Goal: Task Accomplishment & Management: Manage account settings

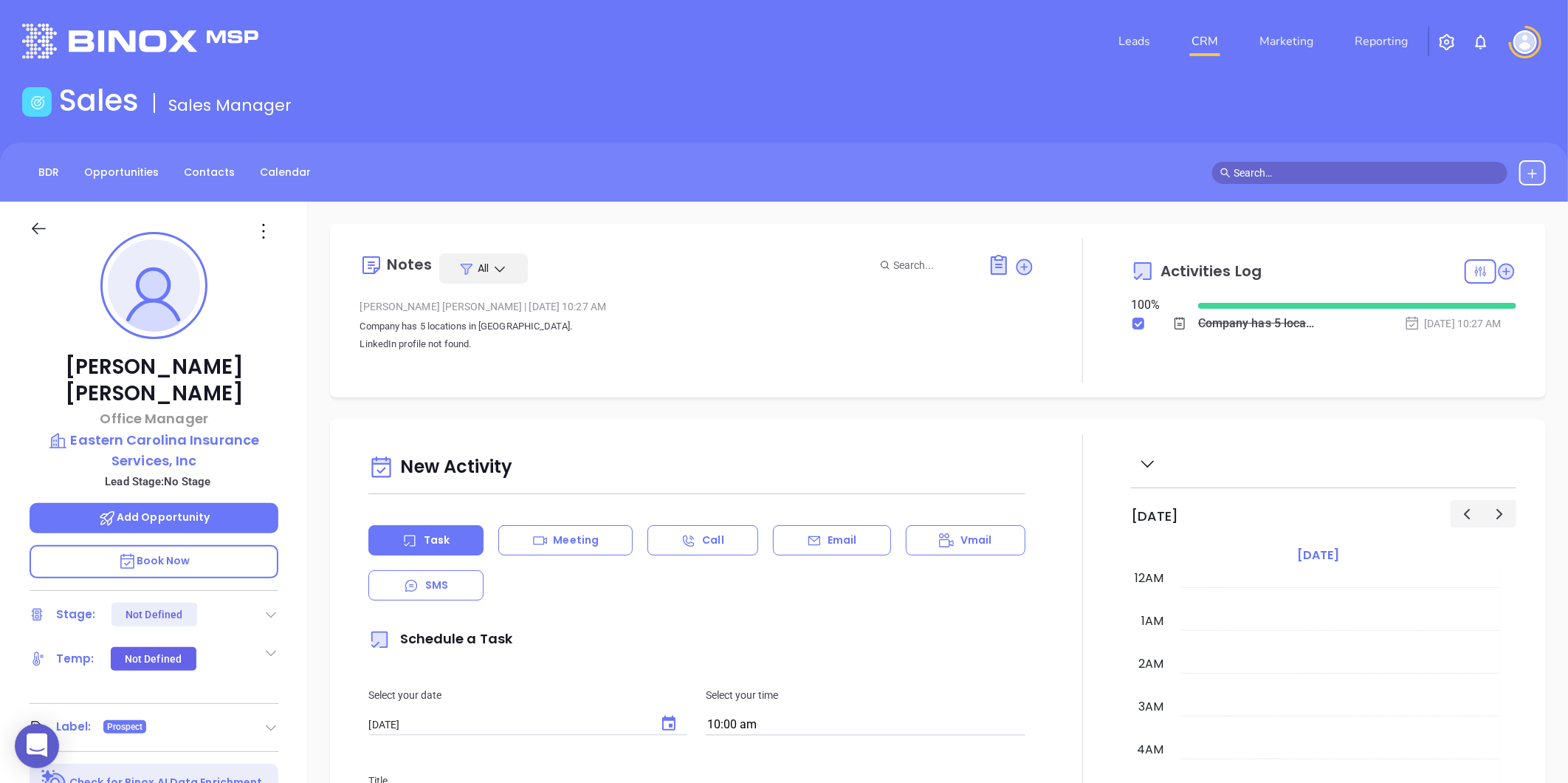
scroll to position [387, 0]
click at [194, 179] on link "Contacts" at bounding box center [209, 172] width 69 height 24
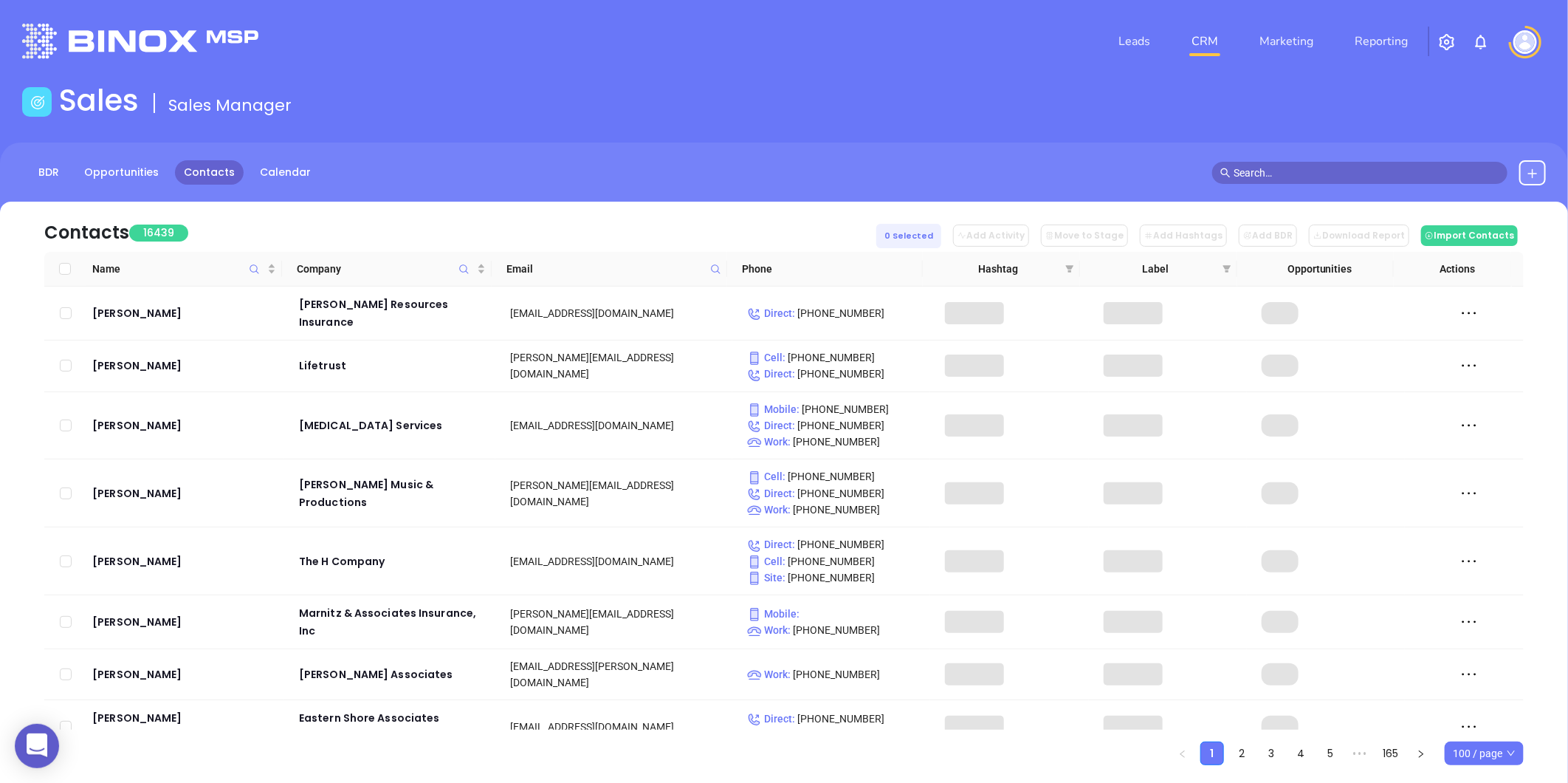
click at [719, 276] on span at bounding box center [716, 269] width 17 height 23
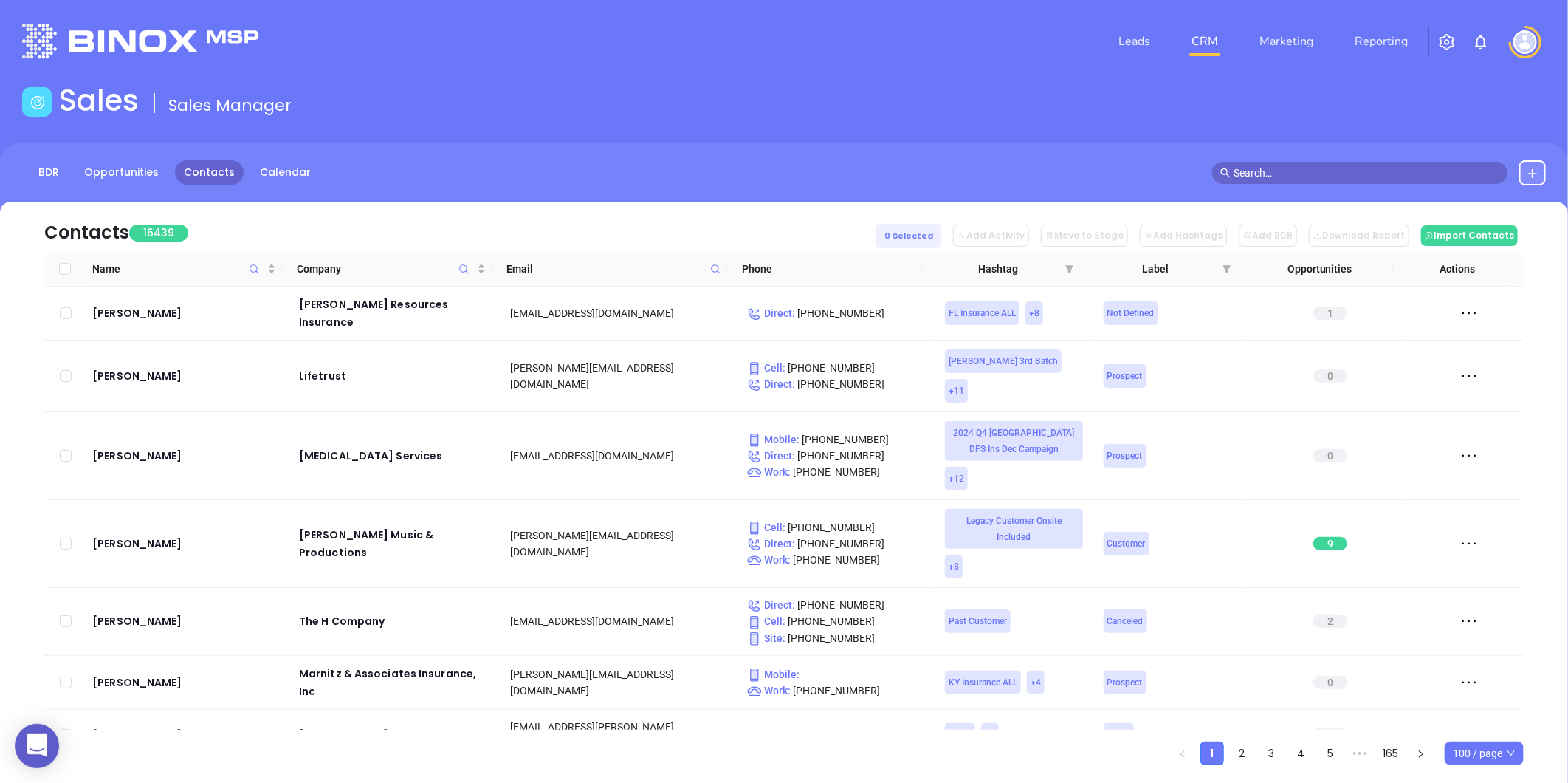
paste input "[DOMAIN_NAME]"
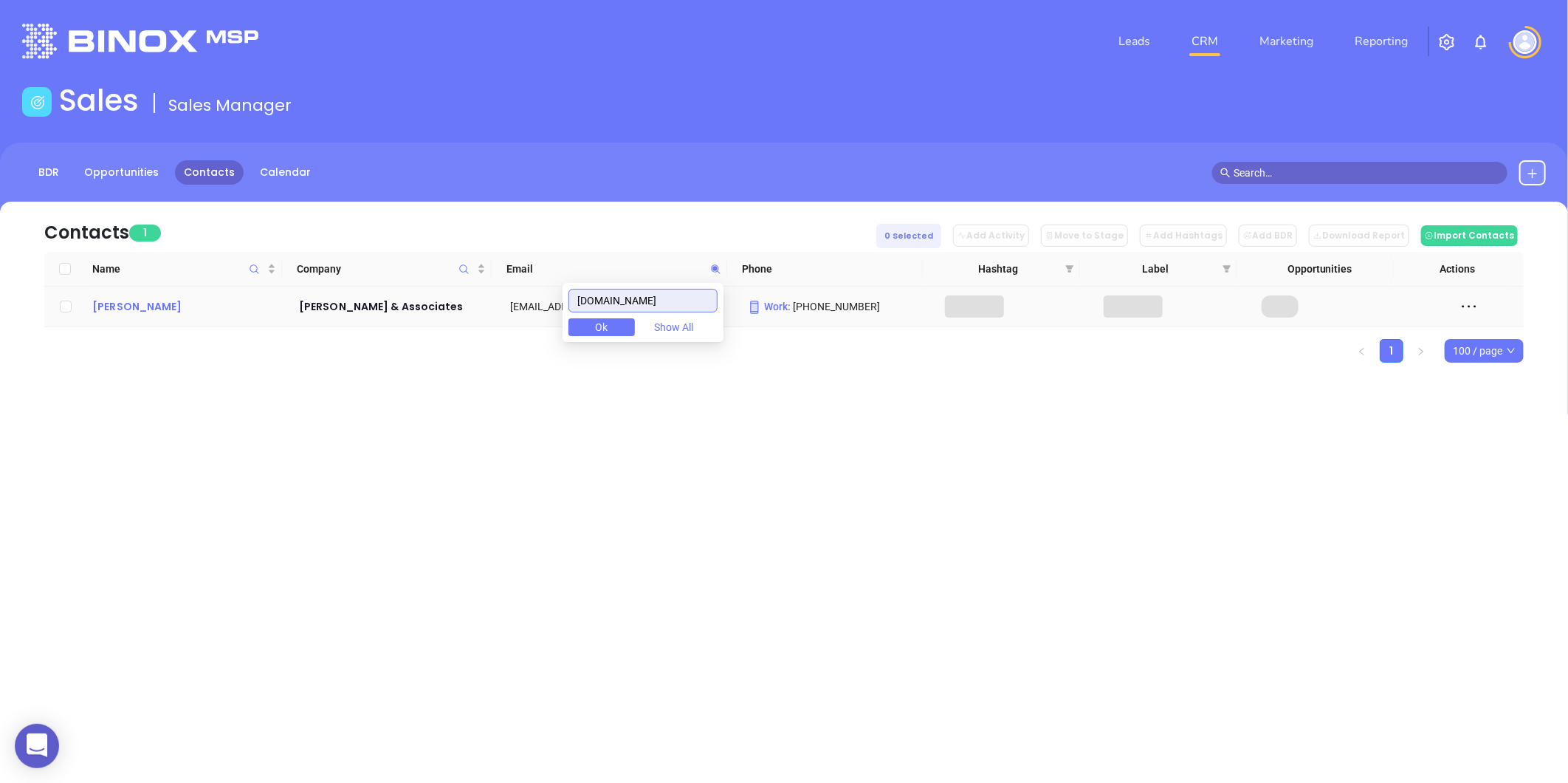
type input "[DOMAIN_NAME]"
click at [150, 302] on div "Rod Evans" at bounding box center [186, 306] width 186 height 18
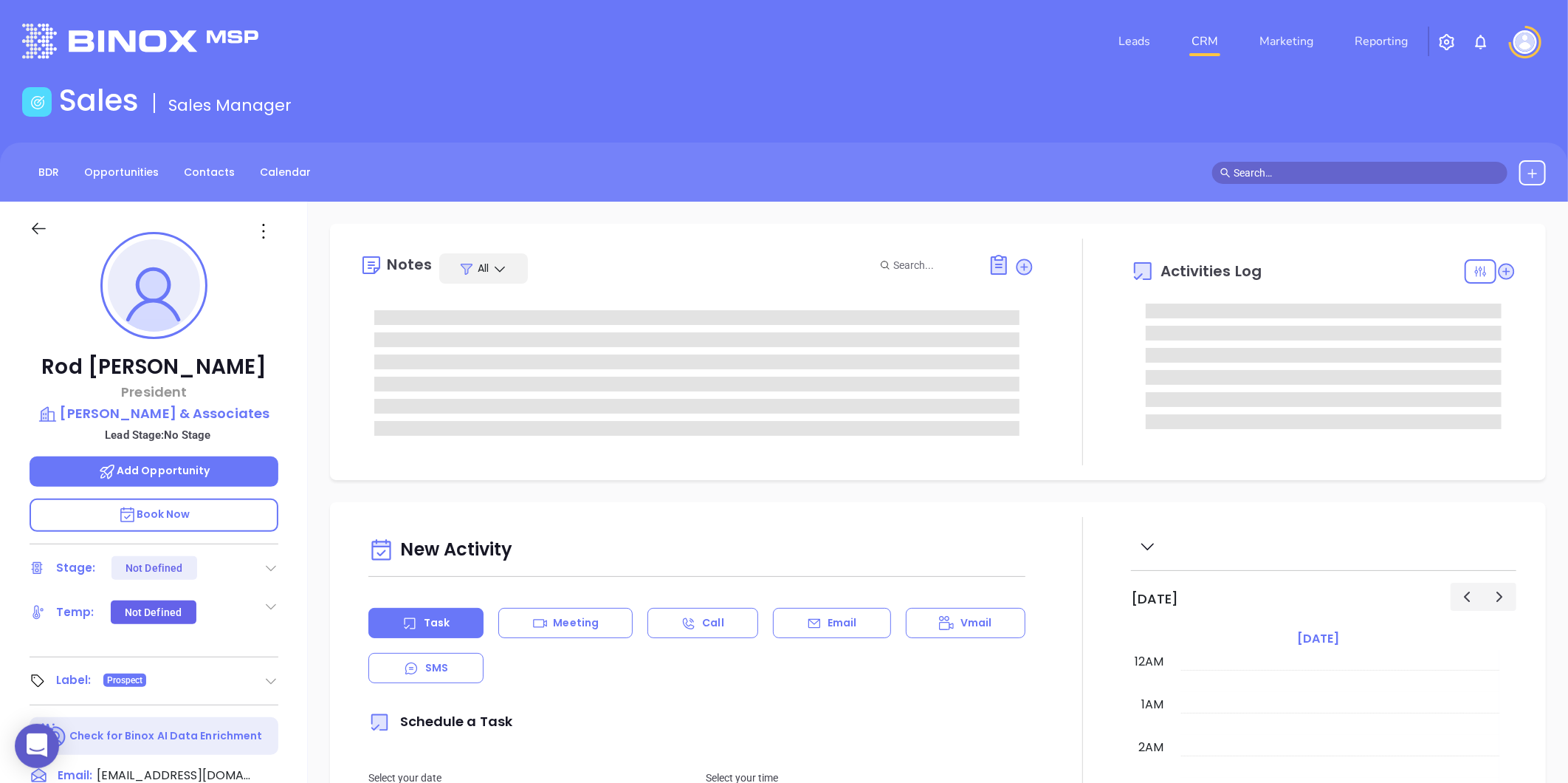
type input "Gissela Vargas"
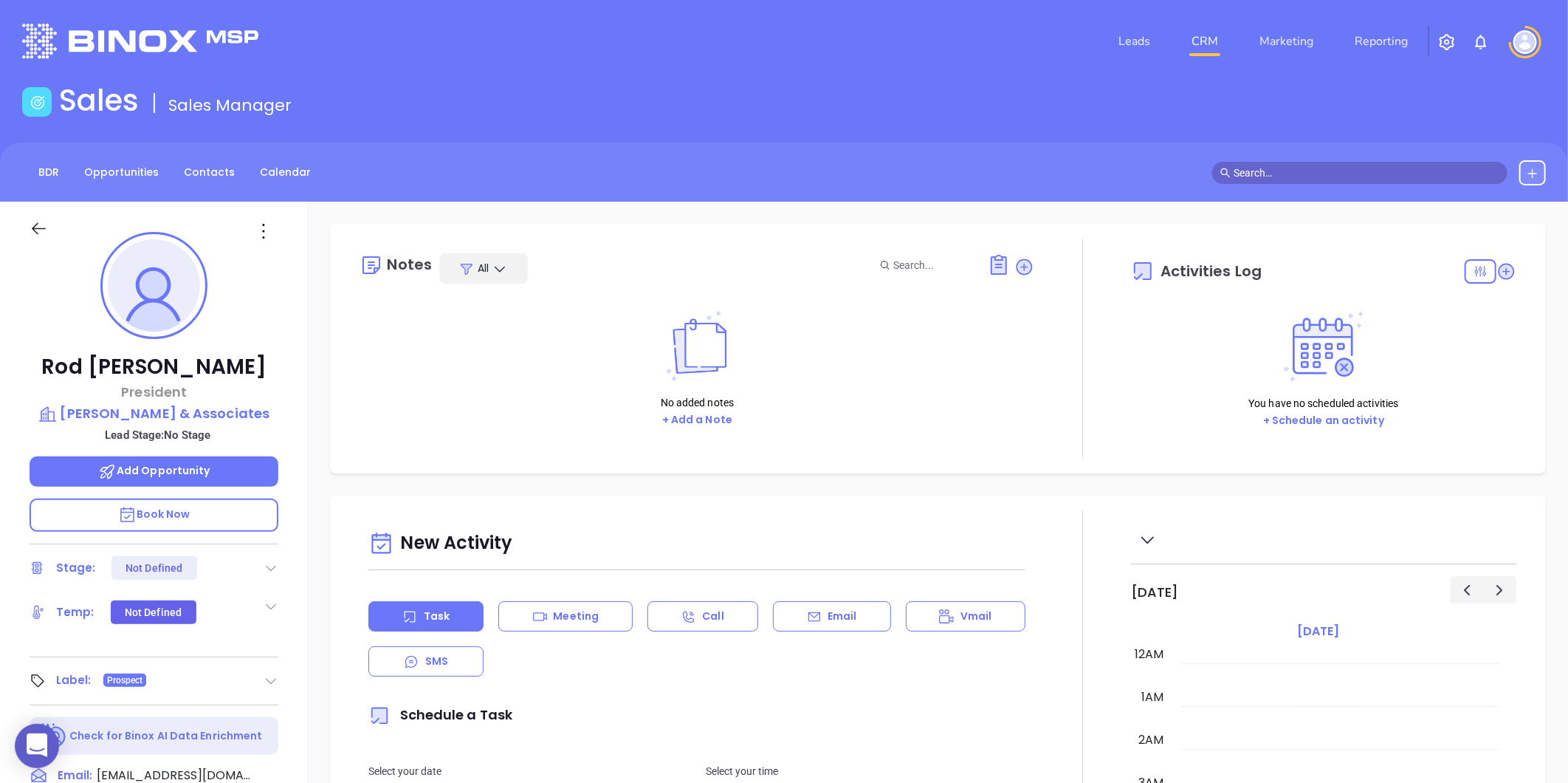
scroll to position [429, 0]
click at [182, 408] on p "Evans & Associates" at bounding box center [154, 414] width 249 height 21
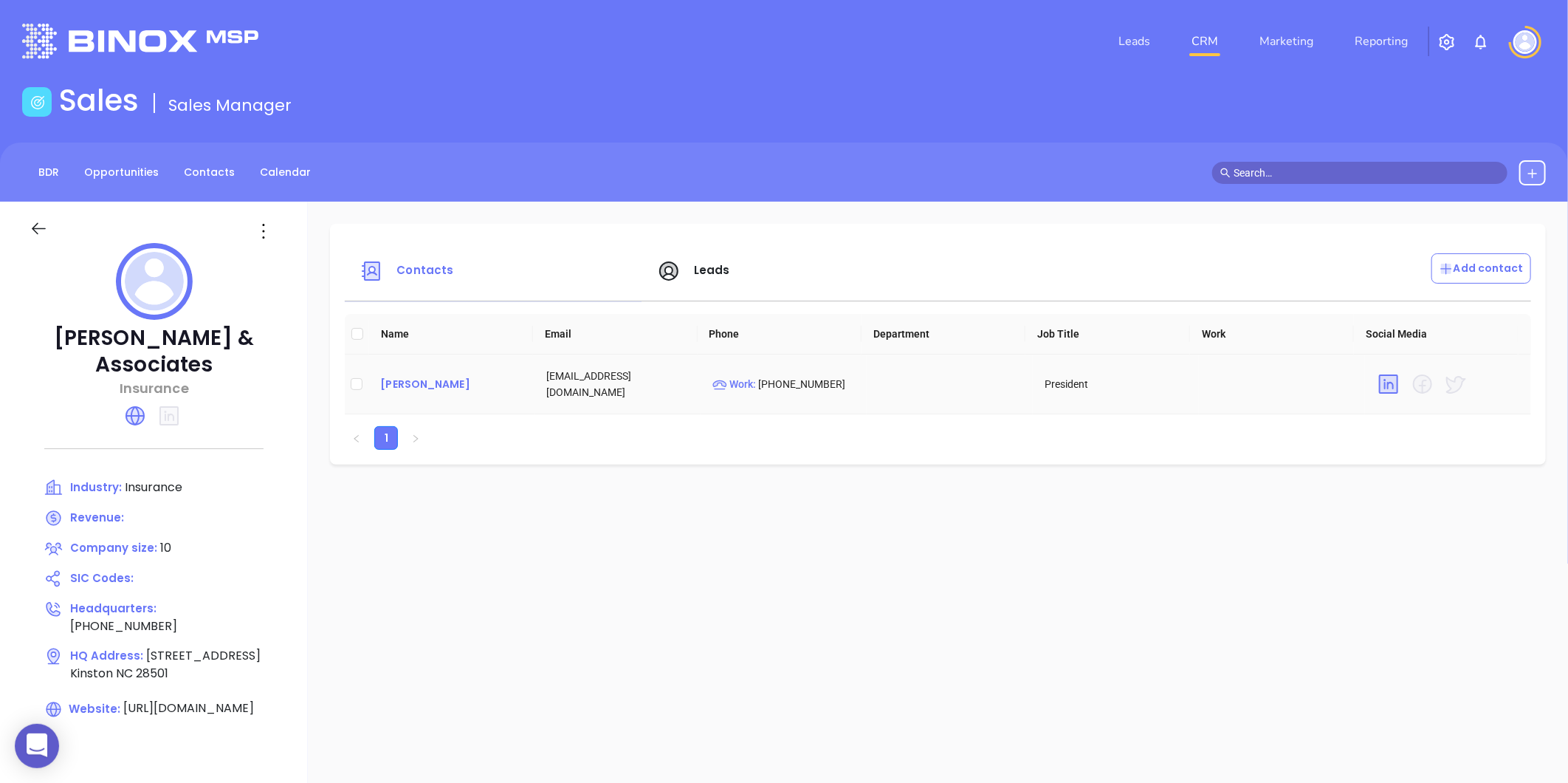
click at [408, 383] on div "Rod Evans" at bounding box center [451, 383] width 142 height 18
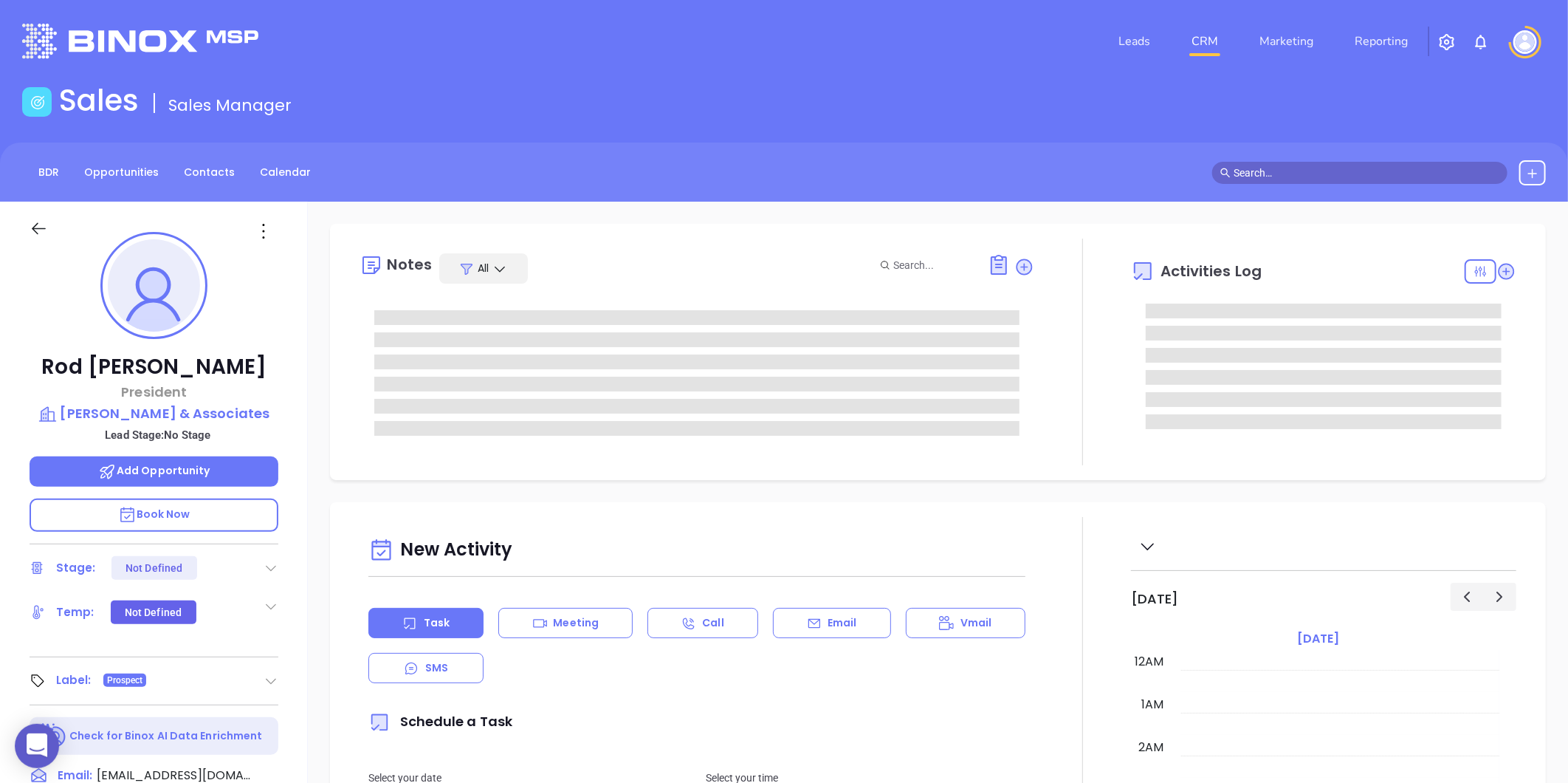
type input "Gissela Vargas"
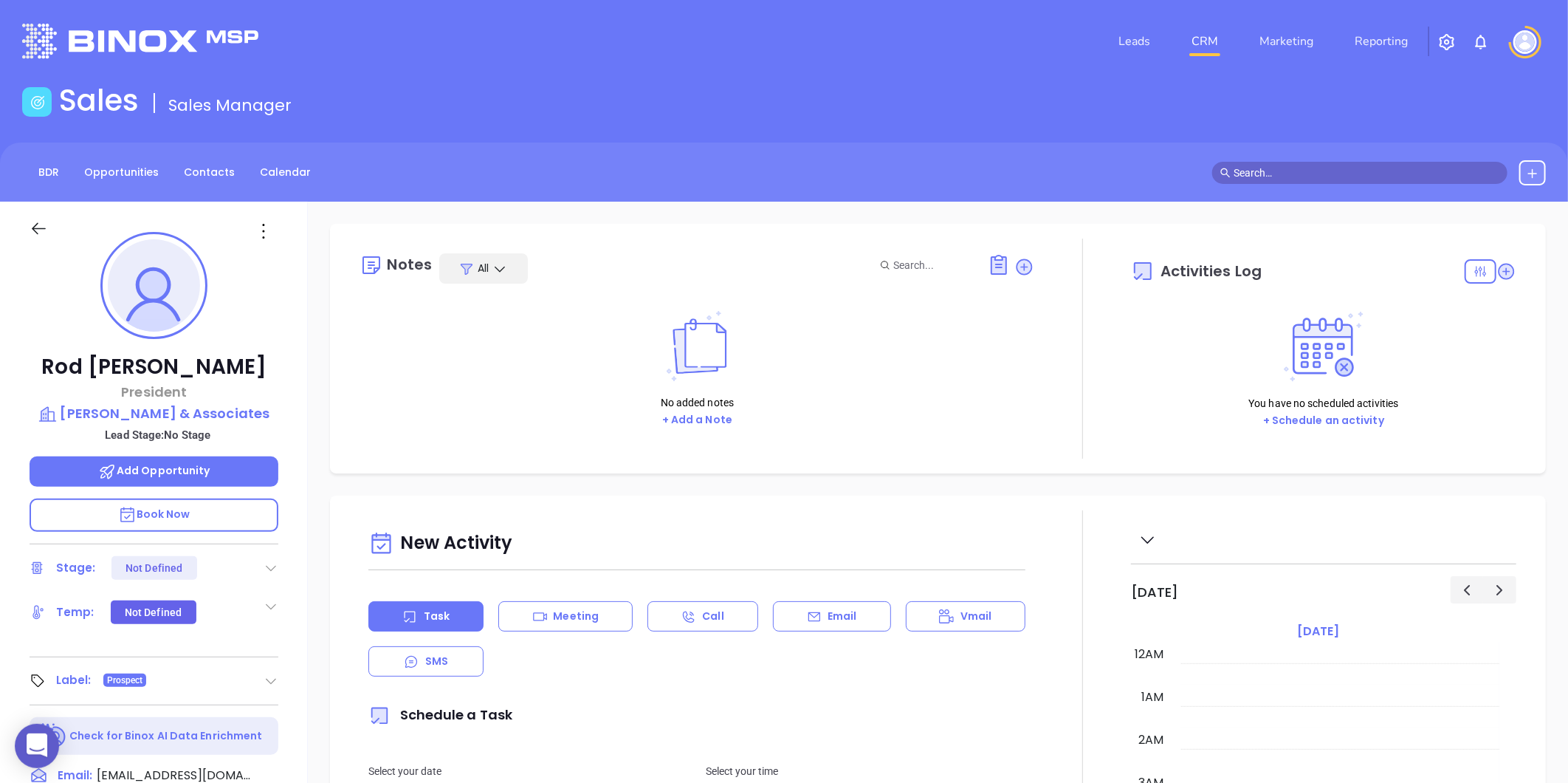
scroll to position [429, 0]
click at [217, 178] on link "Contacts" at bounding box center [209, 172] width 69 height 24
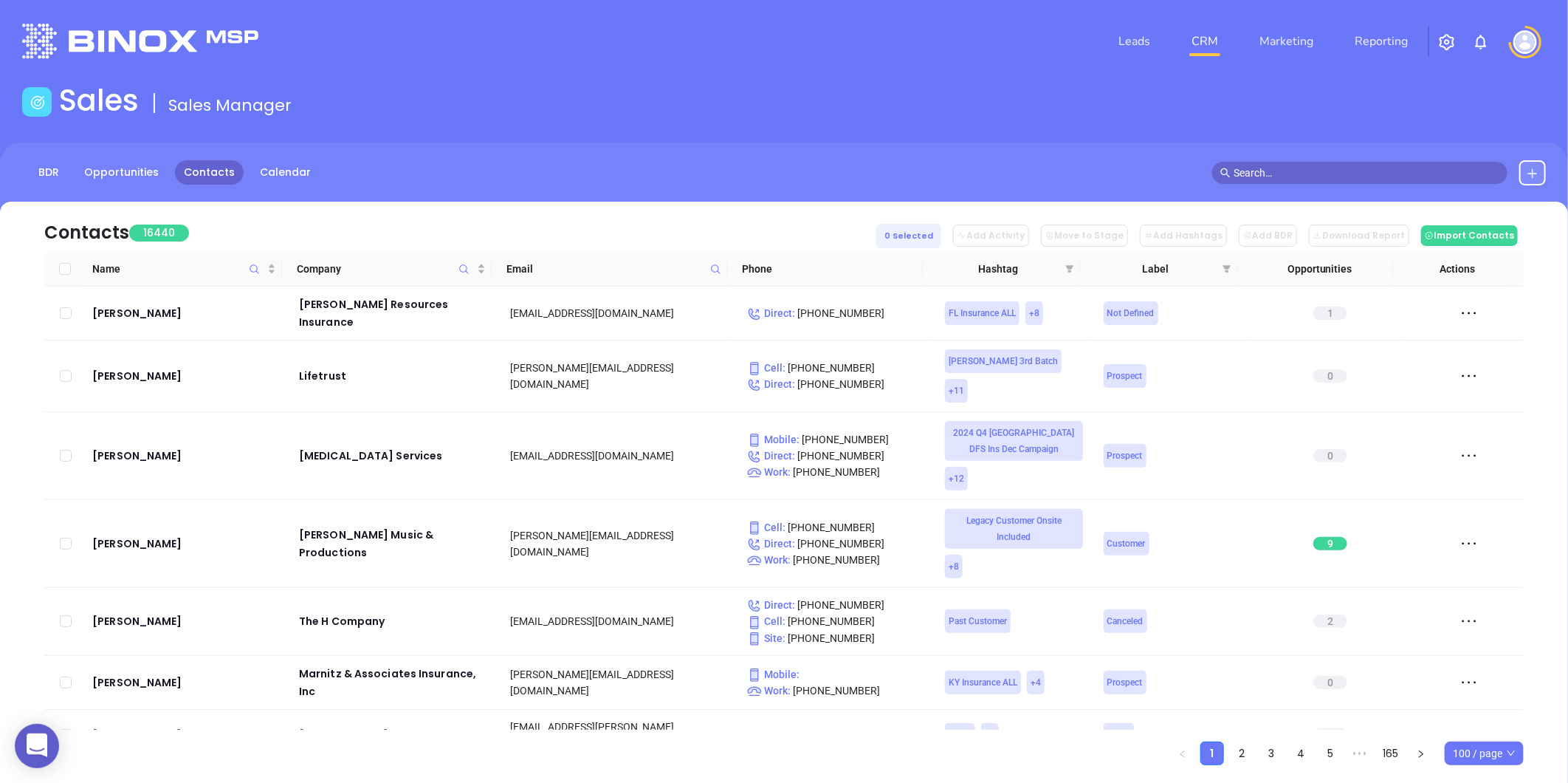
click at [712, 274] on icon at bounding box center [716, 269] width 11 height 11
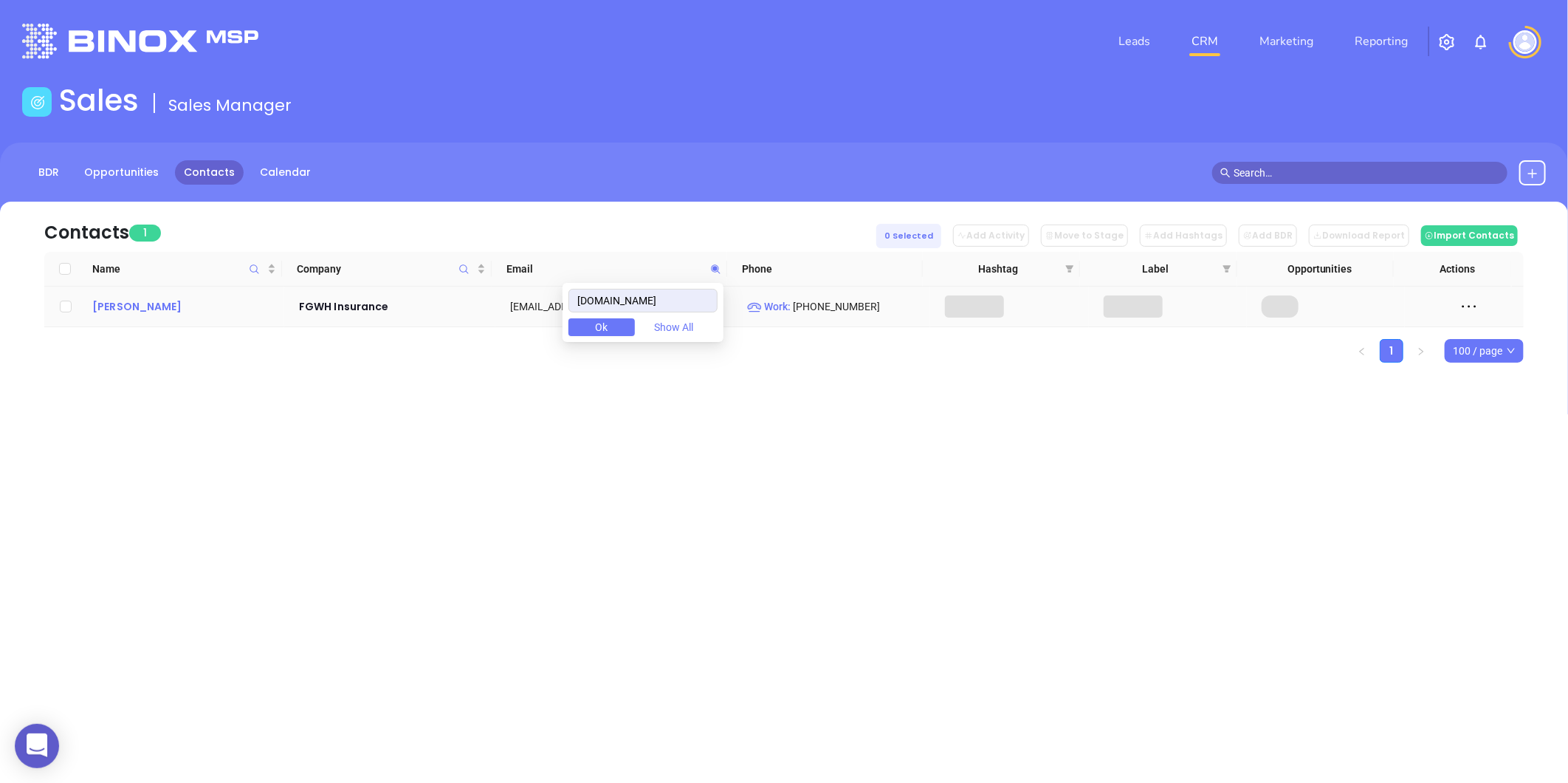
type input "[DOMAIN_NAME]"
click at [170, 299] on div "Tracey Brown" at bounding box center [186, 306] width 186 height 18
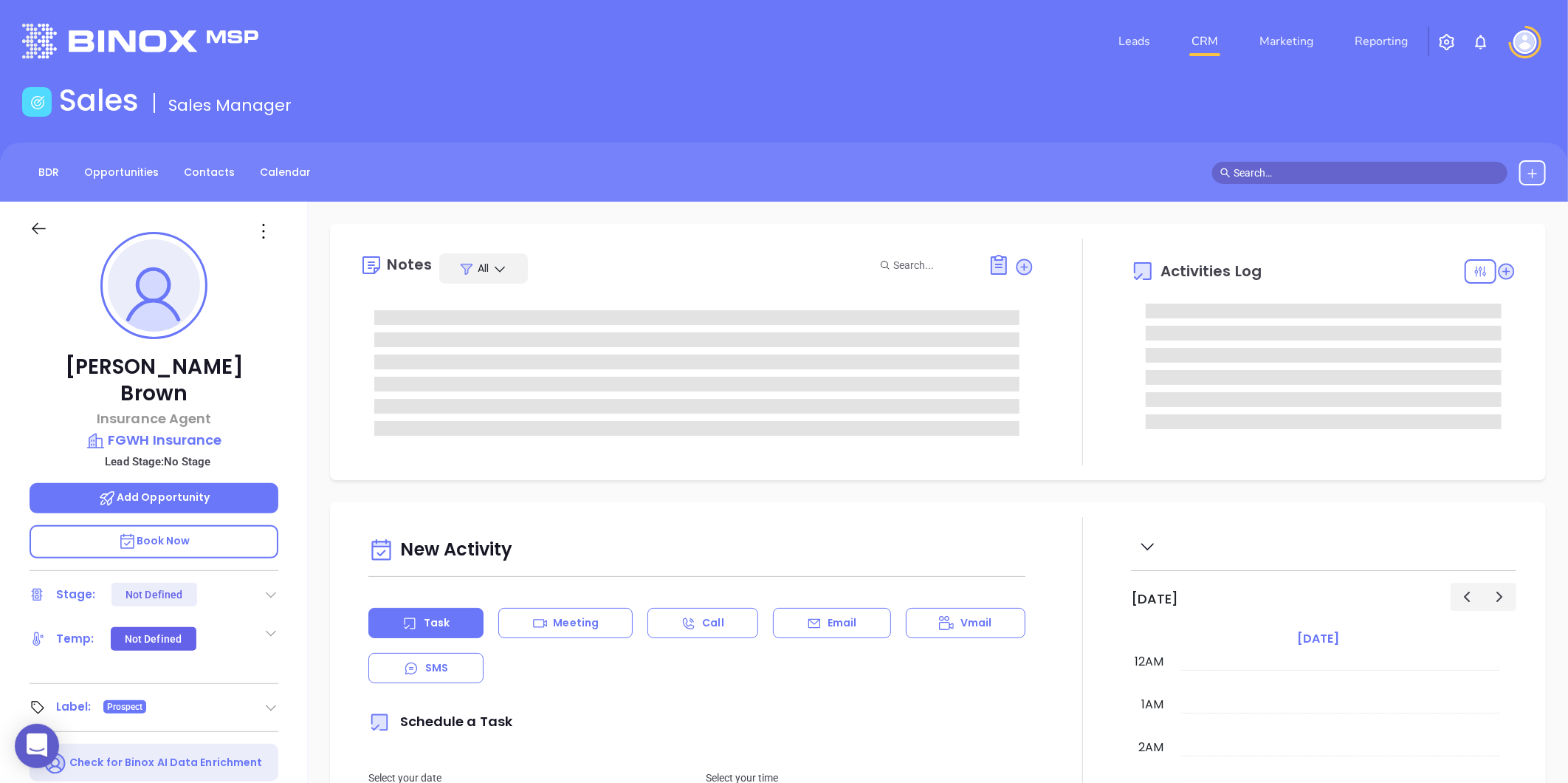
type input "Gissela Vargas"
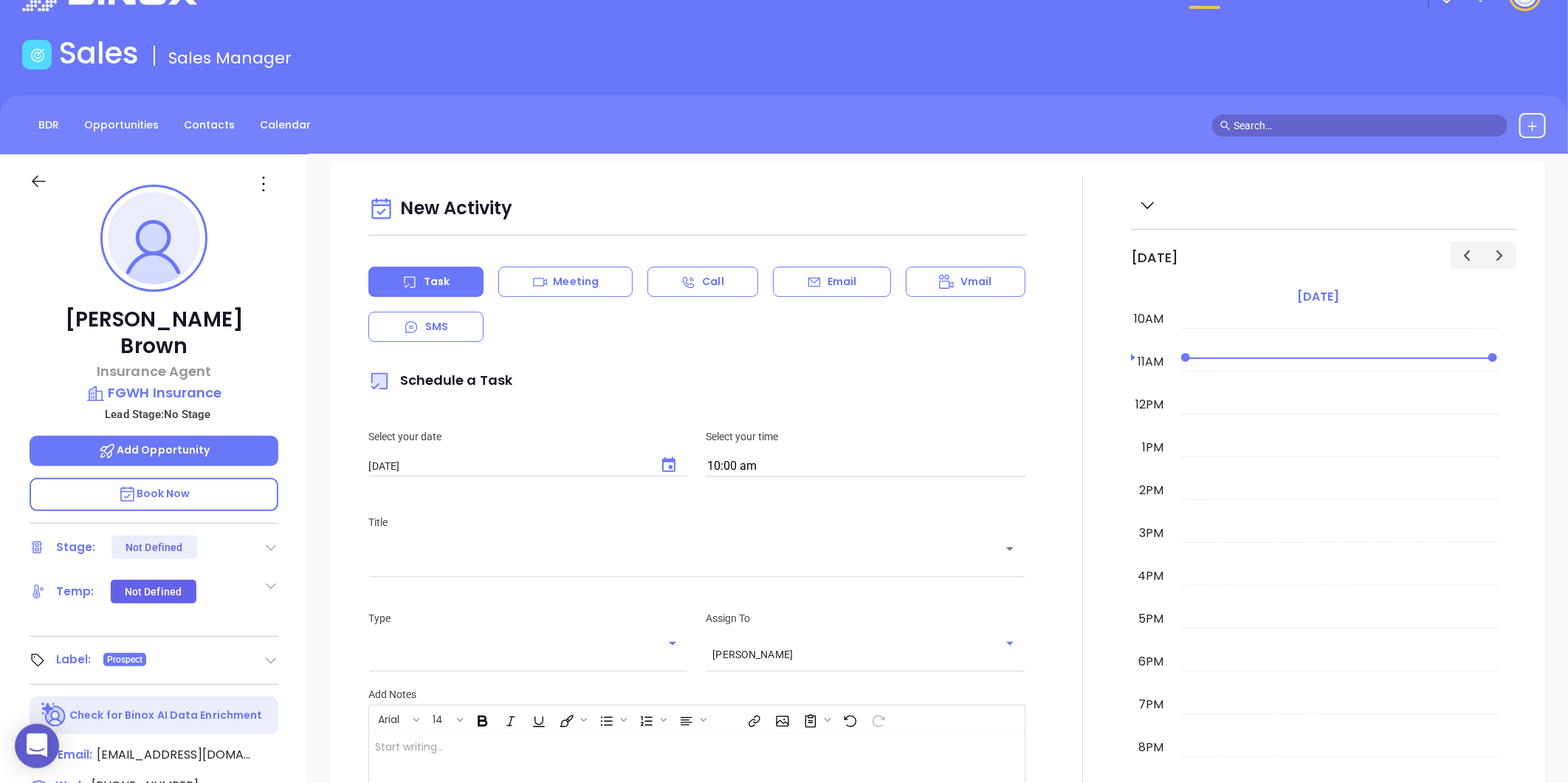
scroll to position [42, 0]
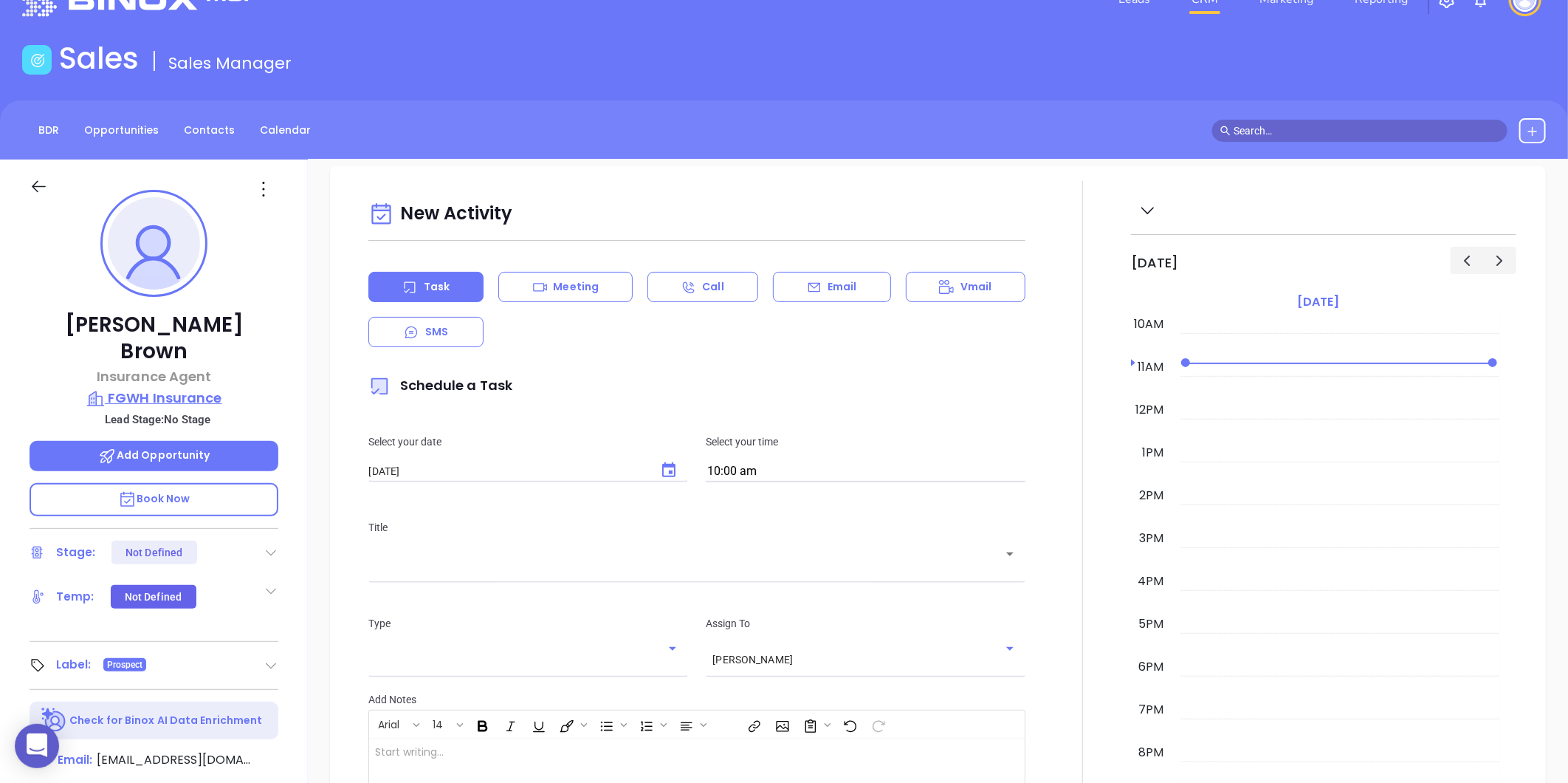
click at [164, 388] on p "FGWH Insurance" at bounding box center [154, 399] width 249 height 21
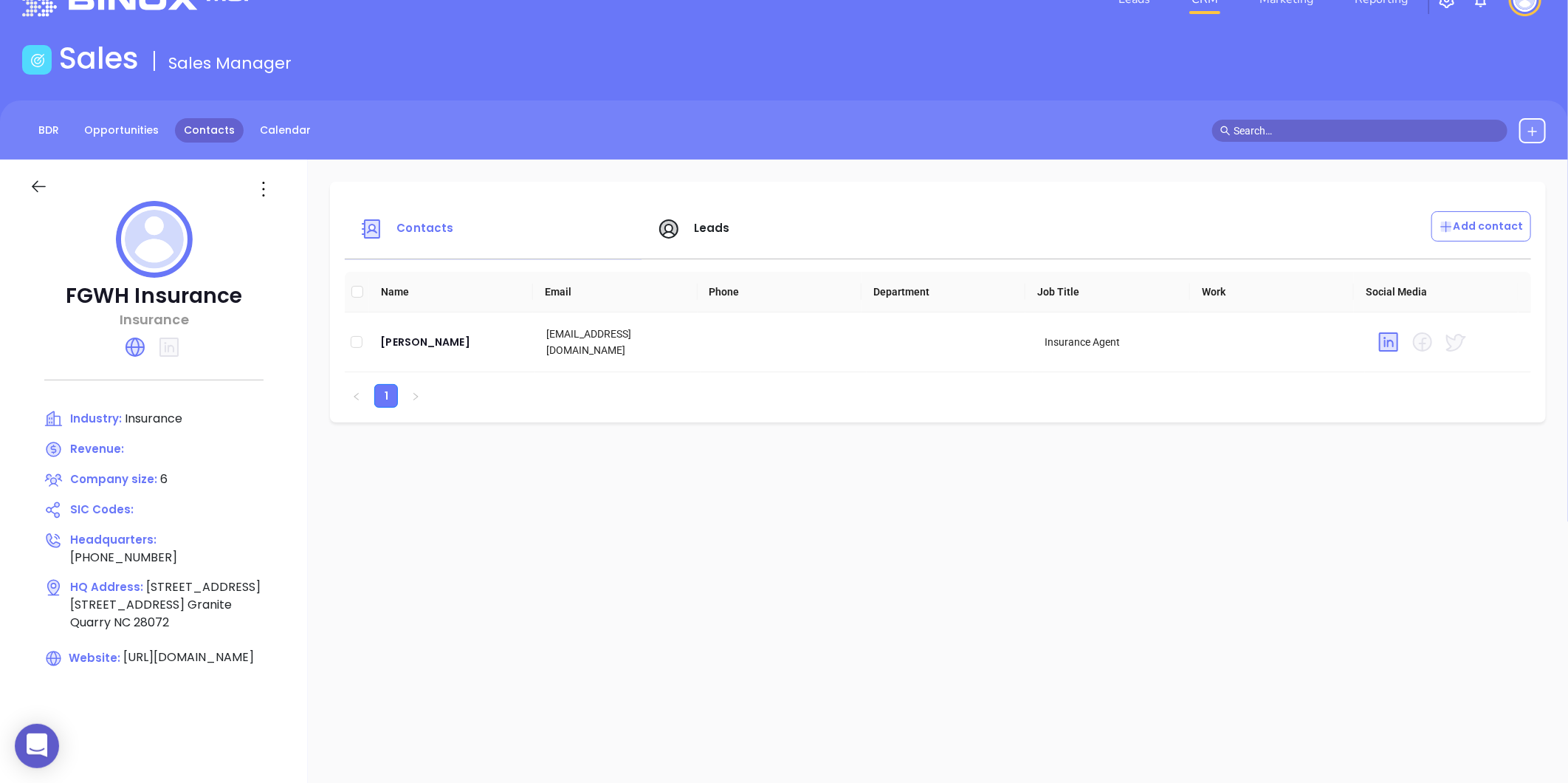
click at [179, 132] on link "Contacts" at bounding box center [209, 130] width 69 height 24
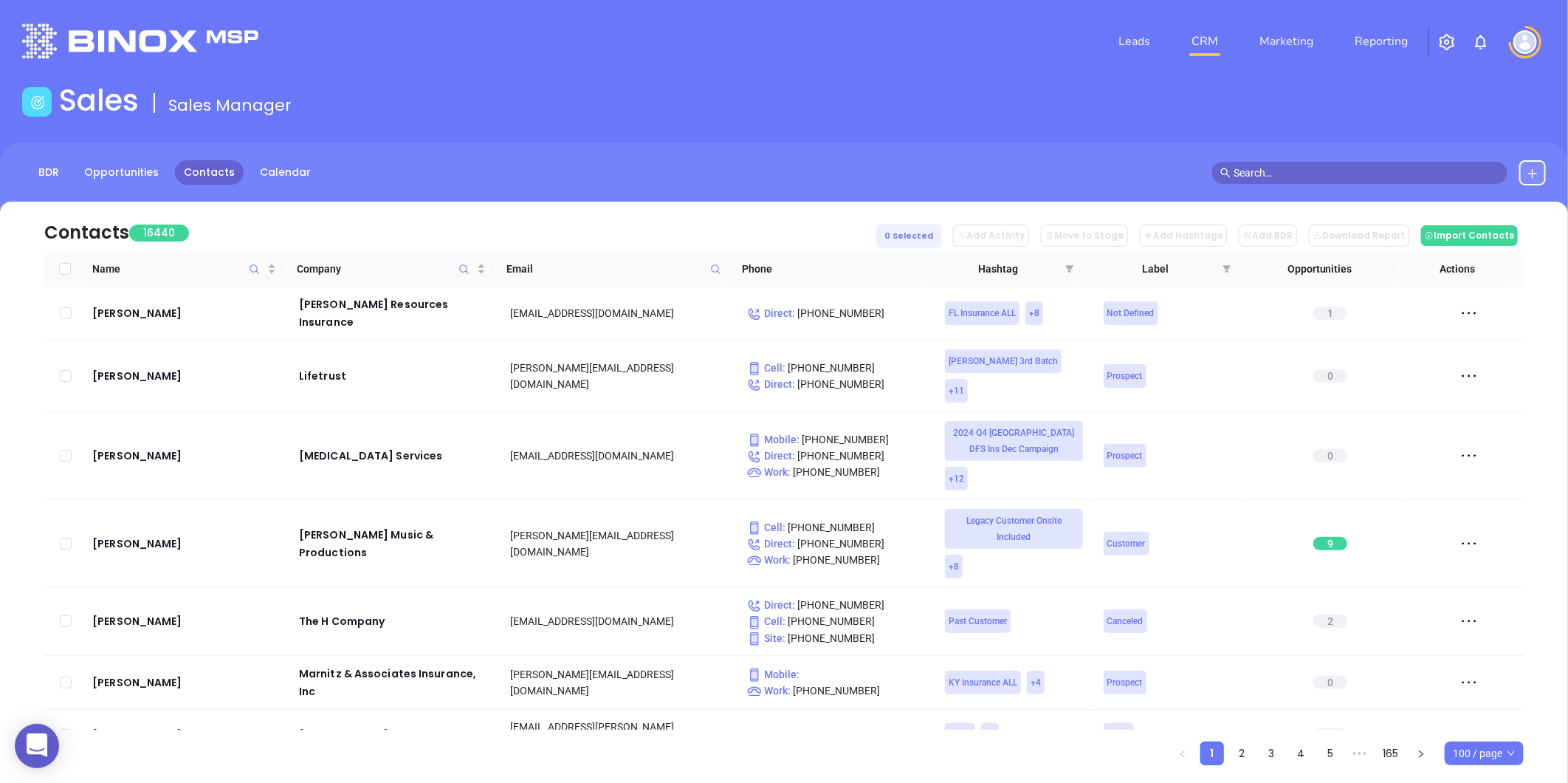
click at [719, 274] on icon at bounding box center [716, 269] width 11 height 11
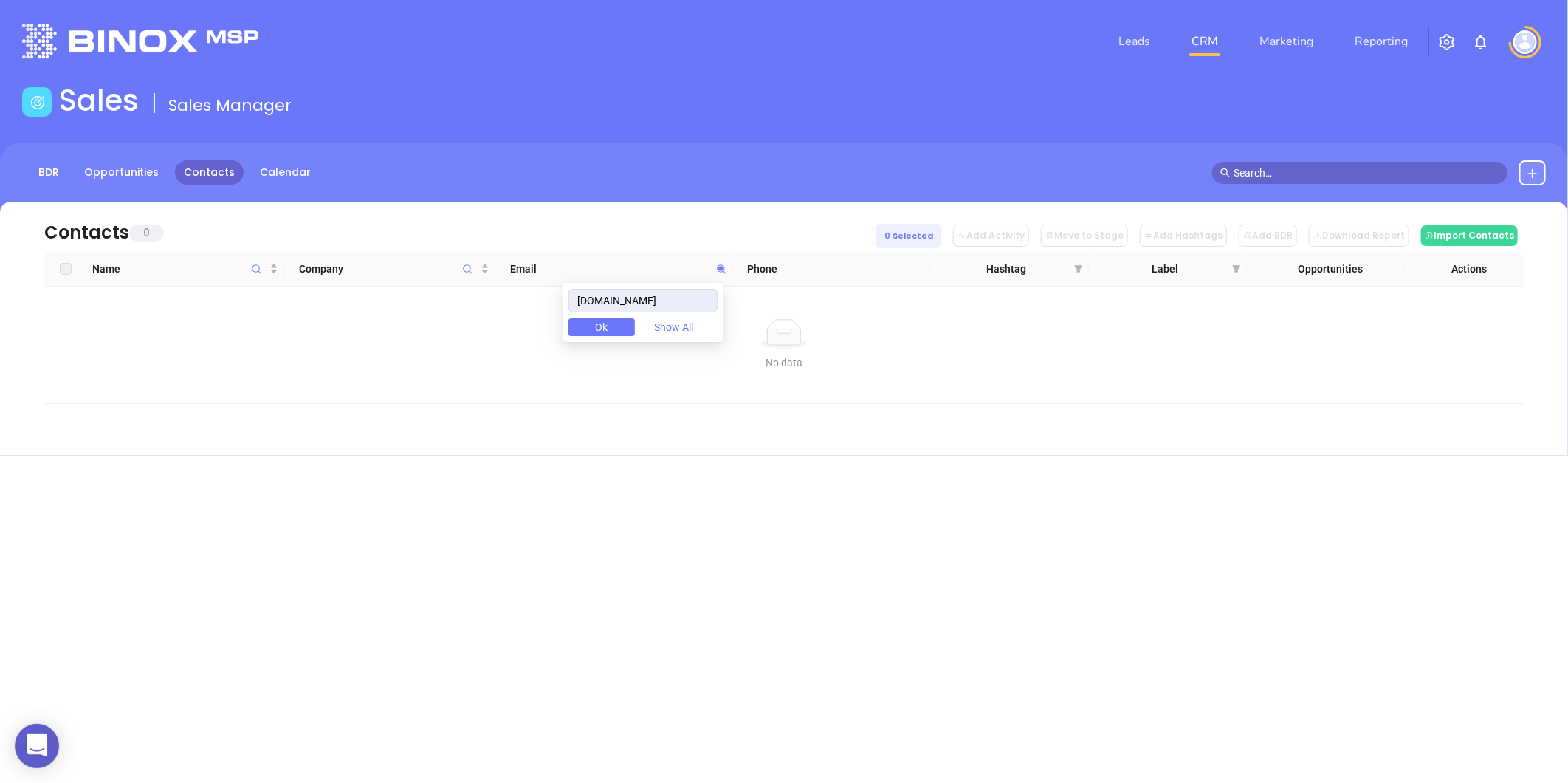
type input "cookinsurance.com"
drag, startPoint x: 697, startPoint y: 302, endPoint x: 442, endPoint y: 304, distance: 255.0
click at [442, 304] on body "0 Leads CRM Marketing Reporting Financial Leads Leads Sales Sales Manager BDR O…" at bounding box center [784, 391] width 1568 height 783
paste input "thebennettgroup.com"
type input "thebennettgroup.com"
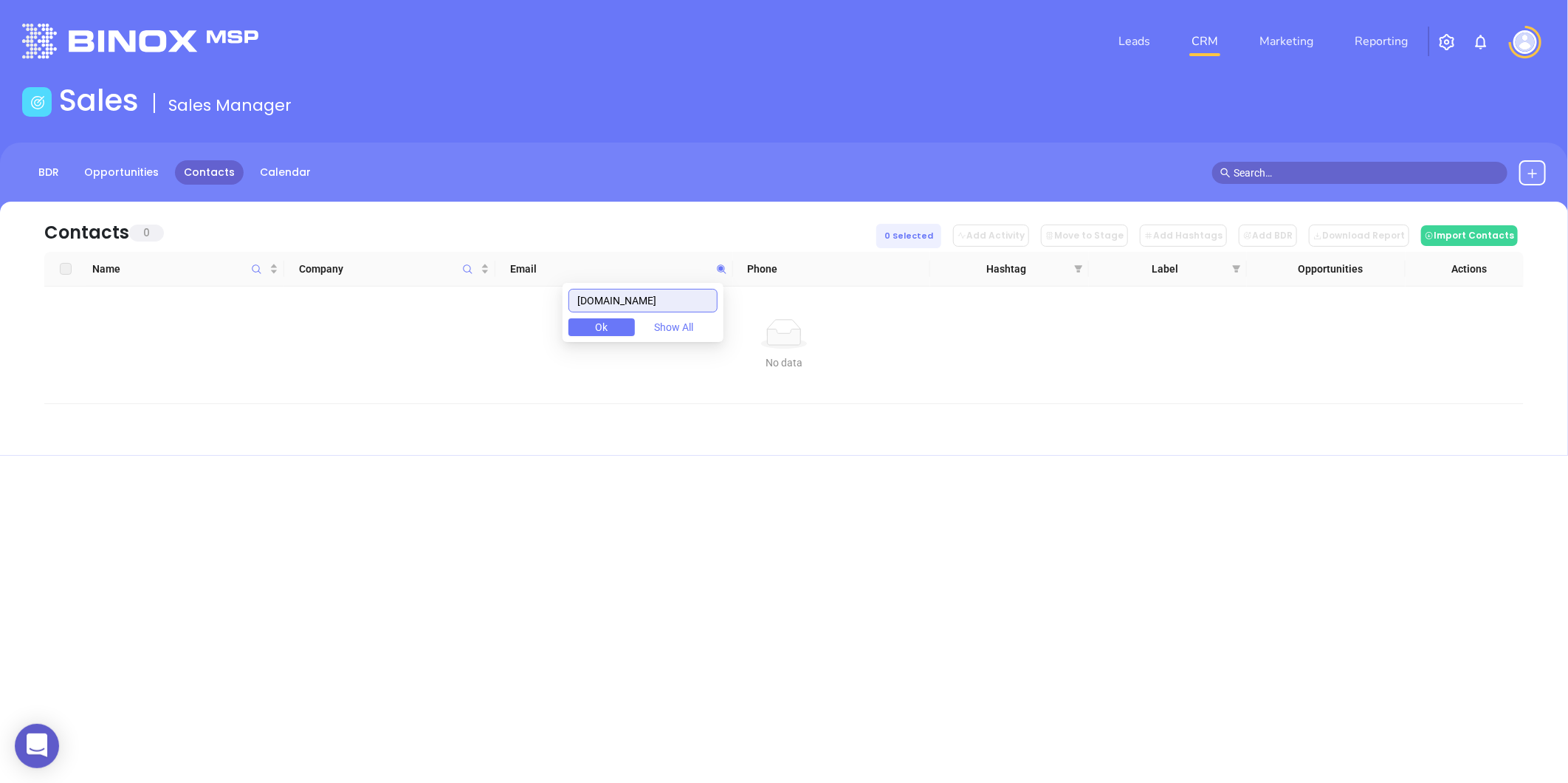
drag, startPoint x: 705, startPoint y: 298, endPoint x: 456, endPoint y: 330, distance: 251.0
click at [456, 330] on body "0 Leads CRM Marketing Reporting Financial Leads Leads Sales Sales Manager BDR O…" at bounding box center [784, 391] width 1568 height 783
paste input "piedmonttriadinsurance.com"
drag, startPoint x: 715, startPoint y: 299, endPoint x: 520, endPoint y: 345, distance: 200.4
click at [520, 345] on body "0 Leads CRM Marketing Reporting Financial Leads Leads Sales Sales Manager BDR O…" at bounding box center [784, 391] width 1568 height 783
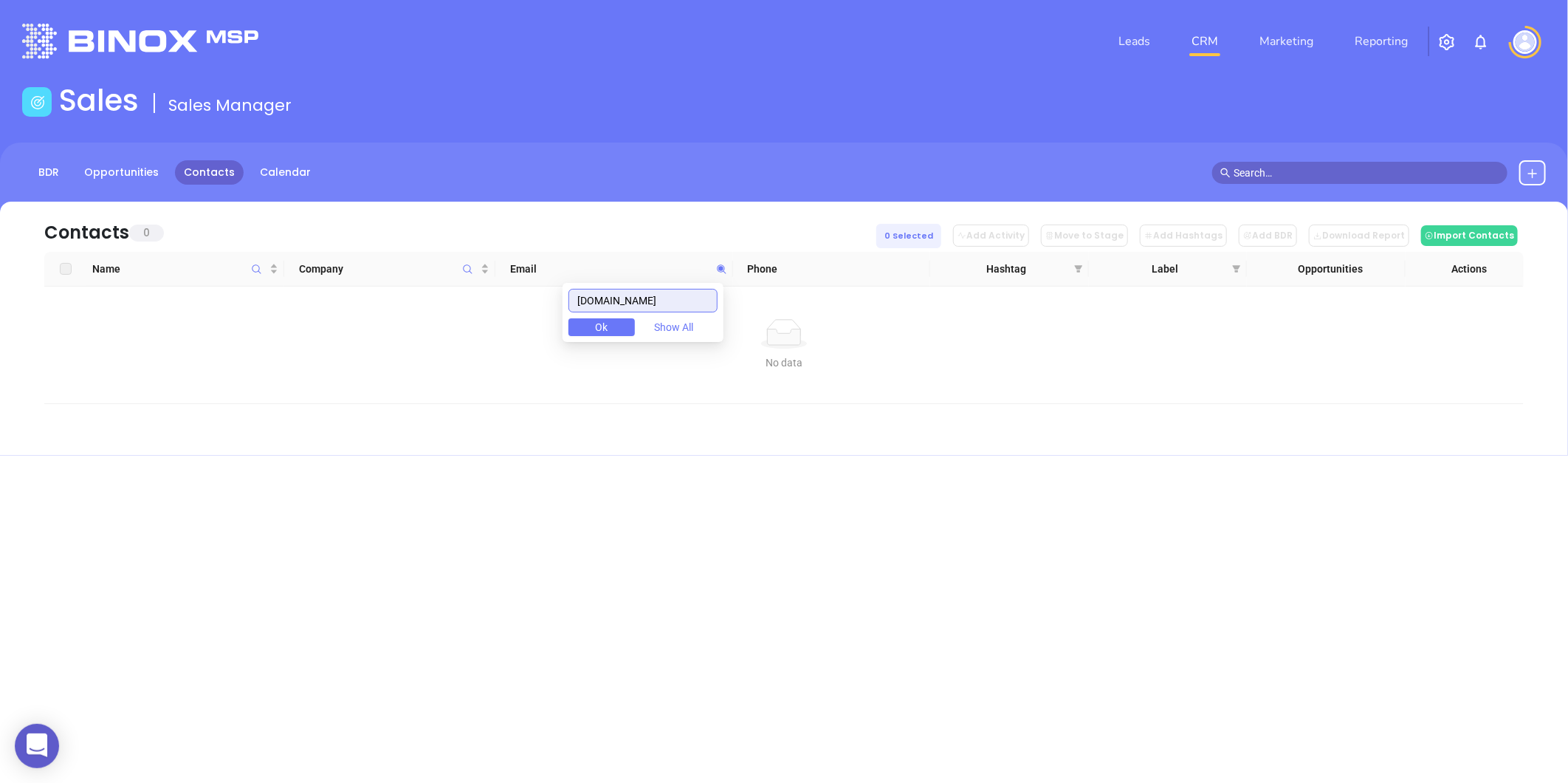
type input "piedmonttriadinsurance.com"
paste input "piedmonttriadinsurance.com"
type input "piedmonttriadinsurance.com"
drag, startPoint x: 711, startPoint y: 296, endPoint x: 439, endPoint y: 375, distance: 283.2
click at [439, 375] on body "0 Leads CRM Marketing Reporting Financial Leads Leads Sales Sales Manager BDR O…" at bounding box center [784, 391] width 1568 height 783
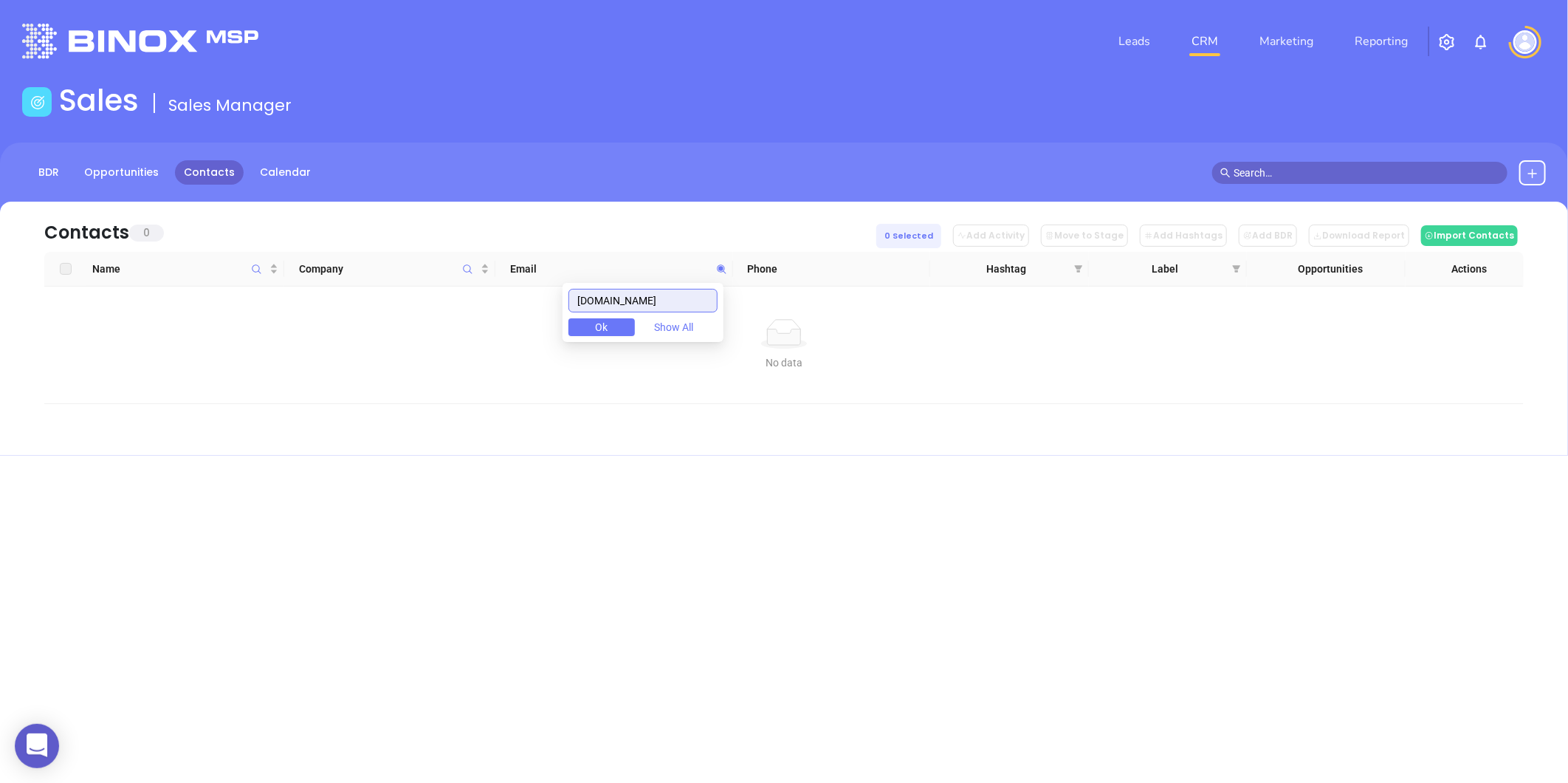
drag, startPoint x: 623, startPoint y: 301, endPoint x: 613, endPoint y: 299, distance: 10.2
click at [623, 301] on input "piedmonttriadinsurance.com" at bounding box center [643, 300] width 149 height 24
drag, startPoint x: 581, startPoint y: 294, endPoint x: 723, endPoint y: 306, distance: 142.5
click at [723, 306] on div "piedmonttriadinsurance.com Ok Show All" at bounding box center [642, 312] width 161 height 59
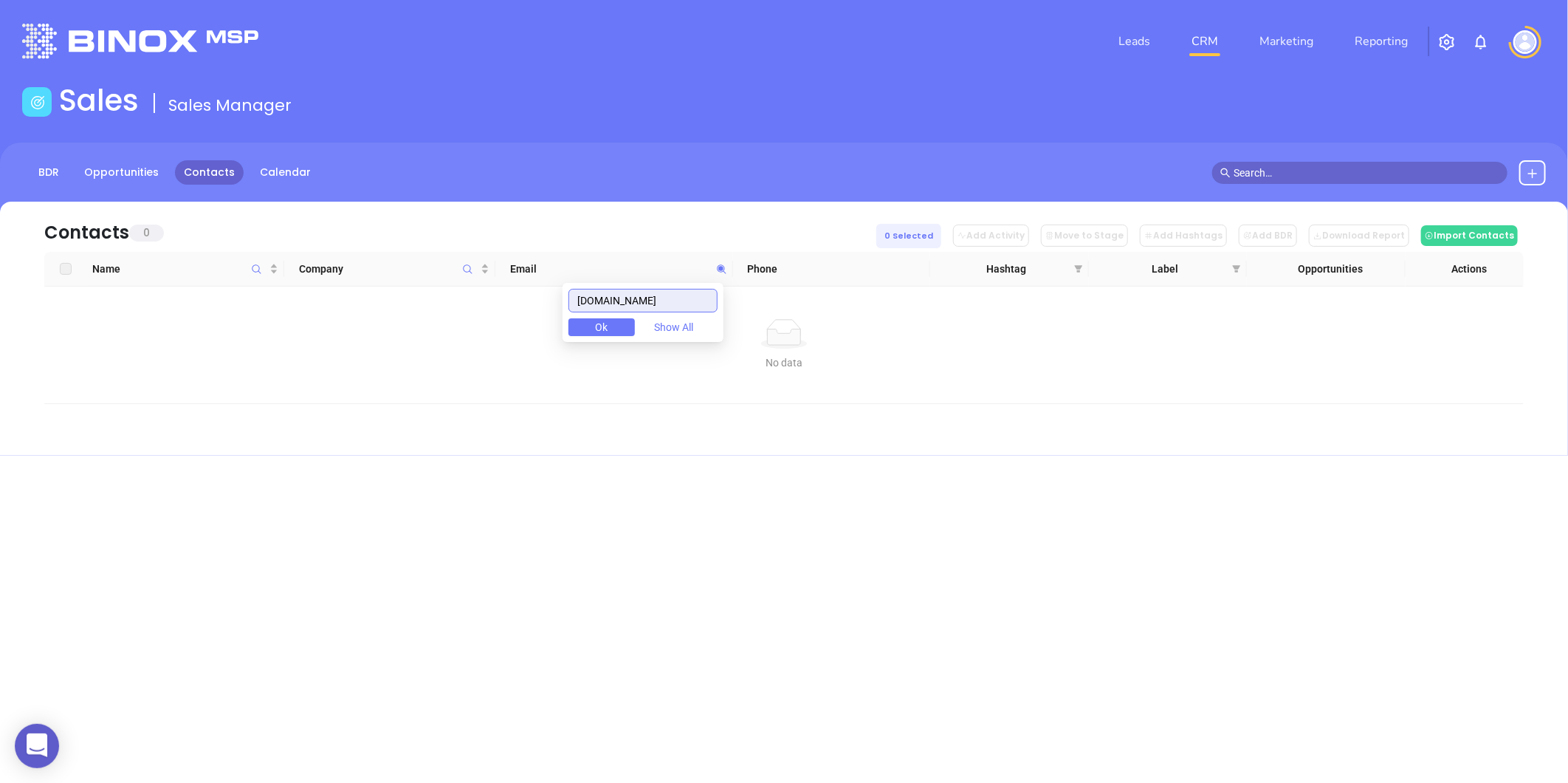
scroll to position [0, 0]
paste input "ptiagency.com"
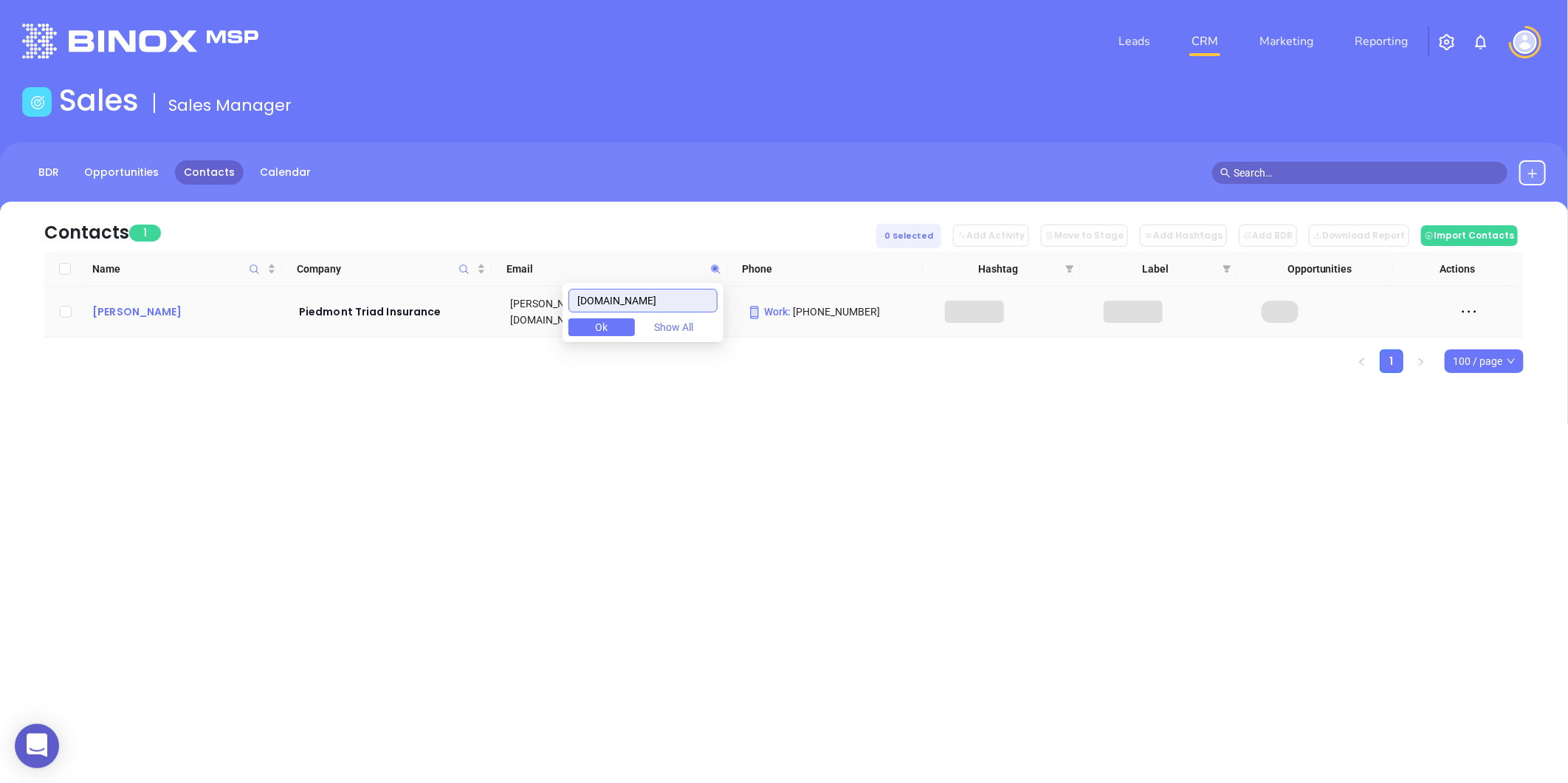
type input "ptiagency.com"
click at [156, 311] on div "Joe Epperson" at bounding box center [186, 311] width 186 height 18
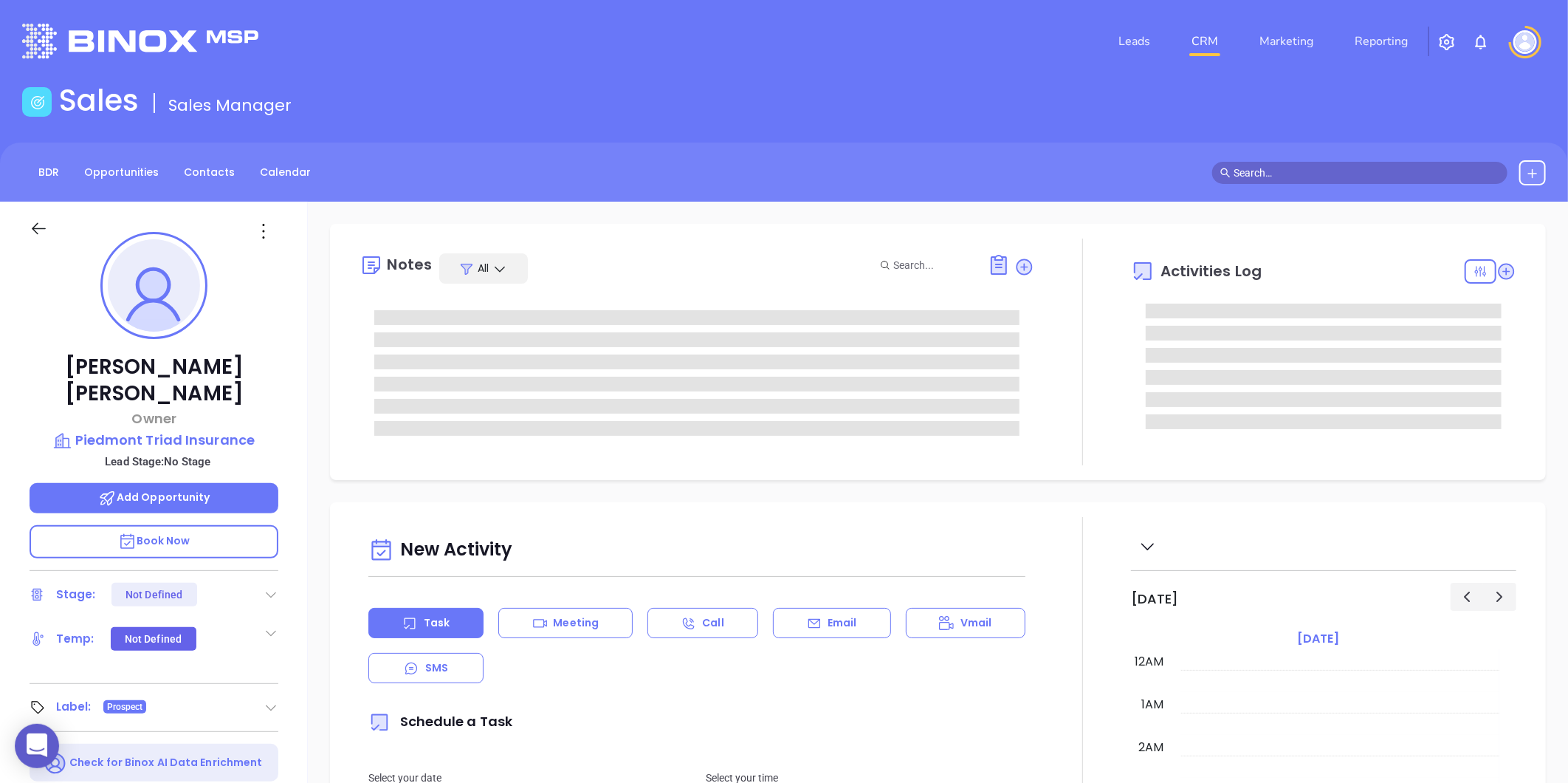
scroll to position [429, 0]
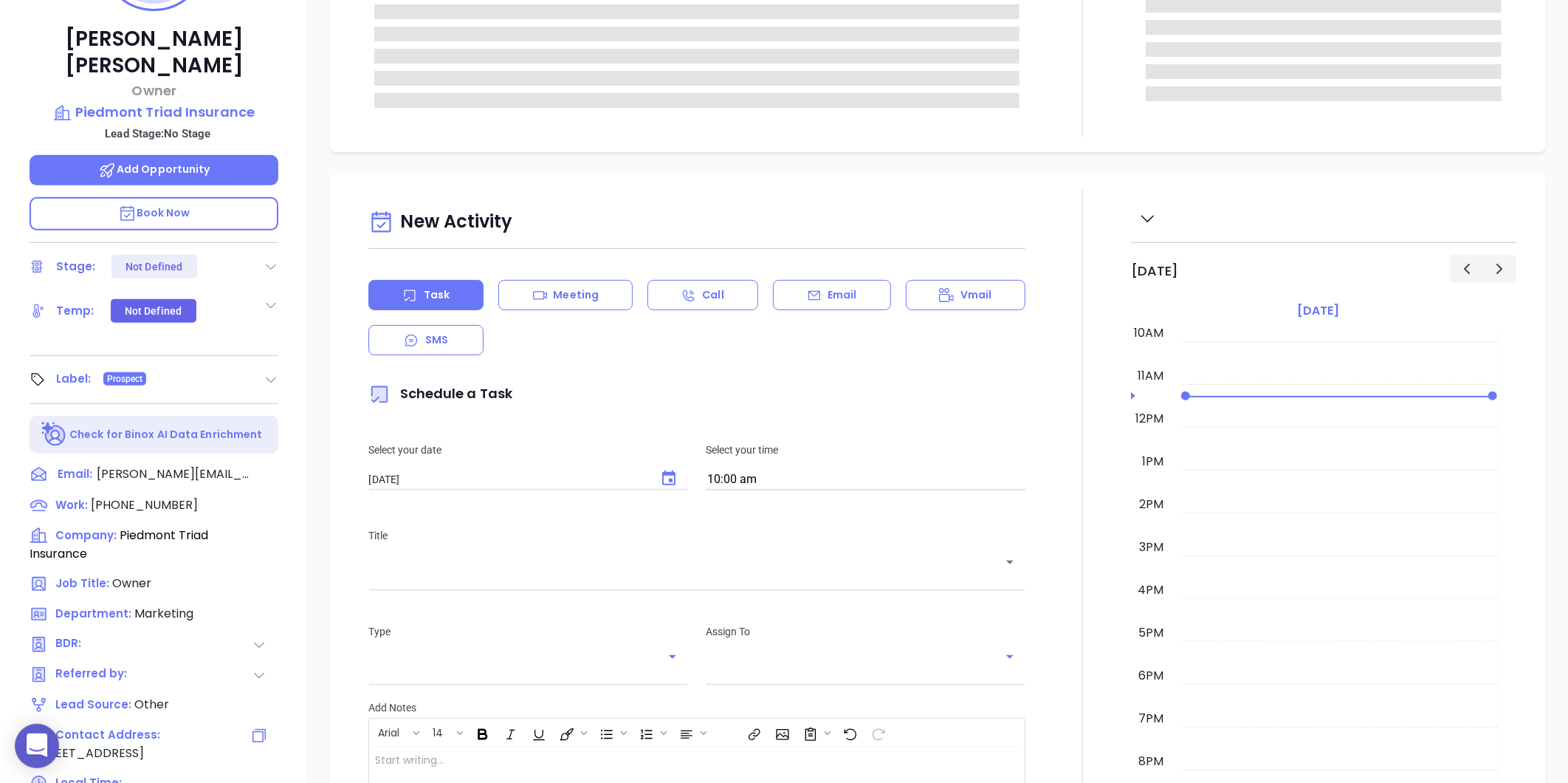
type input "Gissela Vargas"
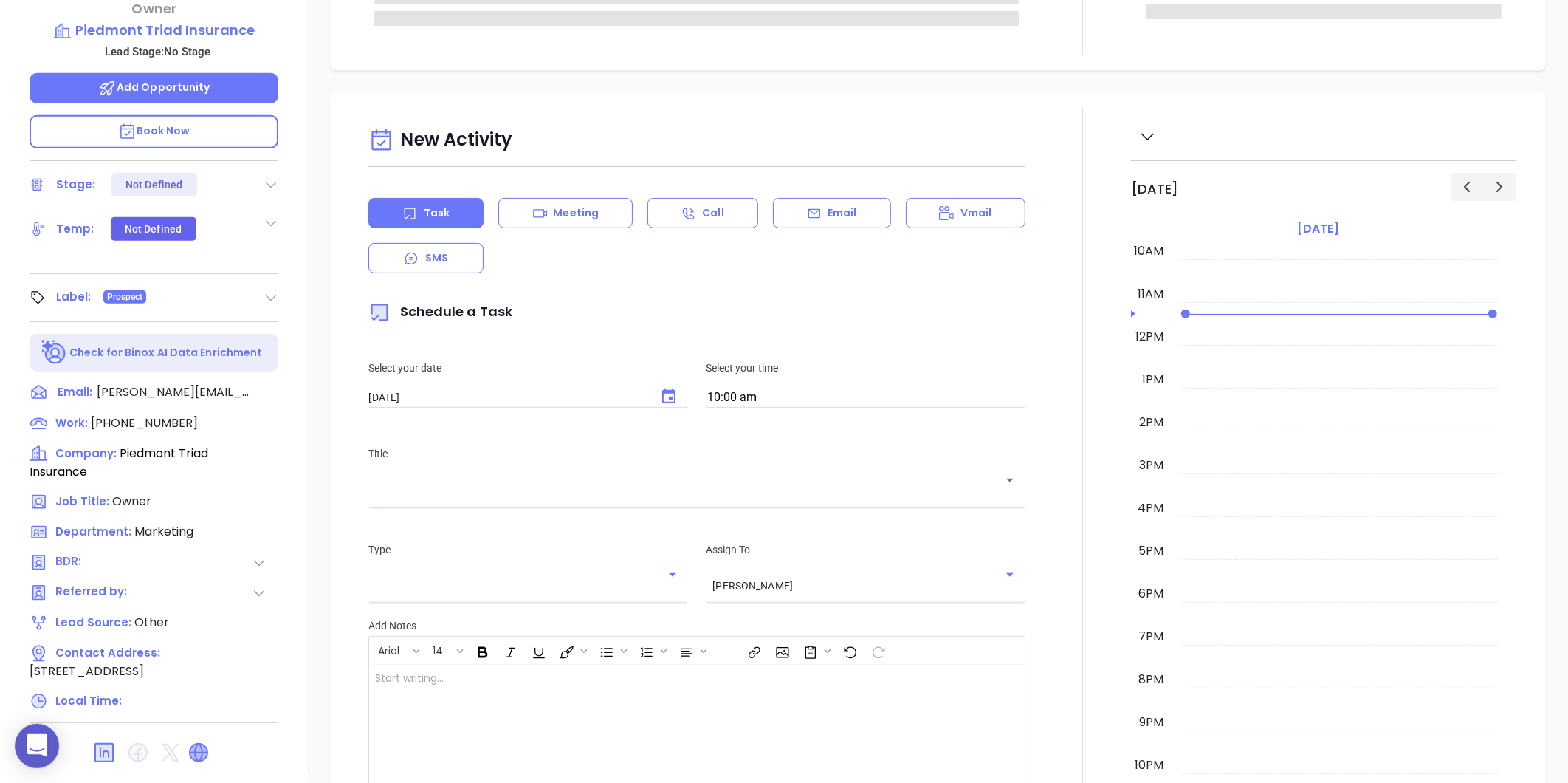
click at [198, 743] on icon at bounding box center [198, 752] width 18 height 18
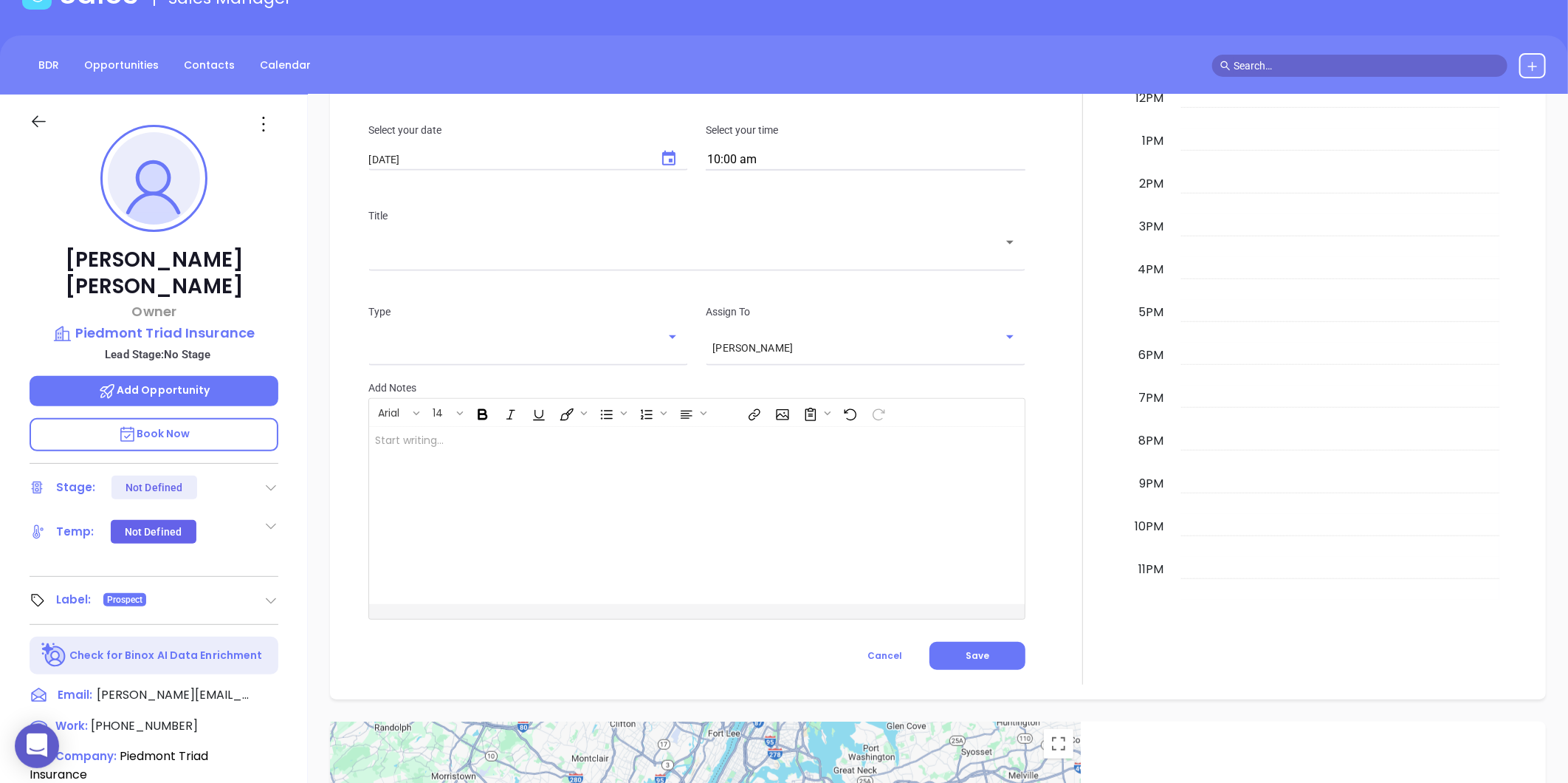
scroll to position [0, 0]
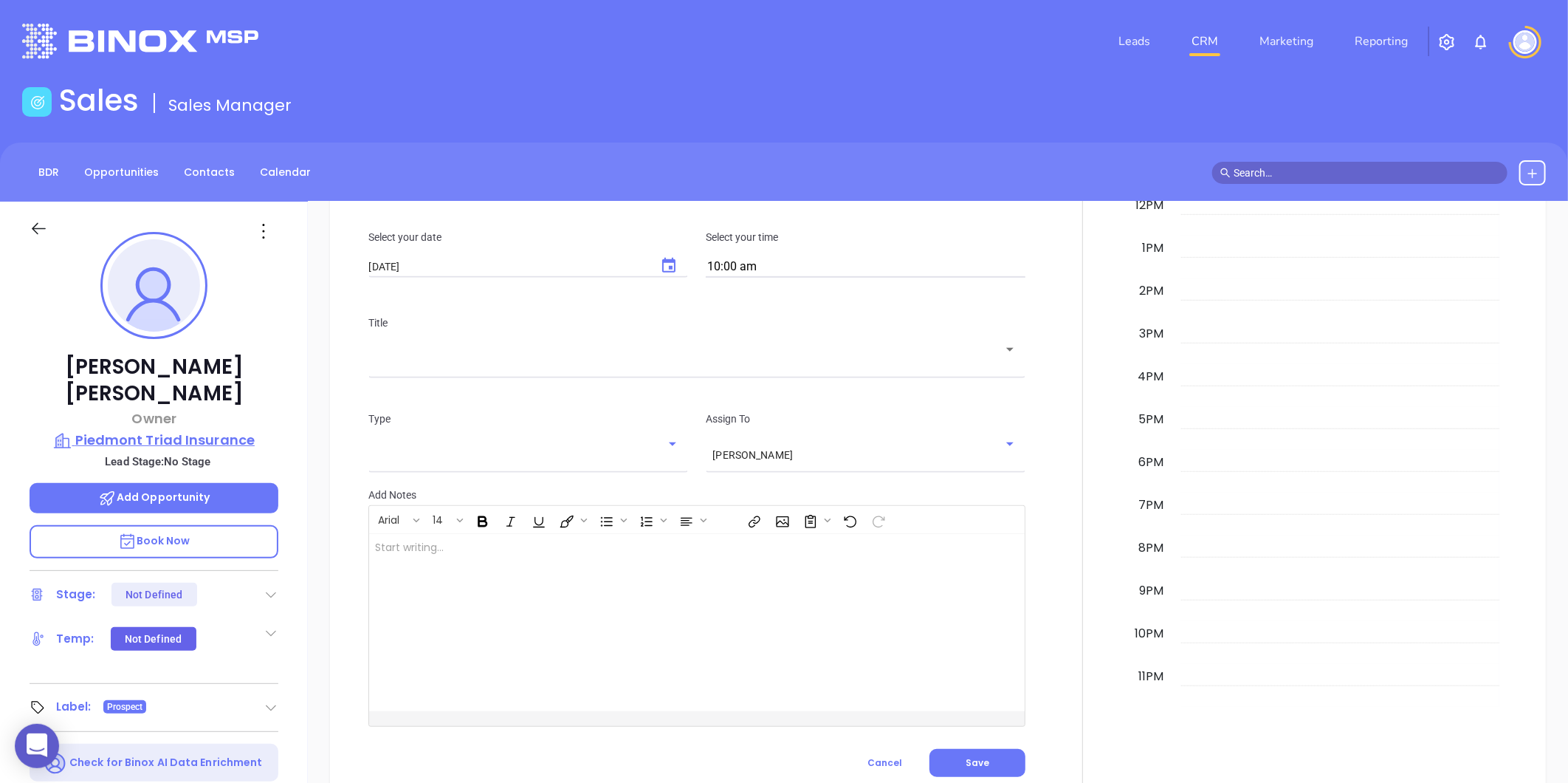
click at [140, 430] on p "Piedmont Triad Insurance" at bounding box center [154, 440] width 249 height 21
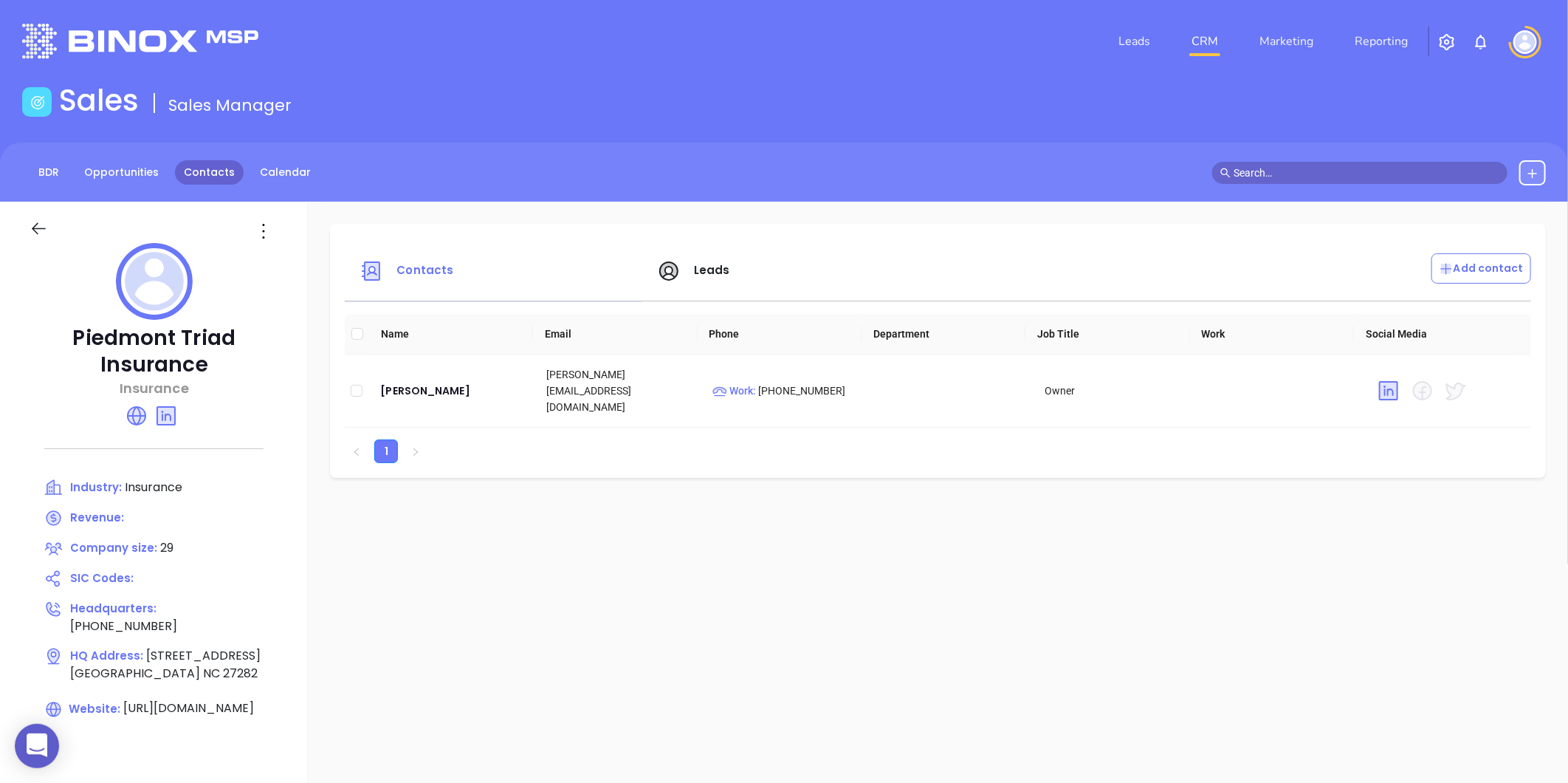
click at [225, 170] on link "Contacts" at bounding box center [209, 172] width 69 height 24
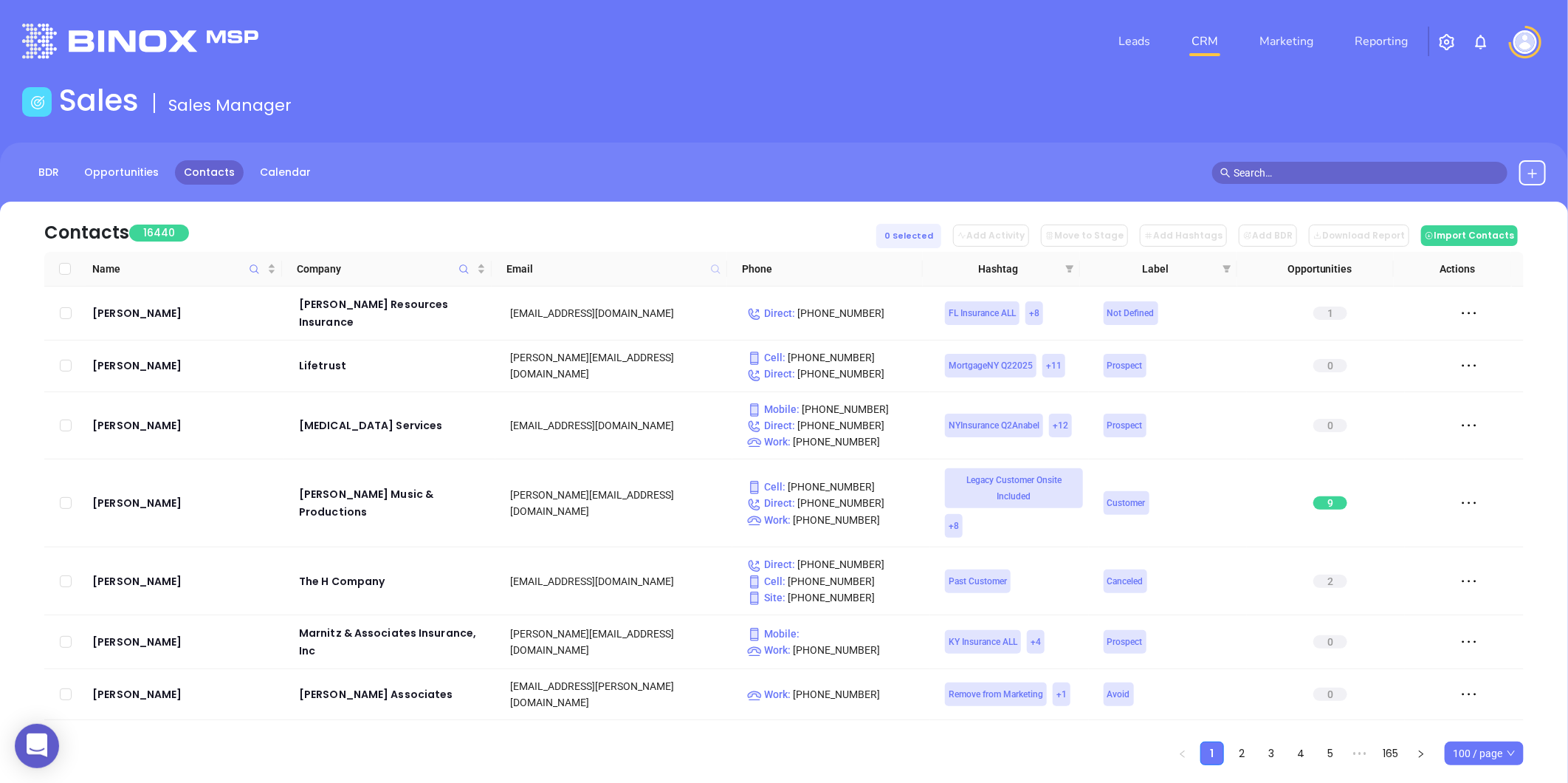
click at [712, 269] on icon at bounding box center [715, 269] width 8 height 8
paste input "gladwellinsurance.com"
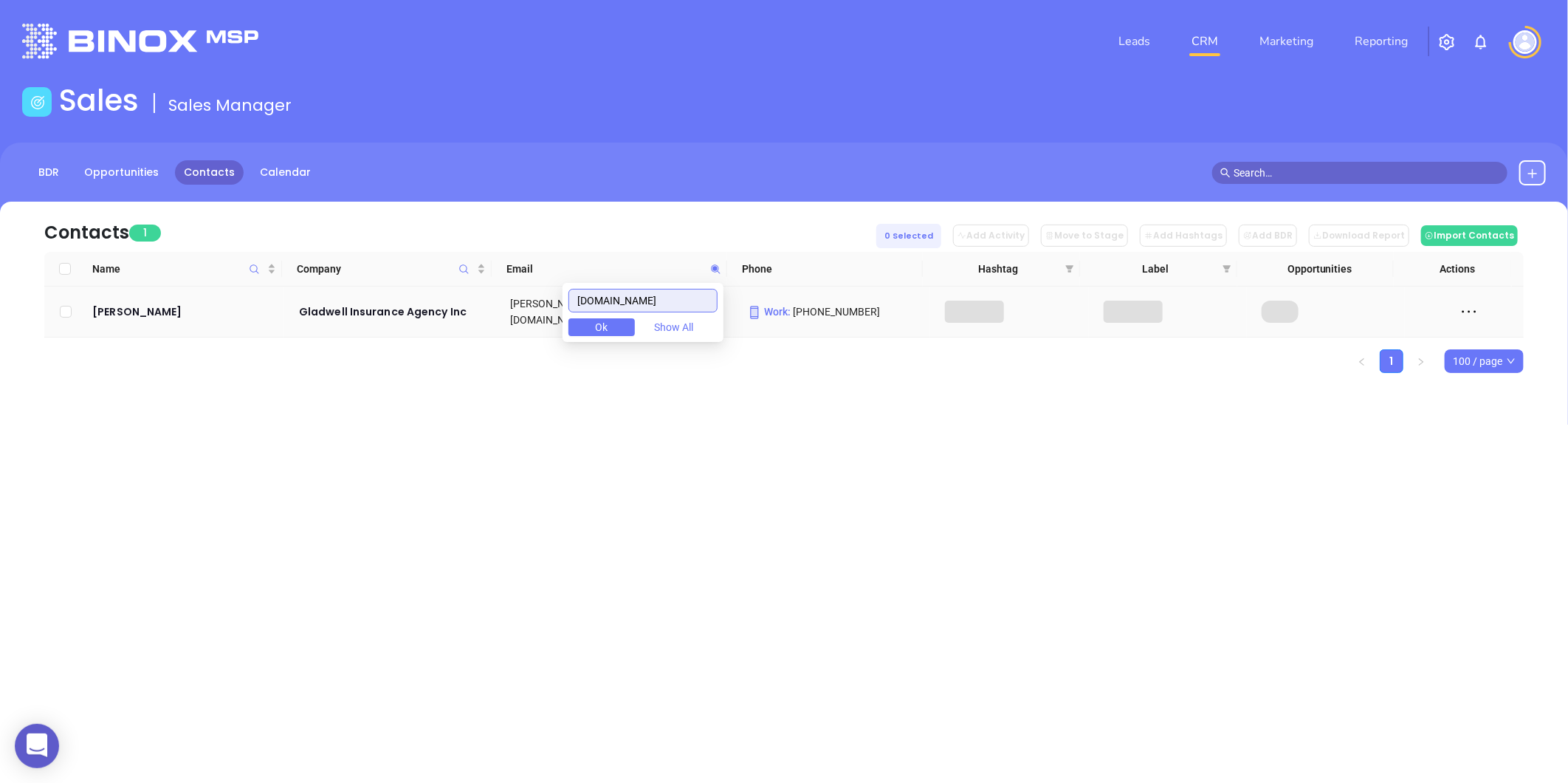
type input "gladwellinsurance.com"
click at [155, 310] on div "Chuck Gladwell" at bounding box center [186, 311] width 186 height 18
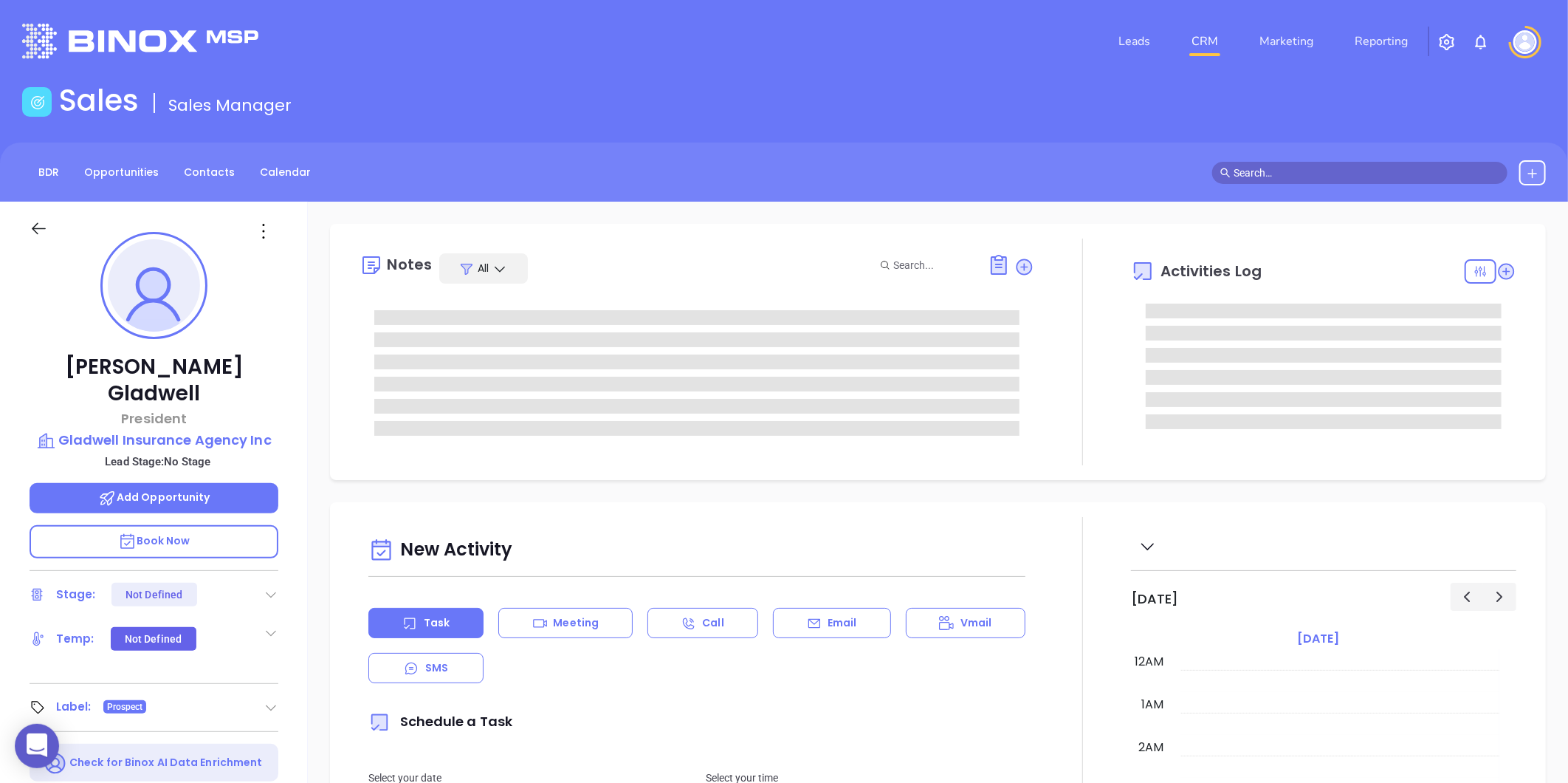
type input "08/20/2025"
type input "Gissela Vargas"
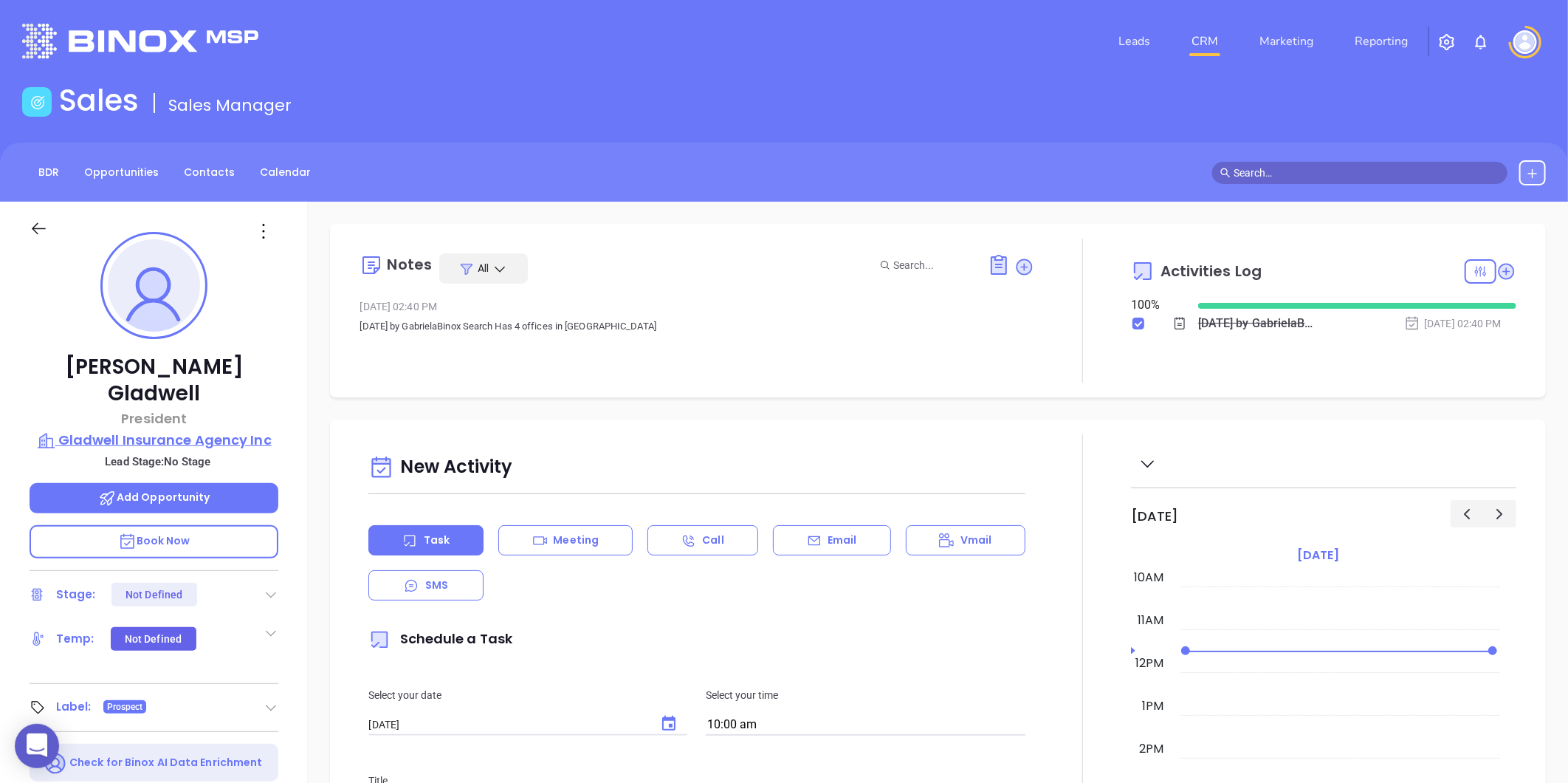
click at [163, 430] on p "Gladwell Insurance Agency Inc" at bounding box center [154, 440] width 249 height 21
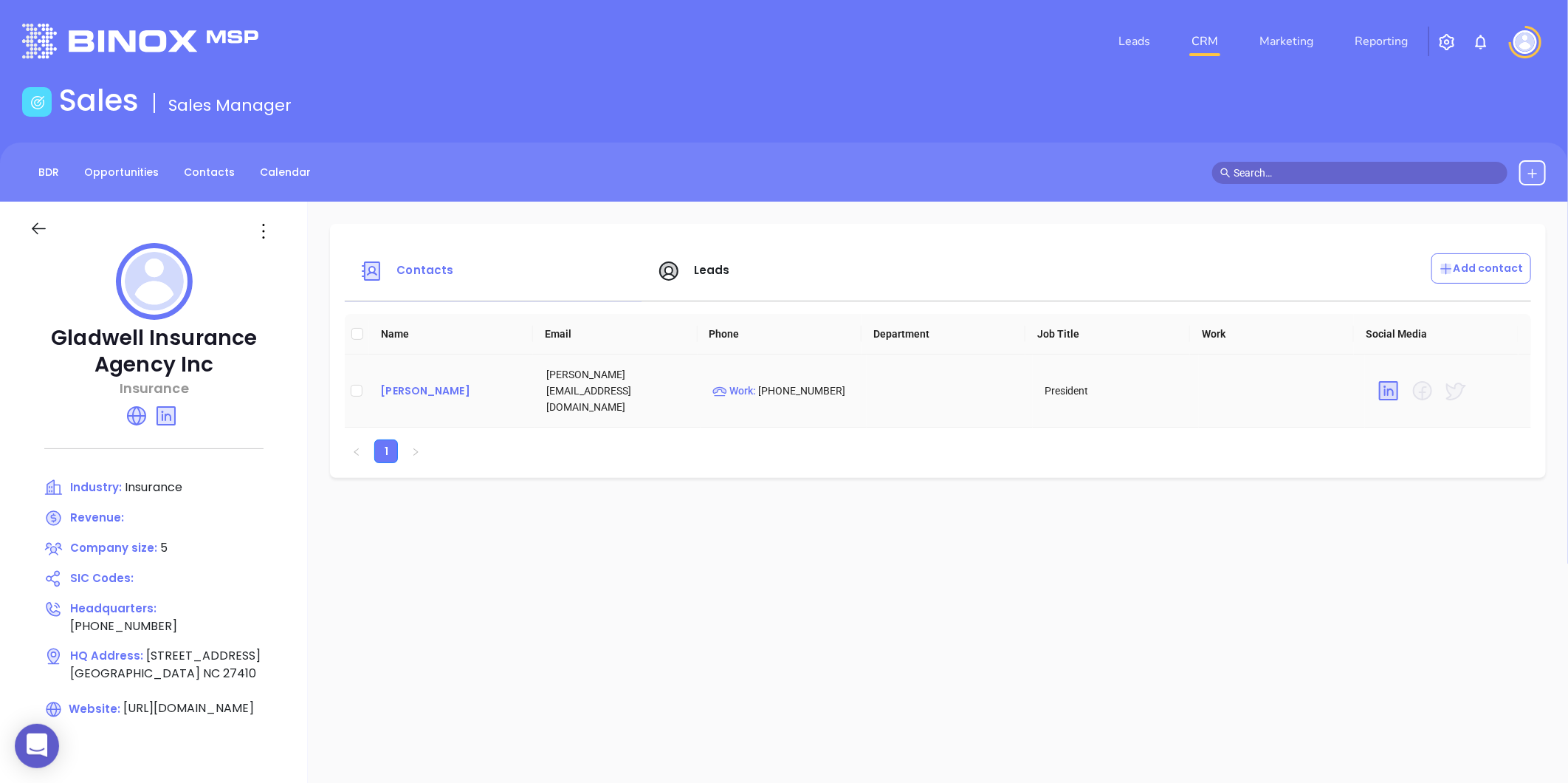
click at [405, 385] on div "Chuck Gladwell" at bounding box center [451, 390] width 142 height 18
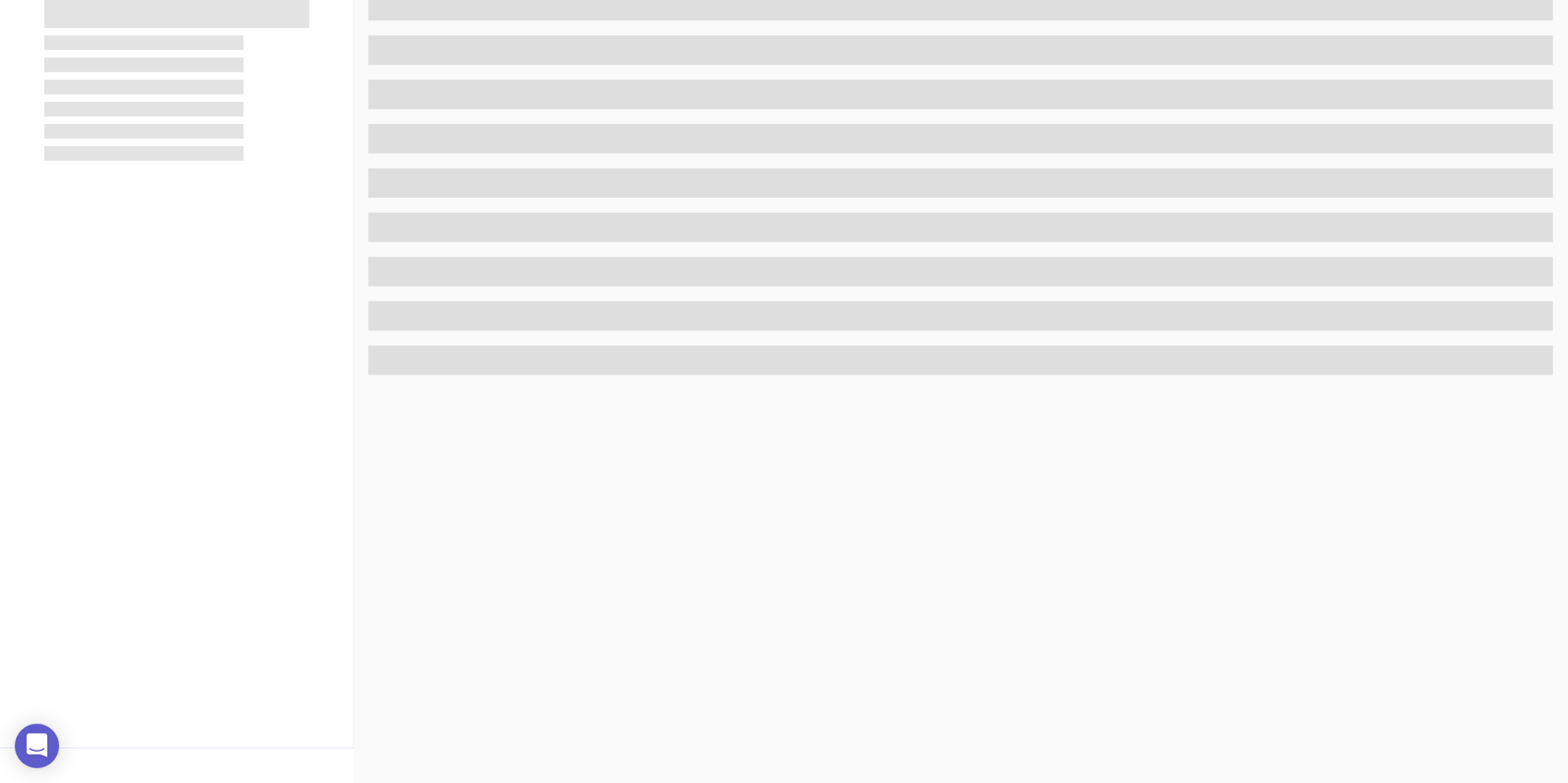
scroll to position [452, 0]
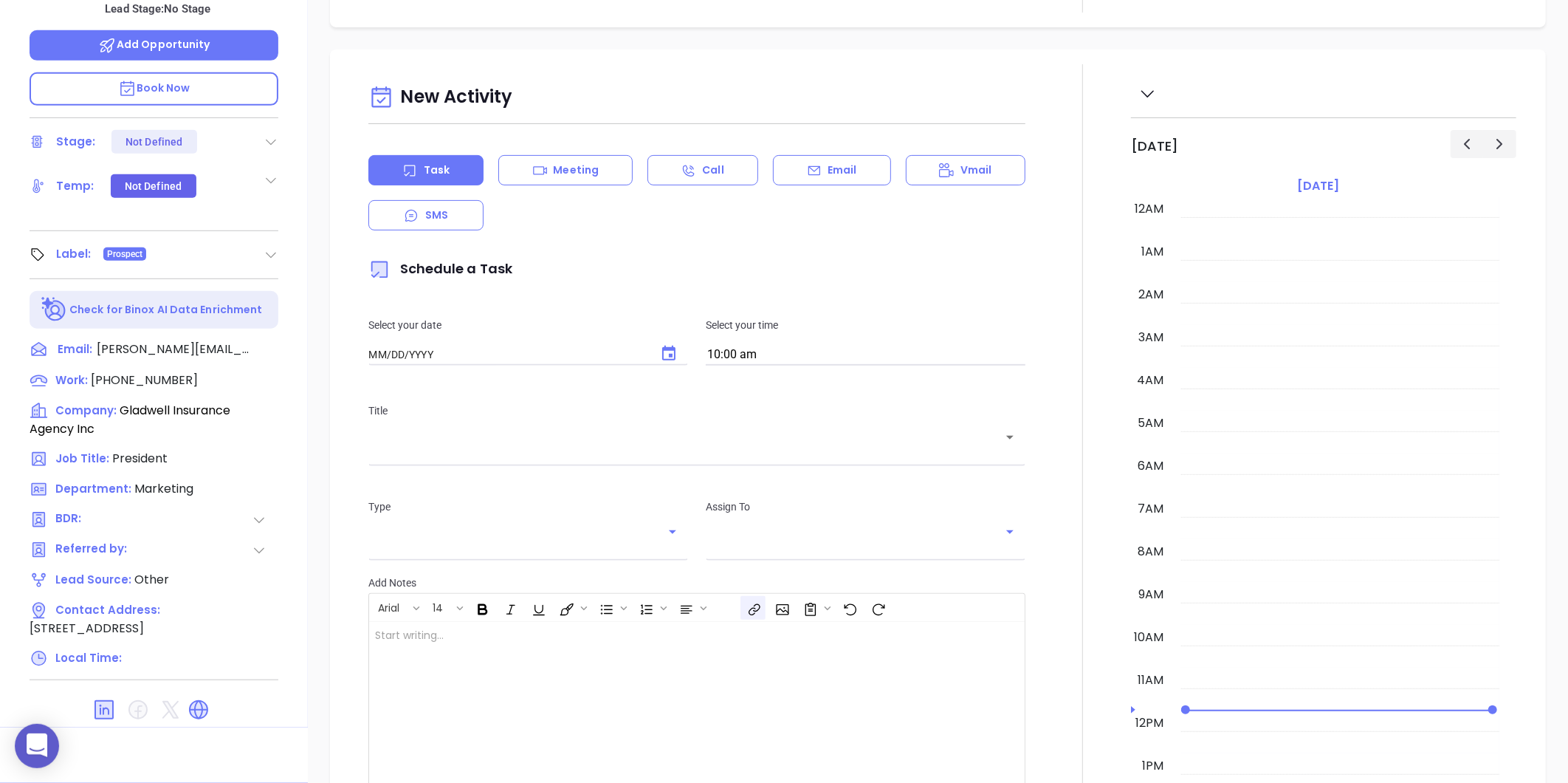
type input "08/20/2025"
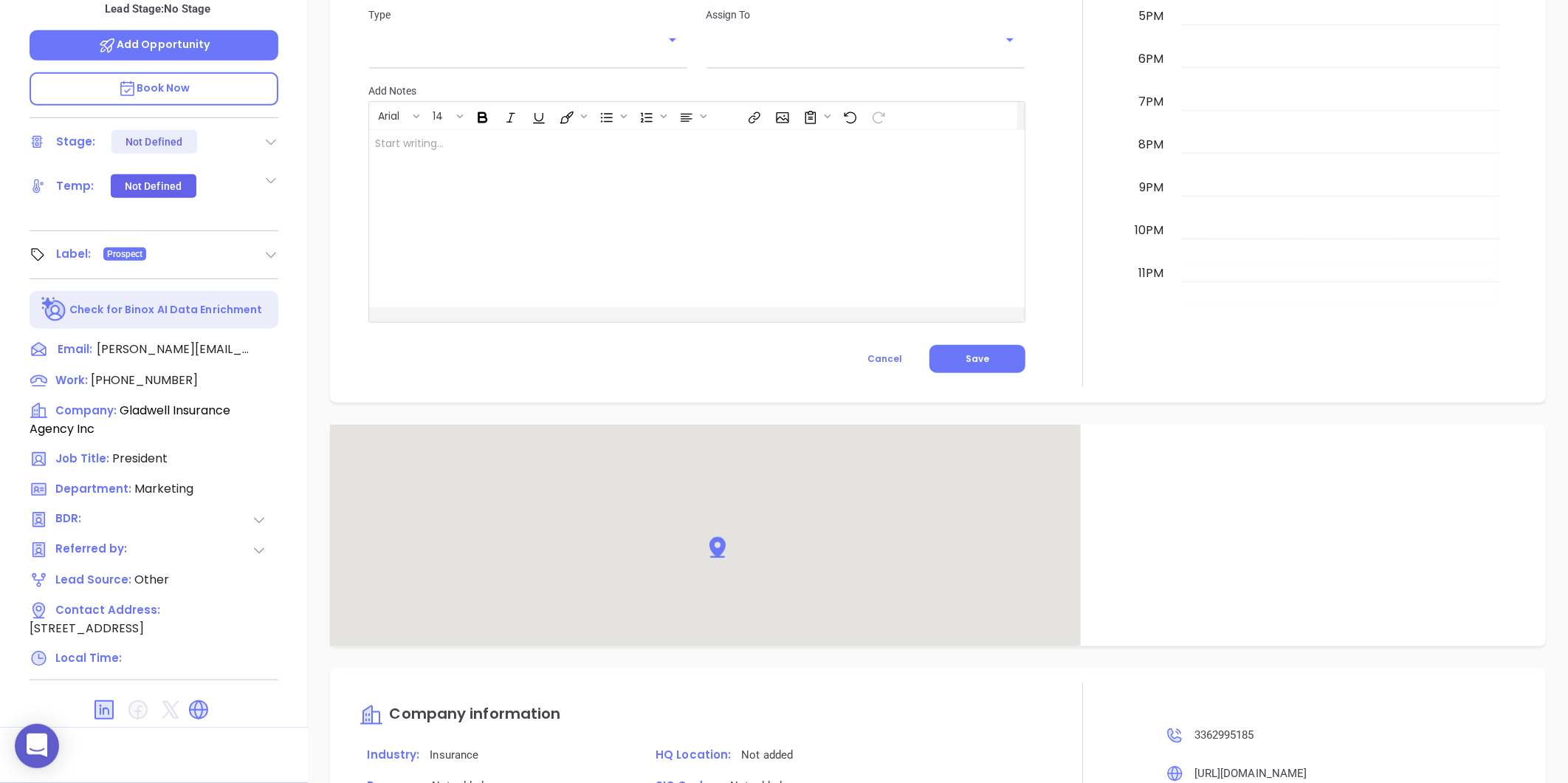
scroll to position [787, 0]
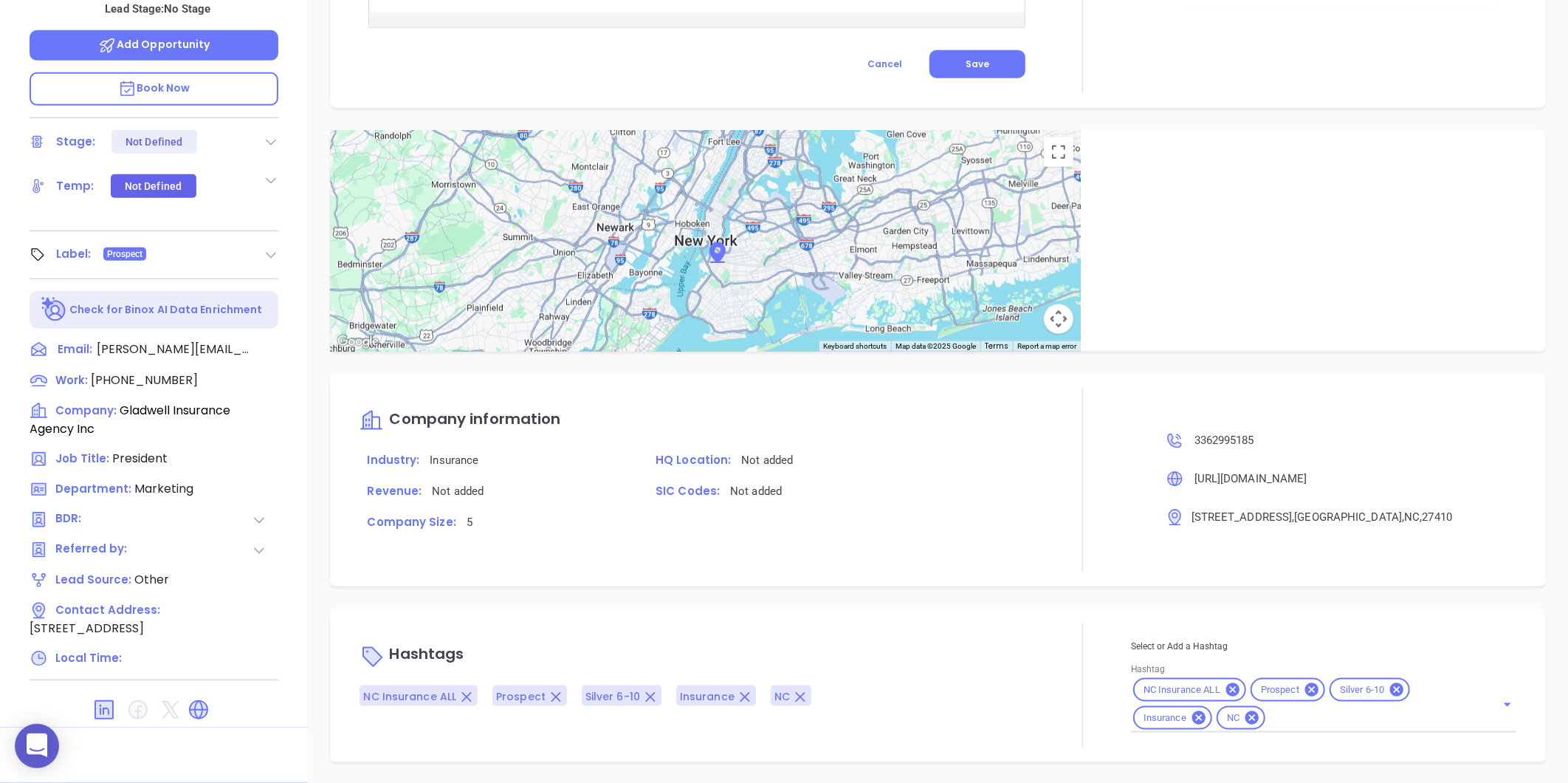
type input "Gissela Vargas"
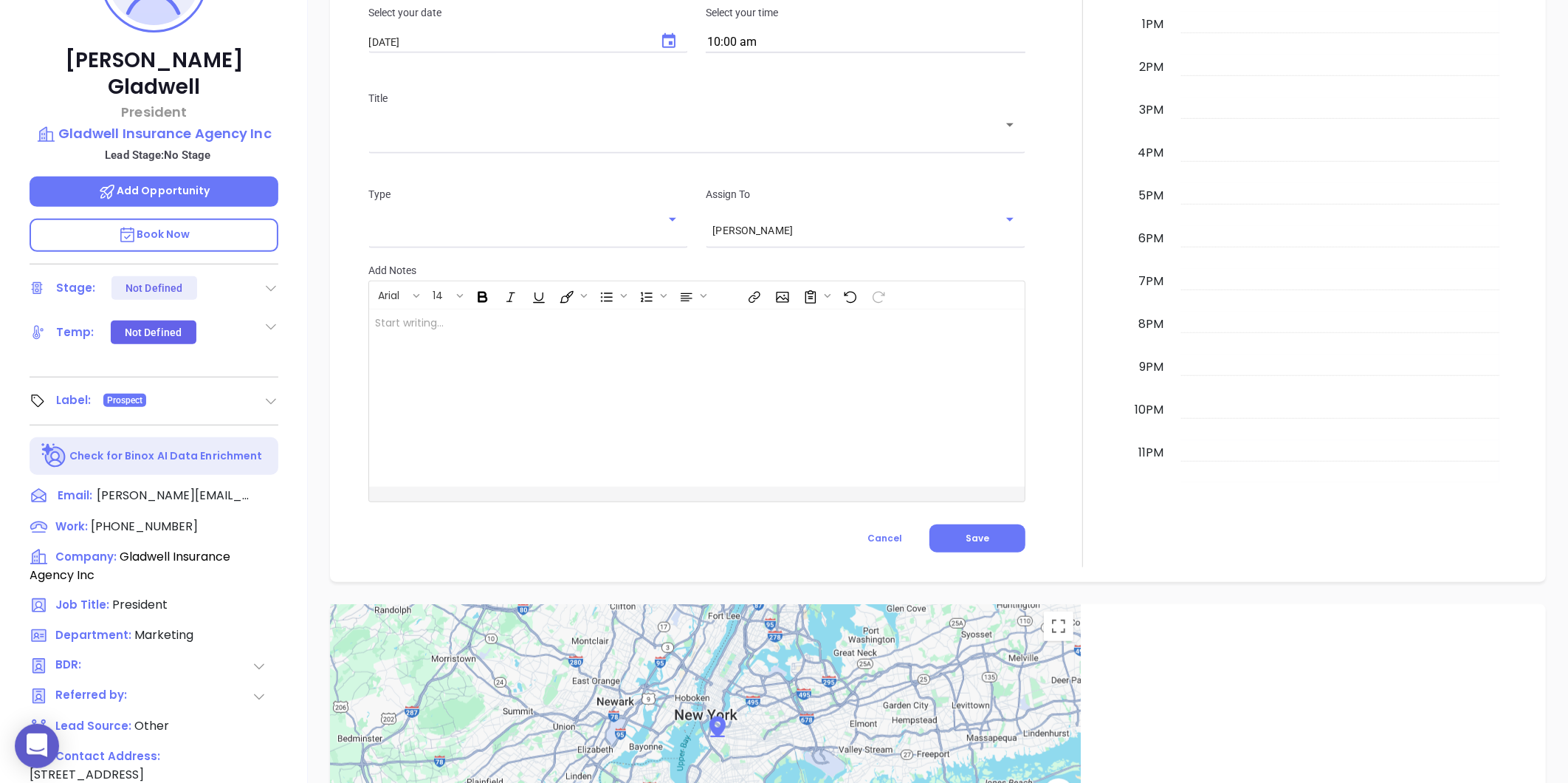
scroll to position [42, 0]
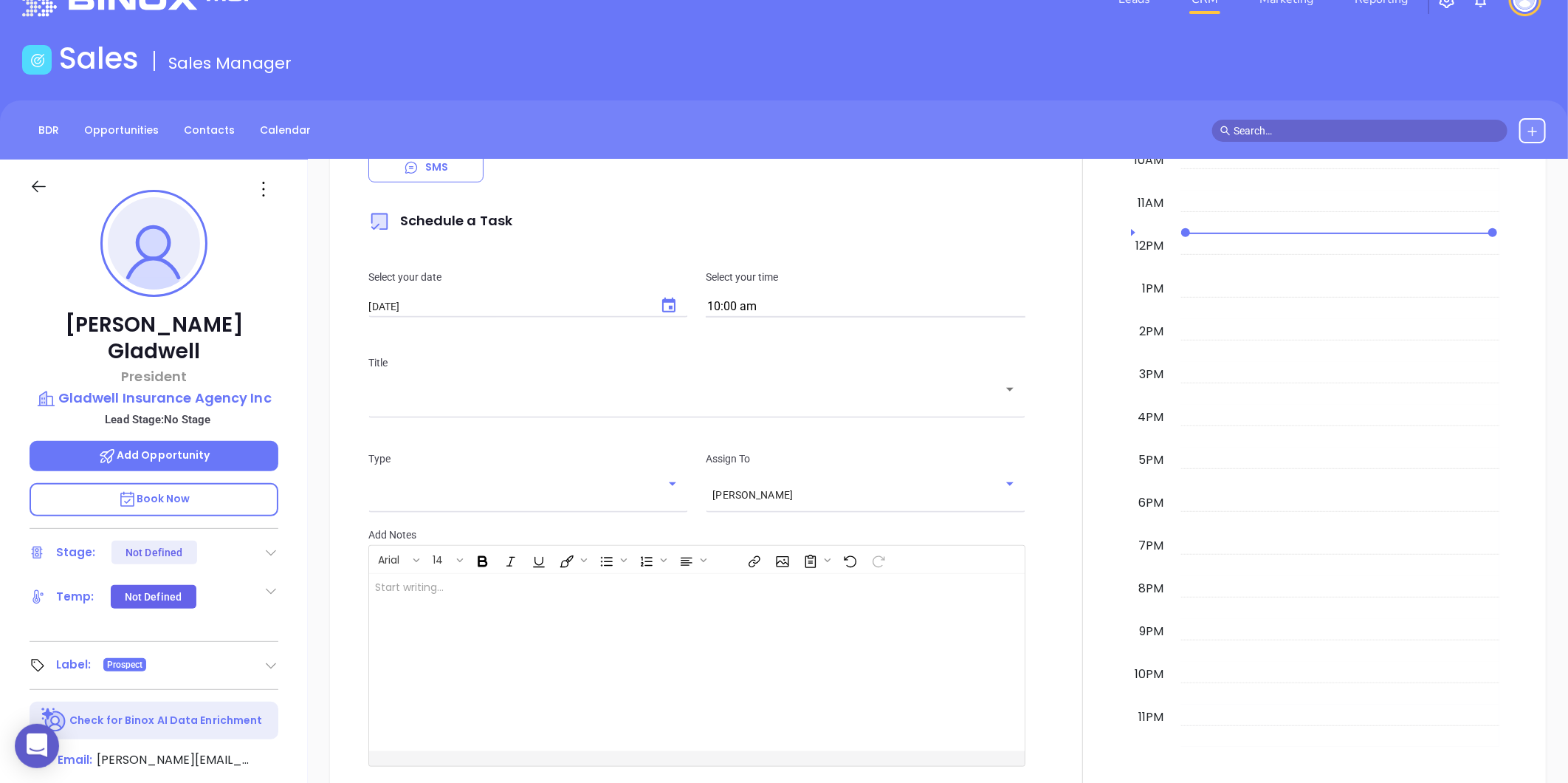
click at [251, 186] on icon at bounding box center [263, 188] width 24 height 24
click at [279, 343] on div "Edit" at bounding box center [336, 347] width 145 height 16
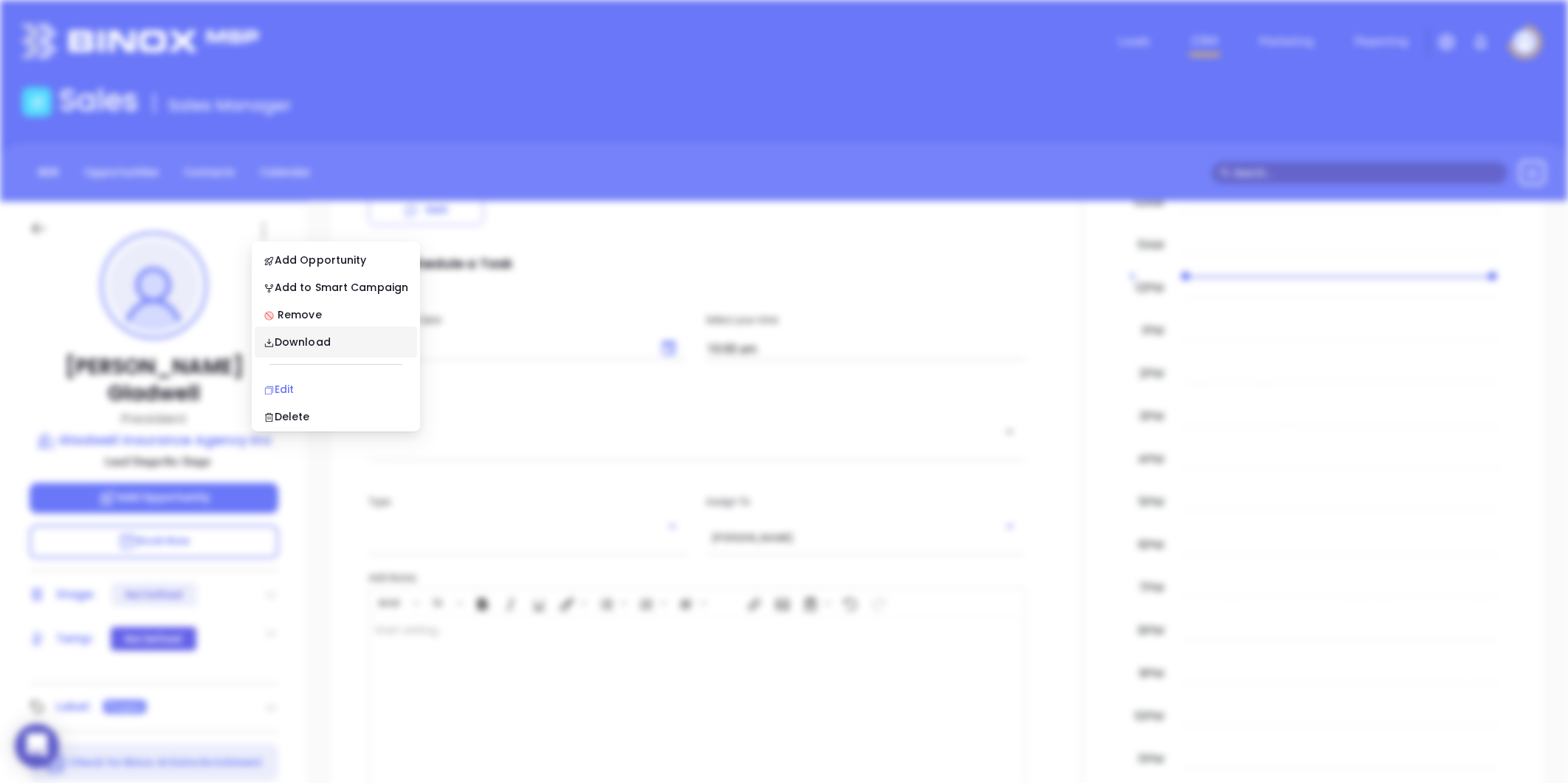
scroll to position [0, 0]
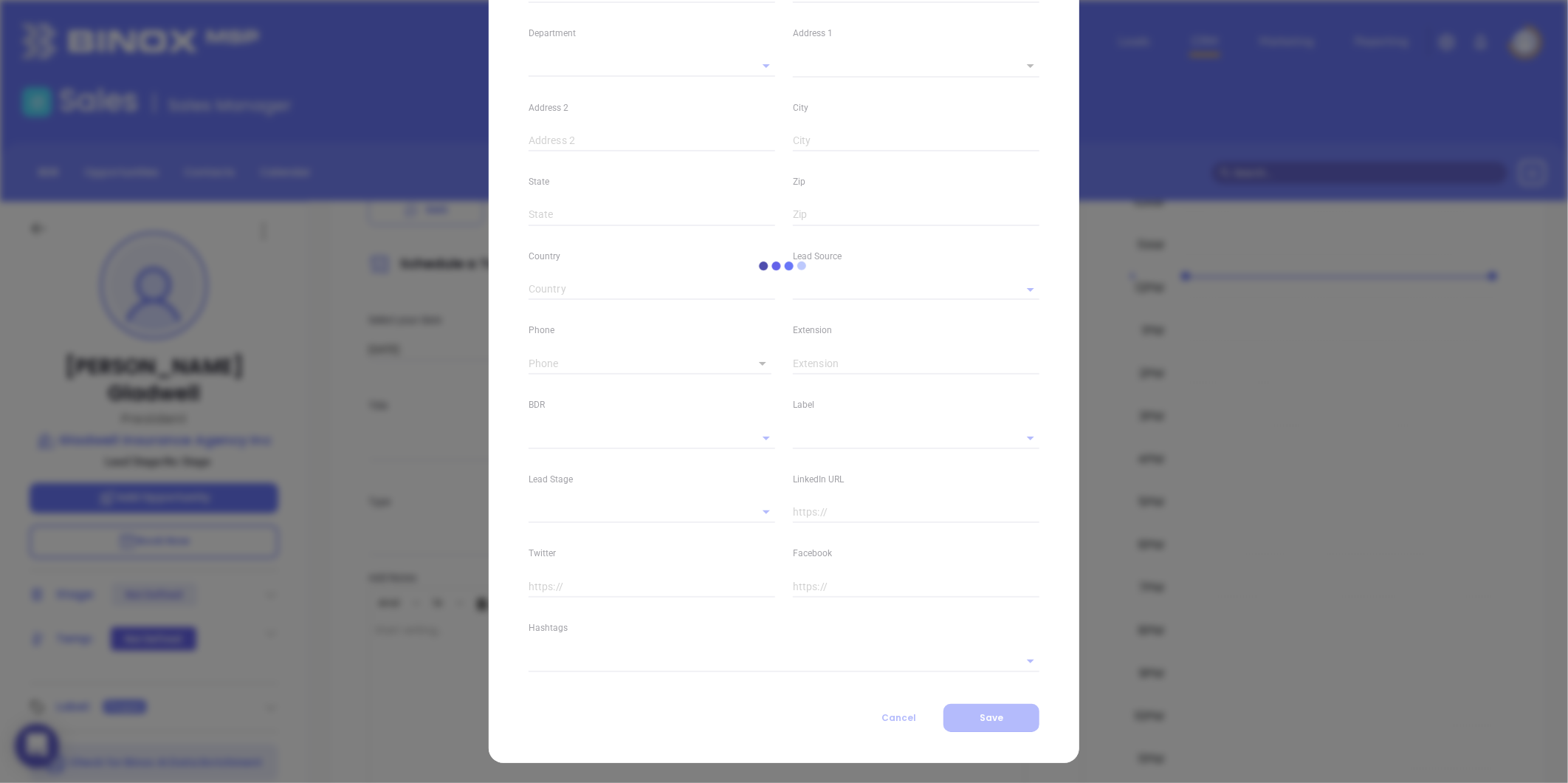
type input "Chuck"
type input "Gladwell"
type input "chuck@gladwellinsurance.com"
type input "President"
type input "1"
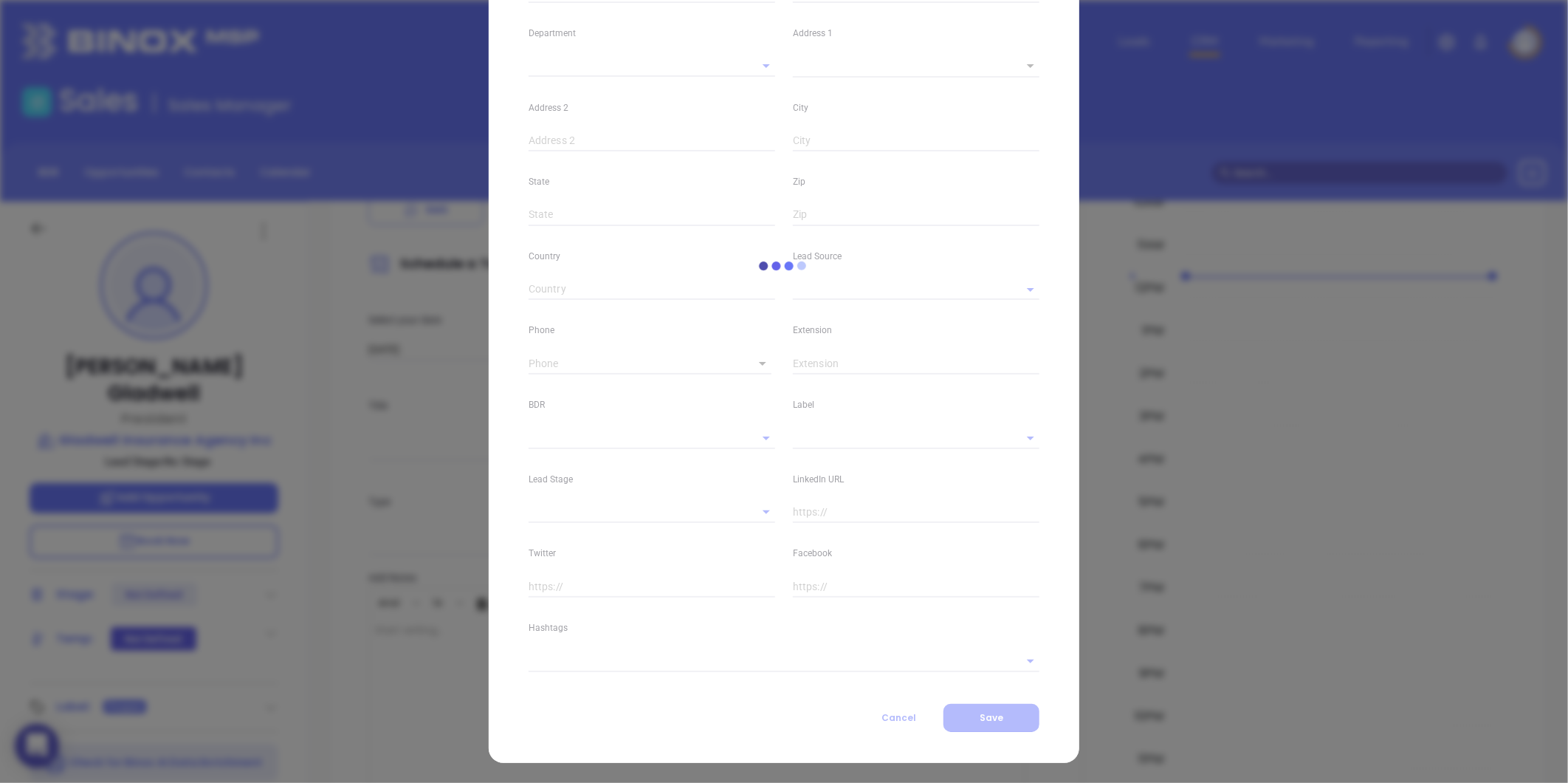
type input "www.linkedin.com/in/chuck-gladwell-2a5b0336"
type input "Marketing"
type input "Other"
type input "undefined undefined"
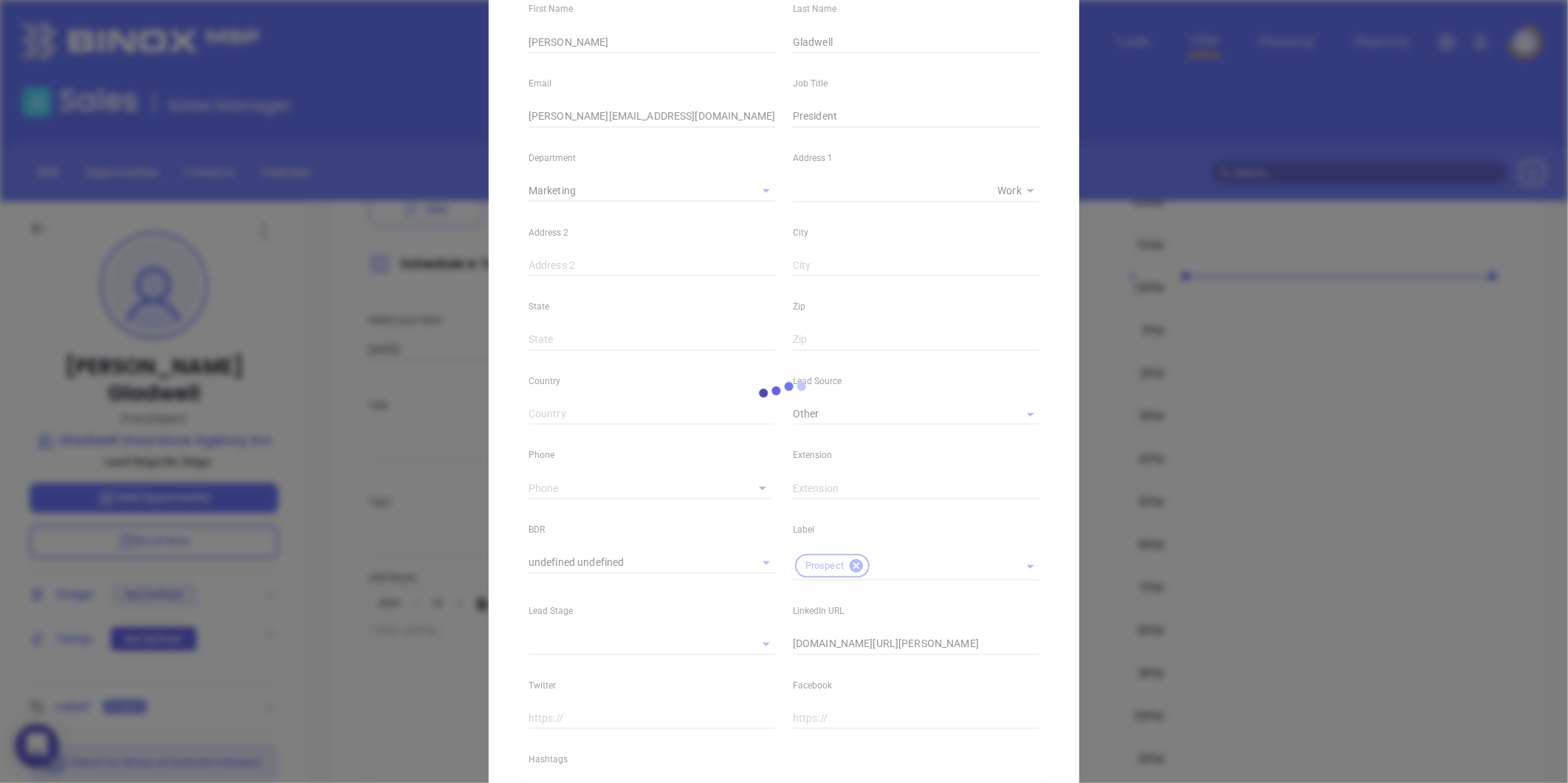
type input "(336) 299-5185"
type input "1"
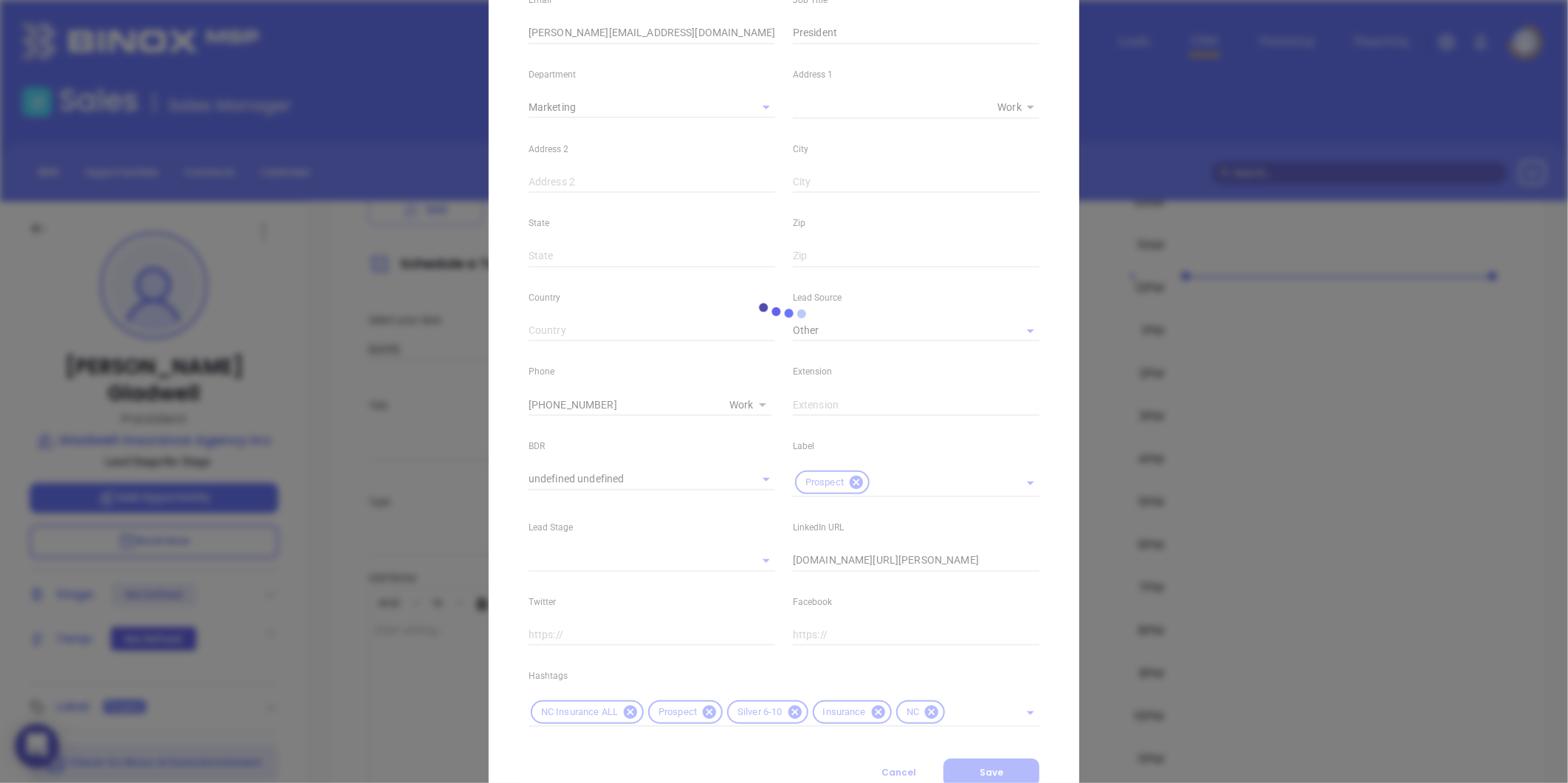
scroll to position [302, 0]
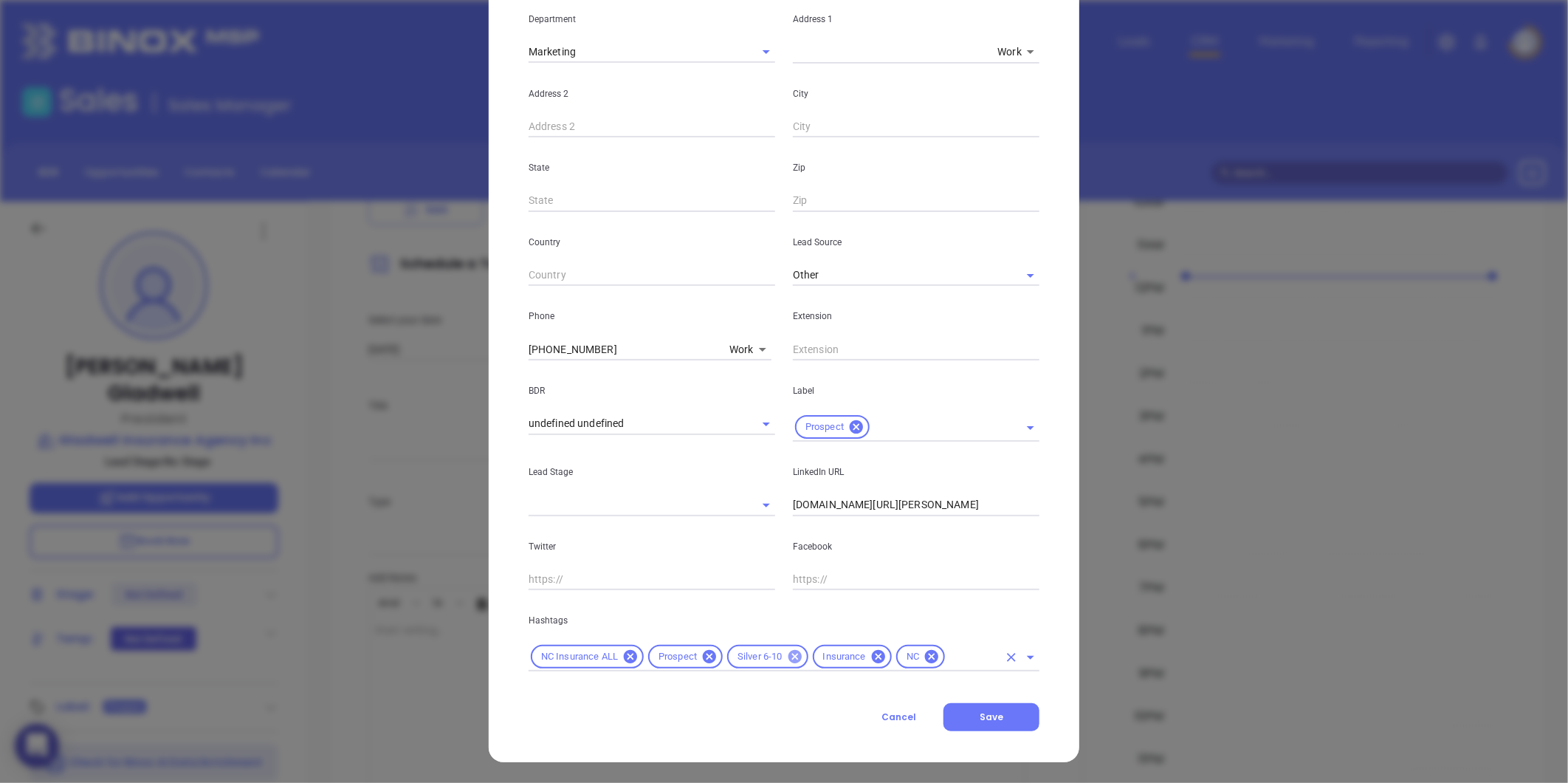
click at [787, 660] on icon at bounding box center [795, 656] width 16 height 16
click at [874, 644] on div "NC Insurance ALL Prospect Insurance NC" at bounding box center [784, 657] width 510 height 29
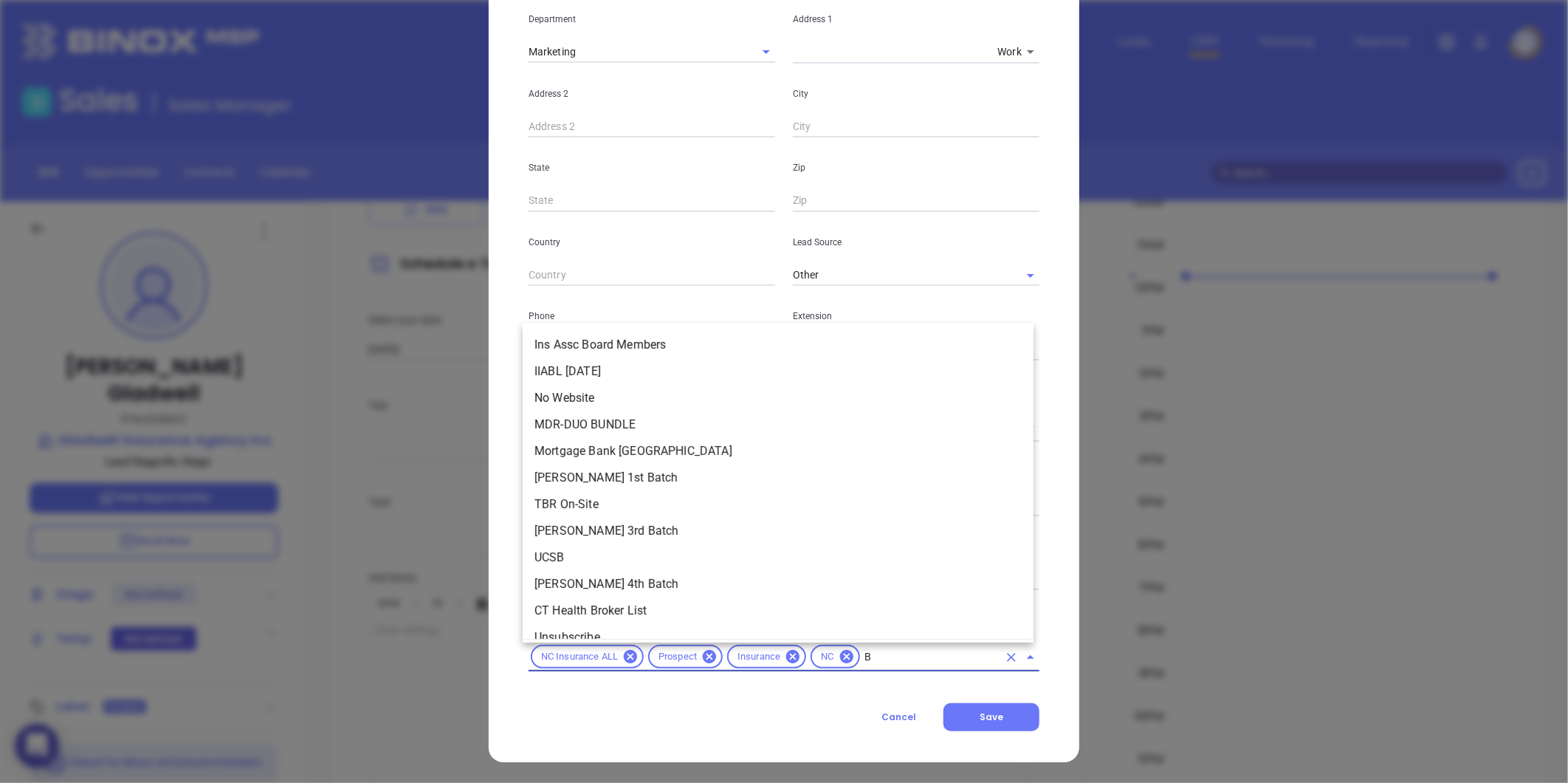
type input "BR"
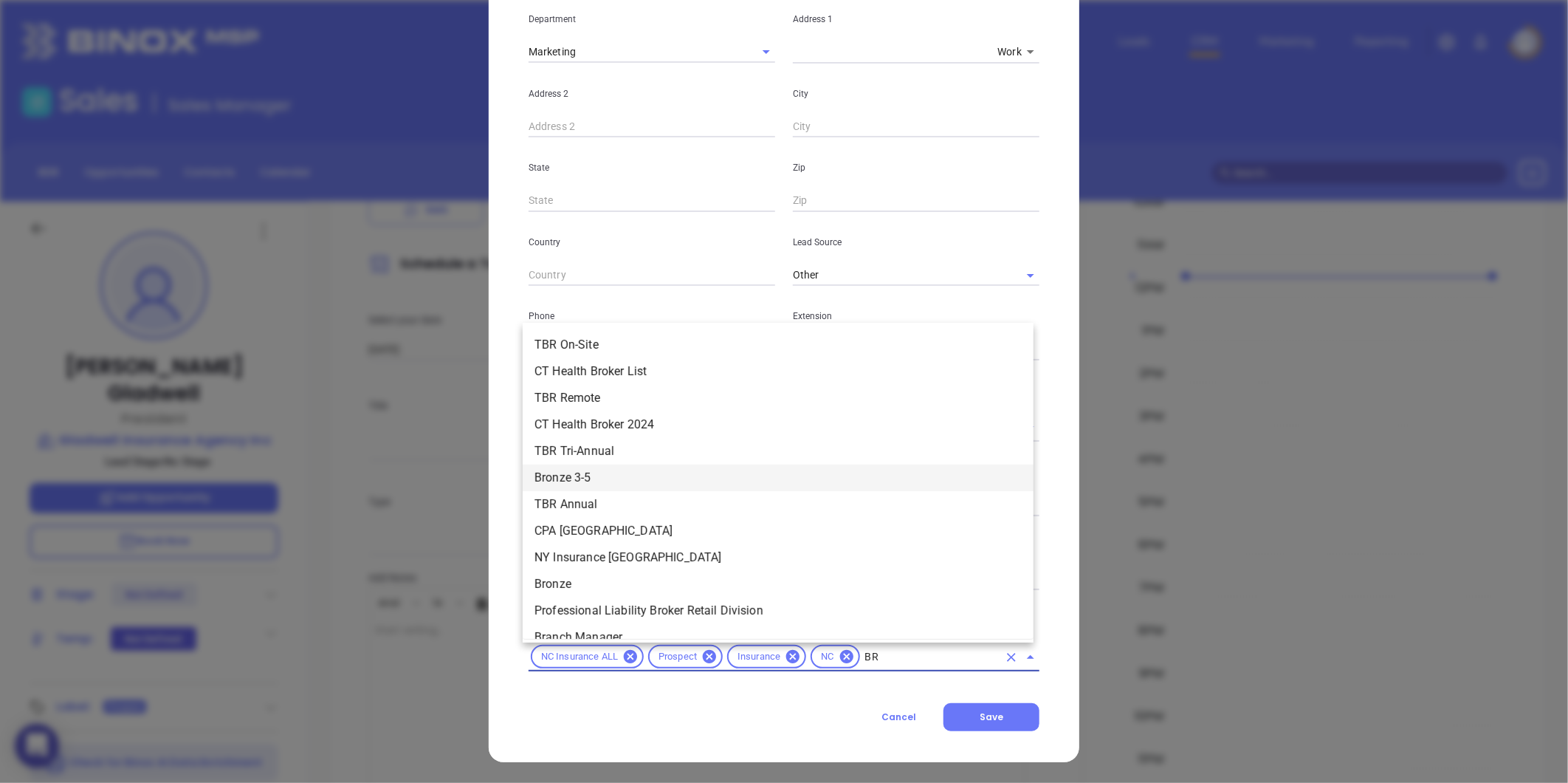
click at [583, 478] on li "Bronze 3-5" at bounding box center [778, 478] width 510 height 26
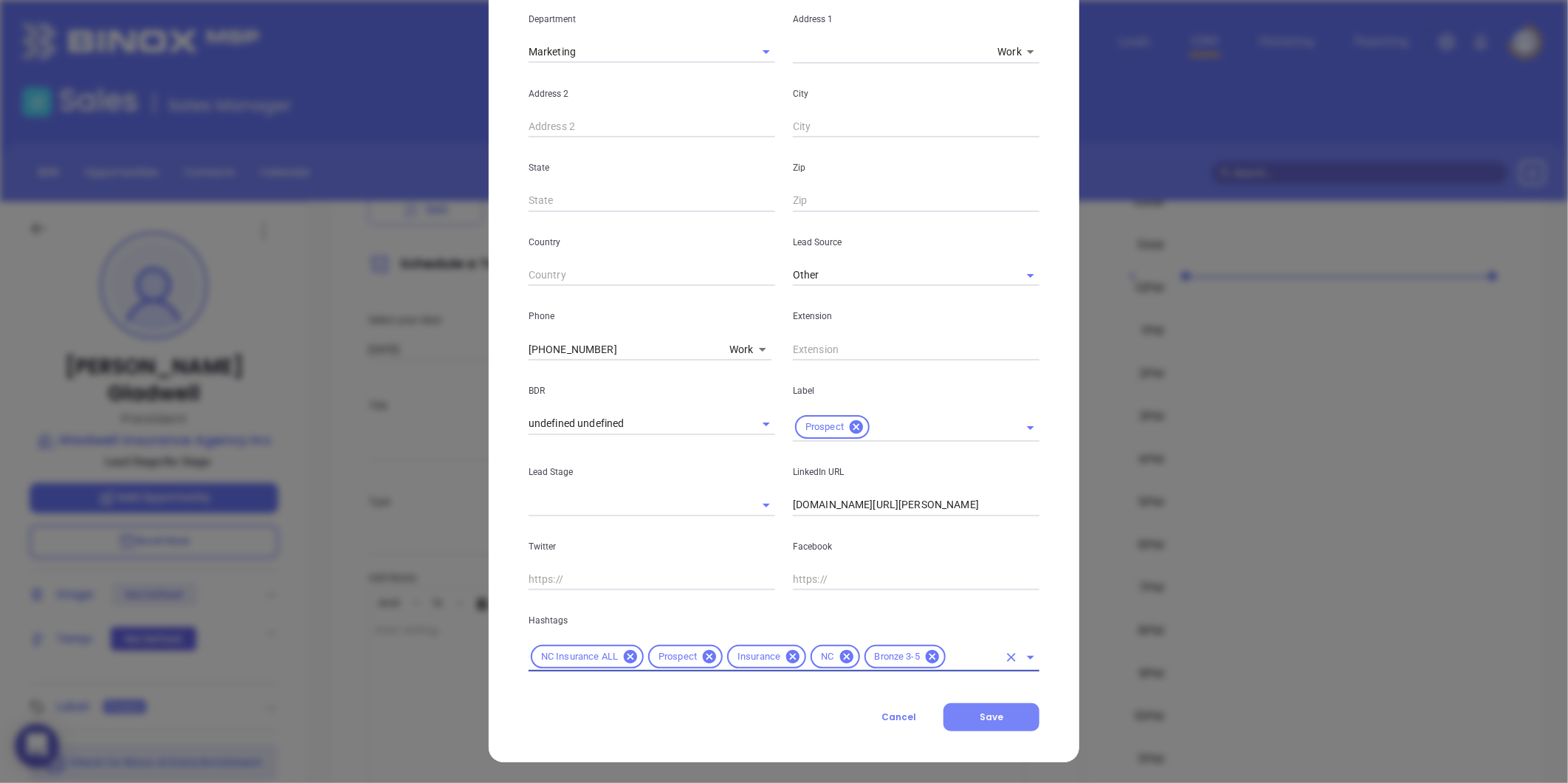
click at [992, 721] on span "Save" at bounding box center [991, 716] width 24 height 12
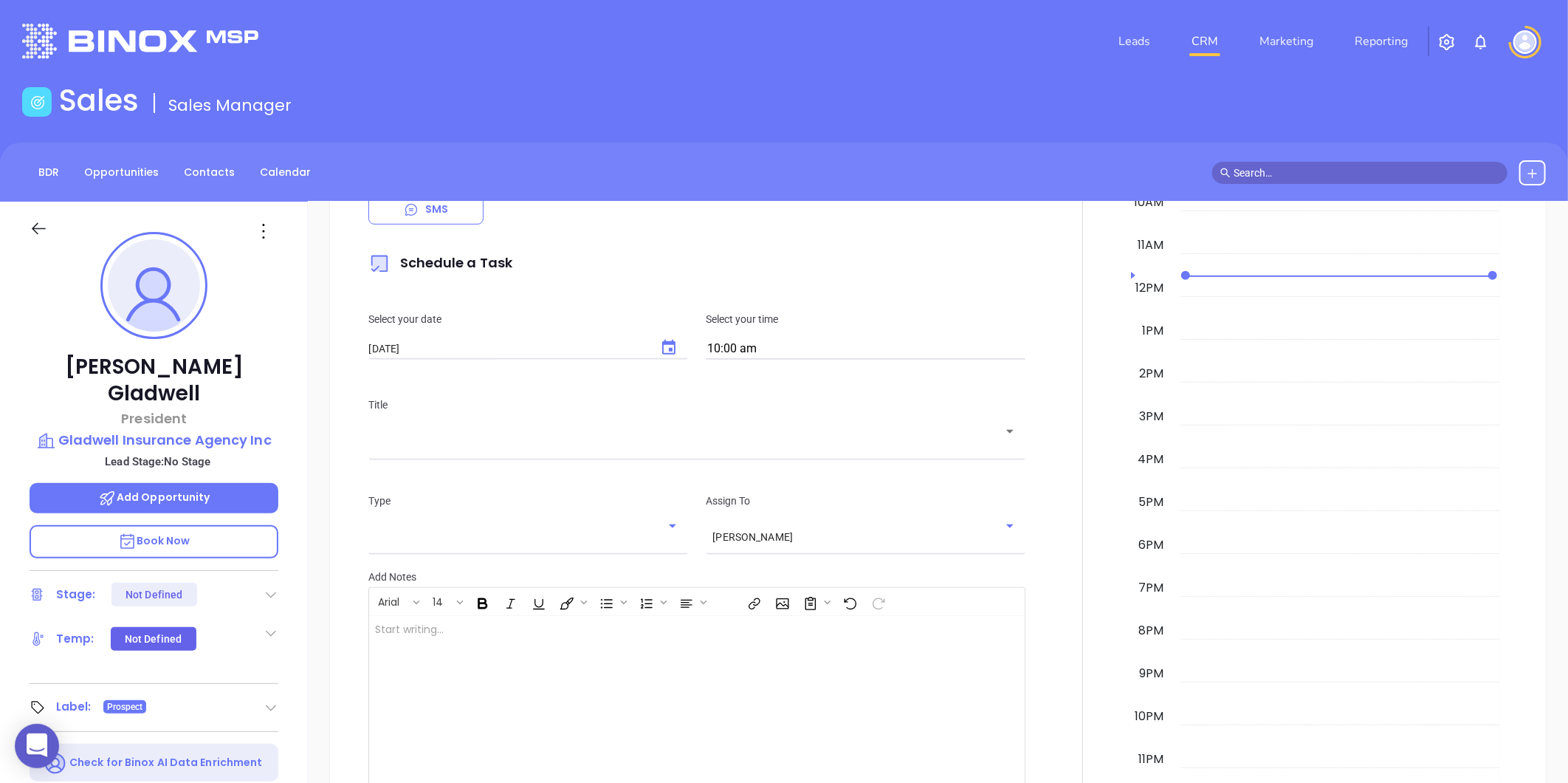
scroll to position [375, 0]
click at [253, 246] on div at bounding box center [154, 228] width 267 height 53
click at [261, 235] on icon at bounding box center [263, 231] width 24 height 24
click at [299, 375] on li "Edit" at bounding box center [335, 389] width 162 height 31
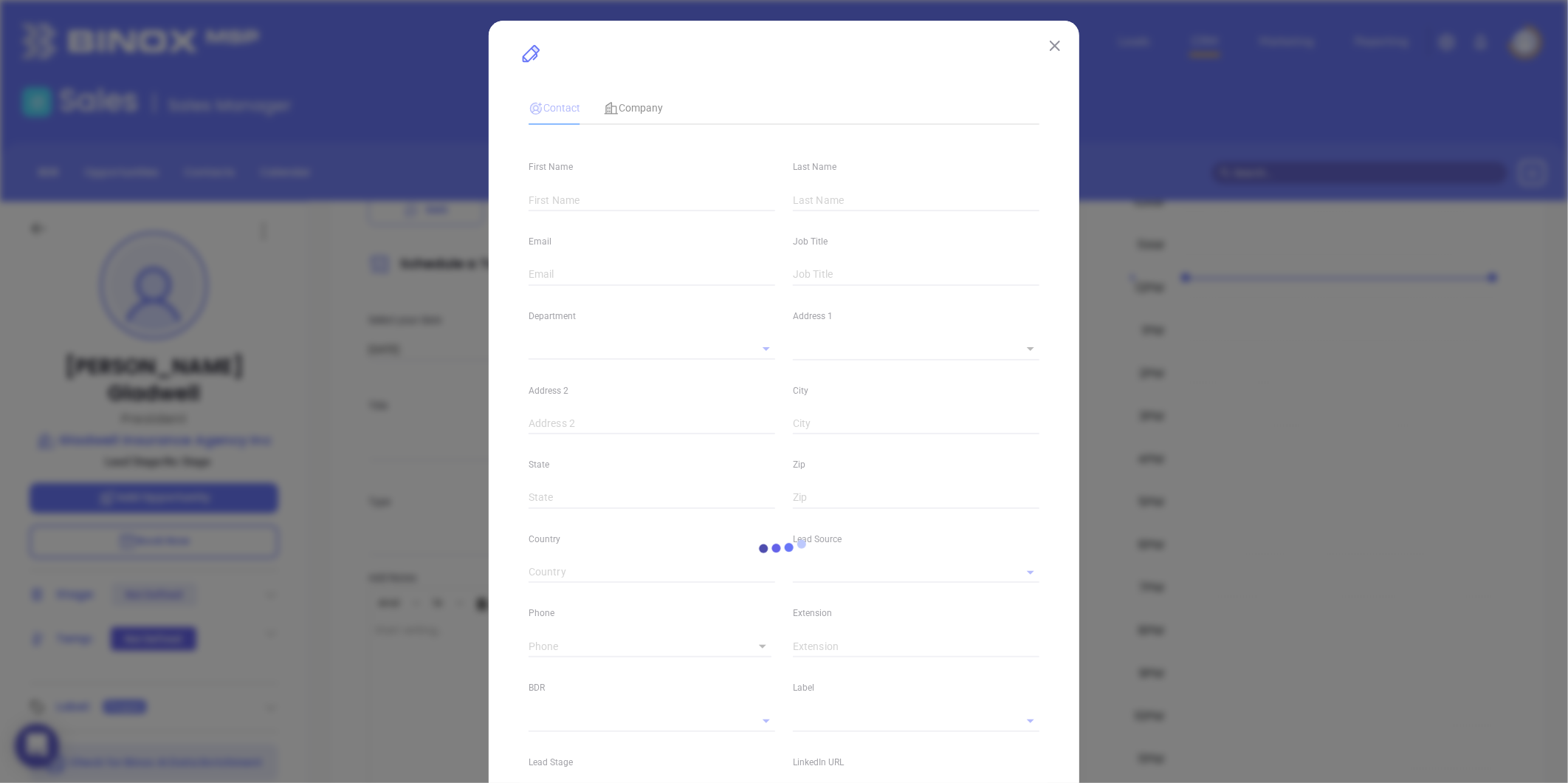
type input "Chuck"
type input "Gladwell"
type input "chuck@gladwellinsurance.com"
type input "President"
type input "1"
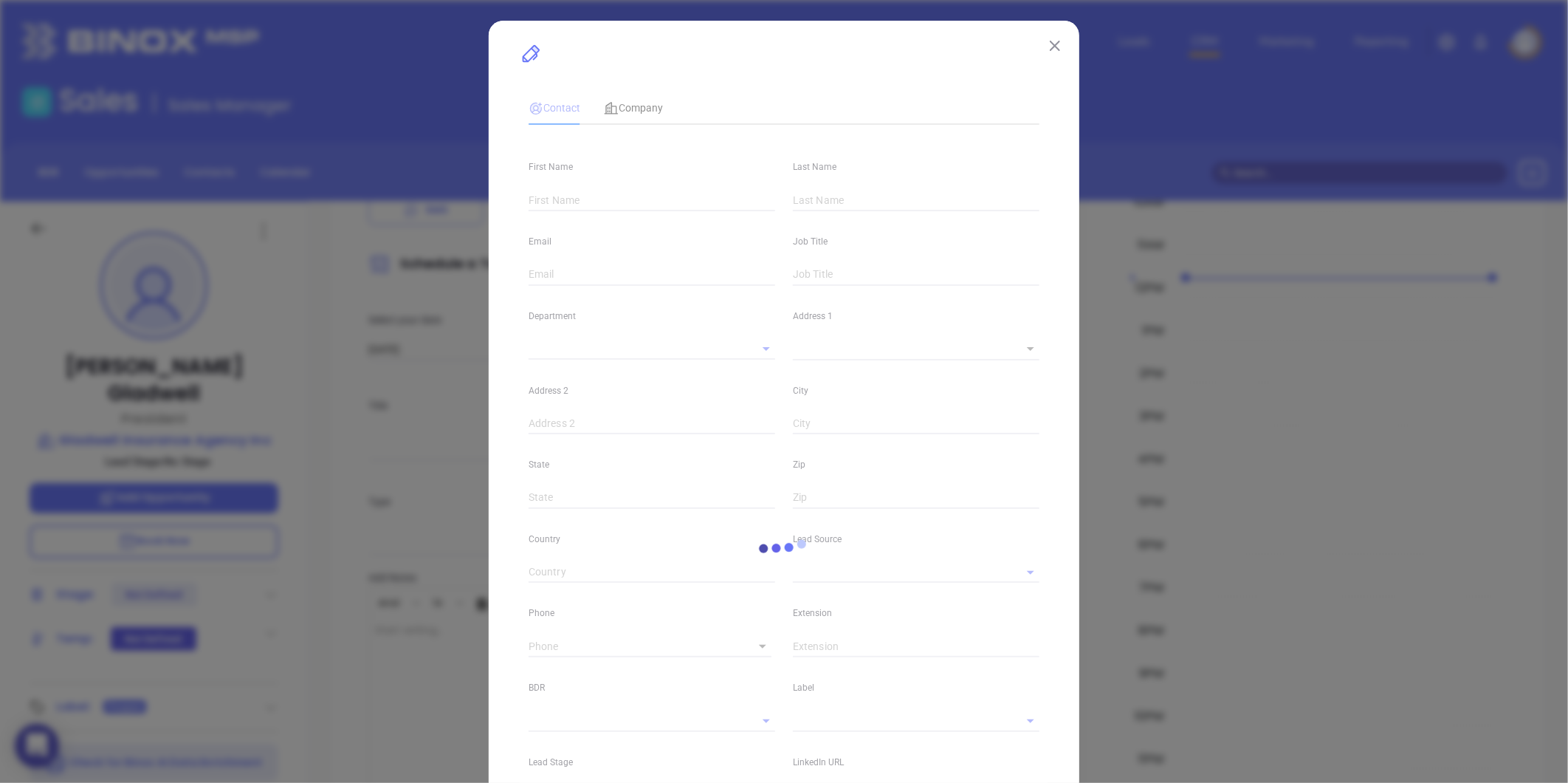
type input "www.linkedin.com/in/chuck-gladwell-2a5b0336"
type input "Marketing"
type input "Other"
type input "undefined undefined"
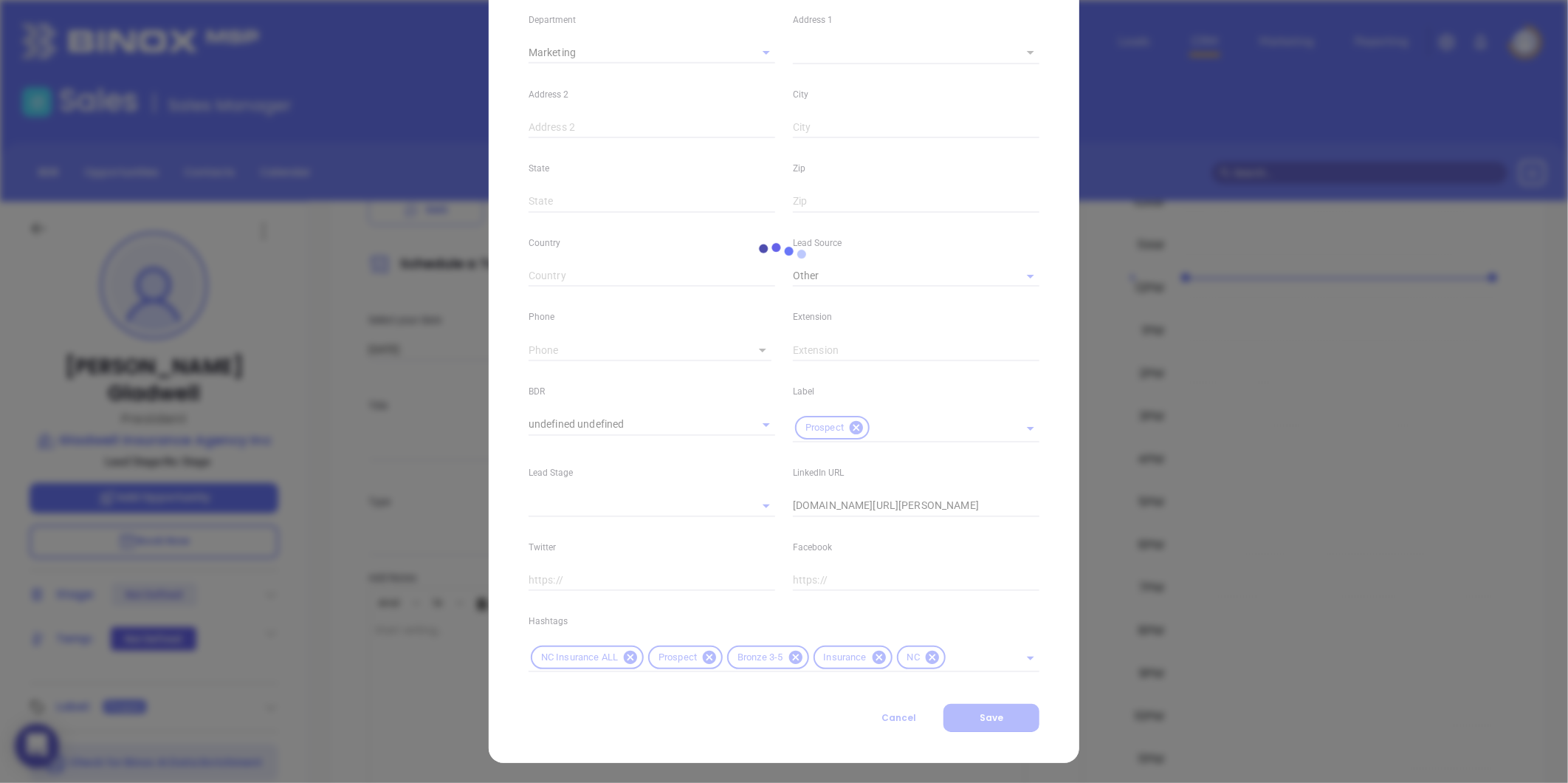
scroll to position [302, 0]
type input "(336) 299-5185"
type input "1"
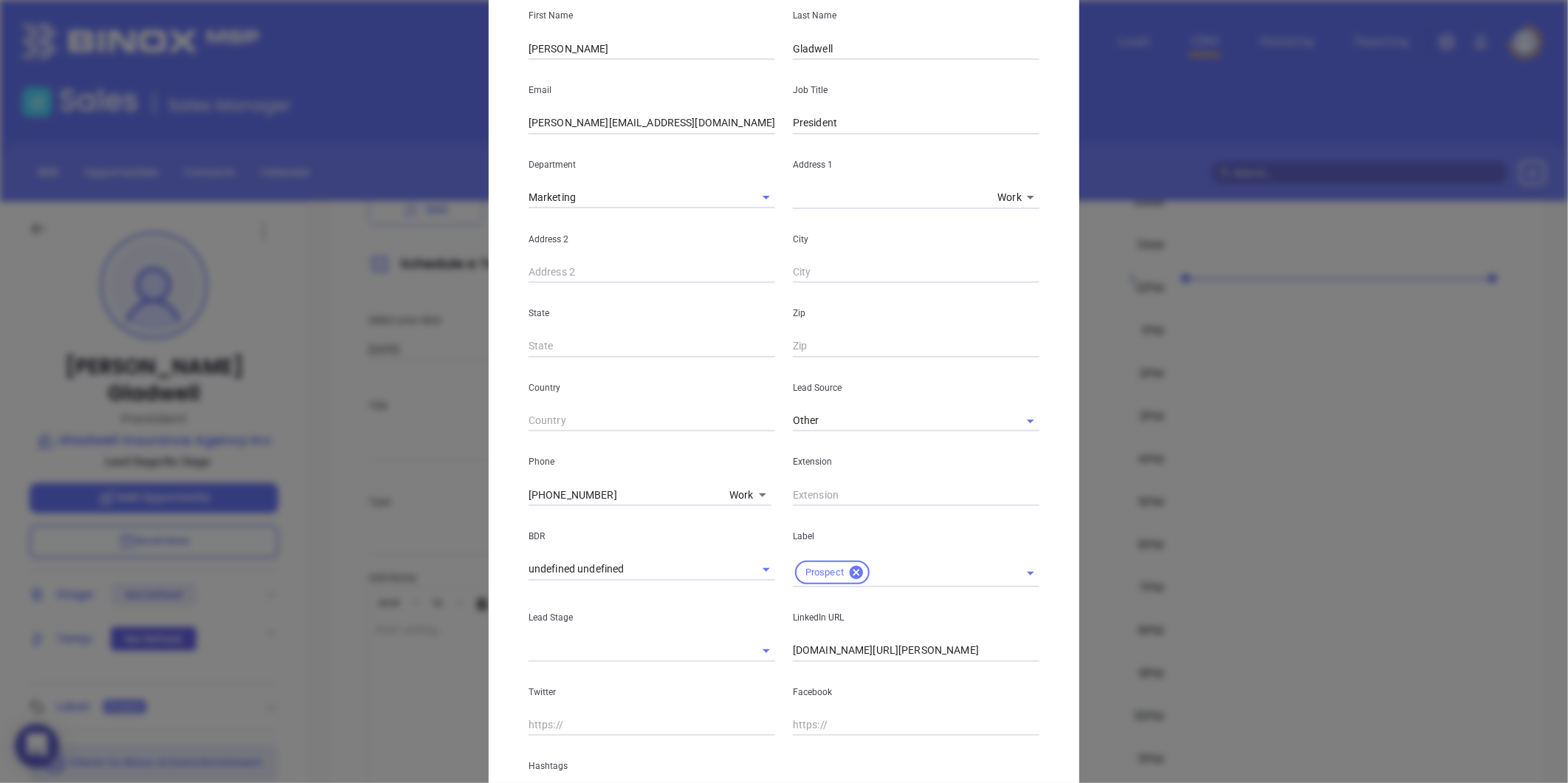
scroll to position [0, 0]
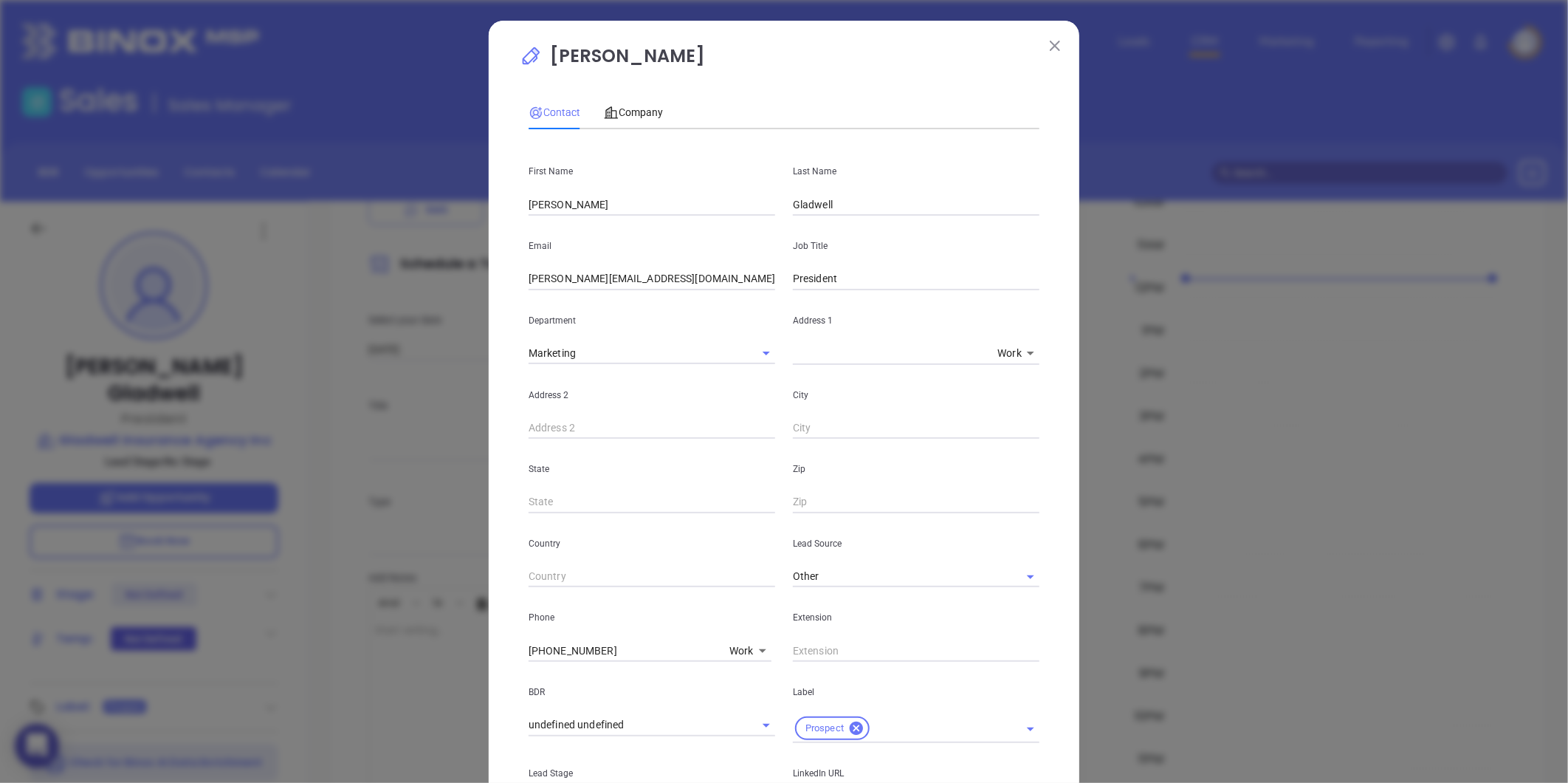
click at [1050, 42] on img at bounding box center [1055, 45] width 10 height 10
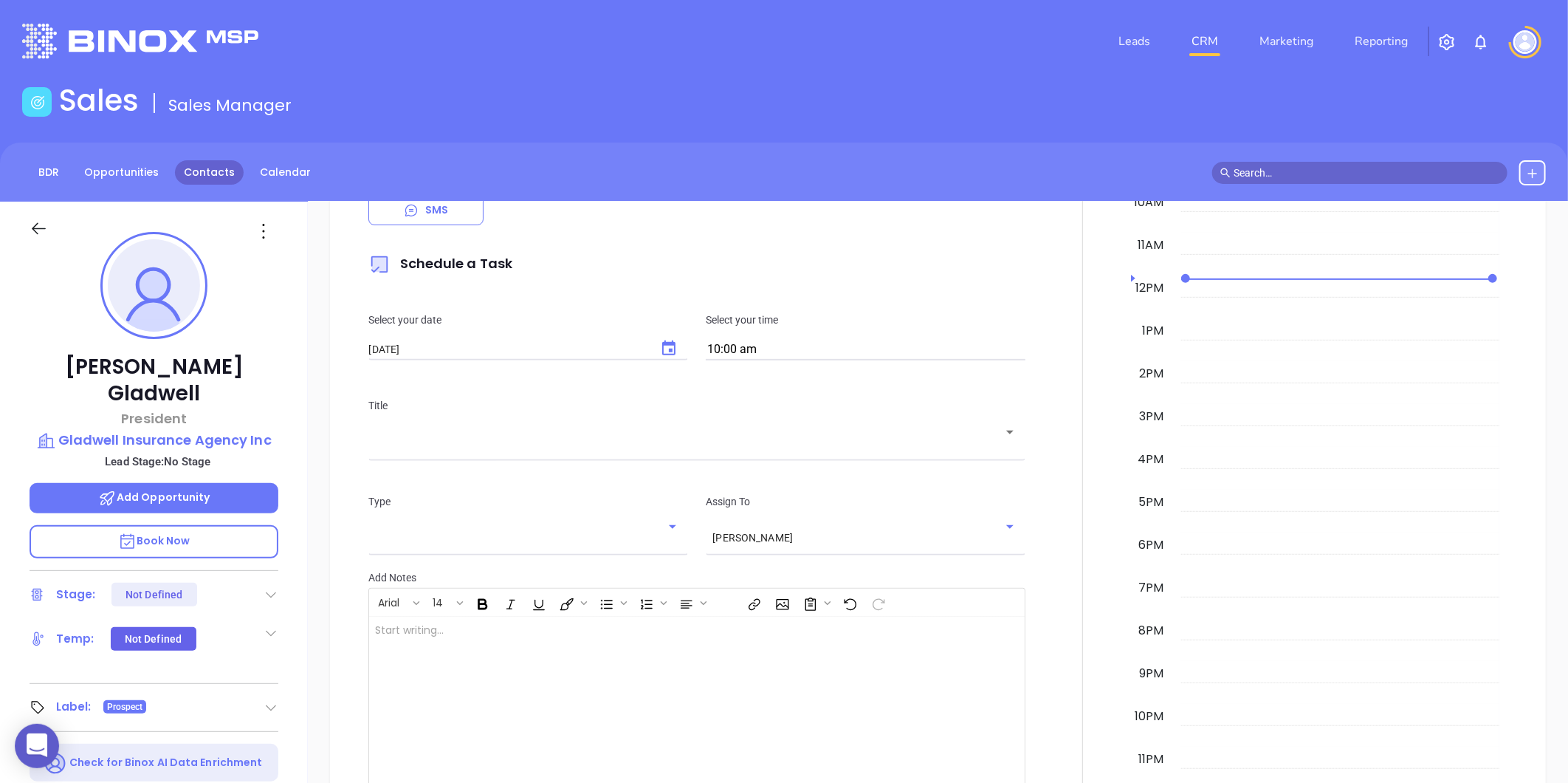
click at [234, 172] on link "Contacts" at bounding box center [209, 172] width 69 height 24
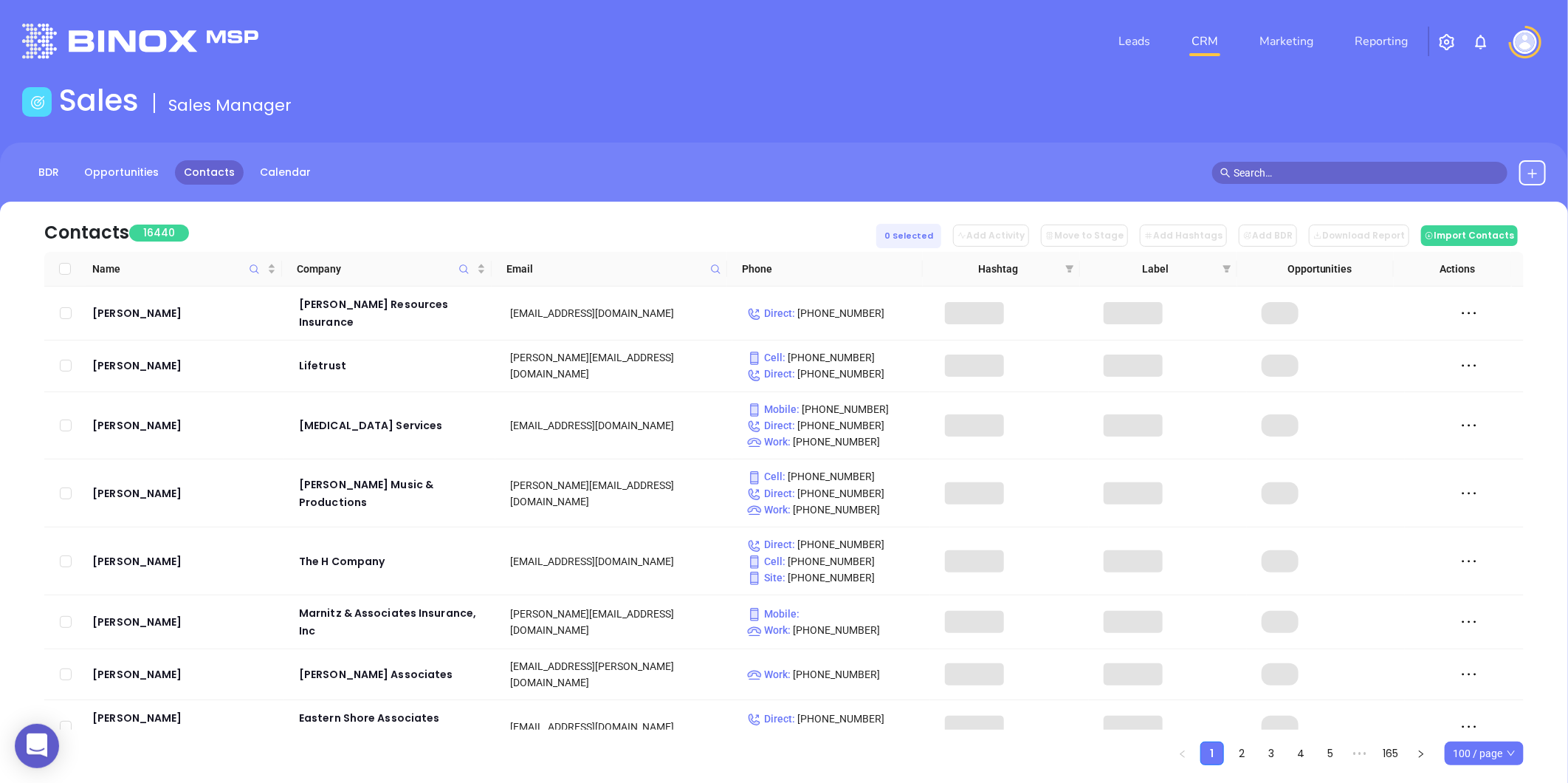
click at [714, 268] on icon at bounding box center [716, 269] width 11 height 11
paste input "pilotrmc.com"
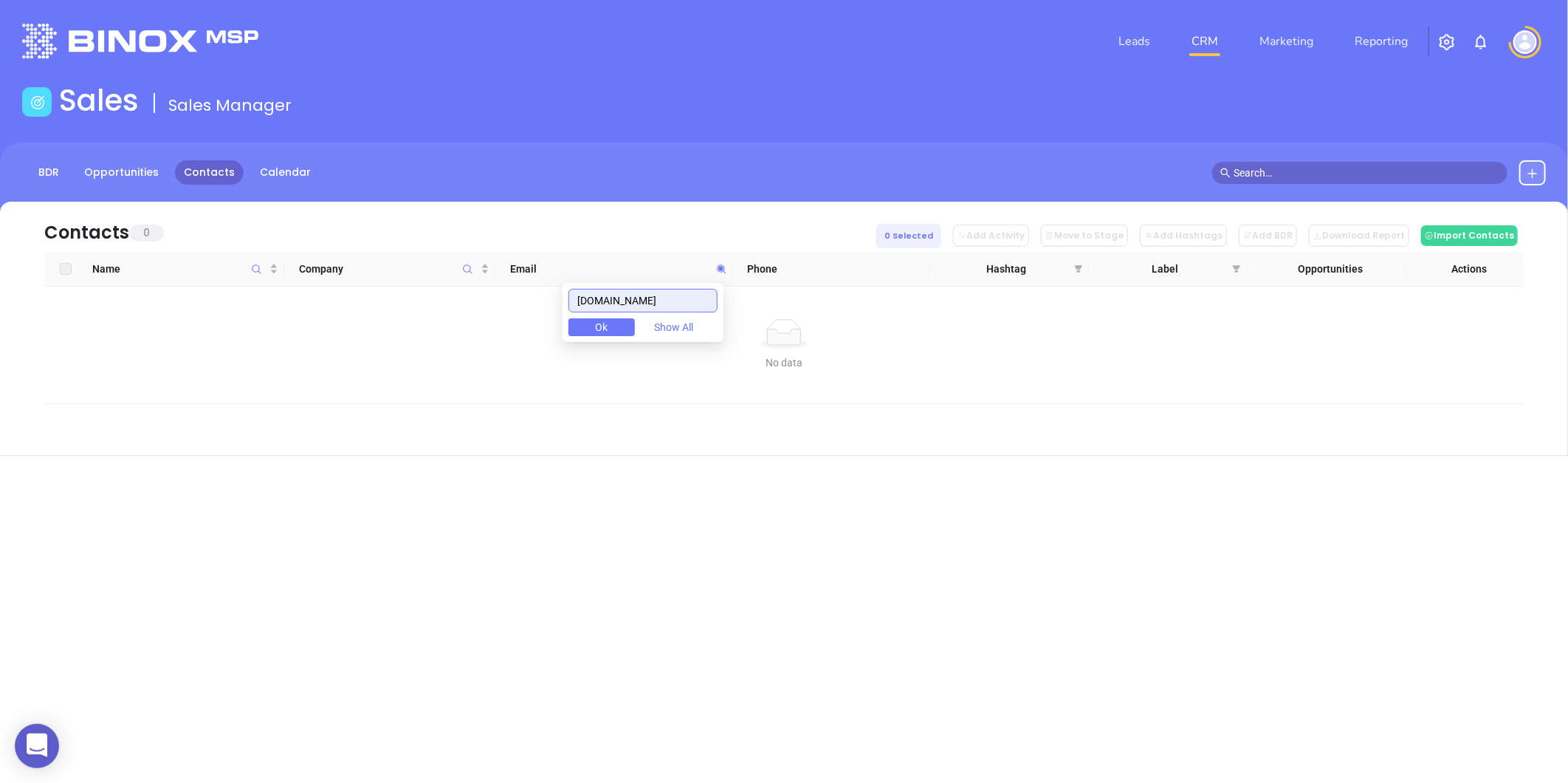
drag, startPoint x: 672, startPoint y: 290, endPoint x: 525, endPoint y: 314, distance: 148.9
click at [533, 311] on body "0 Leads CRM Marketing Reporting Financial Leads Leads Sales Sales Manager BDR O…" at bounding box center [784, 391] width 1568 height 783
type input "pilotrmc.com"
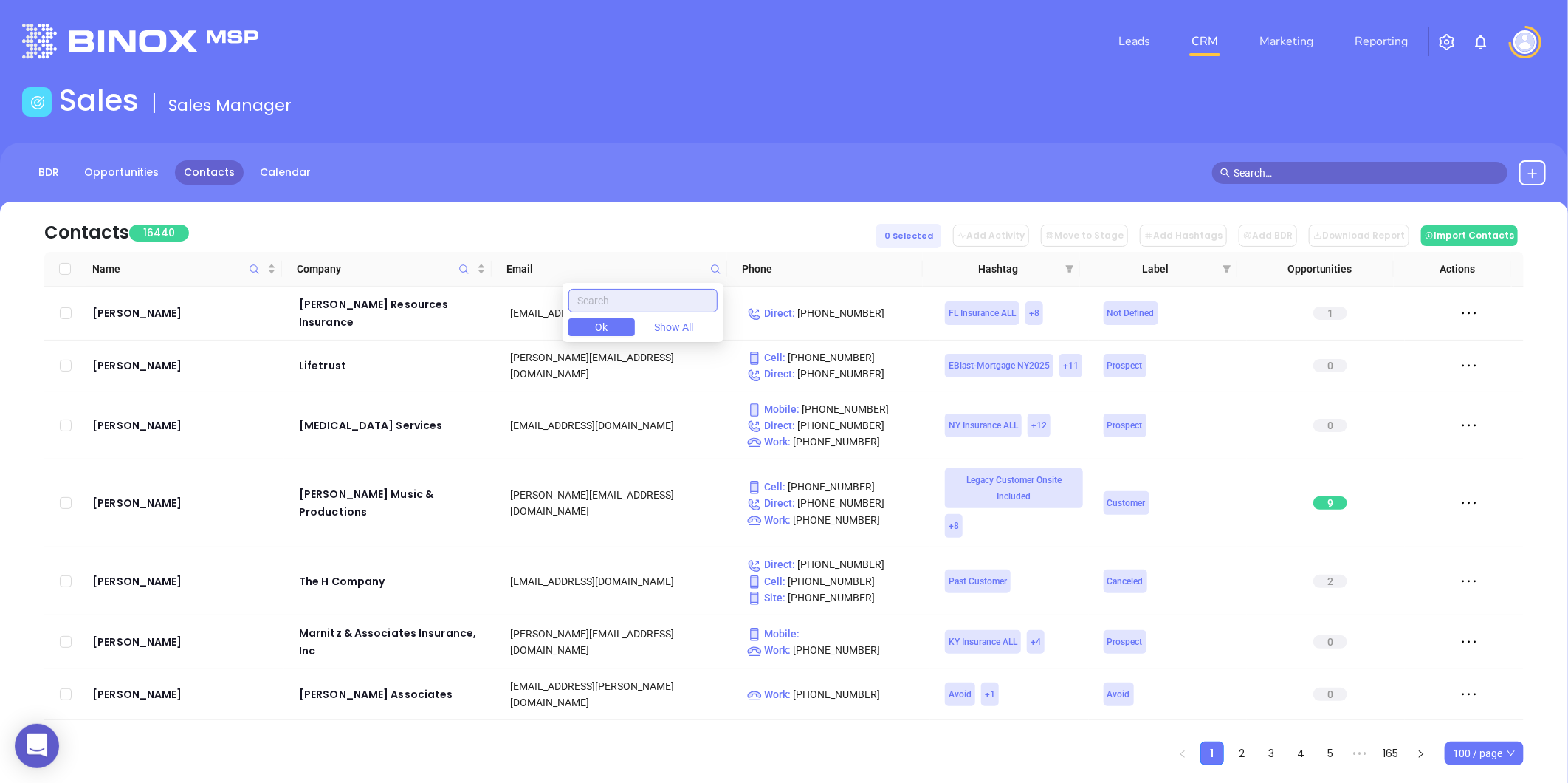
paste input "pilotrmc.com"
type input "pilotrmc.com"
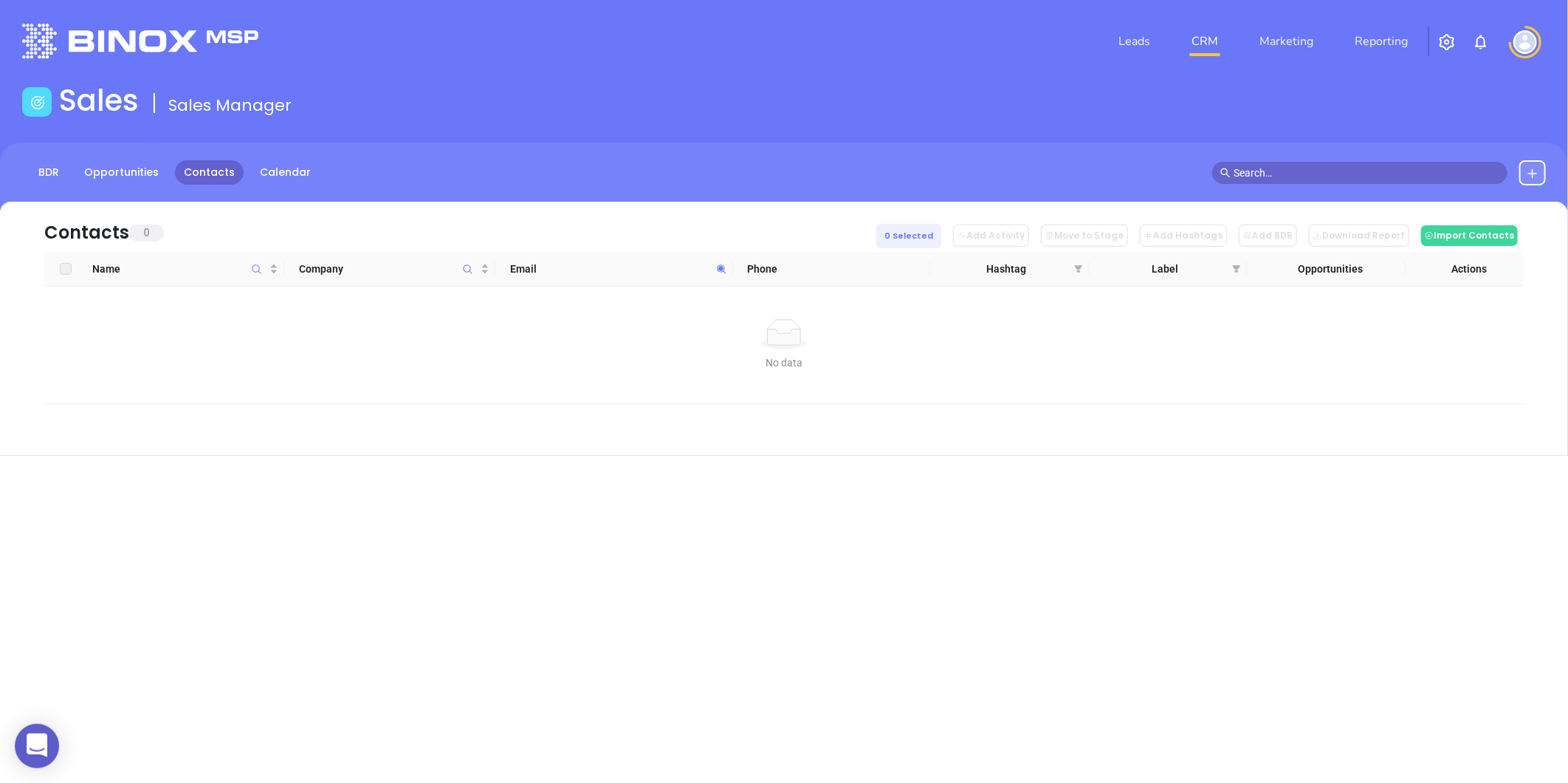
click at [1530, 164] on button at bounding box center [1532, 172] width 26 height 25
click at [1463, 213] on p "New Contact" at bounding box center [1491, 215] width 122 height 24
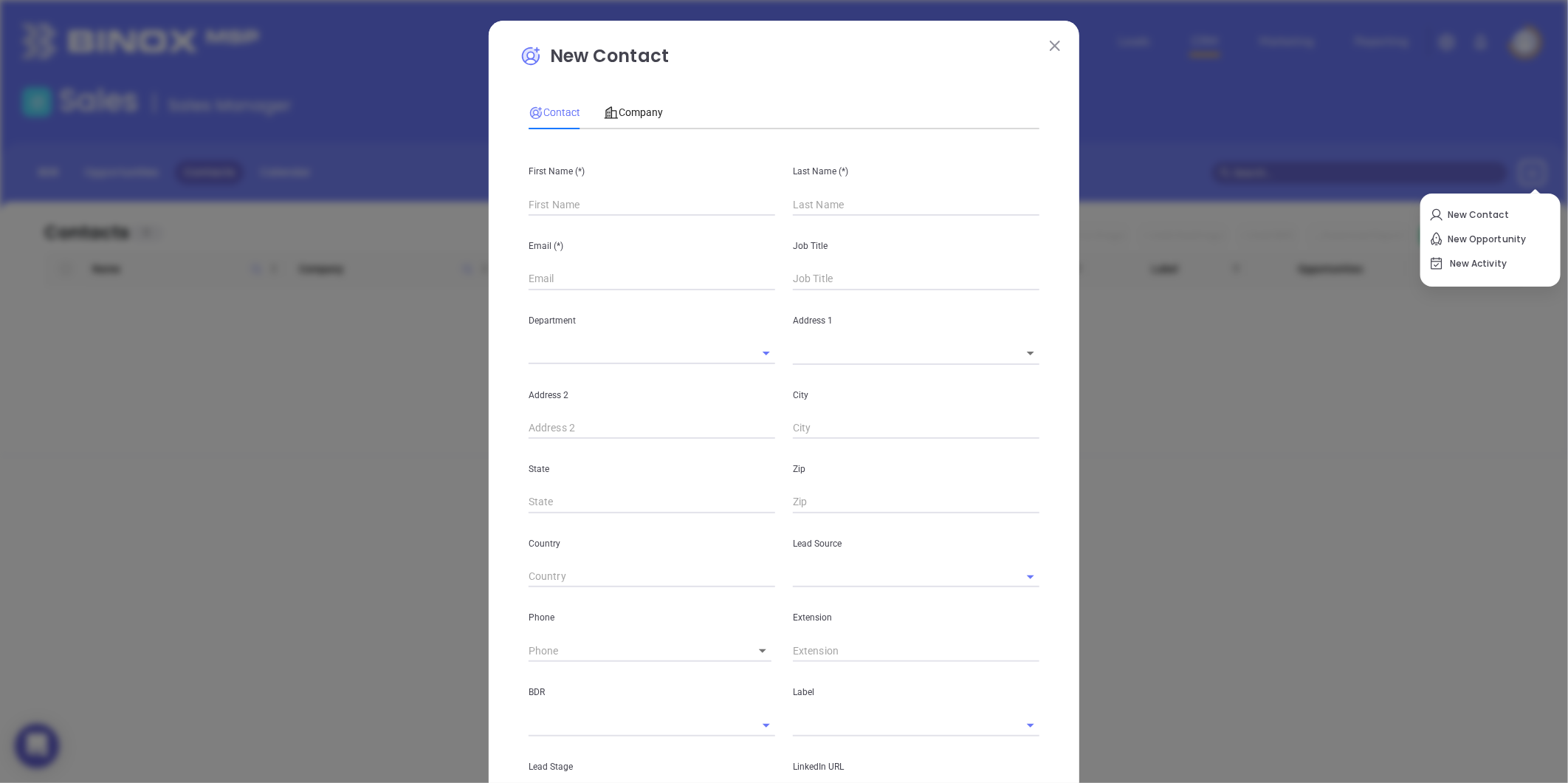
type input "Fourth Phone Call"
type input "1"
click at [537, 204] on input "text" at bounding box center [652, 204] width 247 height 23
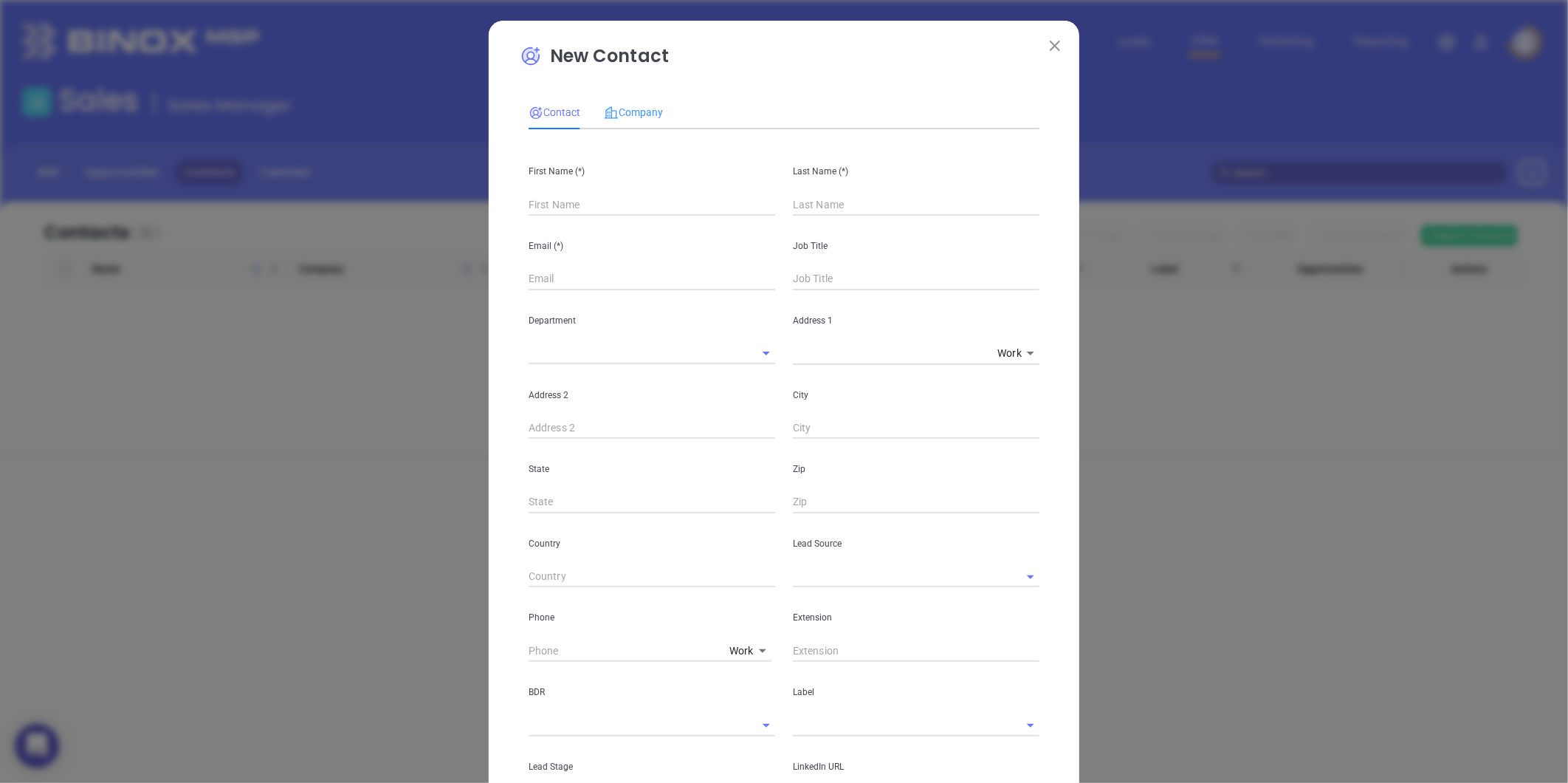
click at [615, 127] on div "Company" at bounding box center [633, 112] width 59 height 34
click at [571, 200] on input "text" at bounding box center [631, 204] width 205 height 22
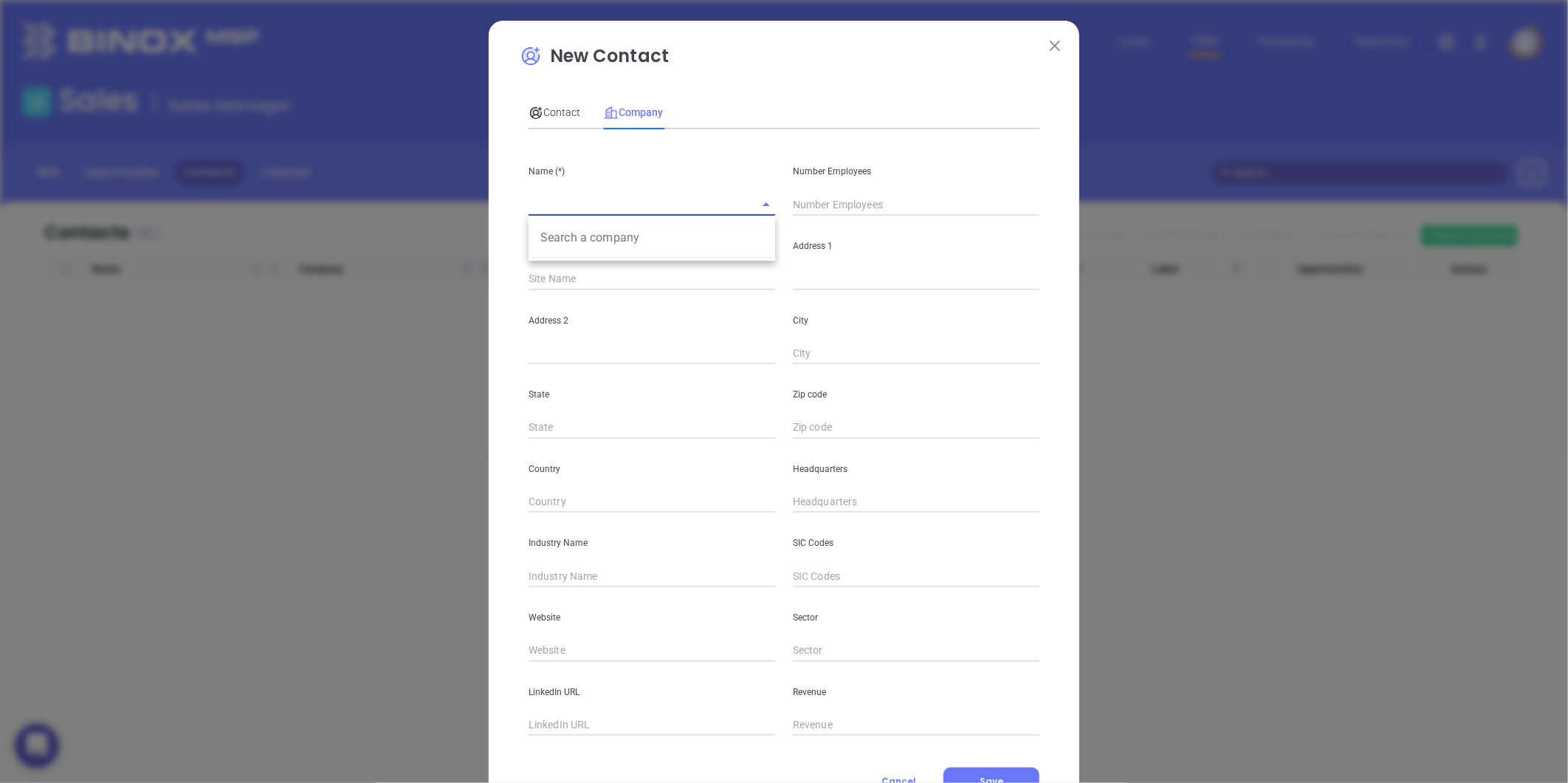
paste input "Pilot Risk Management Consulting, LLC"
click at [528, 208] on input "Pilot Risk Management Consulting, LLC" at bounding box center [631, 204] width 205 height 22
type input "Pilot Risk Management Consulting, LLC"
click at [865, 186] on div "Number Employees" at bounding box center [915, 178] width 265 height 74
drag, startPoint x: 835, startPoint y: 215, endPoint x: 806, endPoint y: 198, distance: 33.6
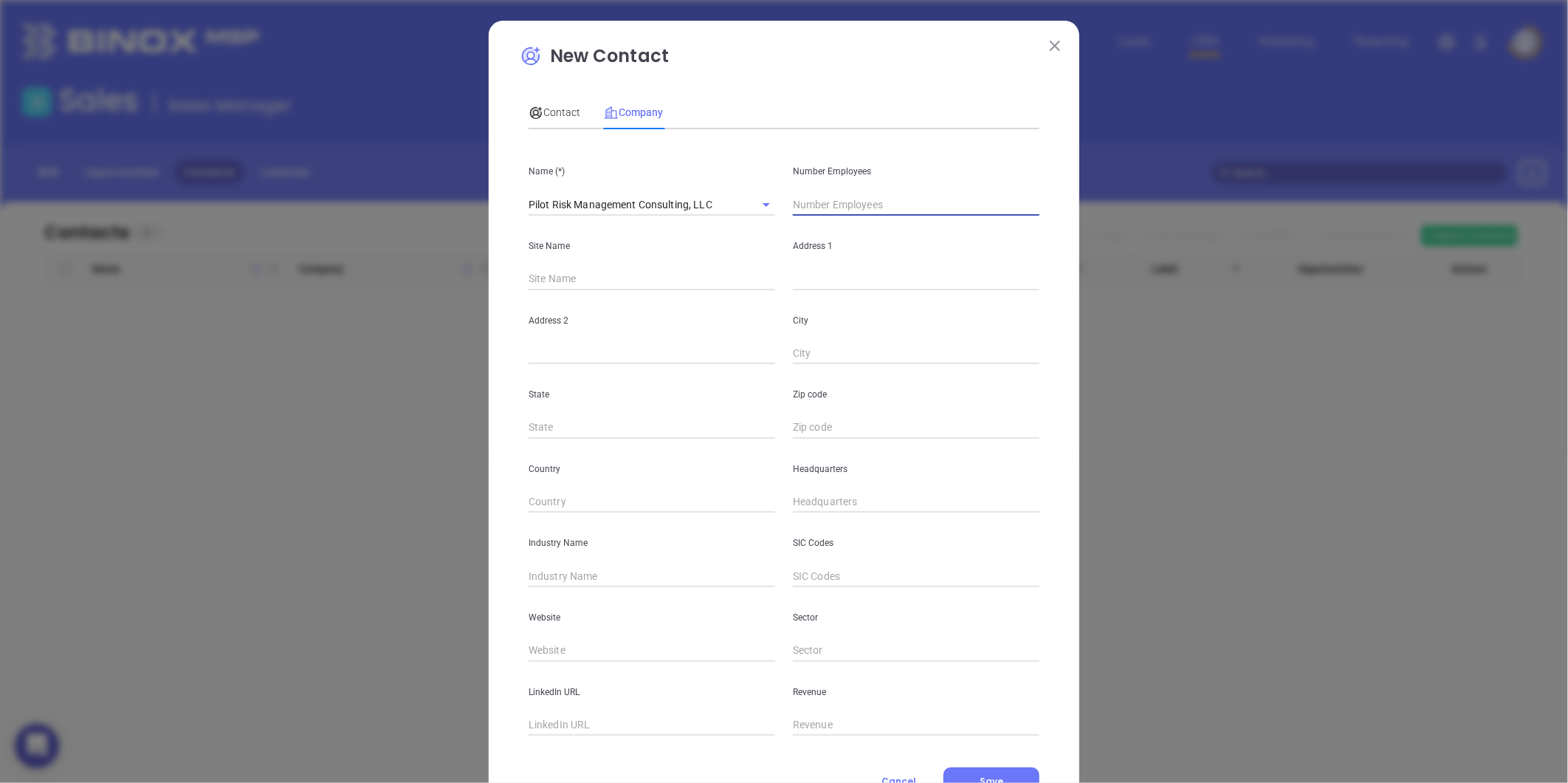
click at [832, 215] on input "text" at bounding box center [916, 204] width 247 height 23
type input "12"
click at [784, 269] on div "Address 1" at bounding box center [915, 253] width 265 height 74
click at [794, 273] on input "text" at bounding box center [916, 280] width 247 height 23
paste input "3608 West Friendly Avenue, Suite 202, Greensboro, NC 27410"
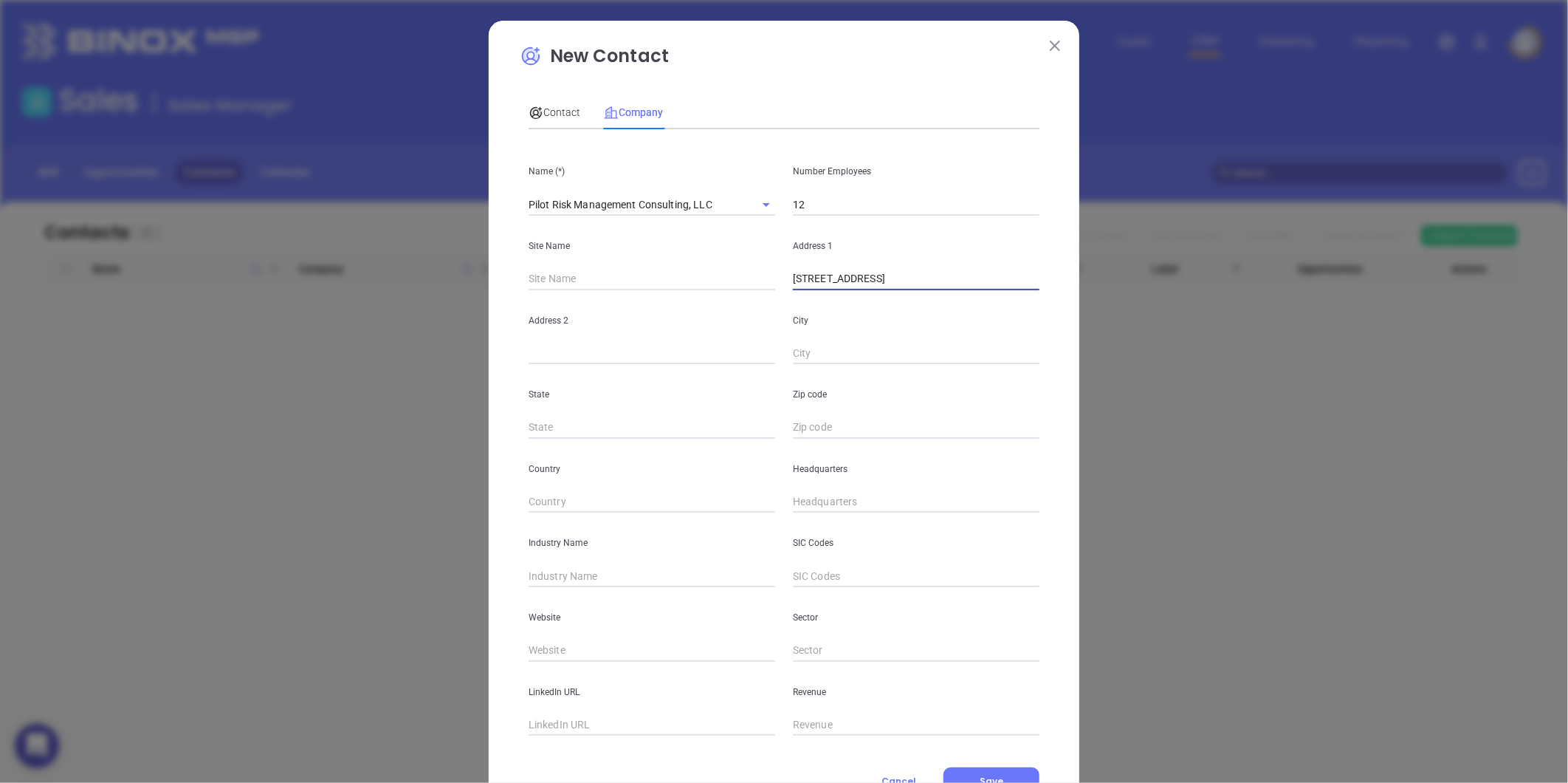
scroll to position [0, 41]
drag, startPoint x: 1006, startPoint y: 281, endPoint x: 1050, endPoint y: 285, distance: 44.2
click at [1050, 285] on div "New Contact Contact Company First Name (*) Last Name (*) Email (*) Job Title De…" at bounding box center [784, 423] width 590 height 806
type input "3608 West Friendly Avenue, Suite 202, Greensboro, NC 27410"
click at [819, 416] on div "Zip code" at bounding box center [915, 400] width 265 height 74
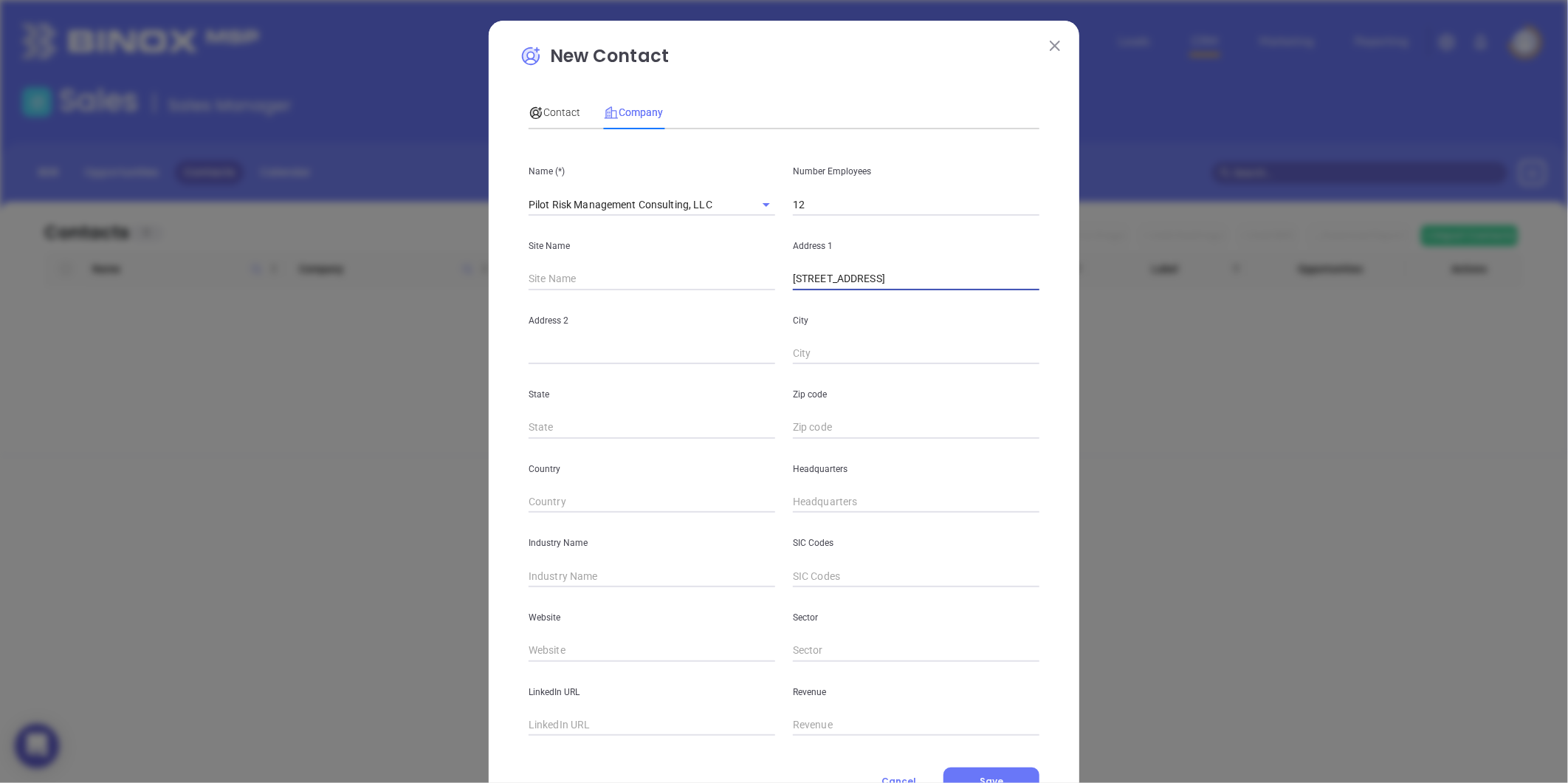
scroll to position [0, 0]
click at [811, 424] on input "text" at bounding box center [916, 428] width 247 height 23
paste input "27410"
type input "27410"
click at [584, 427] on input "text" at bounding box center [652, 428] width 247 height 23
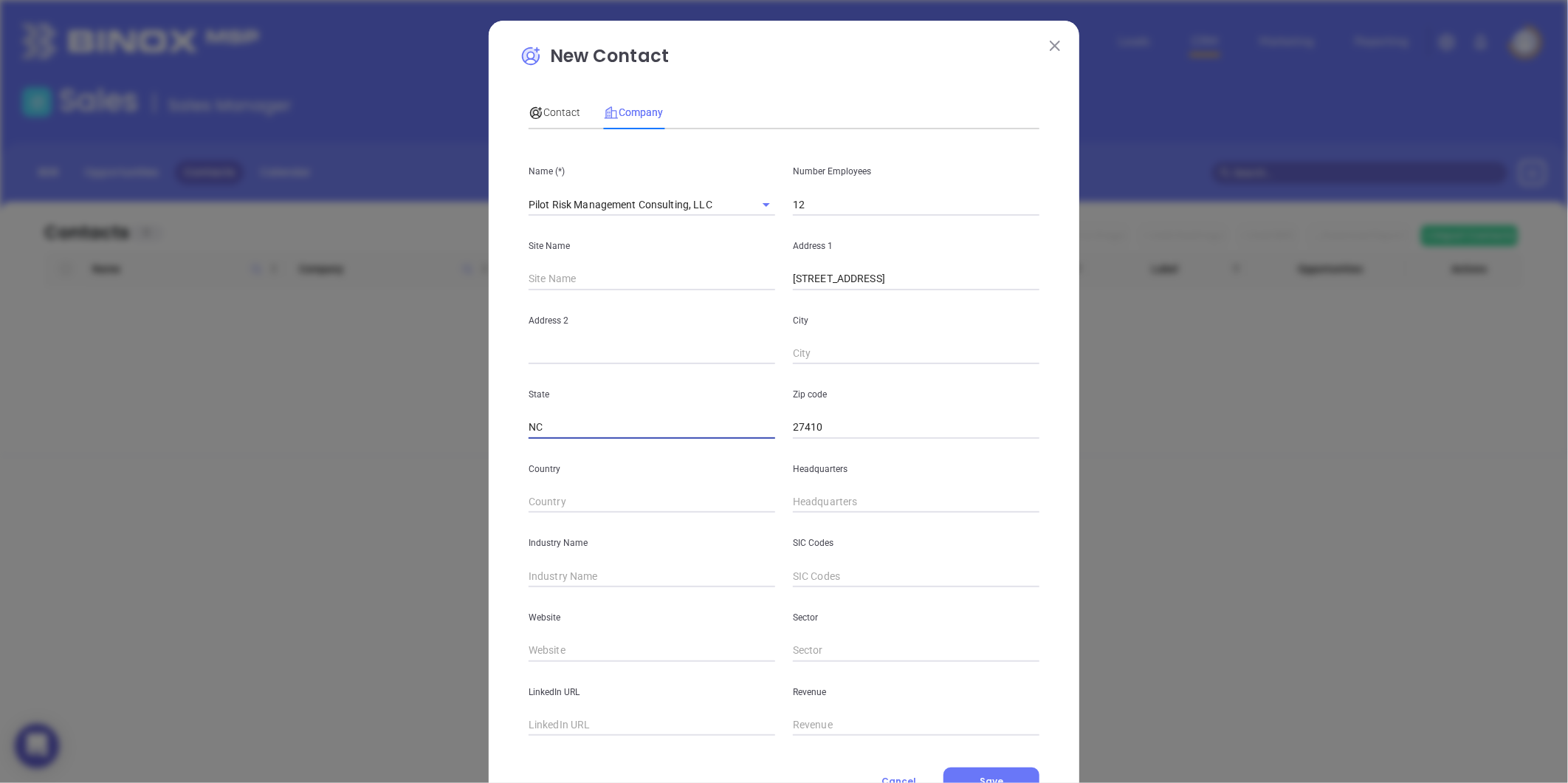
type input "NC"
drag, startPoint x: 969, startPoint y: 285, endPoint x: 978, endPoint y: 300, distance: 17.5
click at [978, 300] on div "Name (*) Pilot Risk Management Consulting, LLC Number Employees 12 Site Name Ad…" at bounding box center [784, 438] width 510 height 595
click at [886, 350] on input "text" at bounding box center [916, 354] width 247 height 23
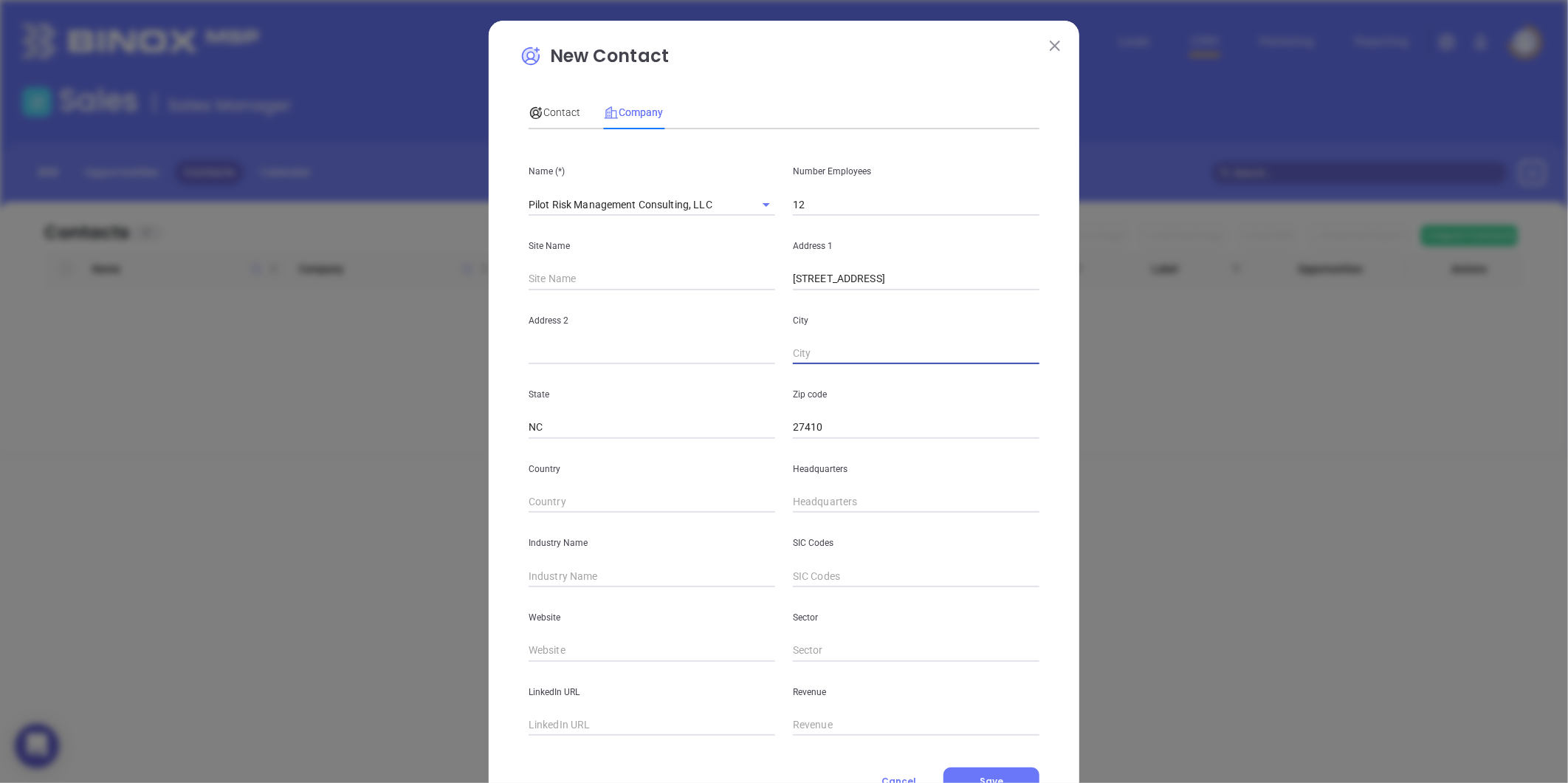
scroll to position [0, 0]
paste input "Greensboro"
type input "Greensboro"
drag, startPoint x: 920, startPoint y: 279, endPoint x: 938, endPoint y: 285, distance: 19.0
click at [938, 285] on input "3608 West Friendly Avenue, Suite 202, Greensboro, NC 27410" at bounding box center [916, 280] width 247 height 23
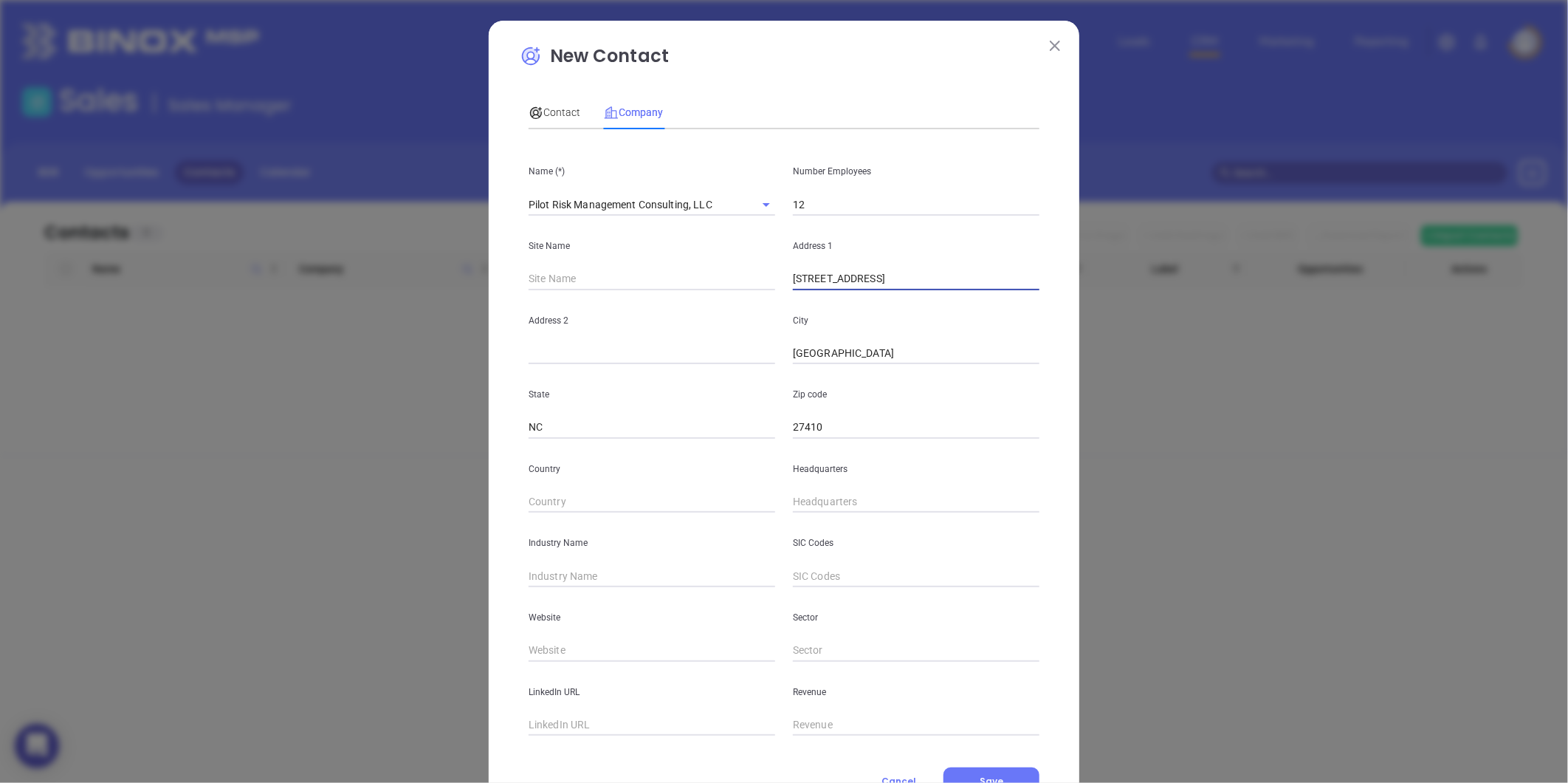
drag, startPoint x: 920, startPoint y: 284, endPoint x: 962, endPoint y: 290, distance: 42.4
click at [962, 290] on div "Name (*) Pilot Risk Management Consulting, LLC Number Employees 12 Site Name Ad…" at bounding box center [784, 438] width 510 height 595
click at [614, 358] on input "text" at bounding box center [652, 354] width 247 height 23
paste input "Suite 202"
type input "Suite 202"
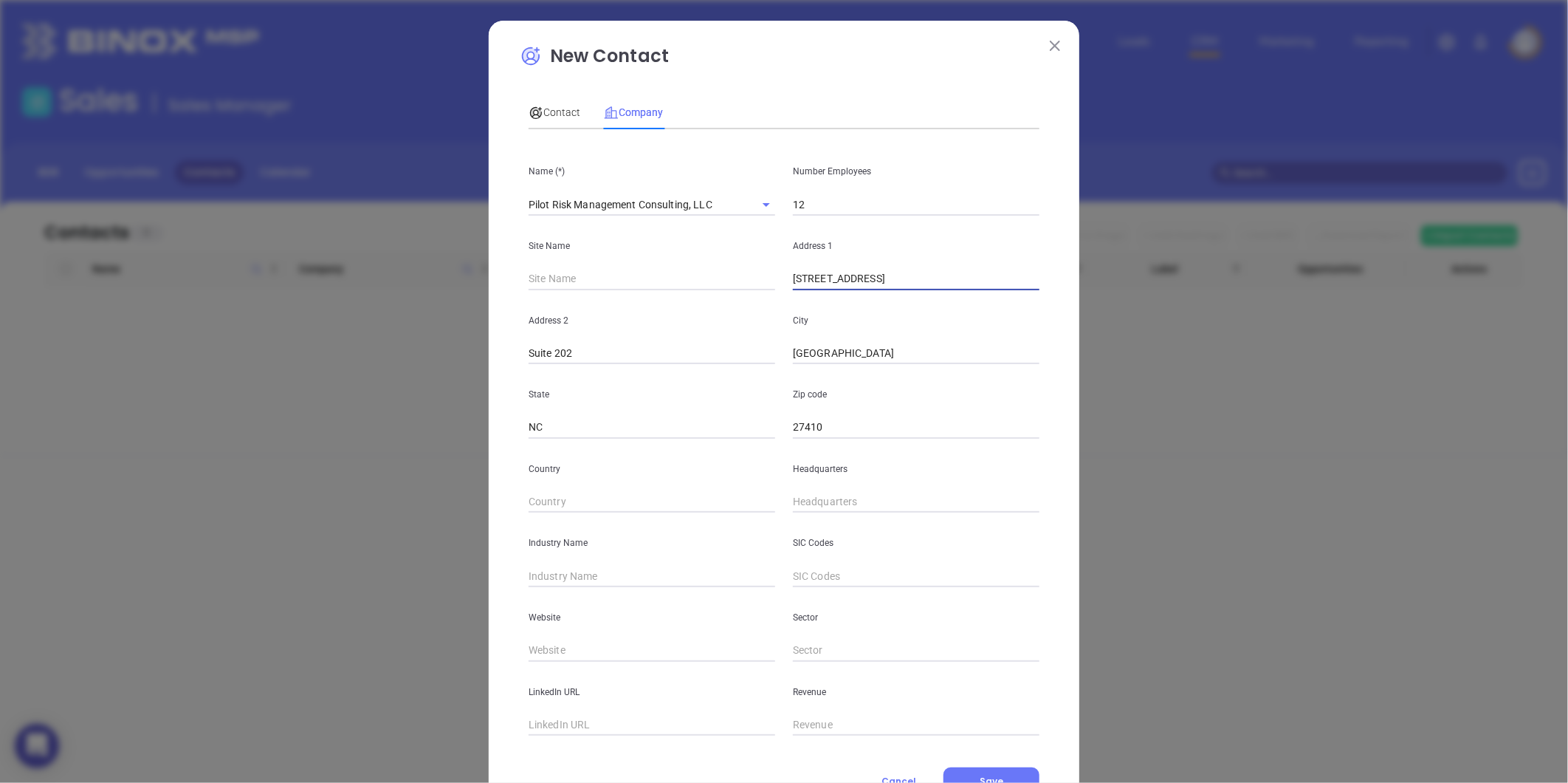
scroll to position [0, 41]
drag, startPoint x: 913, startPoint y: 283, endPoint x: 1081, endPoint y: 309, distance: 170.0
click at [1081, 309] on div "New Contact Contact Company First Name (*) Last Name (*) Email (*) Job Title De…" at bounding box center [784, 391] width 1568 height 783
type input "3608 West Friendly Avenue"
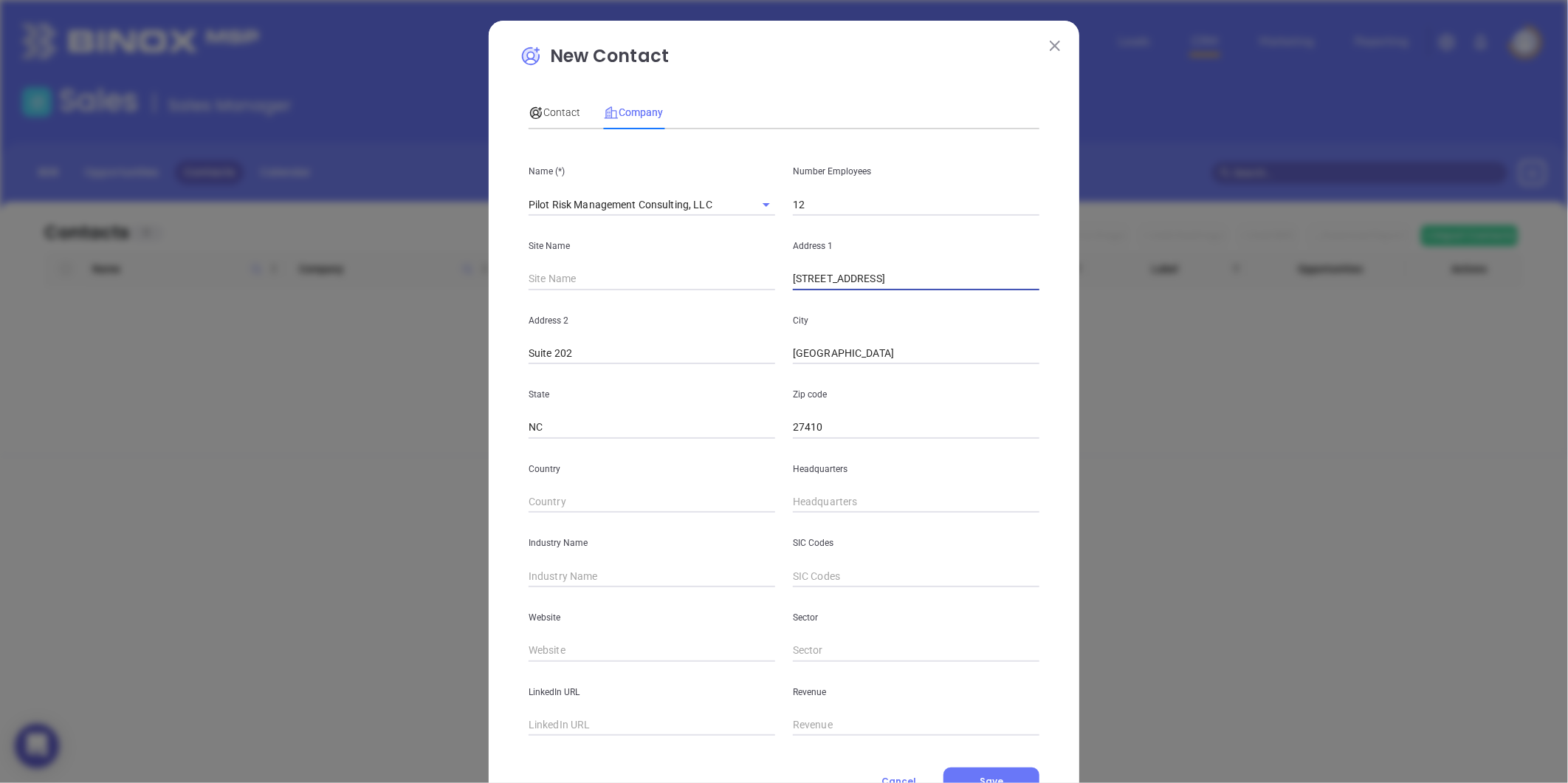
click at [839, 488] on div "Headquarters" at bounding box center [915, 476] width 265 height 74
type input "( ) -"
click at [835, 498] on input "( ) -" at bounding box center [916, 502] width 247 height 23
paste input "336) 478-1400"
type input "(336) 478-1400"
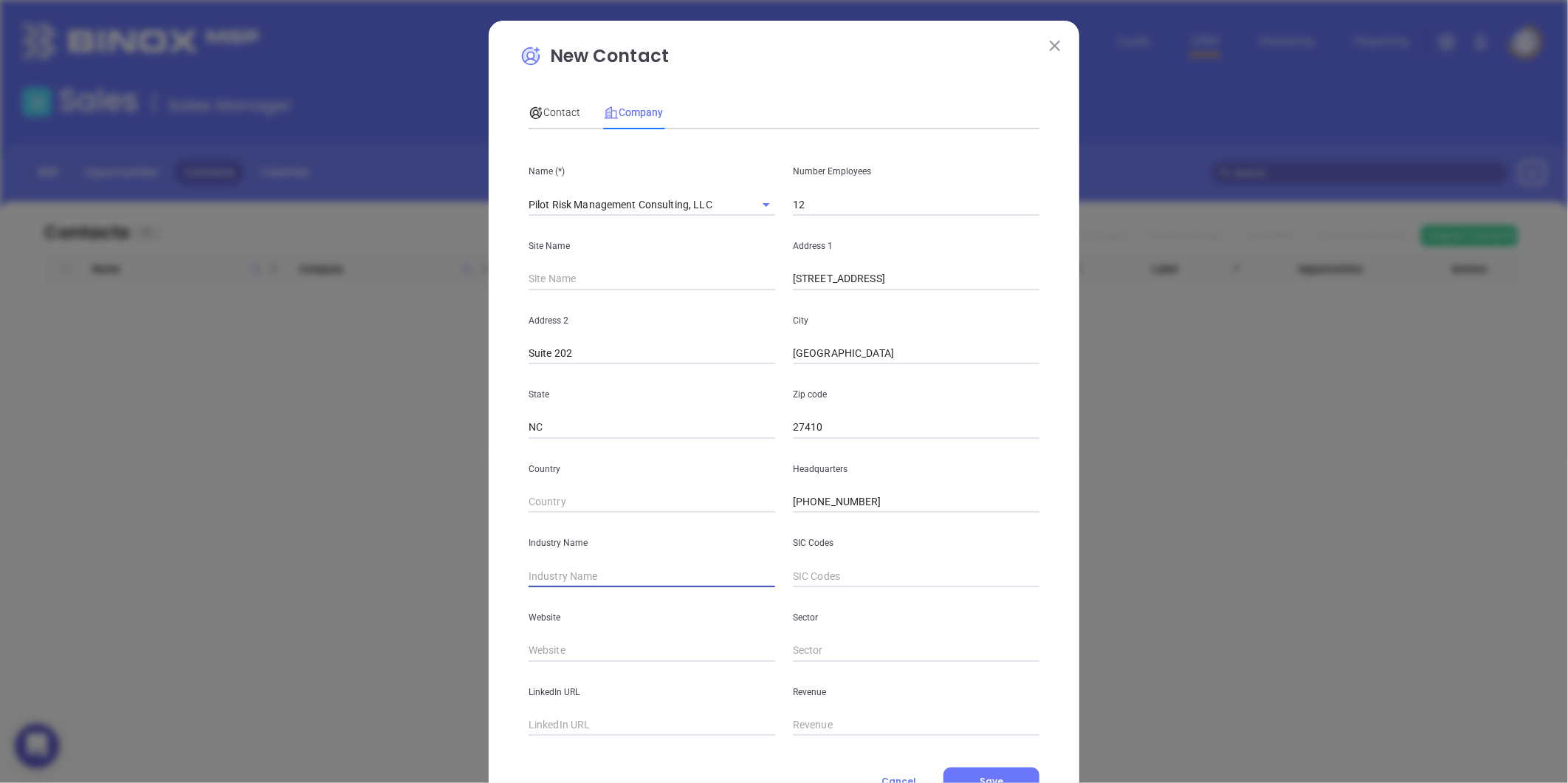
click at [607, 584] on input "text" at bounding box center [652, 577] width 247 height 23
type input "Insurance"
click at [563, 648] on input "text" at bounding box center [652, 651] width 247 height 23
paste input "https://www.pilotrmc.com/"
type input "https://www.pilotrmc.com/"
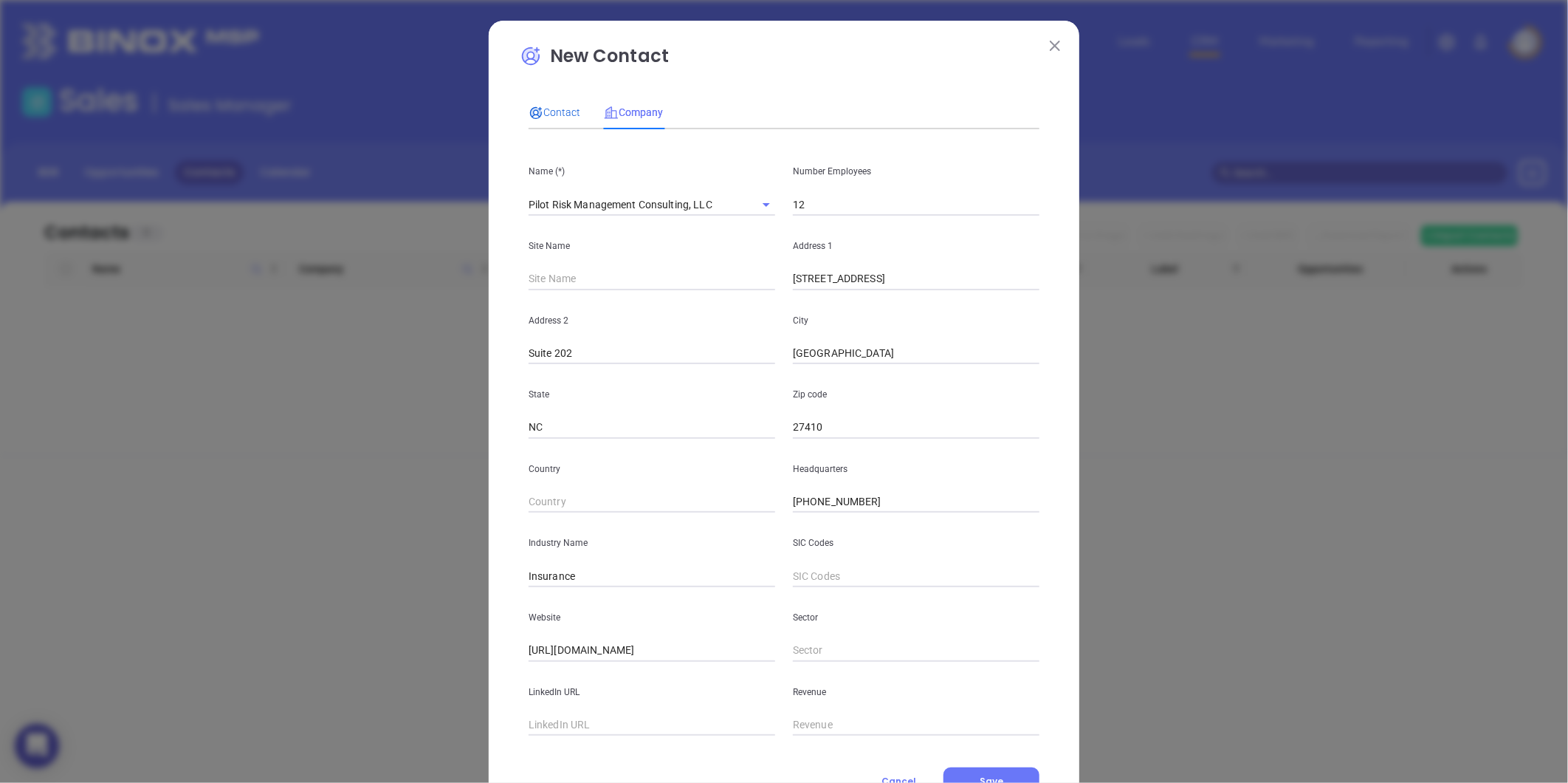
click at [569, 111] on span "Contact" at bounding box center [554, 112] width 52 height 12
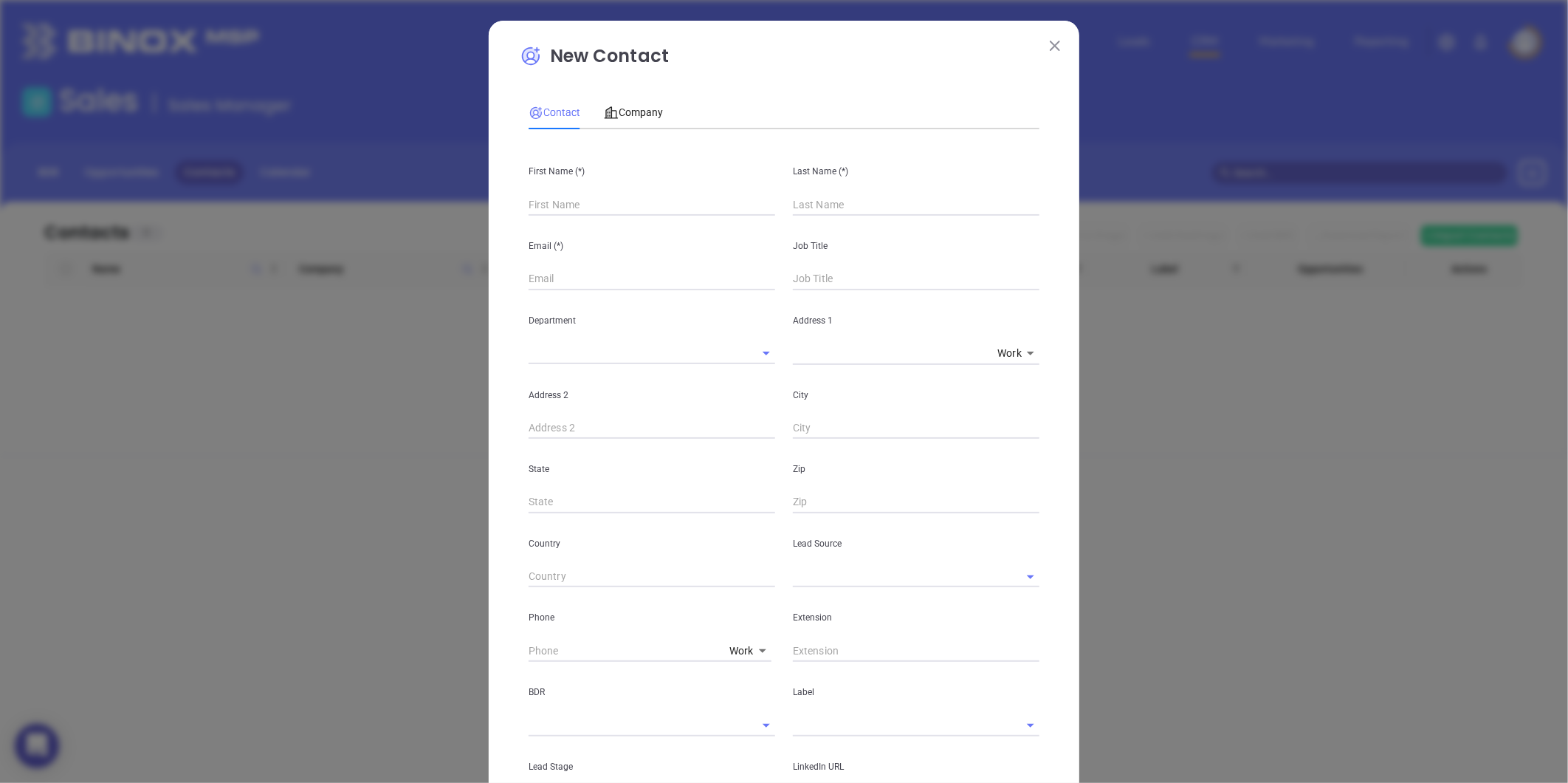
click at [546, 209] on input "text" at bounding box center [652, 204] width 247 height 23
paste input "​Kyle Smythe"
drag, startPoint x: 547, startPoint y: 204, endPoint x: 694, endPoint y: 203, distance: 147.0
click at [684, 204] on input "​Kyle Smythe" at bounding box center [652, 204] width 247 height 23
type input "​Kyle Smythe"
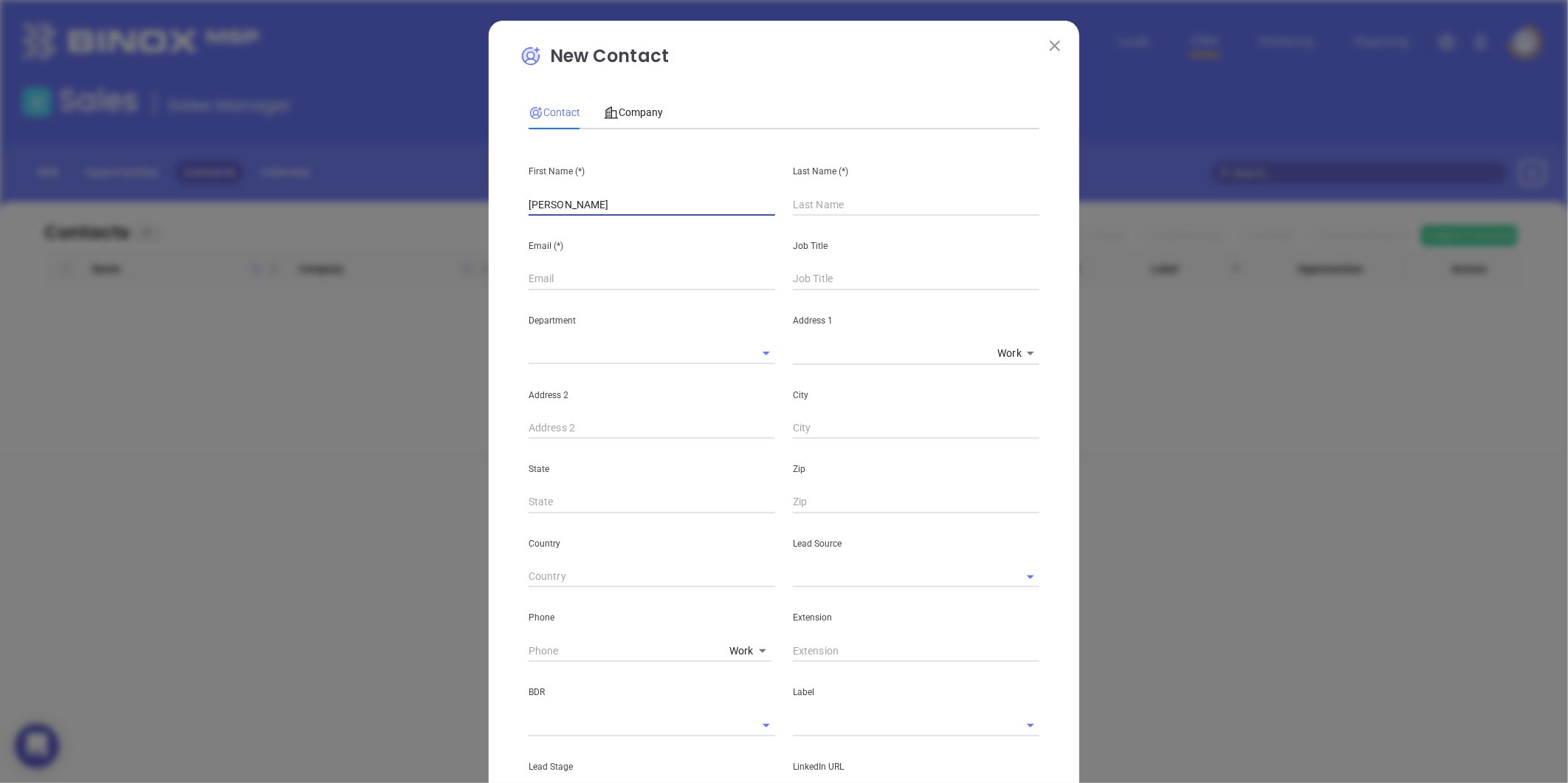
click at [832, 188] on div "Last Name (*)" at bounding box center [915, 178] width 265 height 74
click at [817, 203] on input "text" at bounding box center [916, 204] width 247 height 23
paste input "Smythe"
type input "Smythe"
drag, startPoint x: 592, startPoint y: 203, endPoint x: 546, endPoint y: 223, distance: 50.2
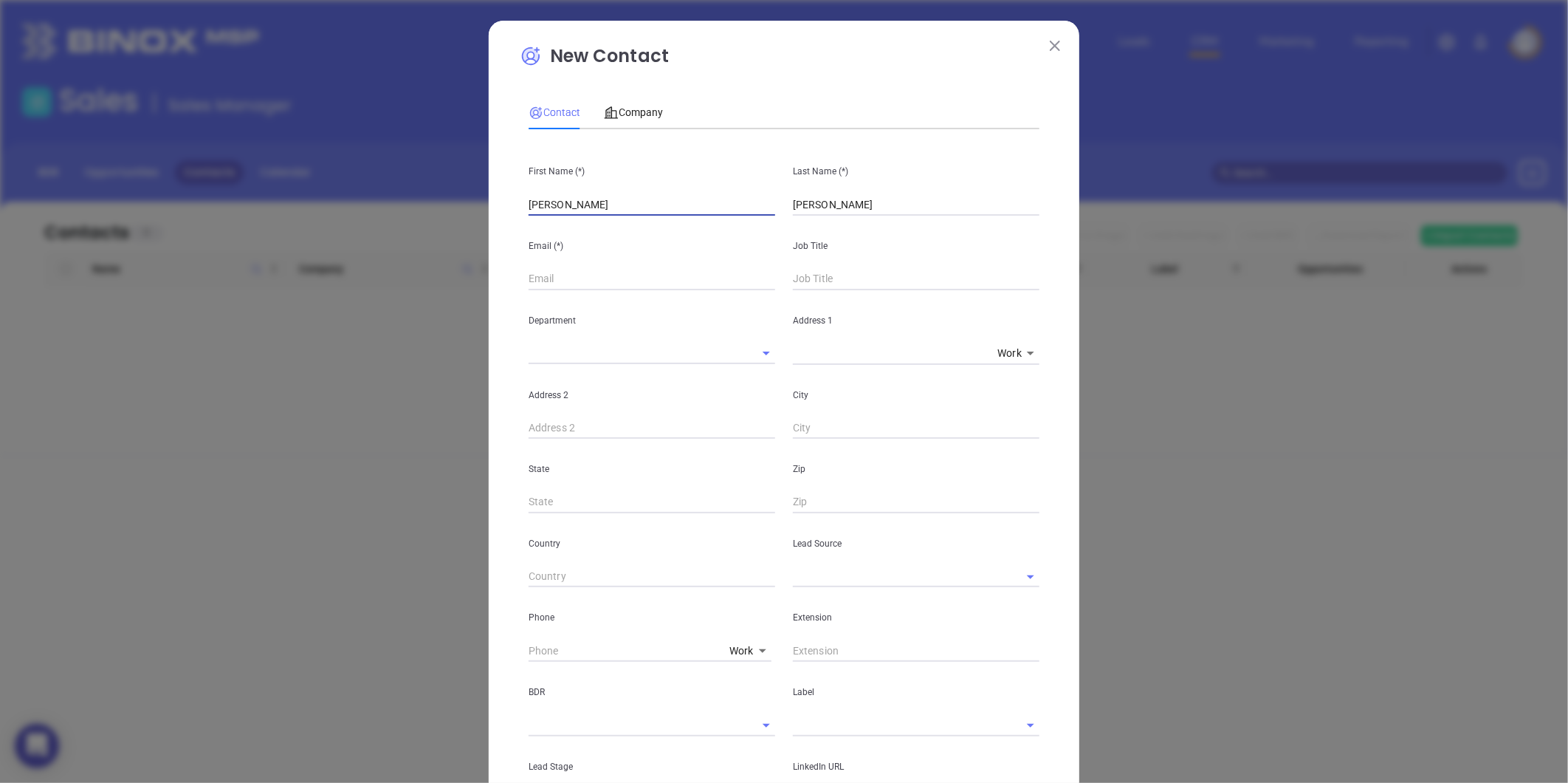
click at [546, 223] on div "First Name (*) ​Kyle Smythe Last Name (*) Smythe Email (*) Job Title Department…" at bounding box center [784, 550] width 510 height 818
type input "​Kyle"
click at [832, 269] on input "text" at bounding box center [916, 280] width 247 height 23
type input "President"
click at [613, 264] on div "Email (*)" at bounding box center [652, 253] width 265 height 74
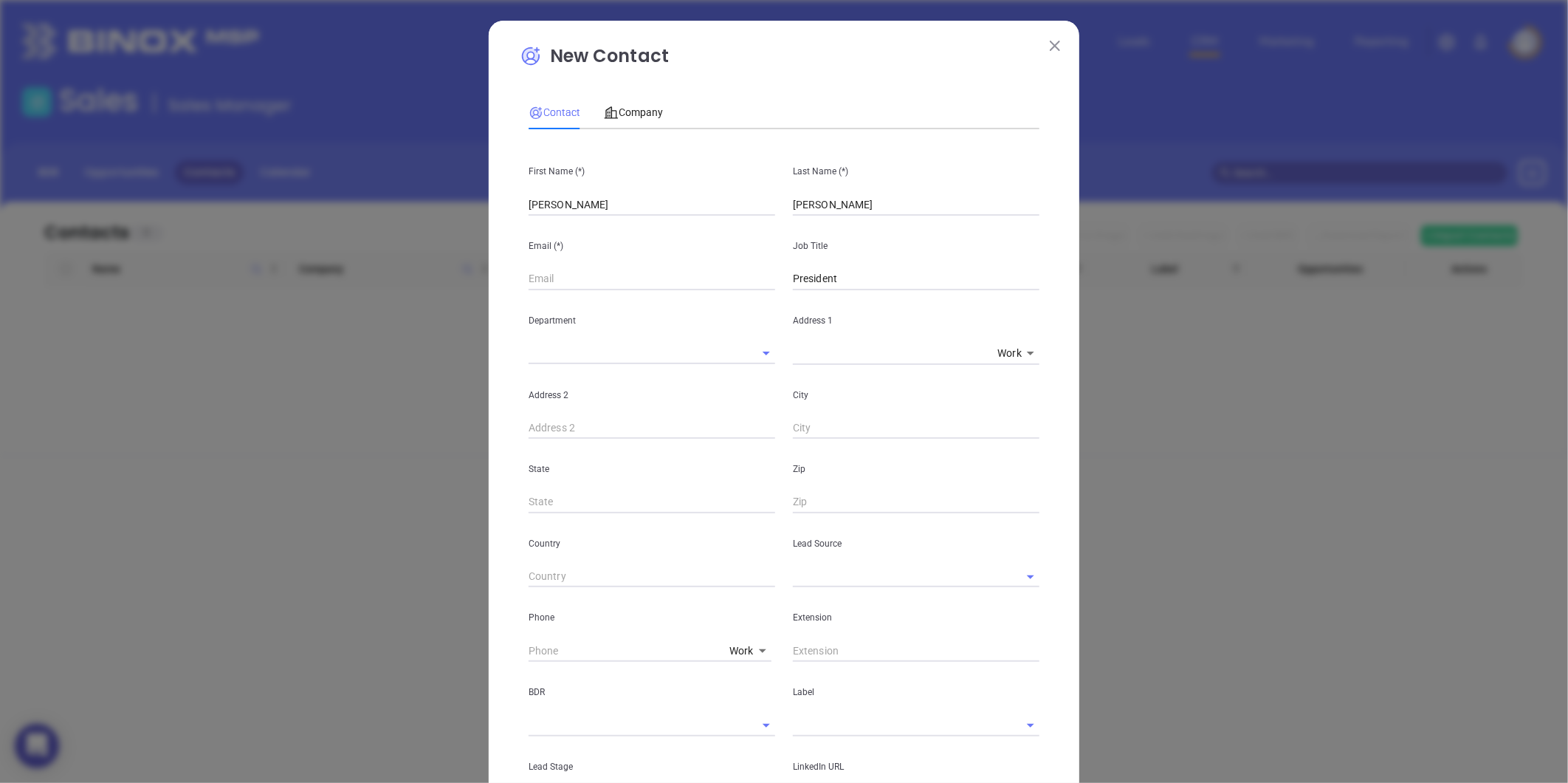
click at [594, 275] on input "text" at bounding box center [652, 280] width 247 height 23
paste input "​kyle@pilotrmc.com"
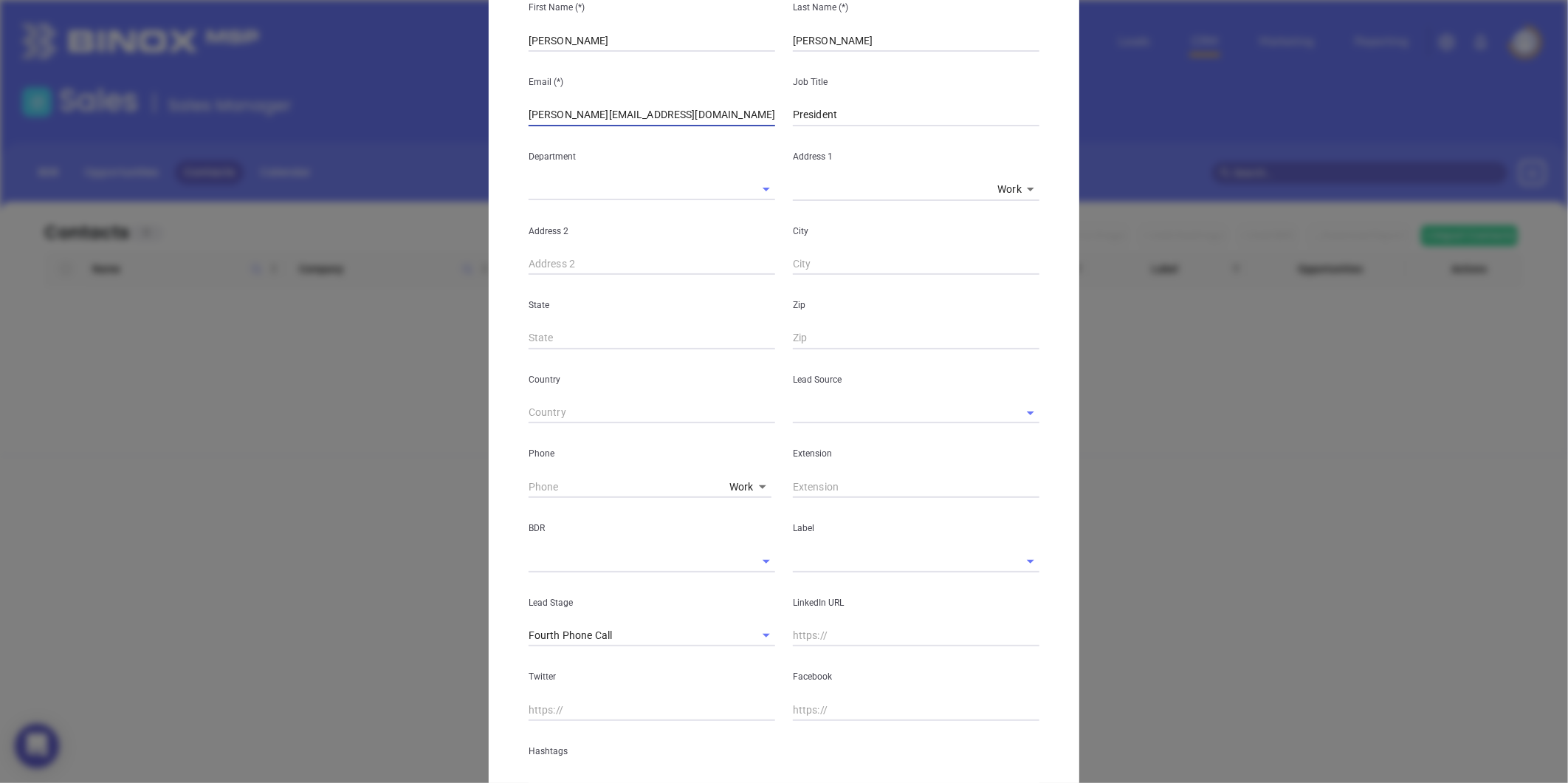
type input "​kyle@pilotrmc.com"
click at [810, 416] on input "text" at bounding box center [896, 412] width 205 height 22
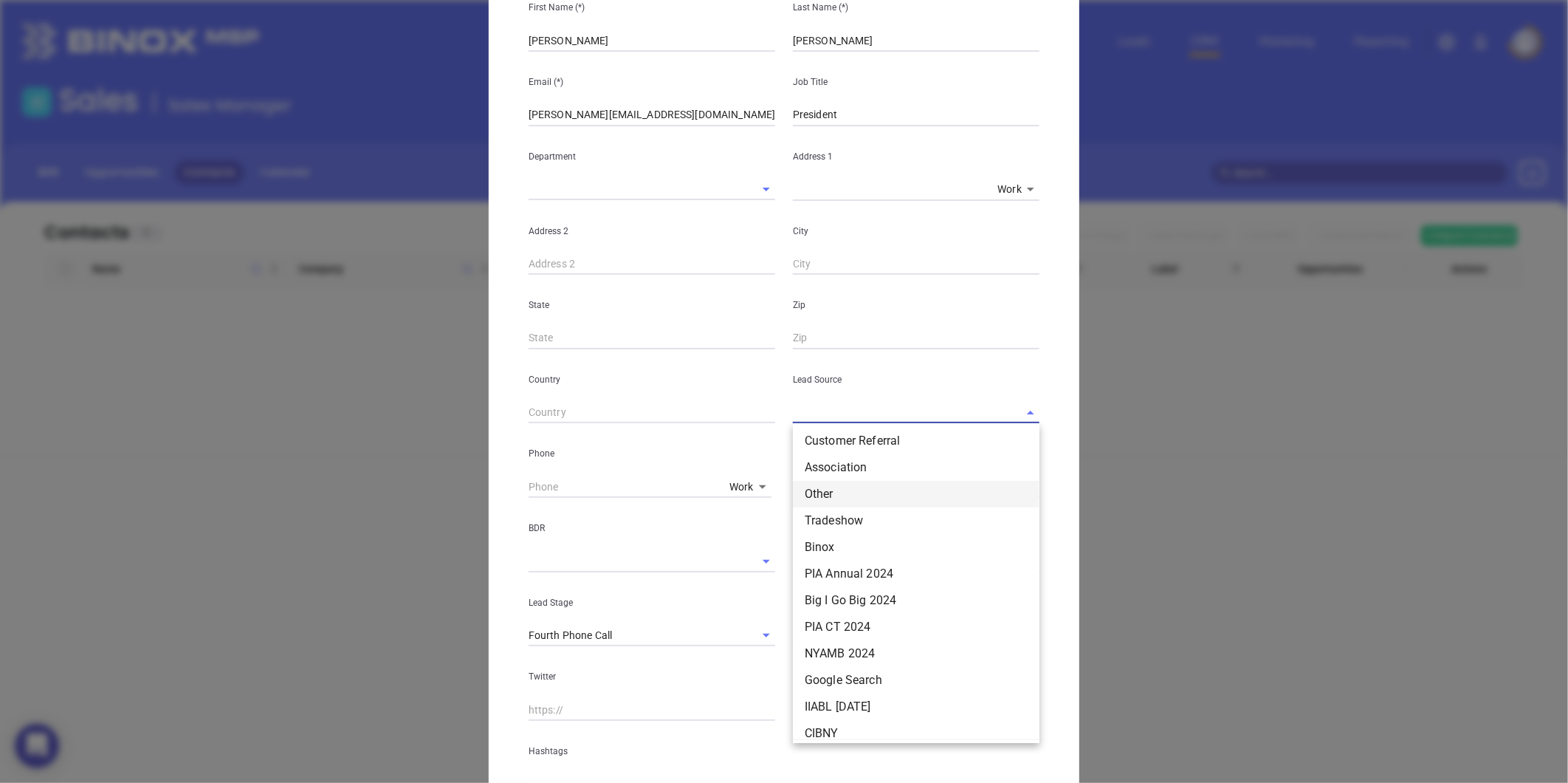
click at [821, 486] on li "Other" at bounding box center [916, 494] width 247 height 26
type input "Other"
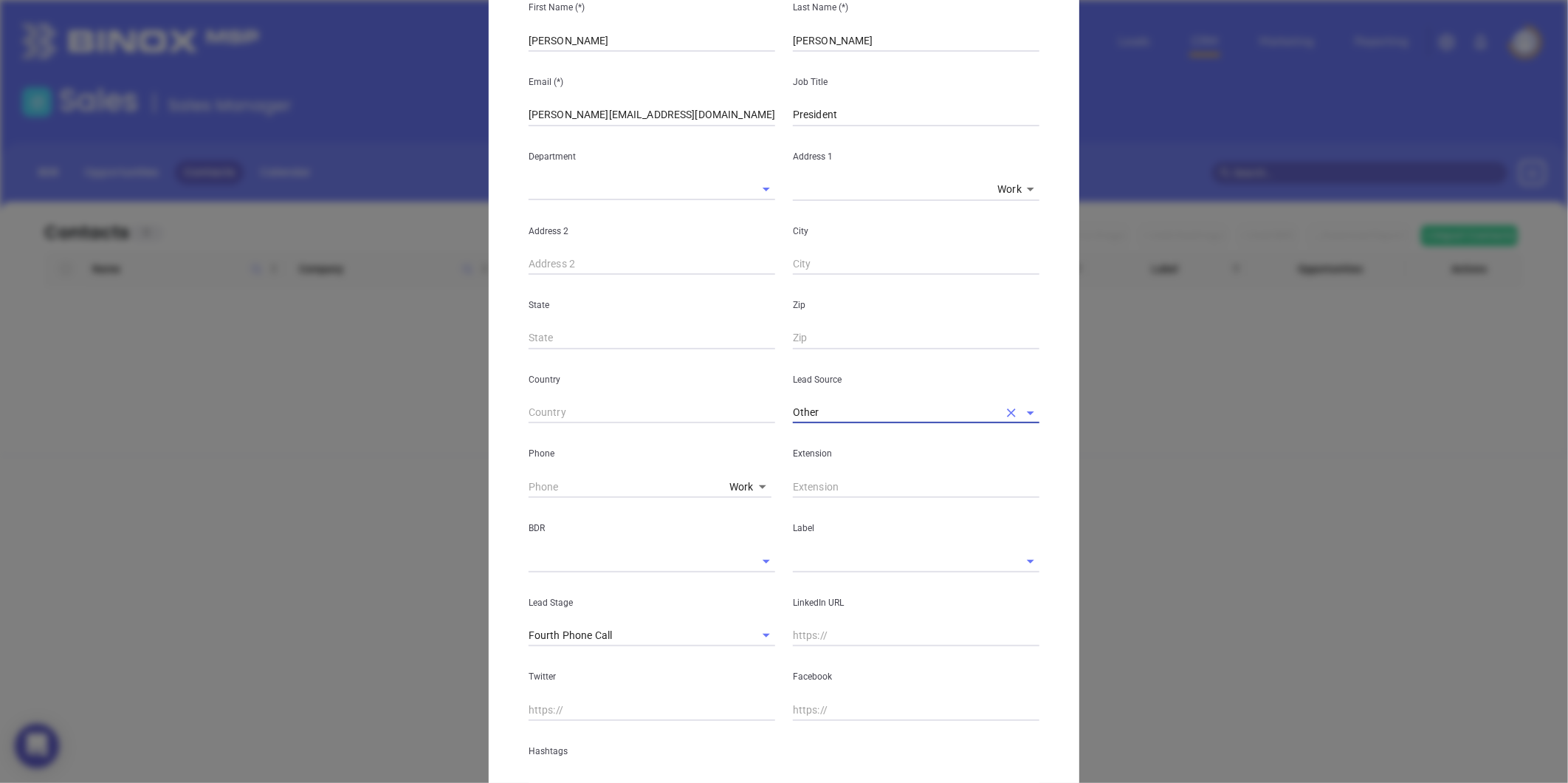
click at [809, 559] on input "text" at bounding box center [896, 561] width 205 height 22
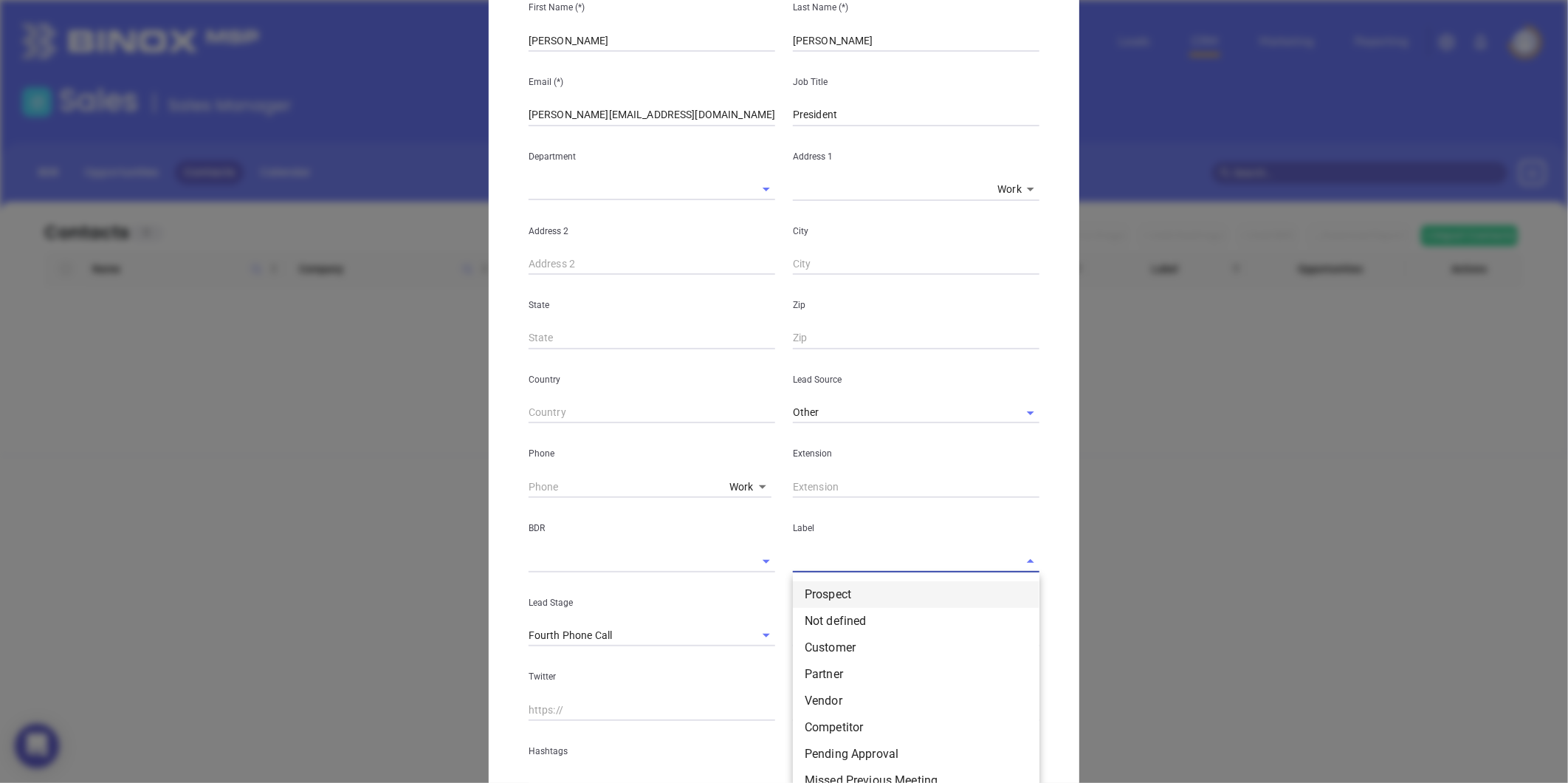
click at [809, 586] on li "Prospect" at bounding box center [916, 595] width 247 height 26
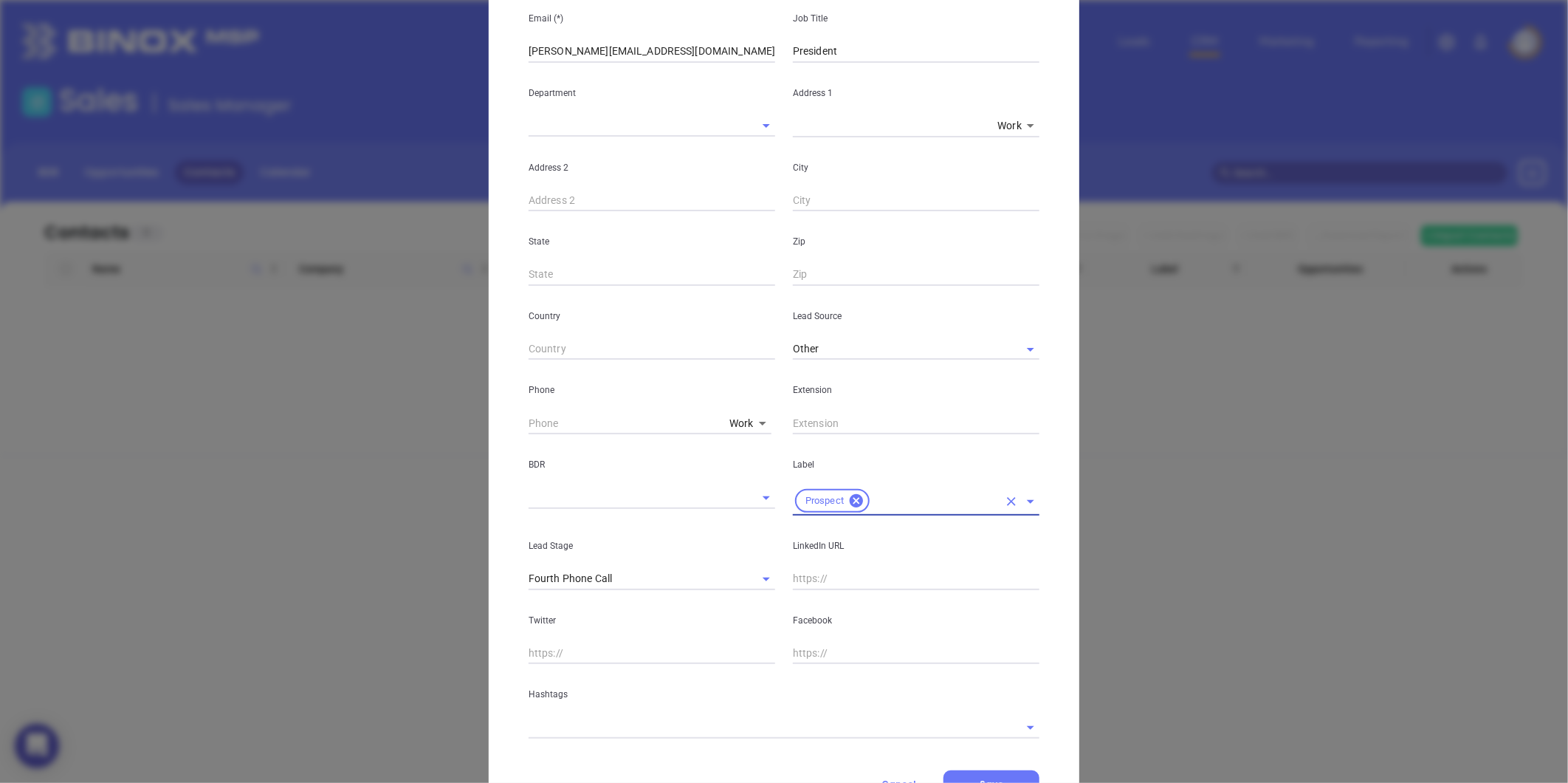
scroll to position [294, 0]
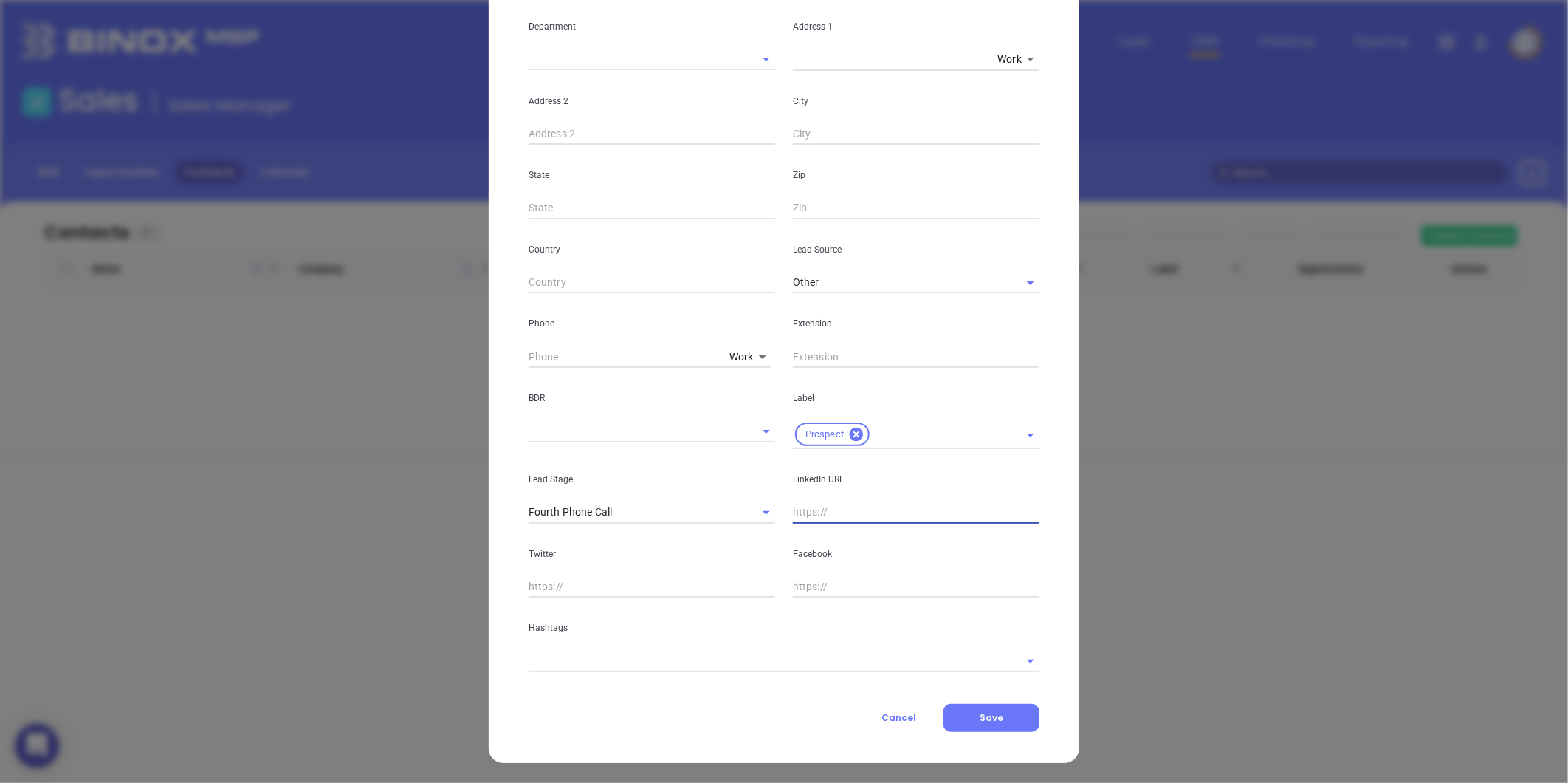
click at [817, 514] on input "text" at bounding box center [916, 513] width 247 height 23
paste input "linkedin.com/in/kyle-smythe-ba00091a"
type input "wwww.linkedin.com/in/kyle-smythe-ba00091a"
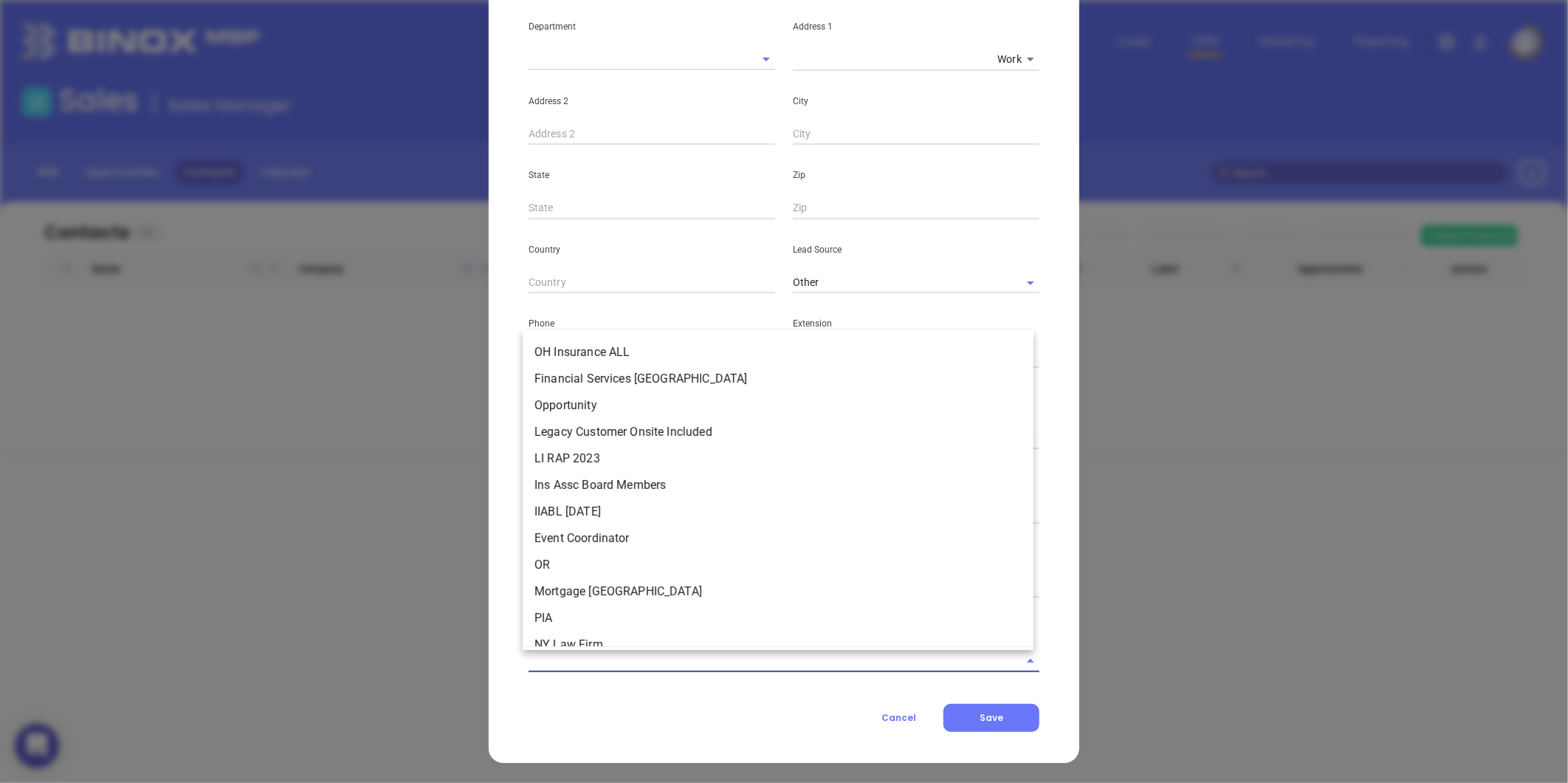
click at [629, 668] on input "text" at bounding box center [763, 661] width 470 height 22
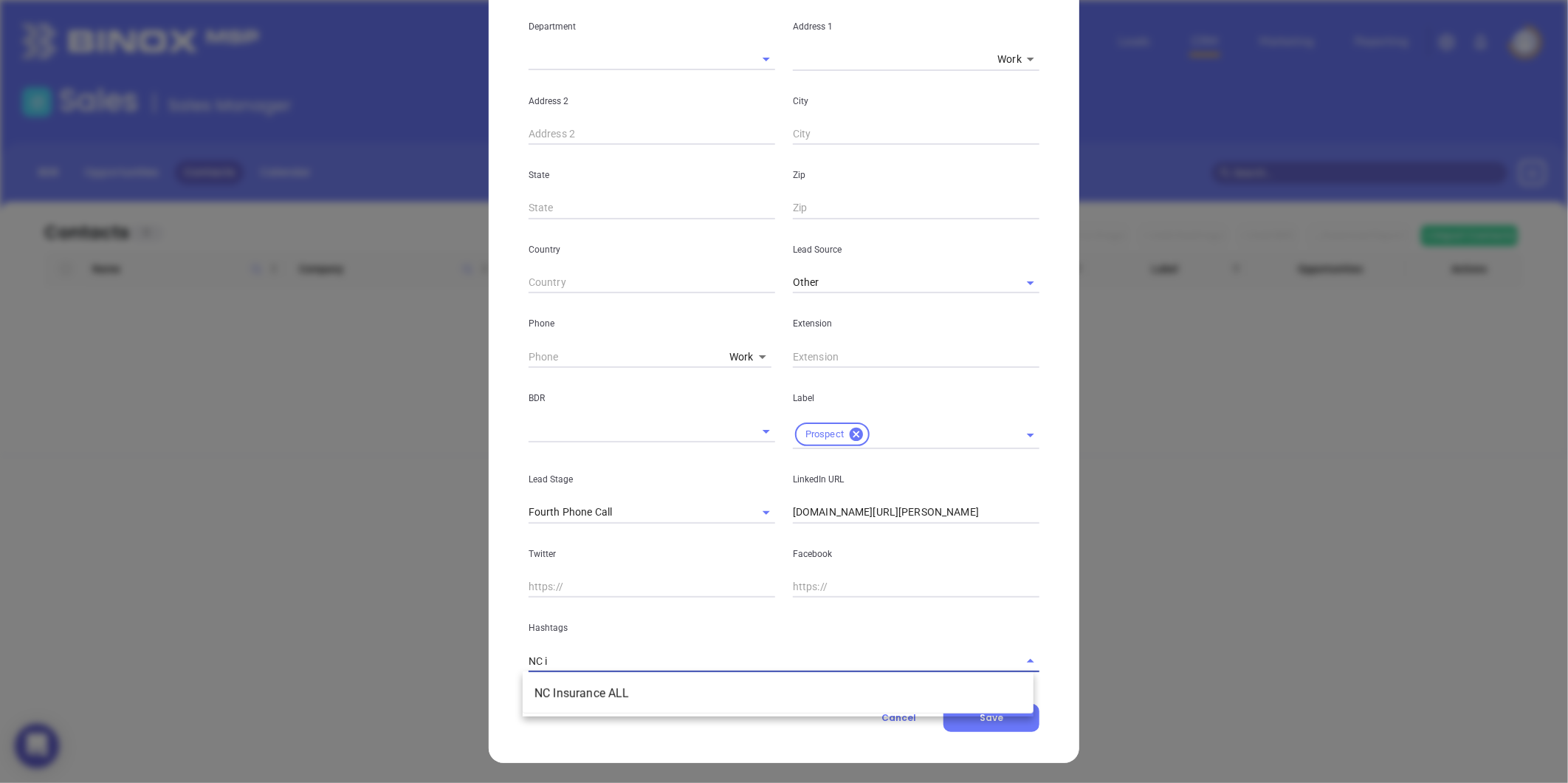
type input "NC in"
click at [609, 705] on li "NC Insurance ALL" at bounding box center [778, 693] width 510 height 26
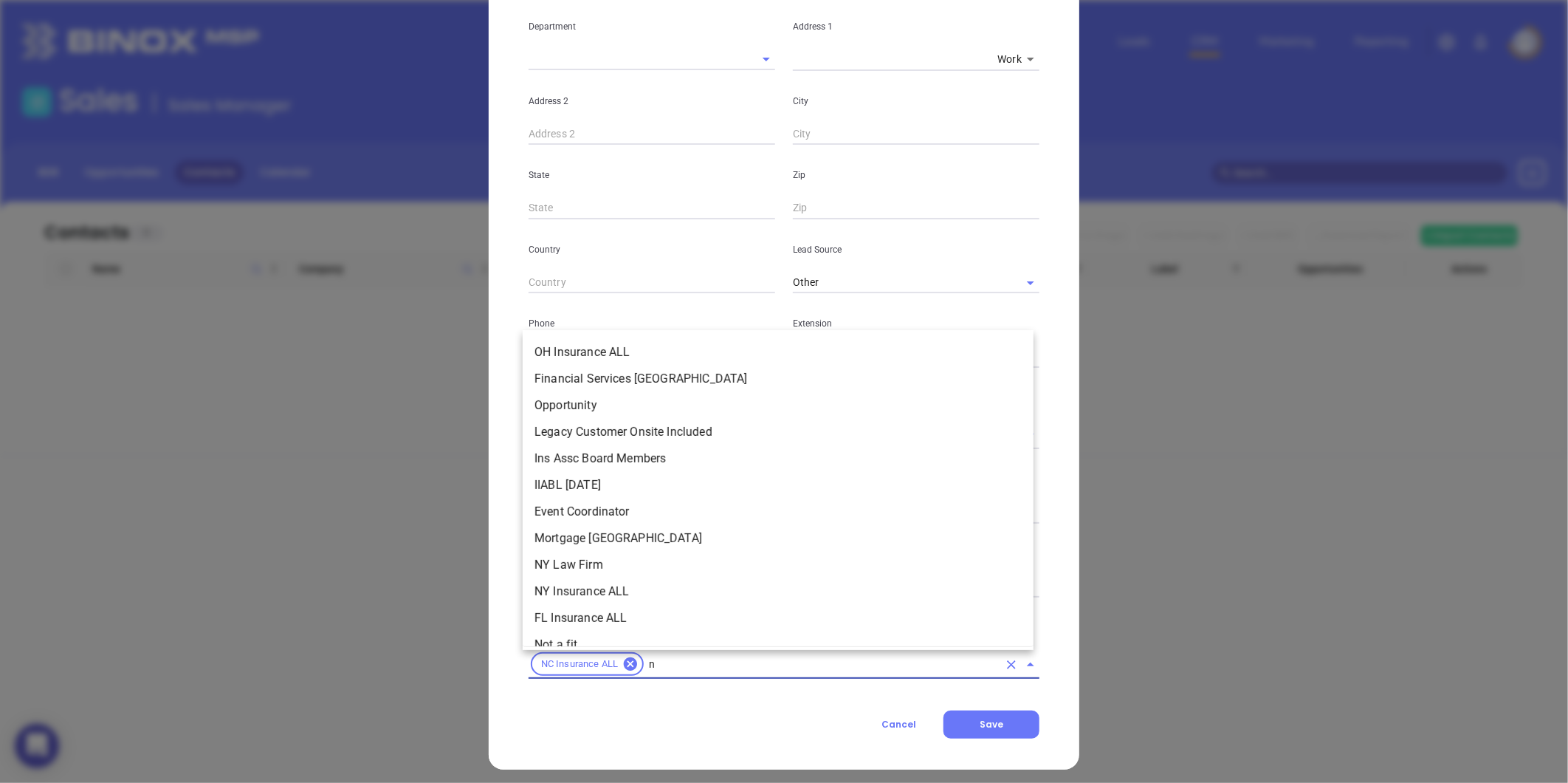
type input "nc"
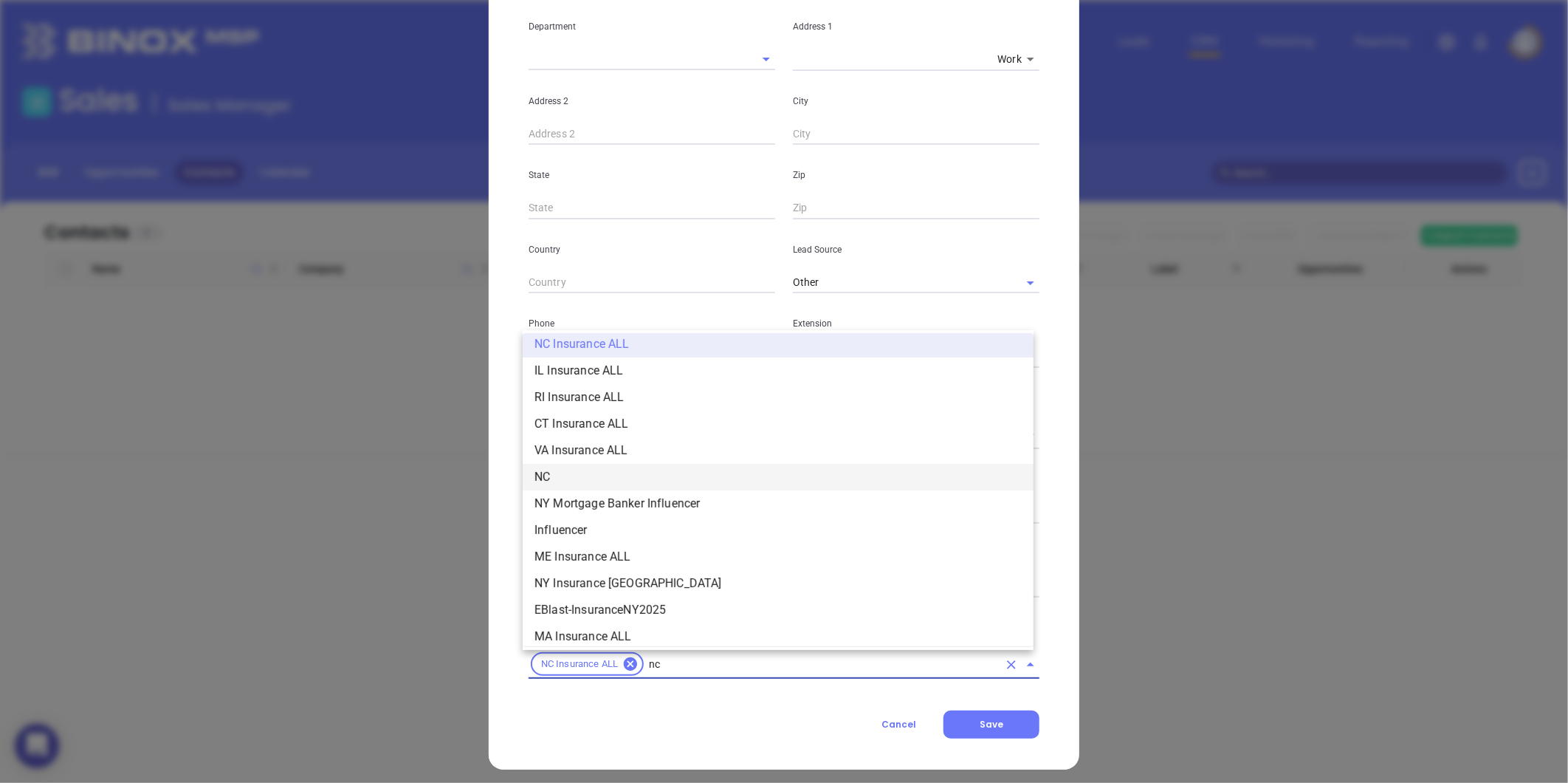
click at [565, 486] on li "NC" at bounding box center [778, 477] width 510 height 26
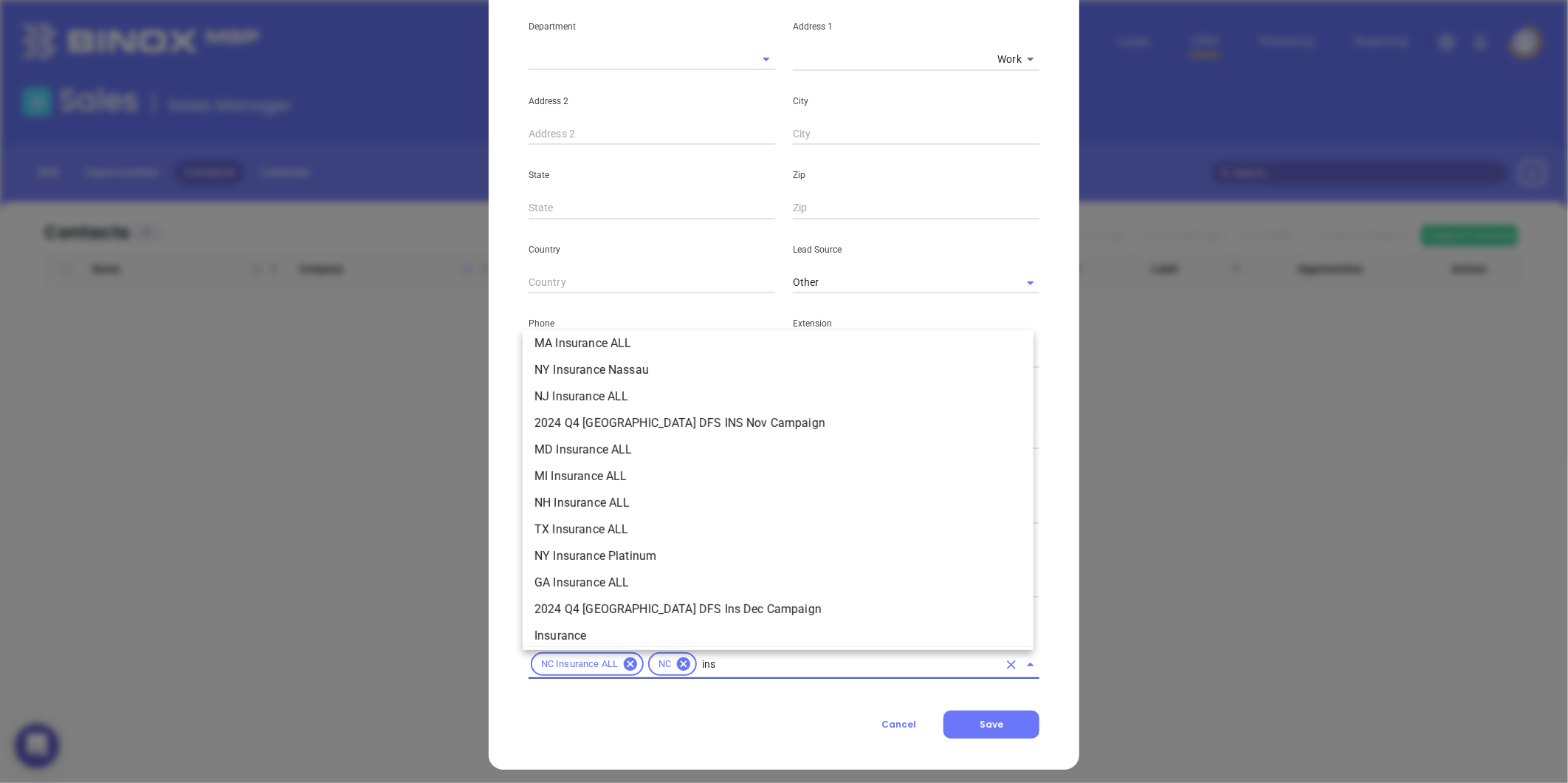
scroll to position [168, 0]
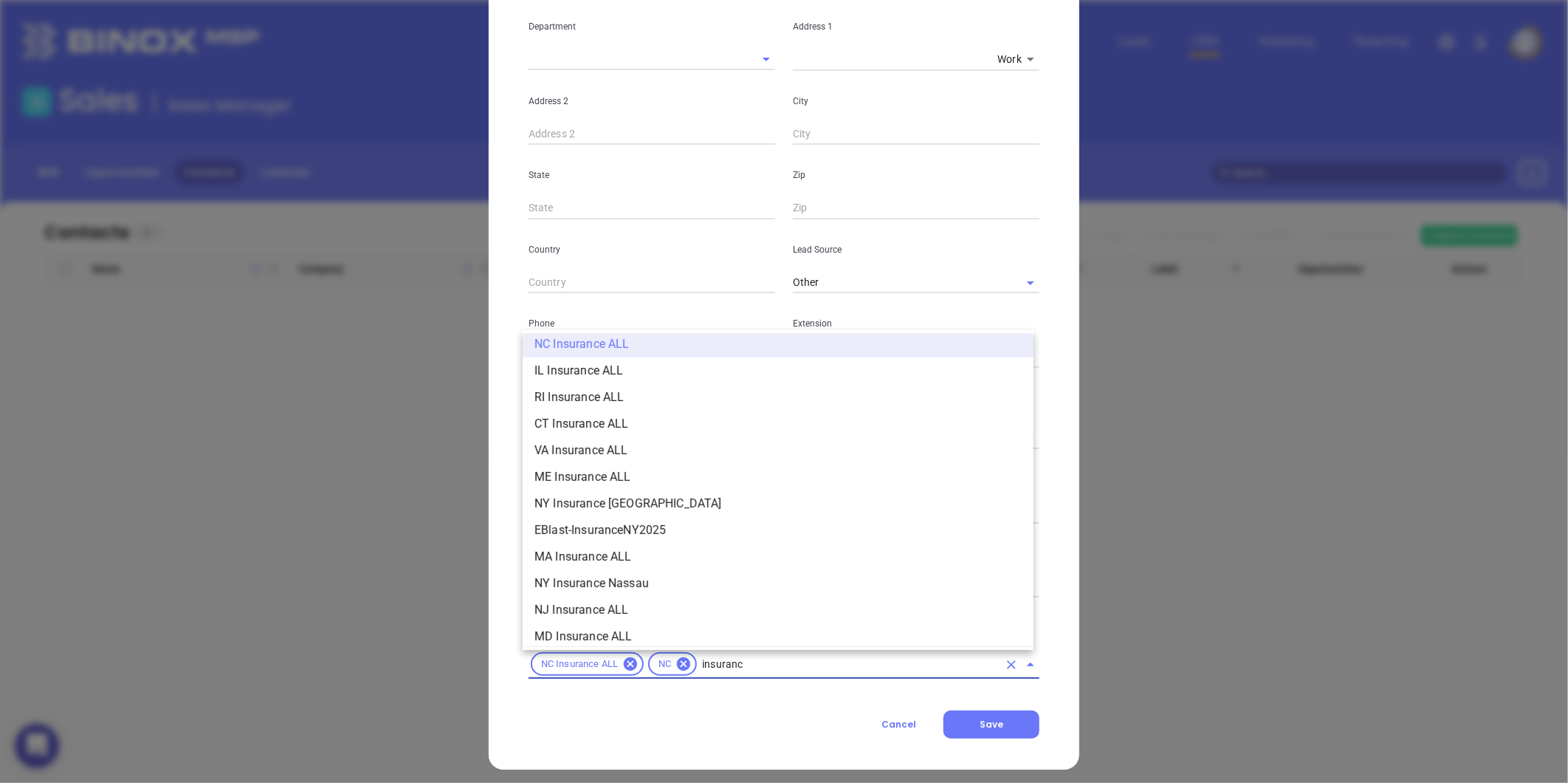
type input "insurance"
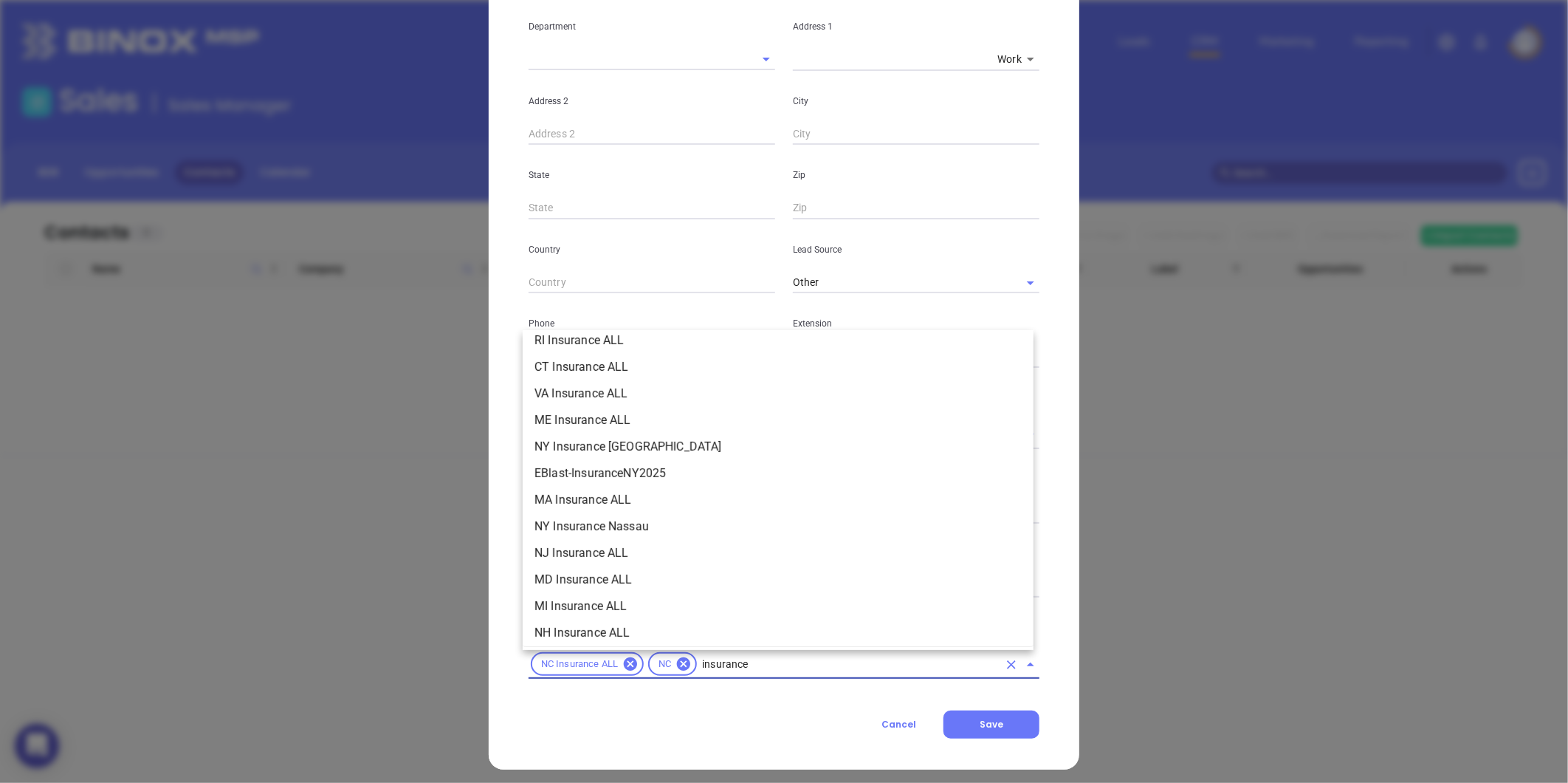
scroll to position [333, 0]
click at [558, 624] on li "Insurance" at bounding box center [778, 631] width 510 height 26
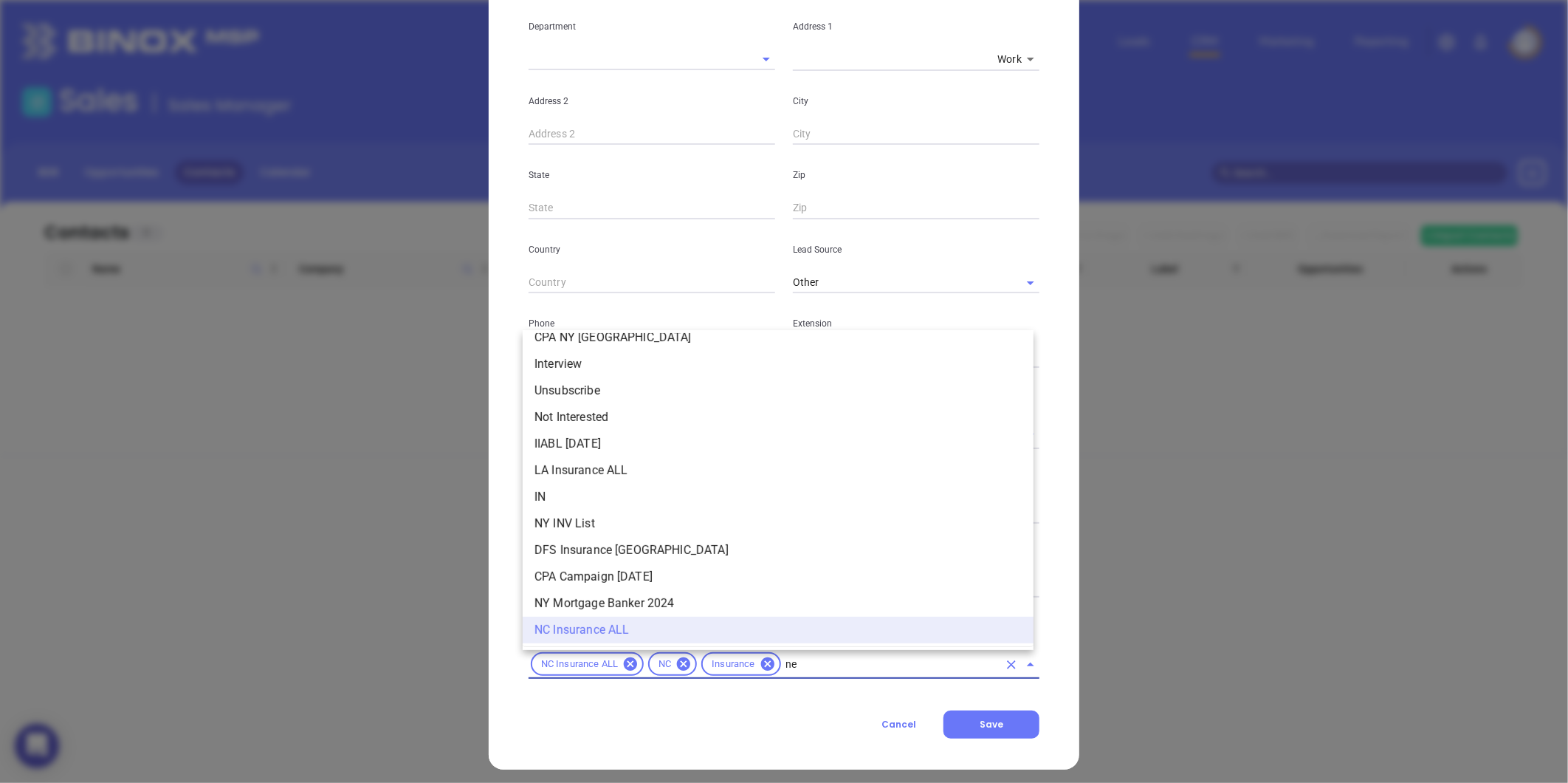
scroll to position [0, 0]
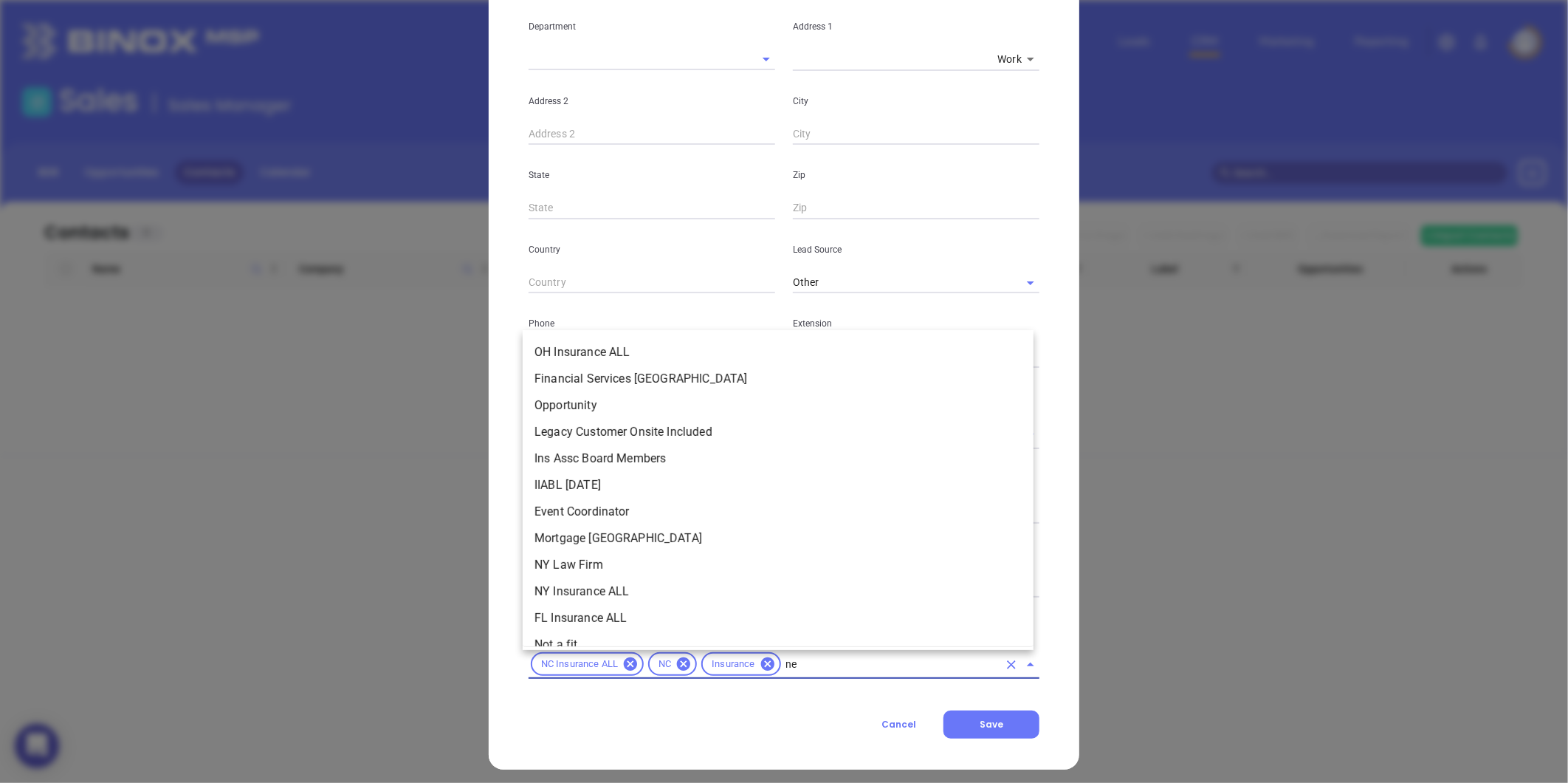
type input "new"
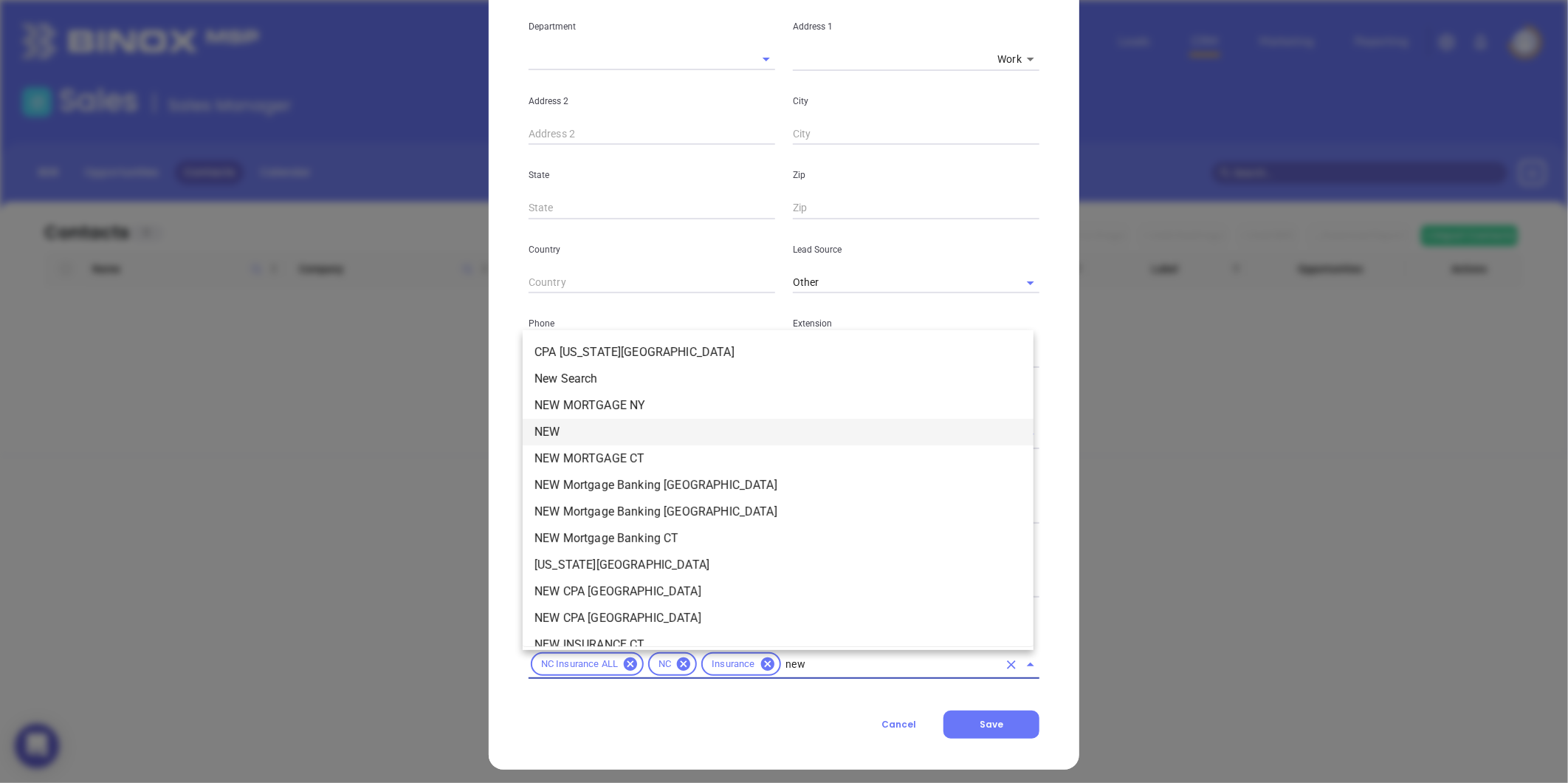
click at [547, 434] on li "NEW" at bounding box center [778, 432] width 510 height 26
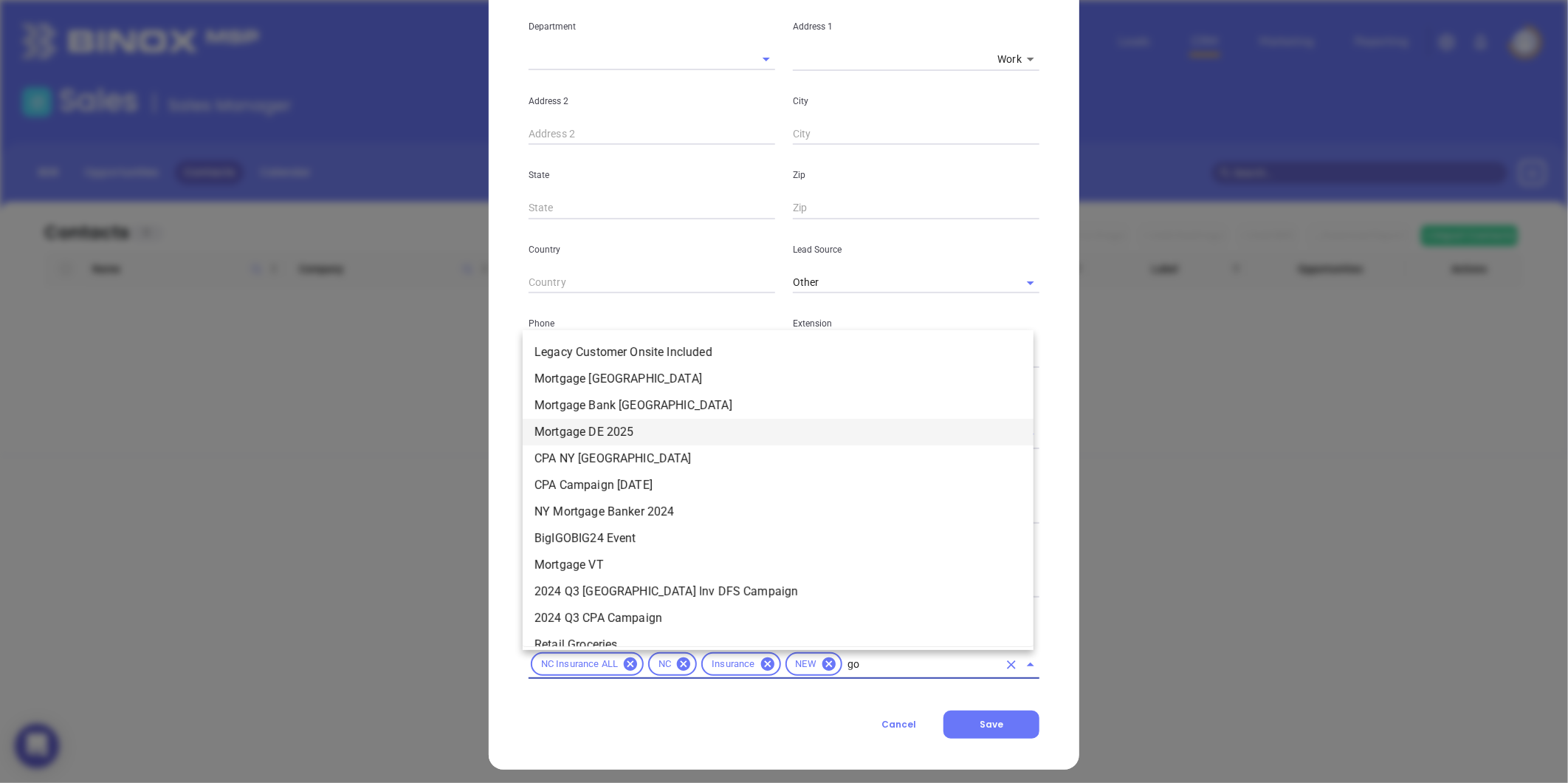
type input "gol"
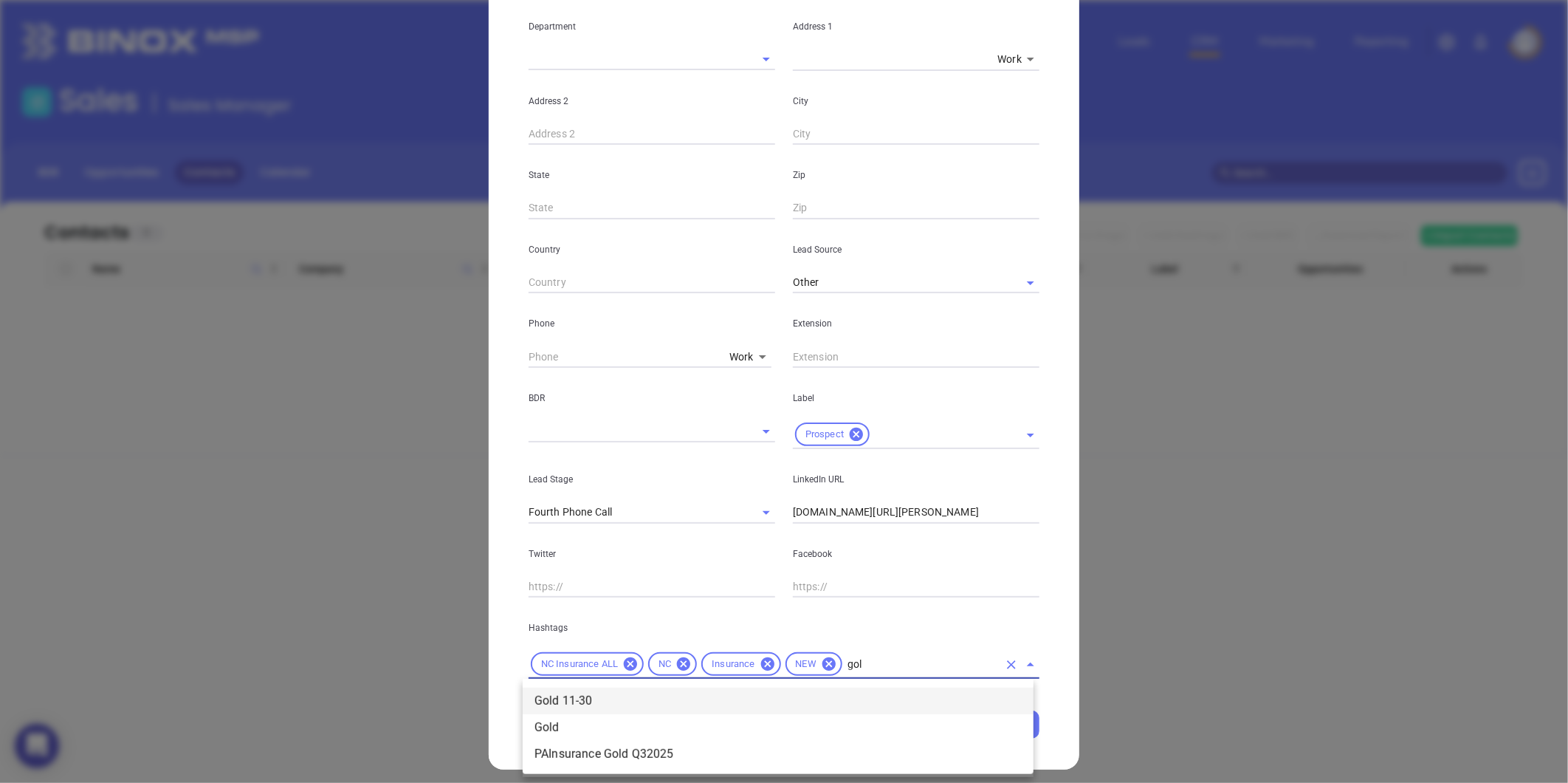
click at [559, 688] on li "Gold 11-30" at bounding box center [778, 701] width 510 height 26
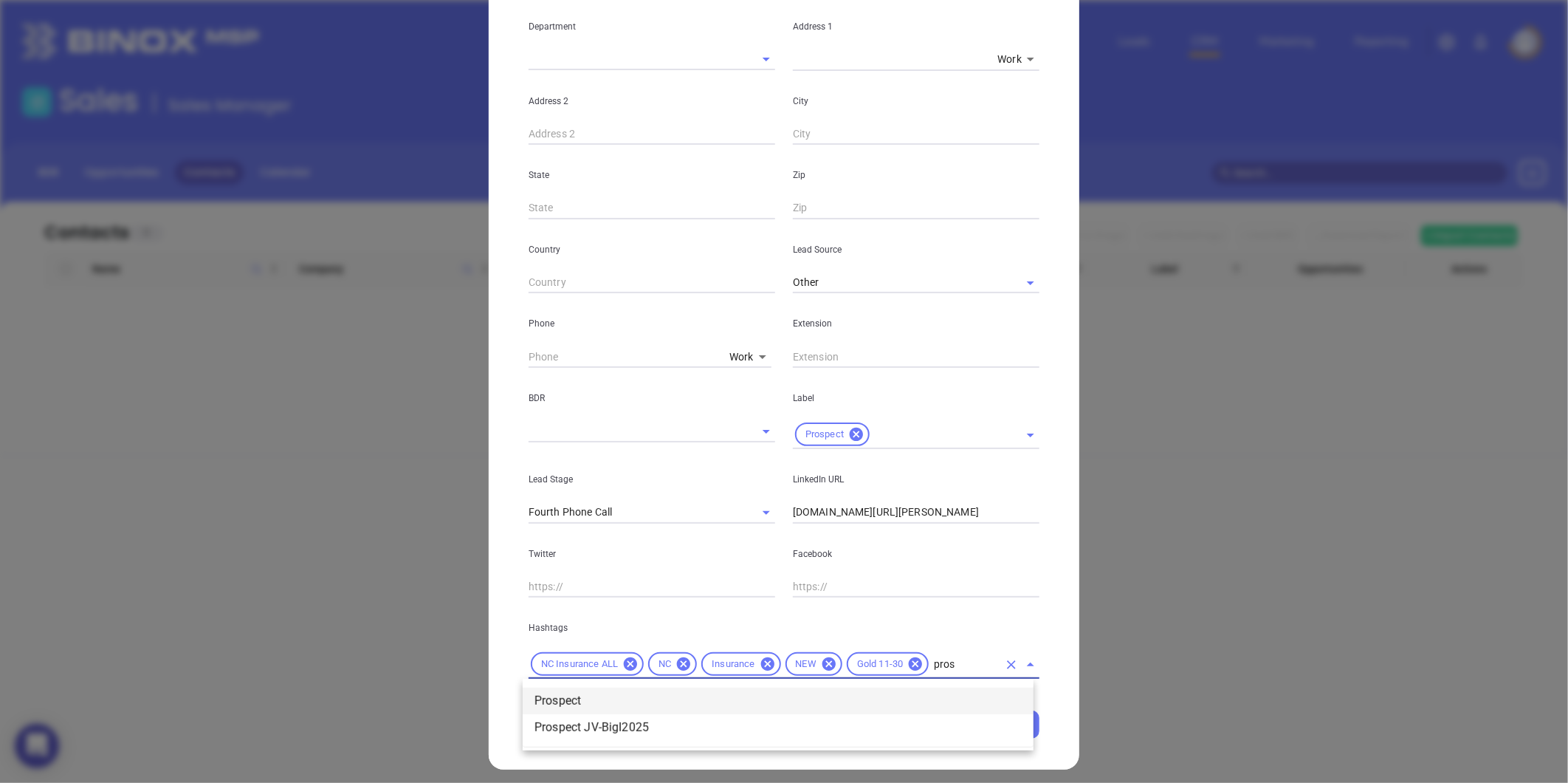
type input "prosp"
click at [562, 691] on li "Prospect" at bounding box center [778, 701] width 510 height 26
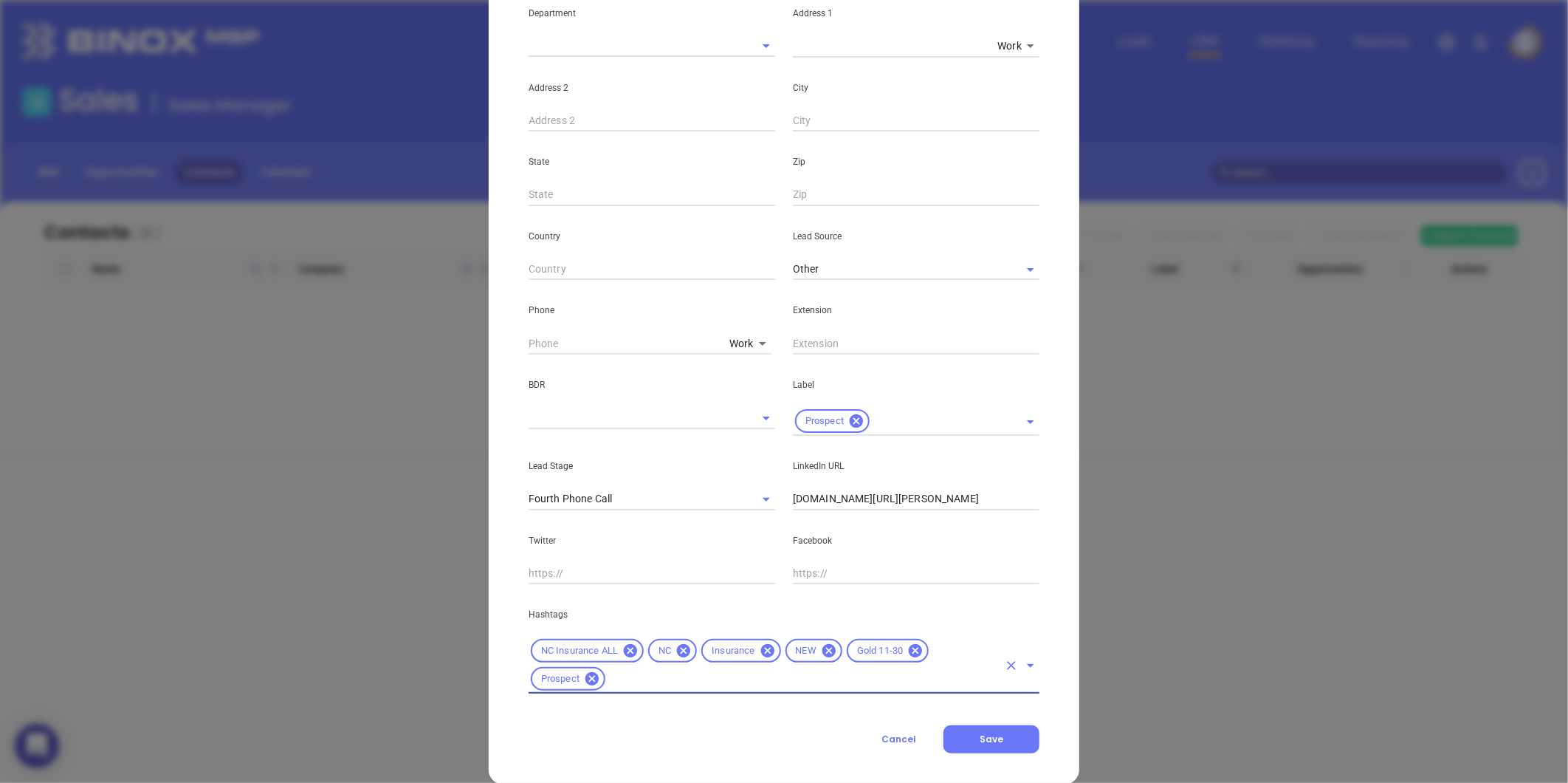
scroll to position [330, 0]
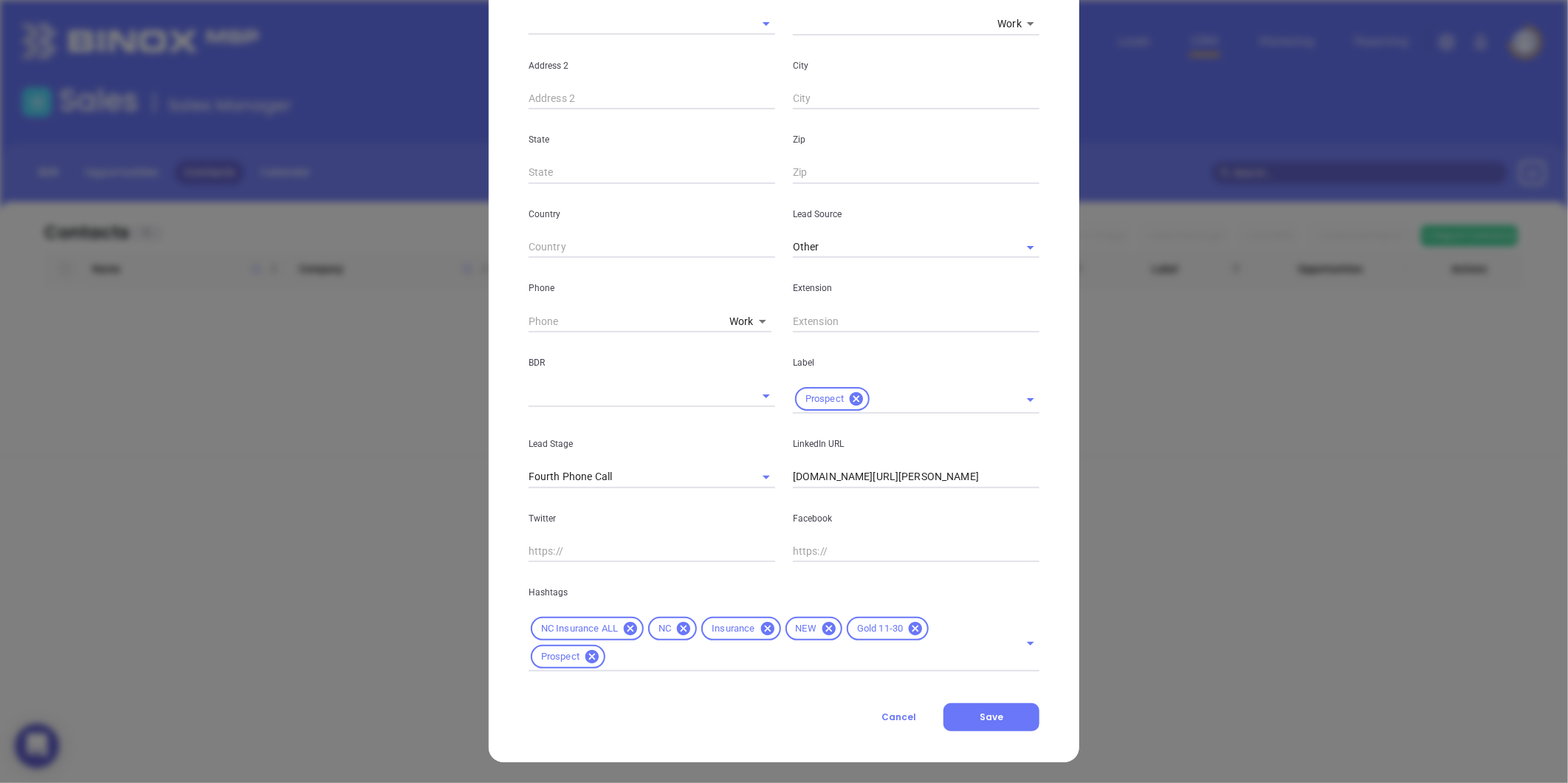
click at [972, 702] on div "Contact Company First Name (*) ​Kyle Last Name (*) Smythe Email (*) ​kyle@pilot…" at bounding box center [784, 245] width 510 height 972
click at [979, 719] on span "Save" at bounding box center [991, 716] width 24 height 12
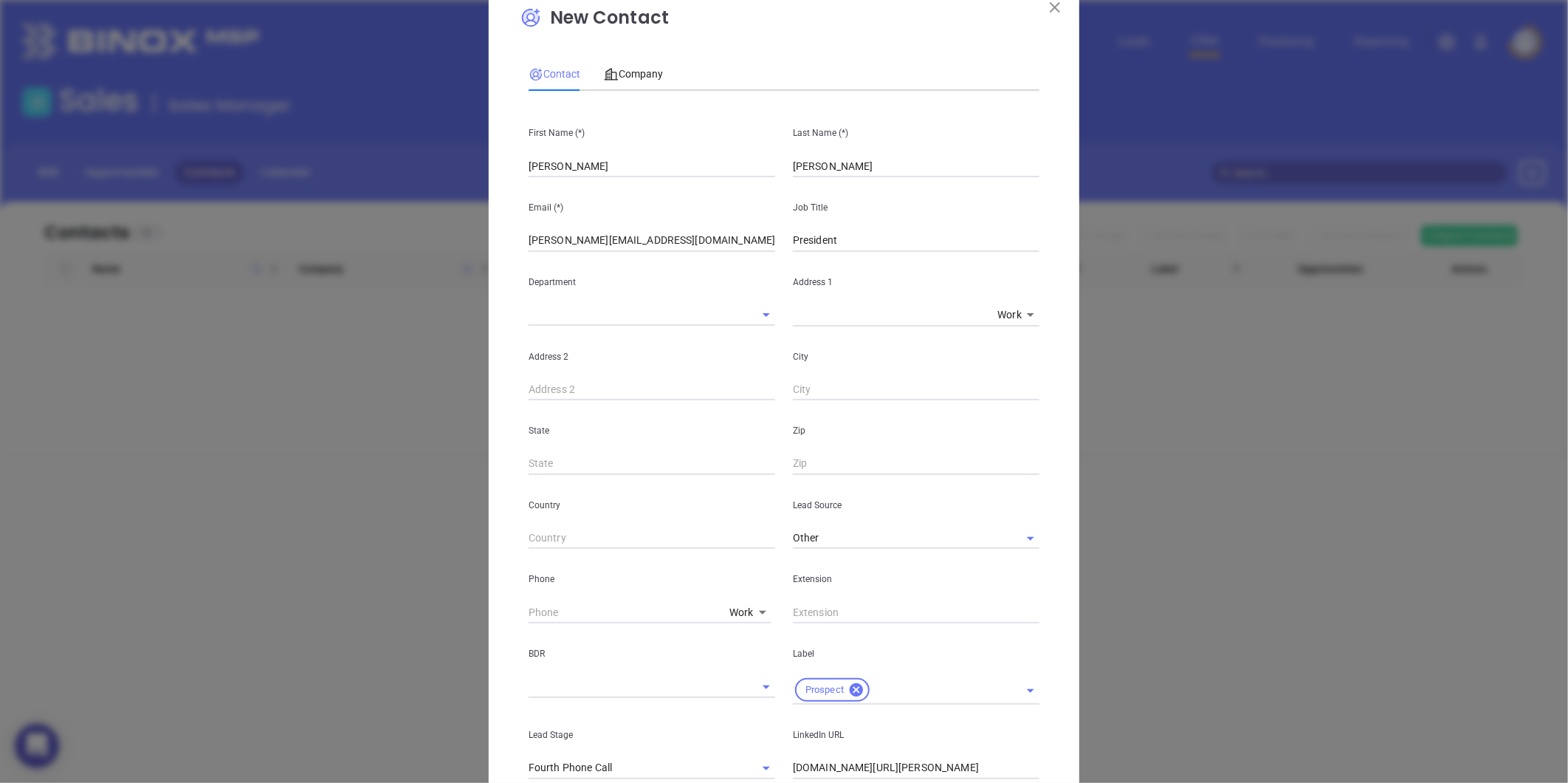
scroll to position [0, 0]
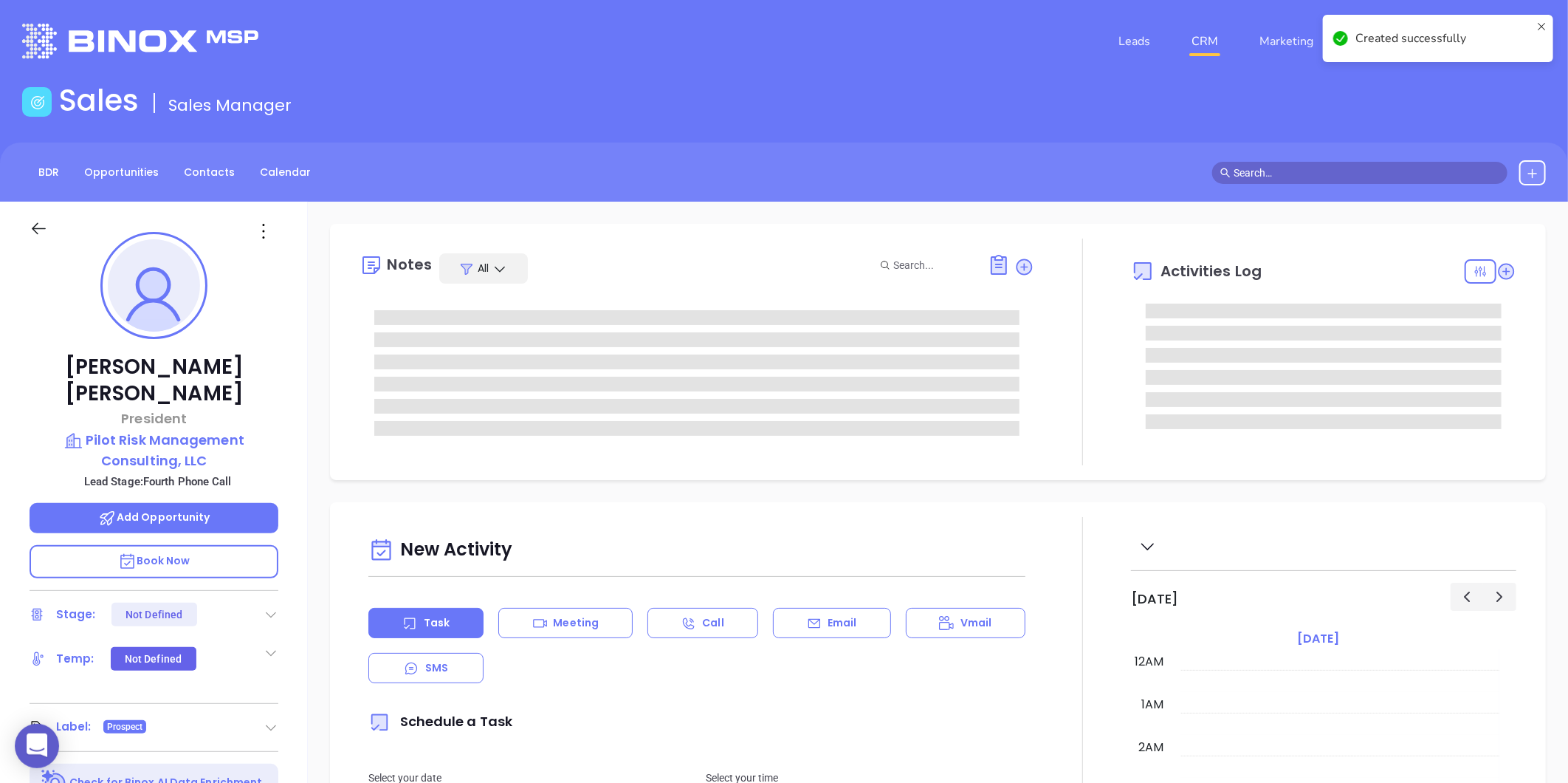
type input "08/20/2025"
type input "Gissela Vargas"
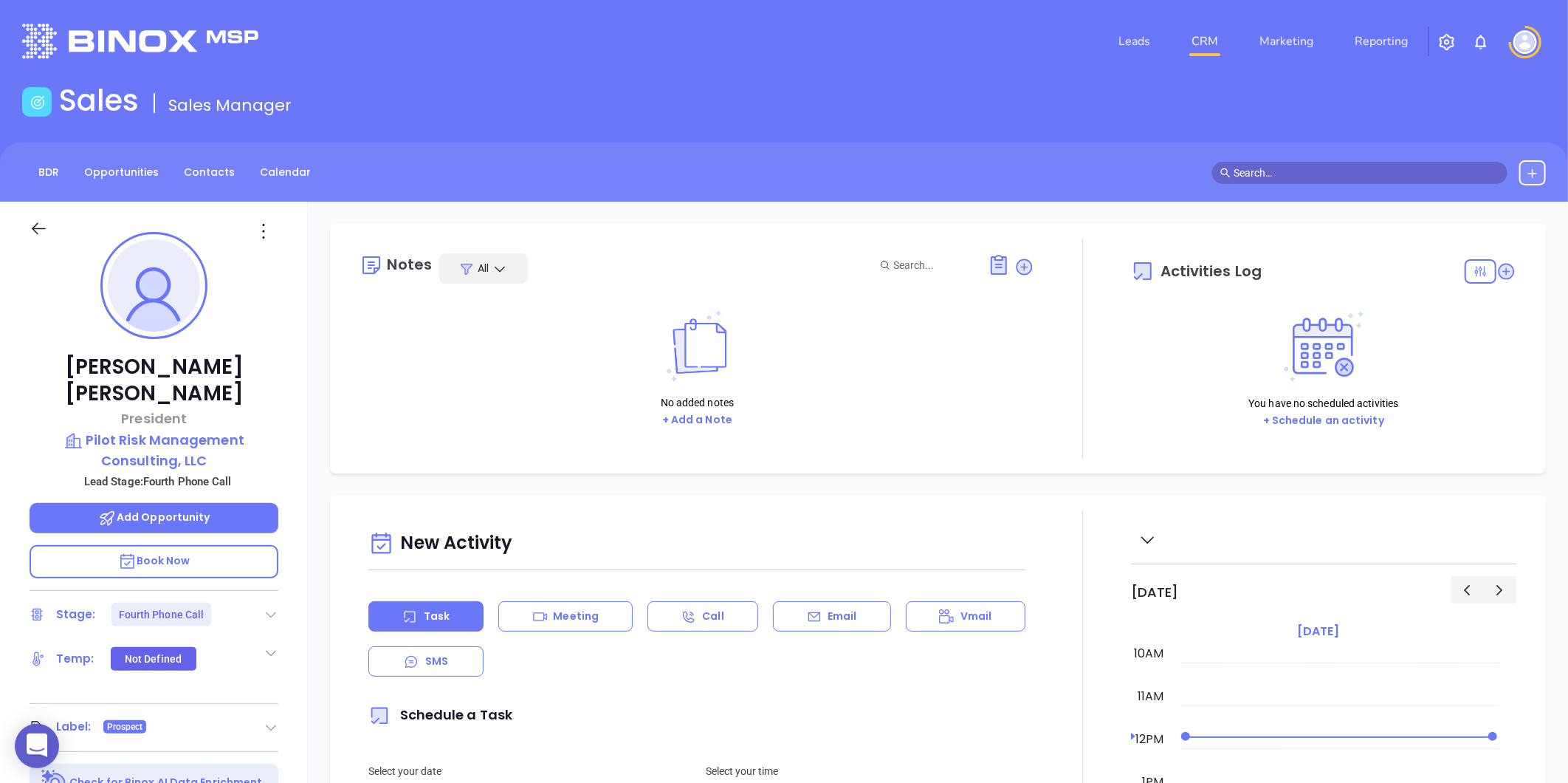
click at [265, 607] on icon at bounding box center [271, 614] width 15 height 15
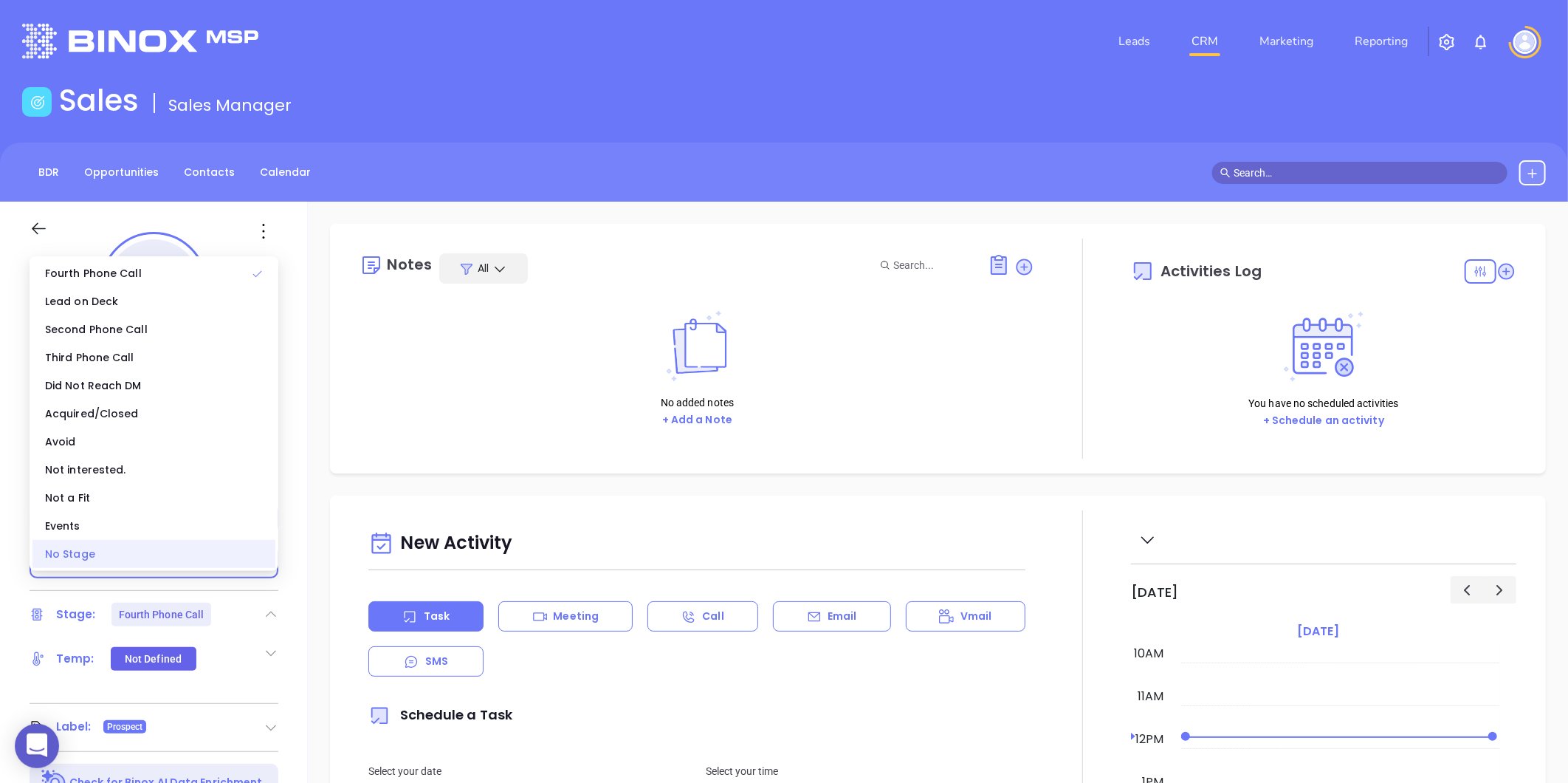
click at [185, 558] on div "No Stage" at bounding box center [154, 554] width 243 height 28
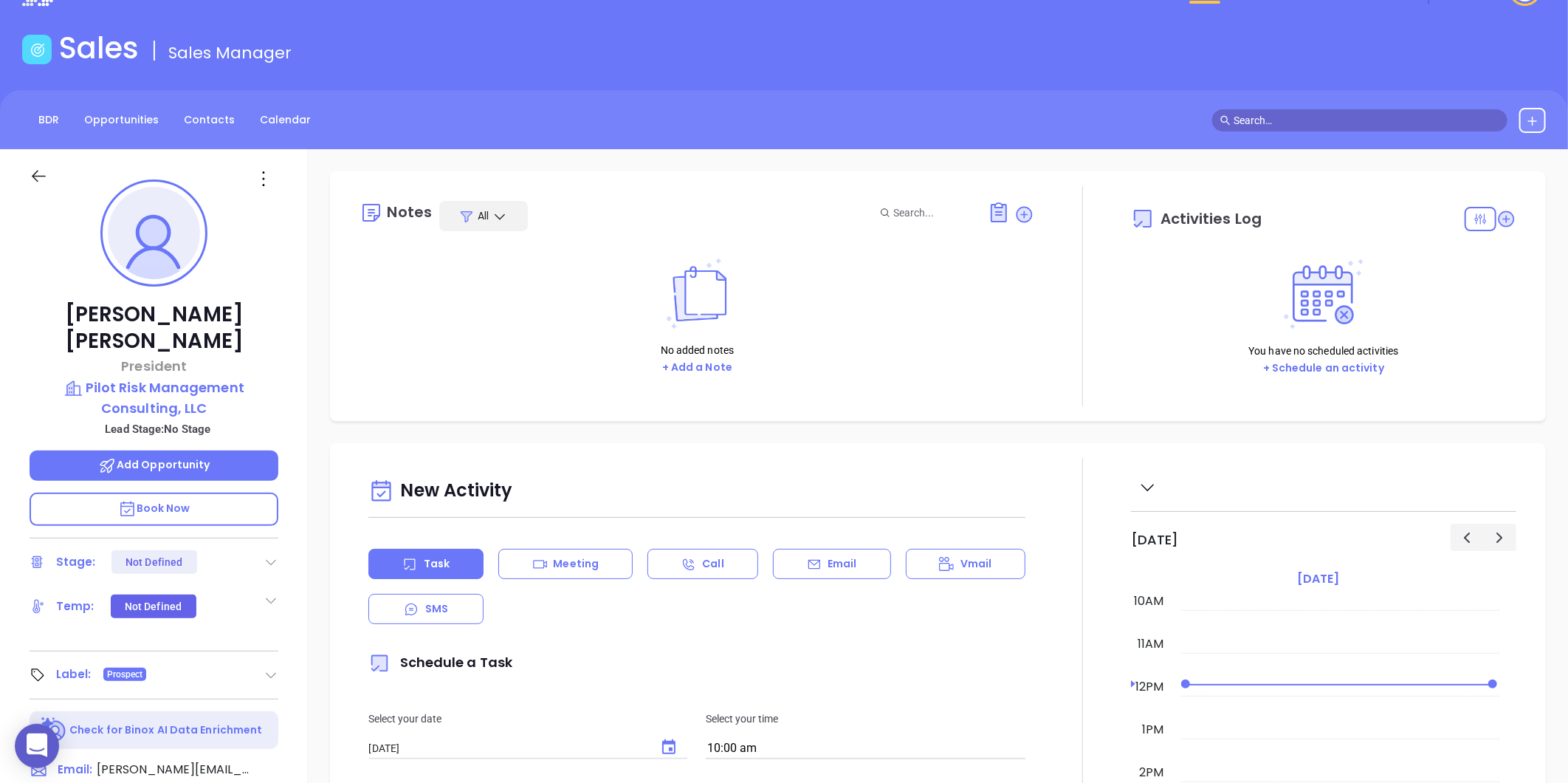
scroll to position [0, 0]
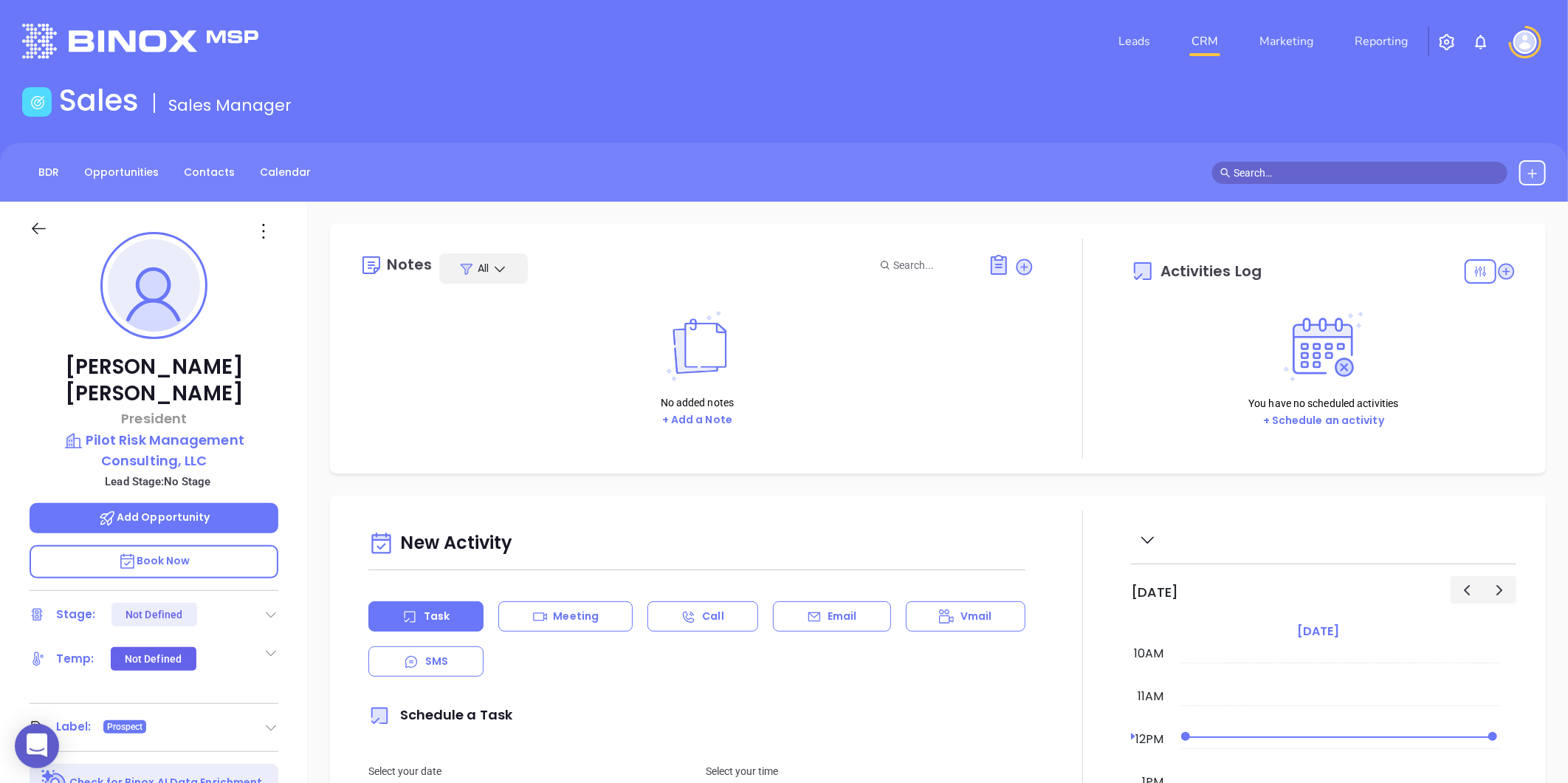
click at [269, 230] on icon at bounding box center [263, 231] width 24 height 24
click at [269, 386] on icon at bounding box center [268, 390] width 8 height 8
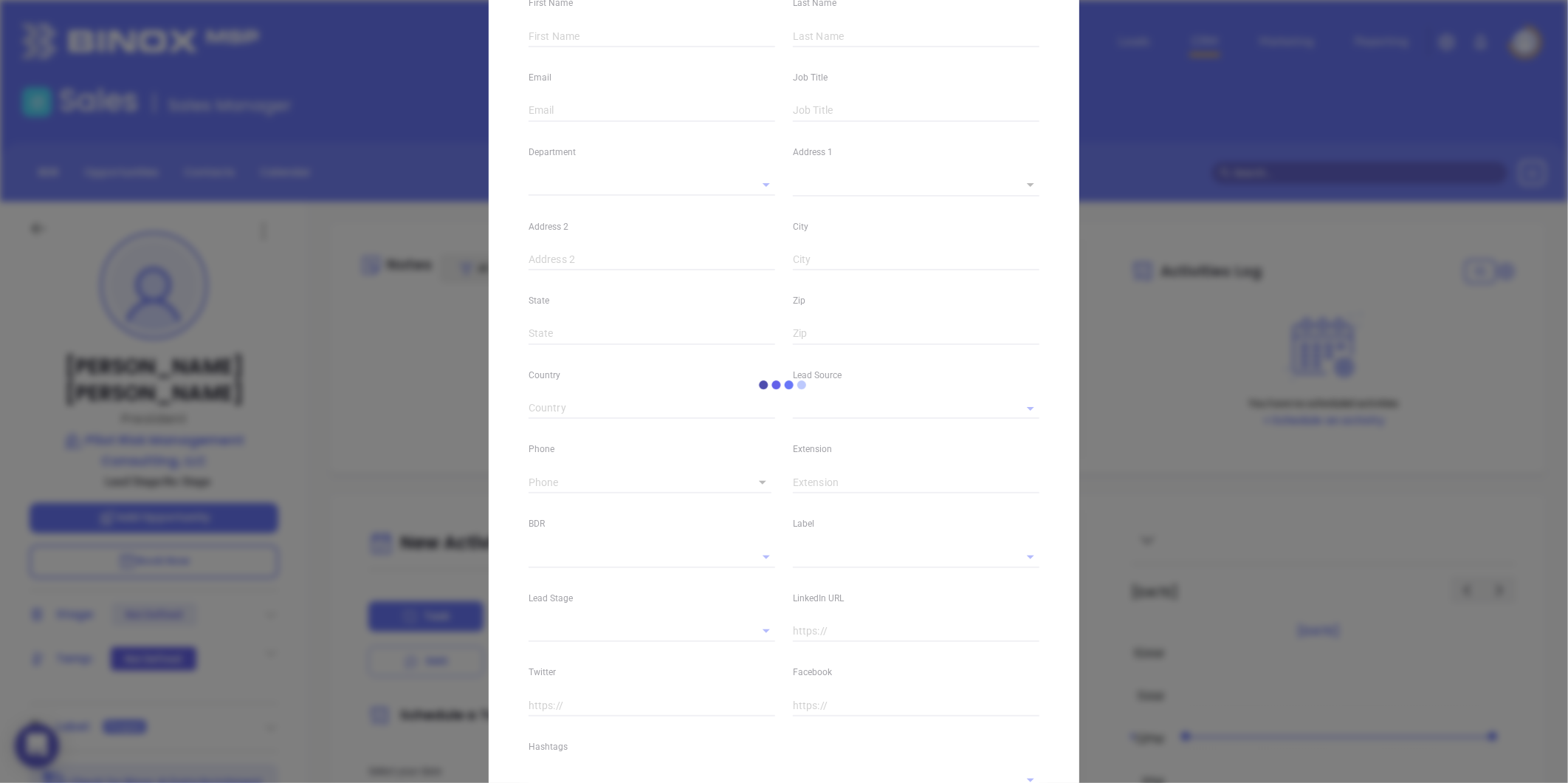
type input "​Kyle"
type input "Smythe"
type input "​kyle@pilotrmc.com"
type input "President"
type textarea "3608 West Friendly Avenue"
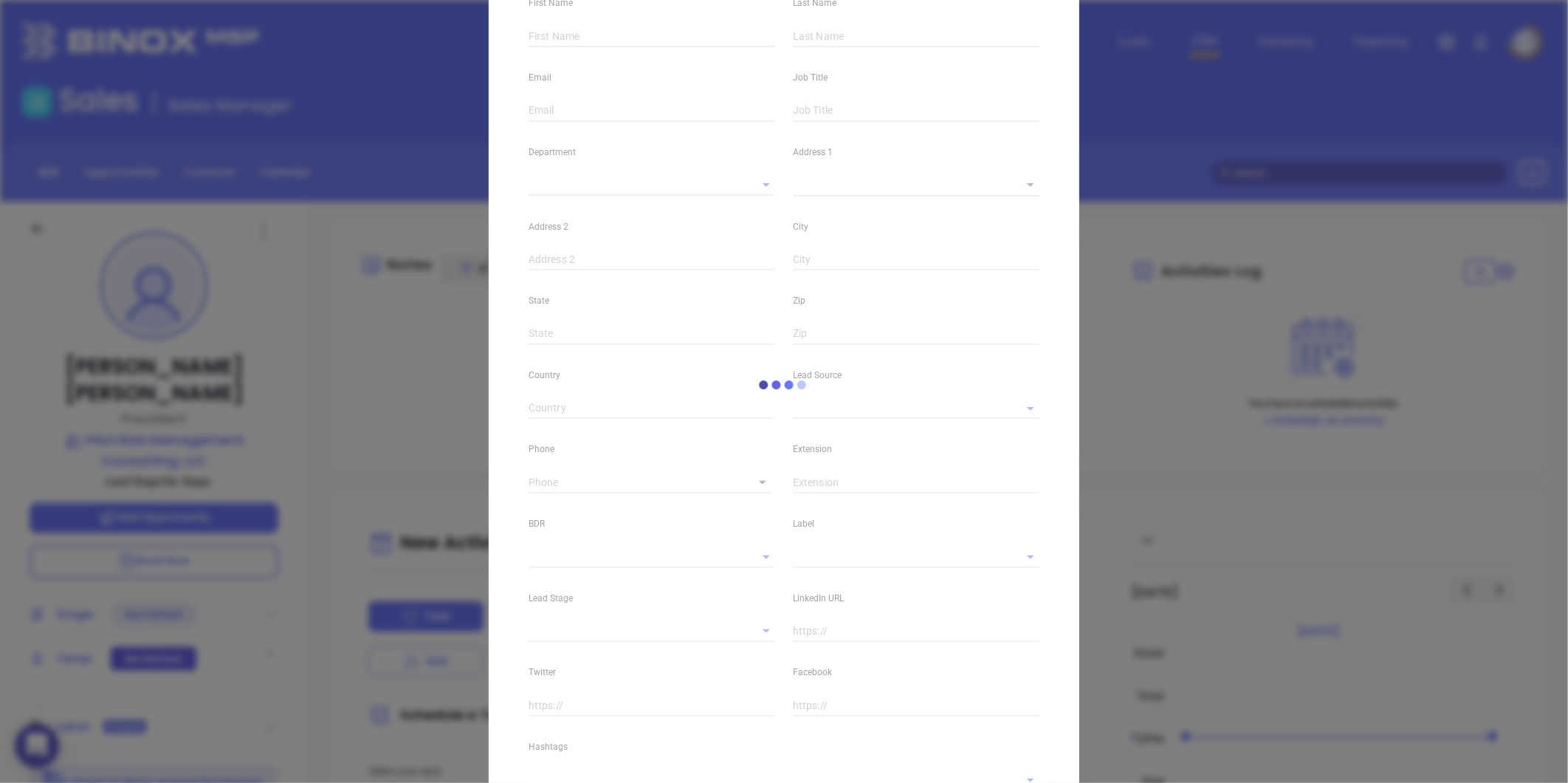
type input "1"
type input "Suite 202"
type input "Greensboro"
type input "NC"
type input "27410"
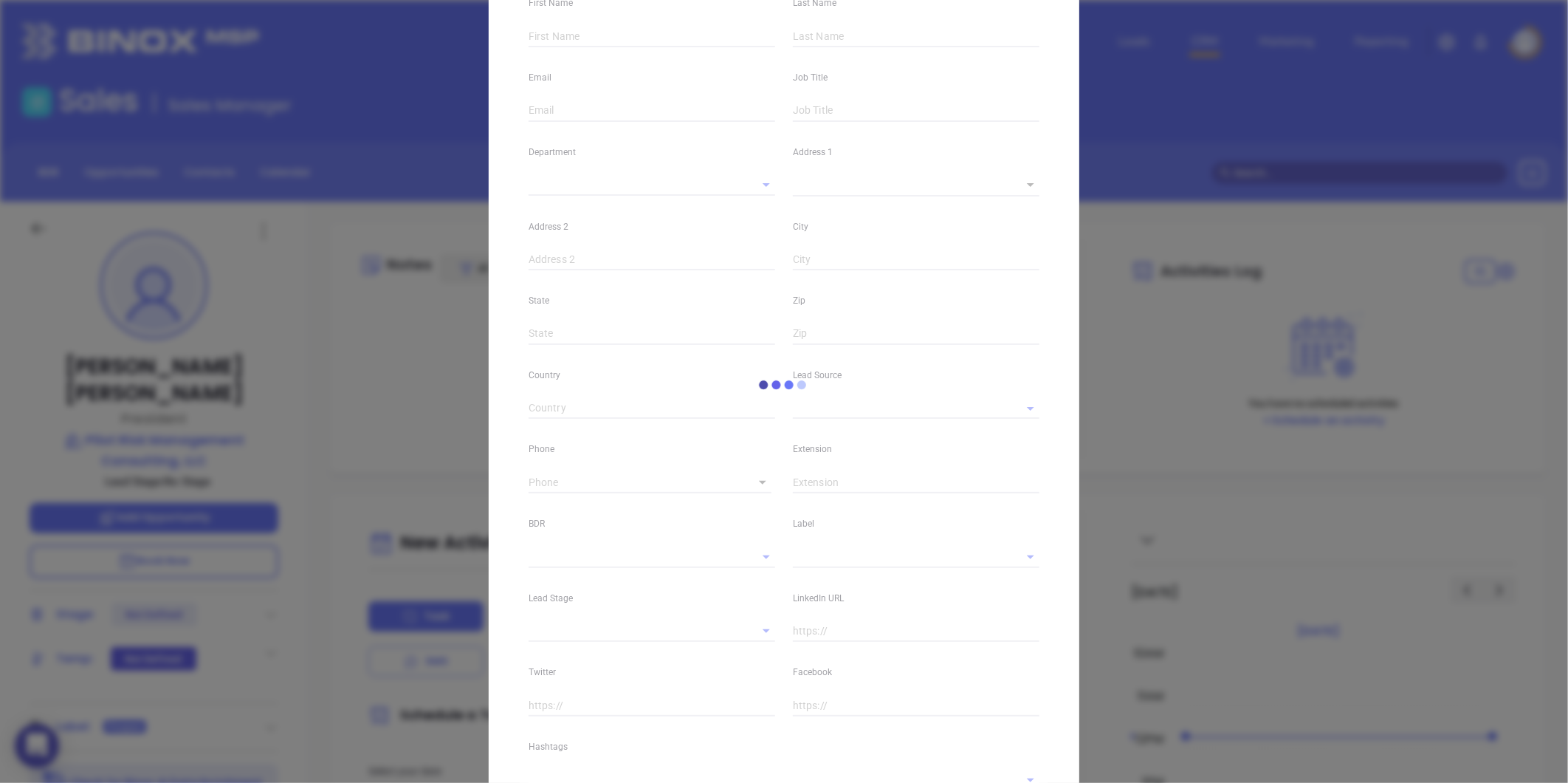
type input "wwww.linkedin.com/in/kyle-smythe-ba00091a"
type input "Other"
type input "(336) 478-1400"
type input "1"
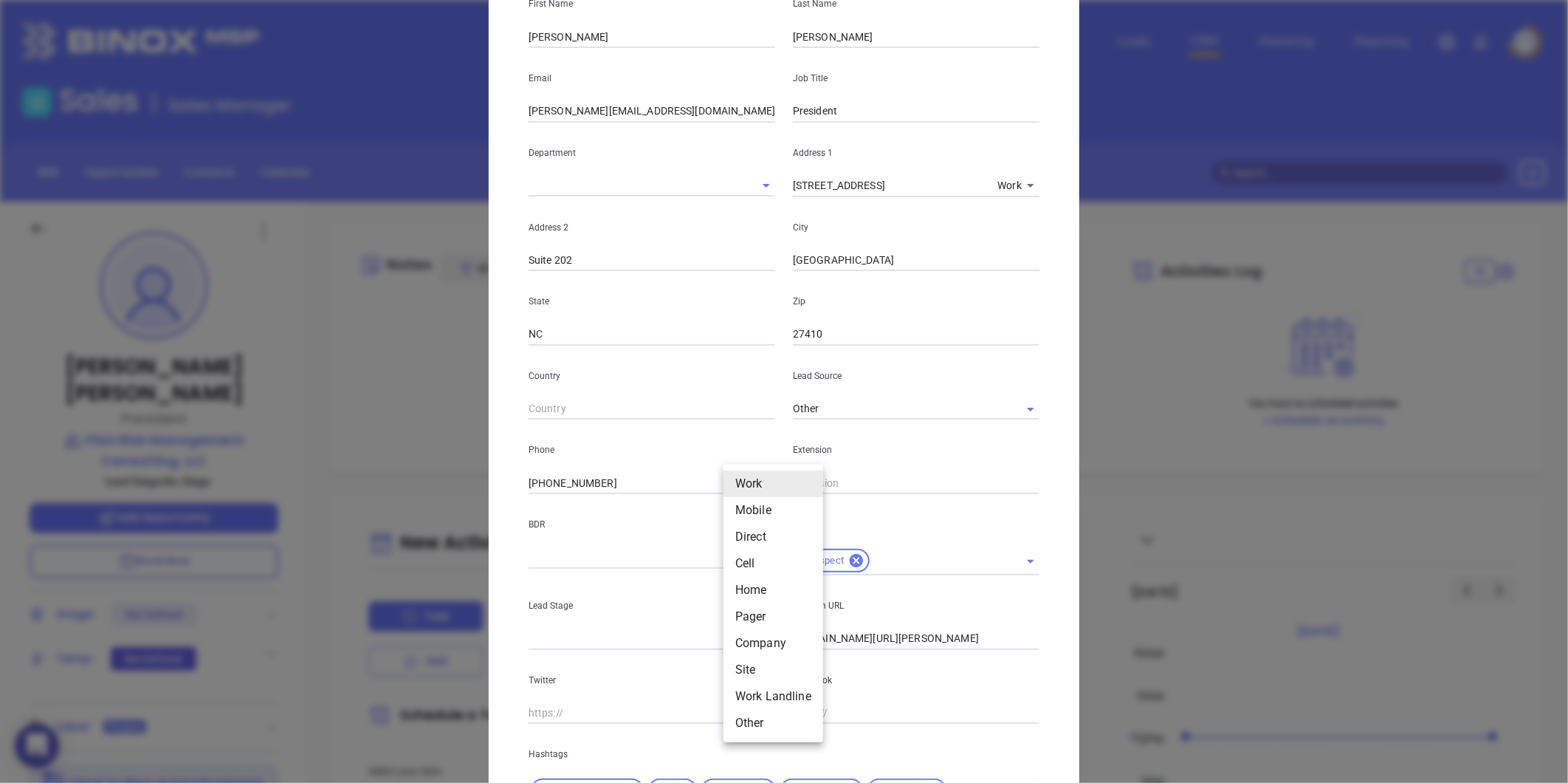
click at [738, 482] on body "0 Leads CRM Marketing Reporting Financial Leads Leads Sales Sales Manager BDR O…" at bounding box center [784, 391] width 1568 height 783
click at [739, 504] on li "Mobile" at bounding box center [773, 511] width 100 height 26
type input "2"
click at [601, 478] on input "( ) -" at bounding box center [622, 483] width 188 height 23
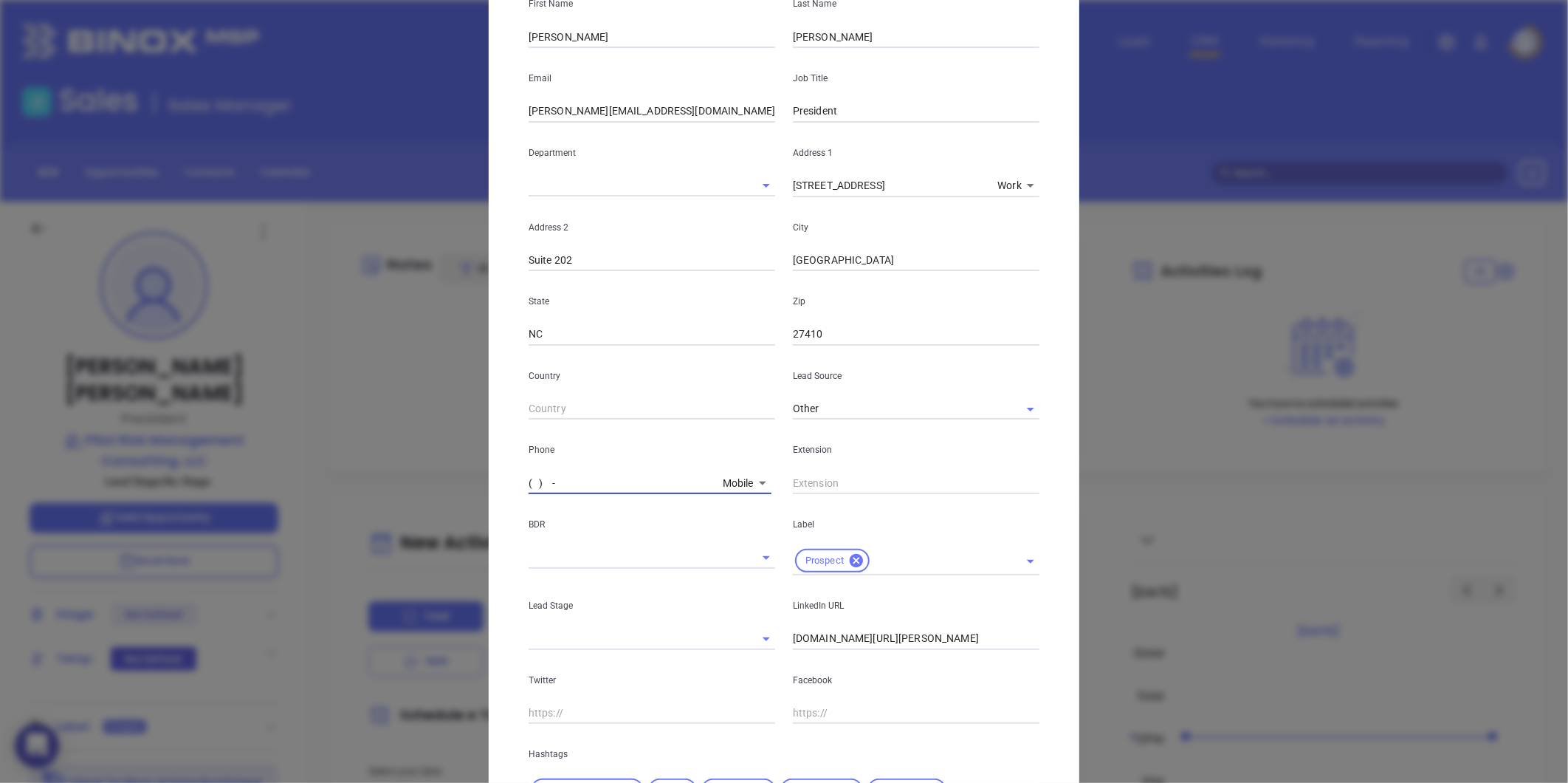
paste input "336) 478-1402"
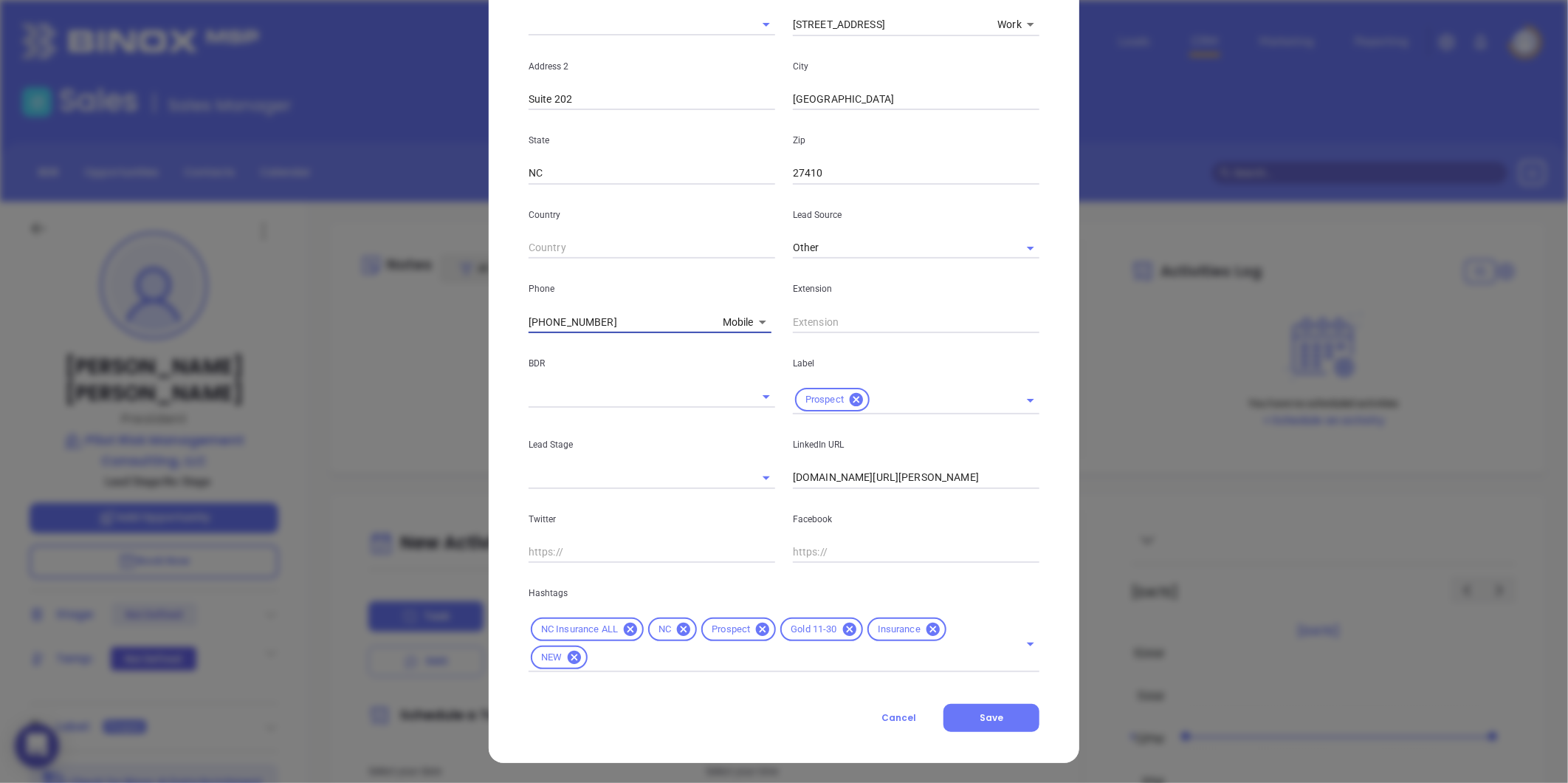
scroll to position [330, 0]
type input "(336) 478-1402"
click at [985, 726] on button "Save" at bounding box center [992, 717] width 96 height 28
click at [930, 699] on div "Contact Company First Name ​Kyle Last Name Smythe Email ​kyle@pilotrmc.com Job …" at bounding box center [784, 245] width 510 height 972
click at [793, 476] on input "wwww.linkedin.com/in/kyle-smythe-ba00091a" at bounding box center [916, 478] width 247 height 23
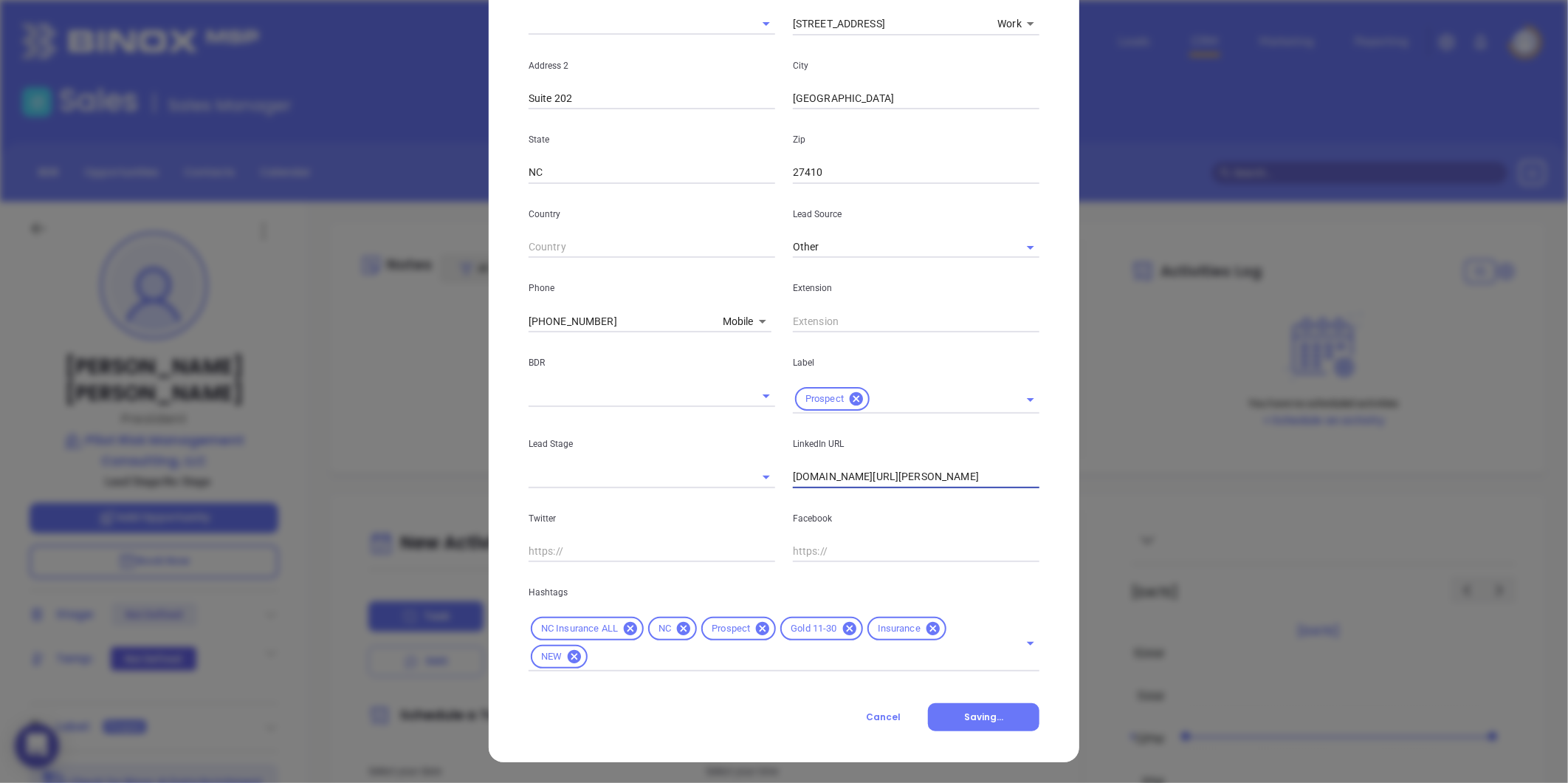
click at [793, 476] on input "wwww.linkedin.com/in/kyle-smythe-ba00091a" at bounding box center [916, 478] width 247 height 23
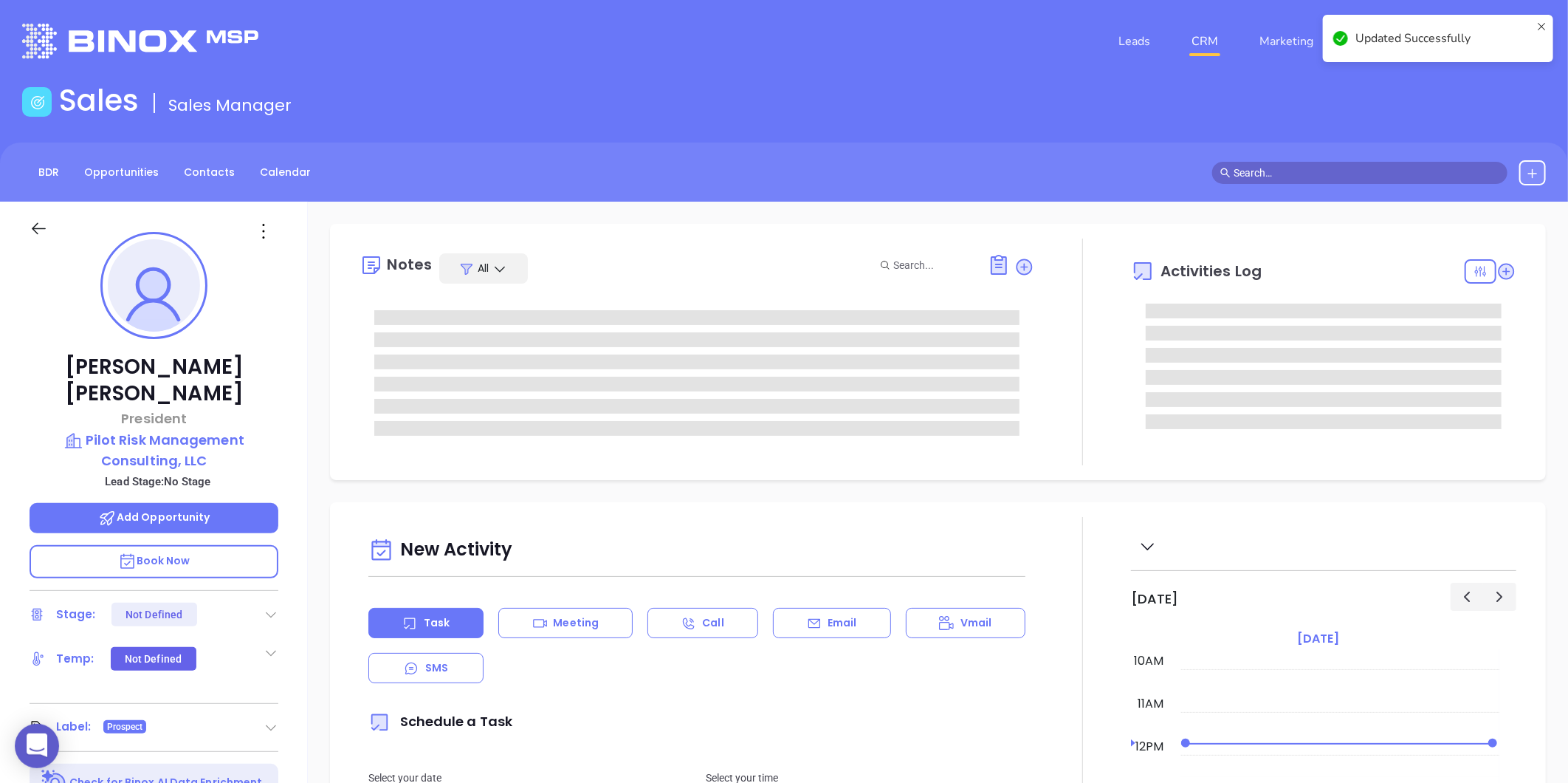
click at [254, 239] on icon at bounding box center [263, 231] width 24 height 24
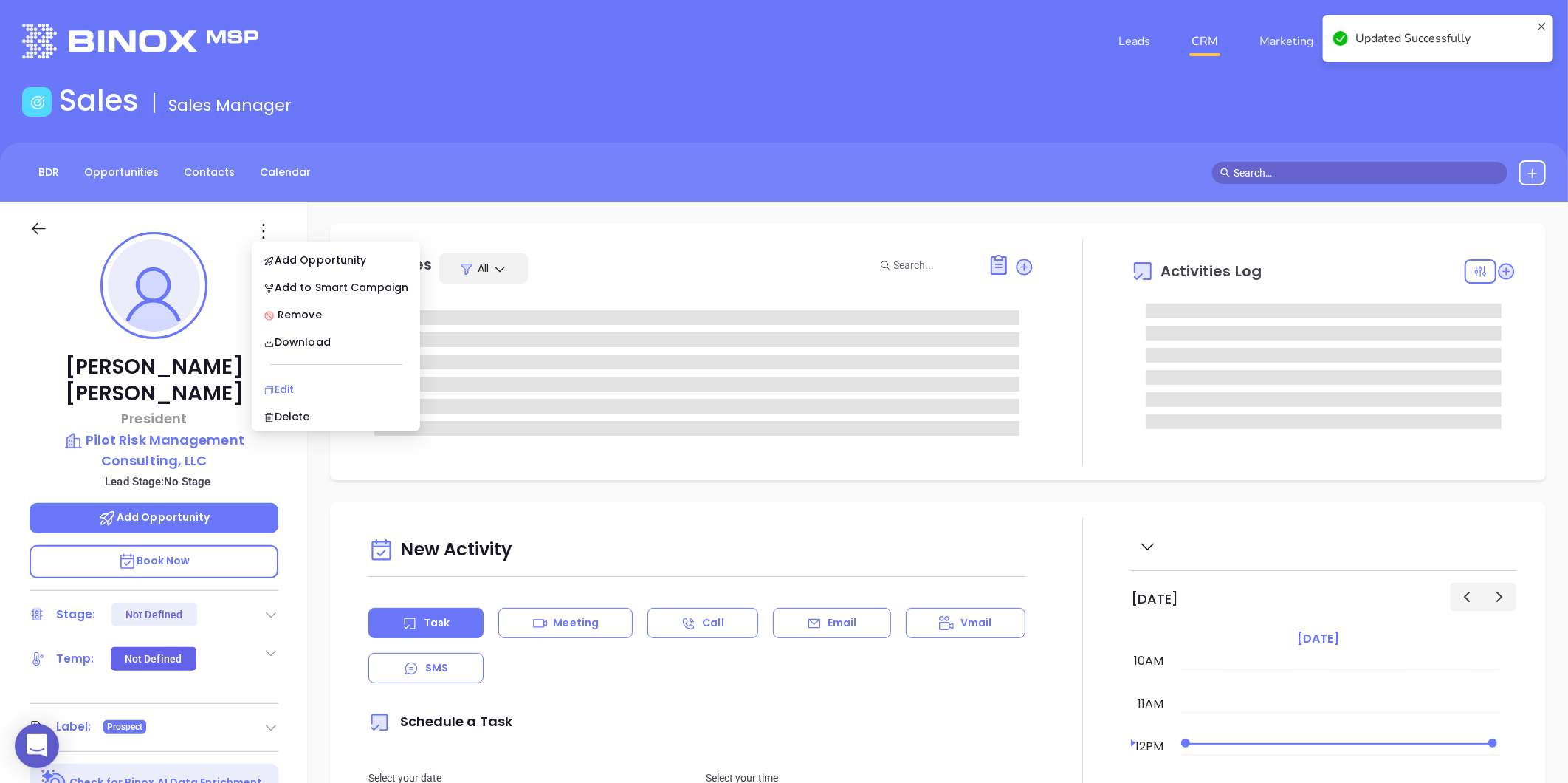
click at [283, 389] on div "Edit" at bounding box center [336, 388] width 145 height 16
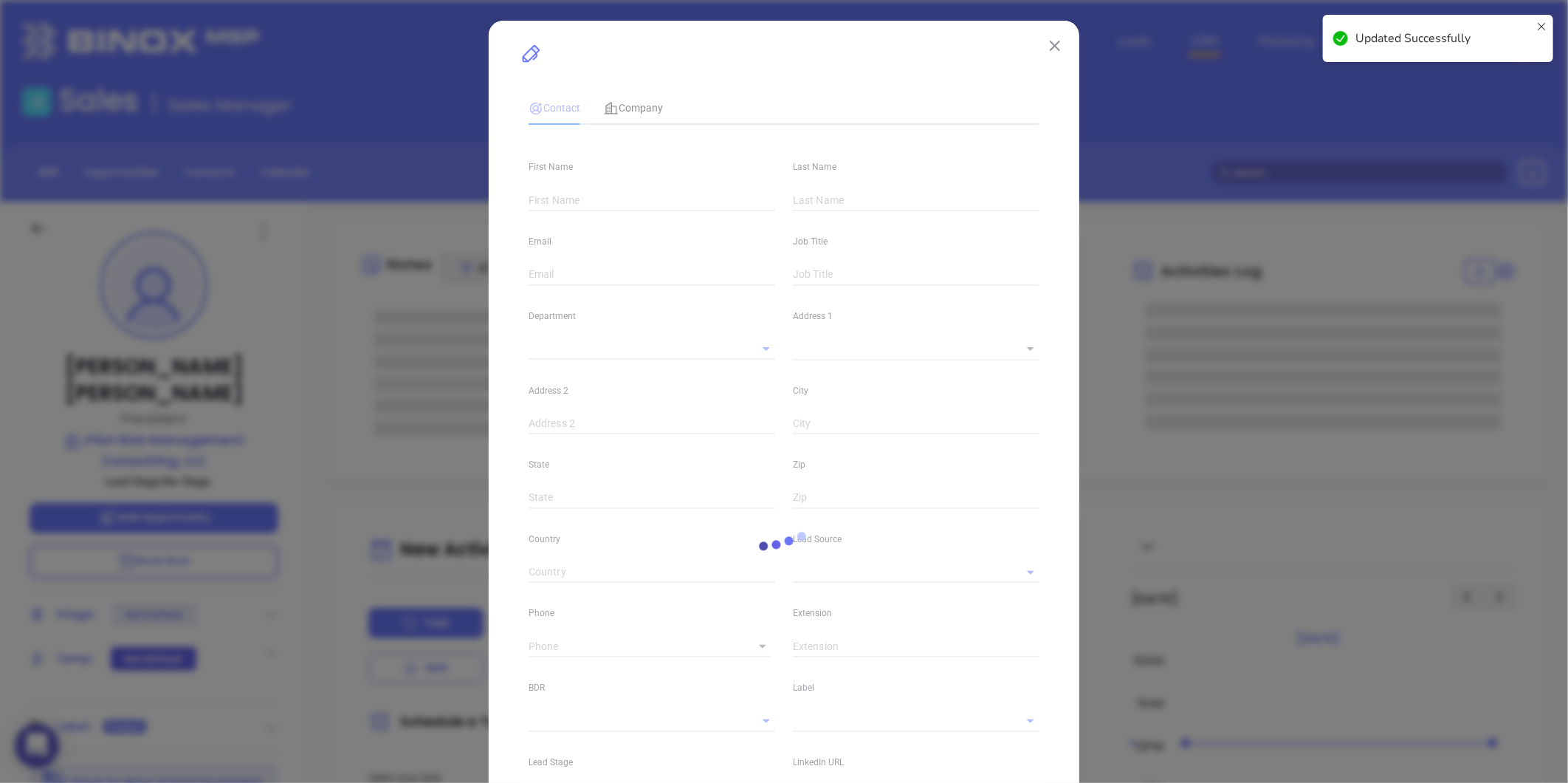
type input "​Kyle"
type input "Smythe"
type input "​kyle@pilotrmc.com"
type input "President"
type textarea "3608 West Friendly Avenue"
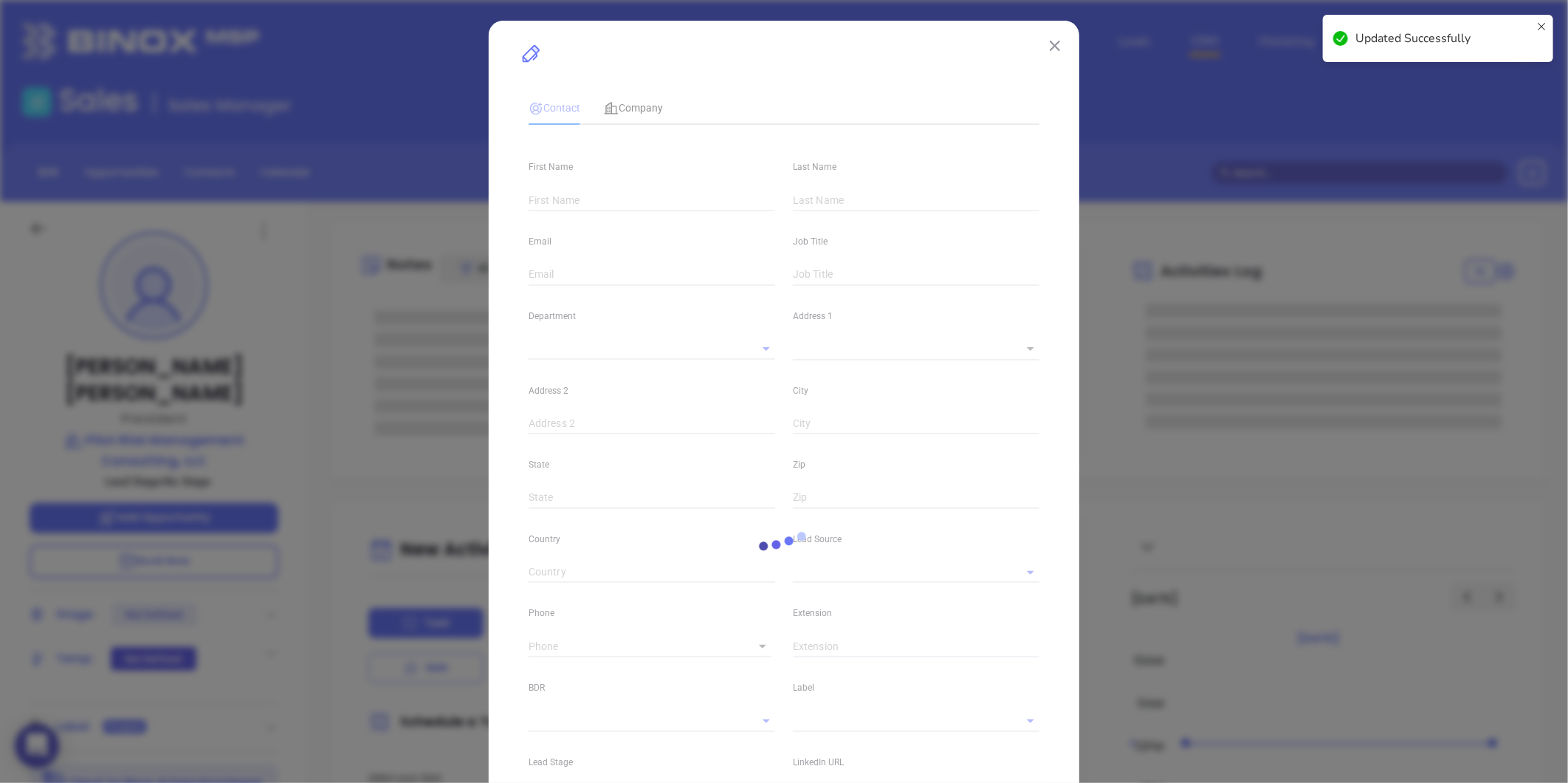
type input "1"
type input "Suite 202"
type input "Greensboro"
type input "NC"
type input "27410"
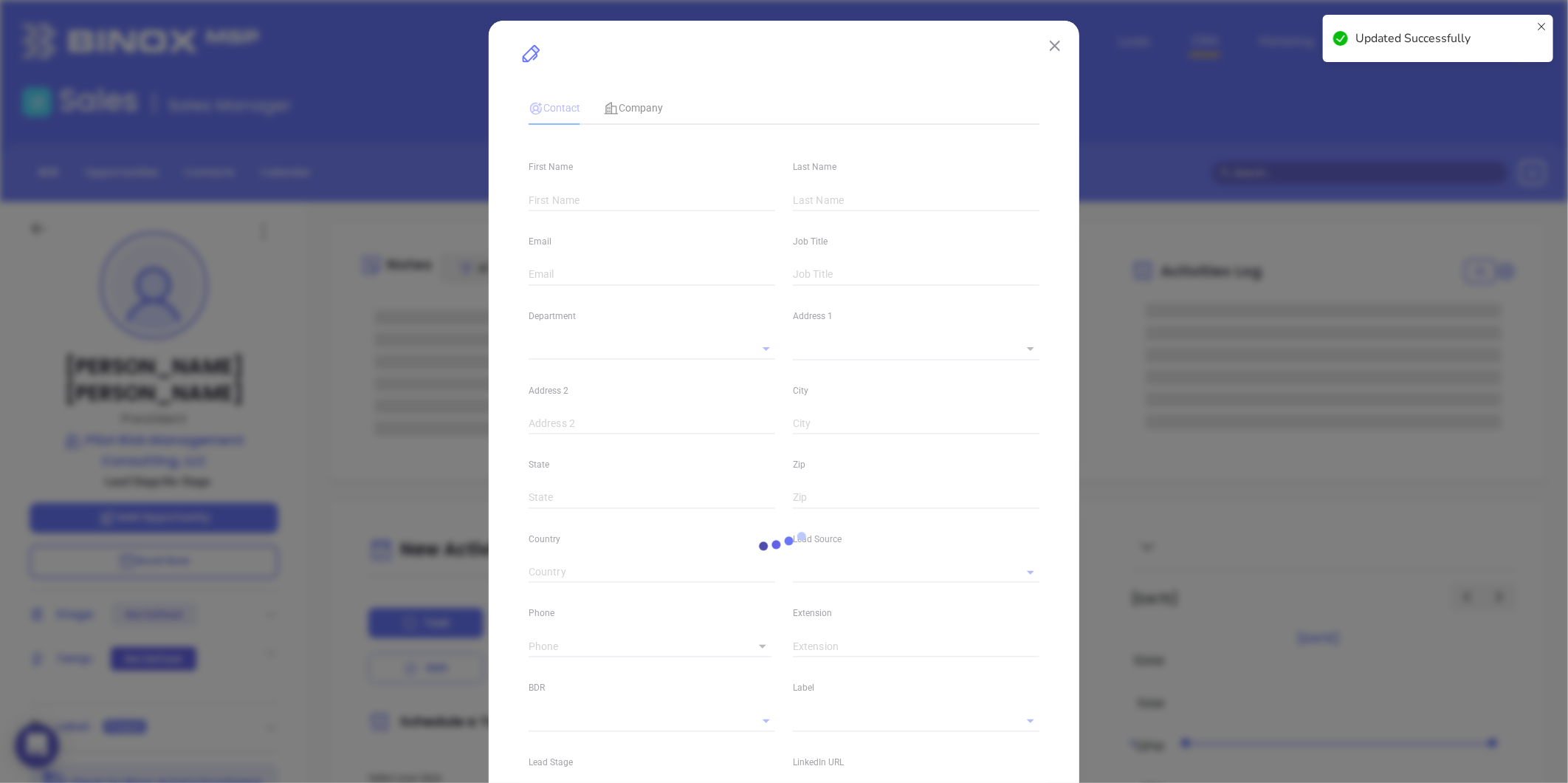
type input "wwww.linkedin.com/in/kyle-smythe-ba00091a"
type input "Other"
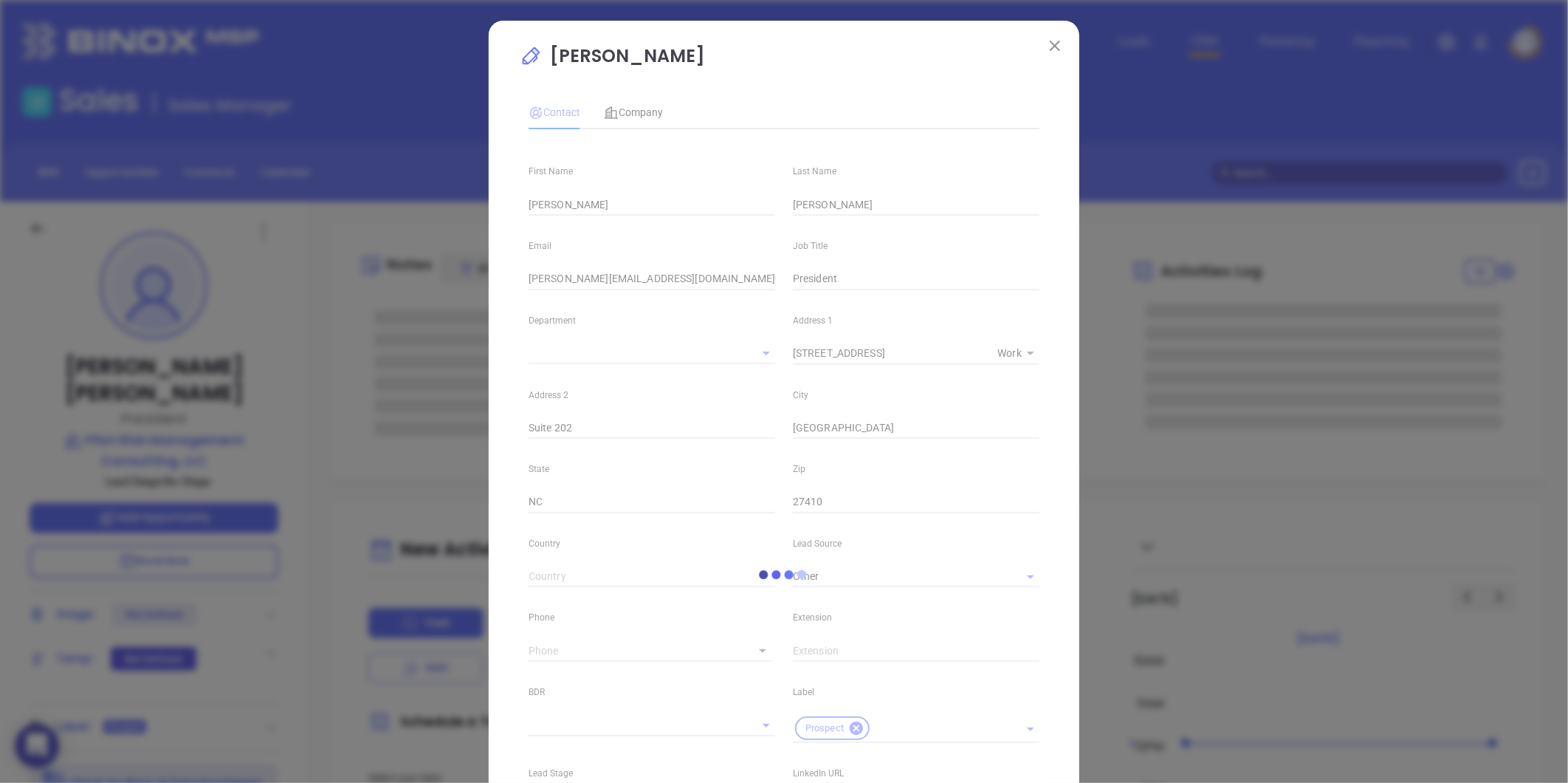
type input "(336) 478-1400"
type input "1"
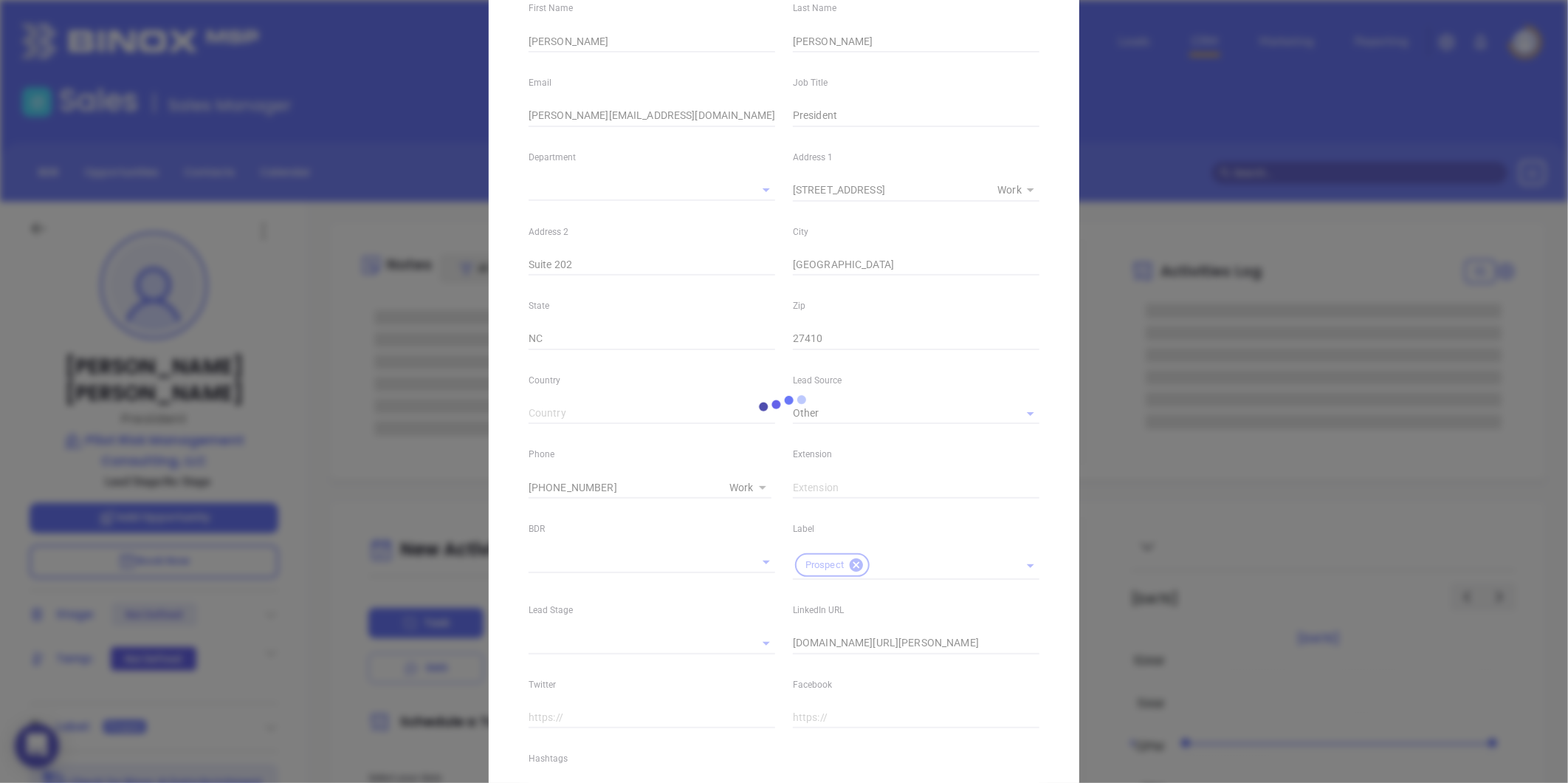
scroll to position [164, 0]
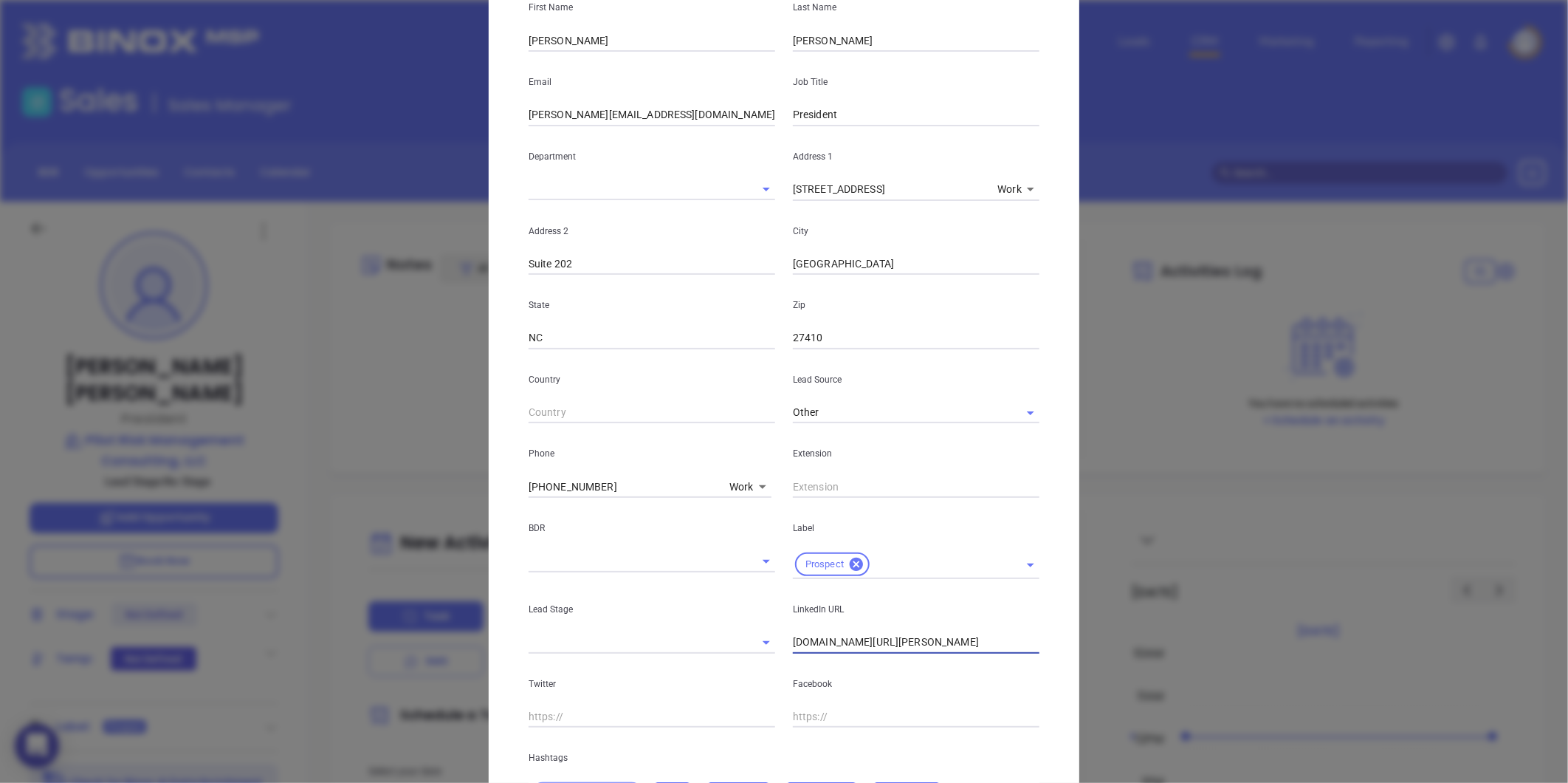
click at [794, 641] on input "wwww.linkedin.com/in/kyle-smythe-ba00091a" at bounding box center [916, 643] width 247 height 23
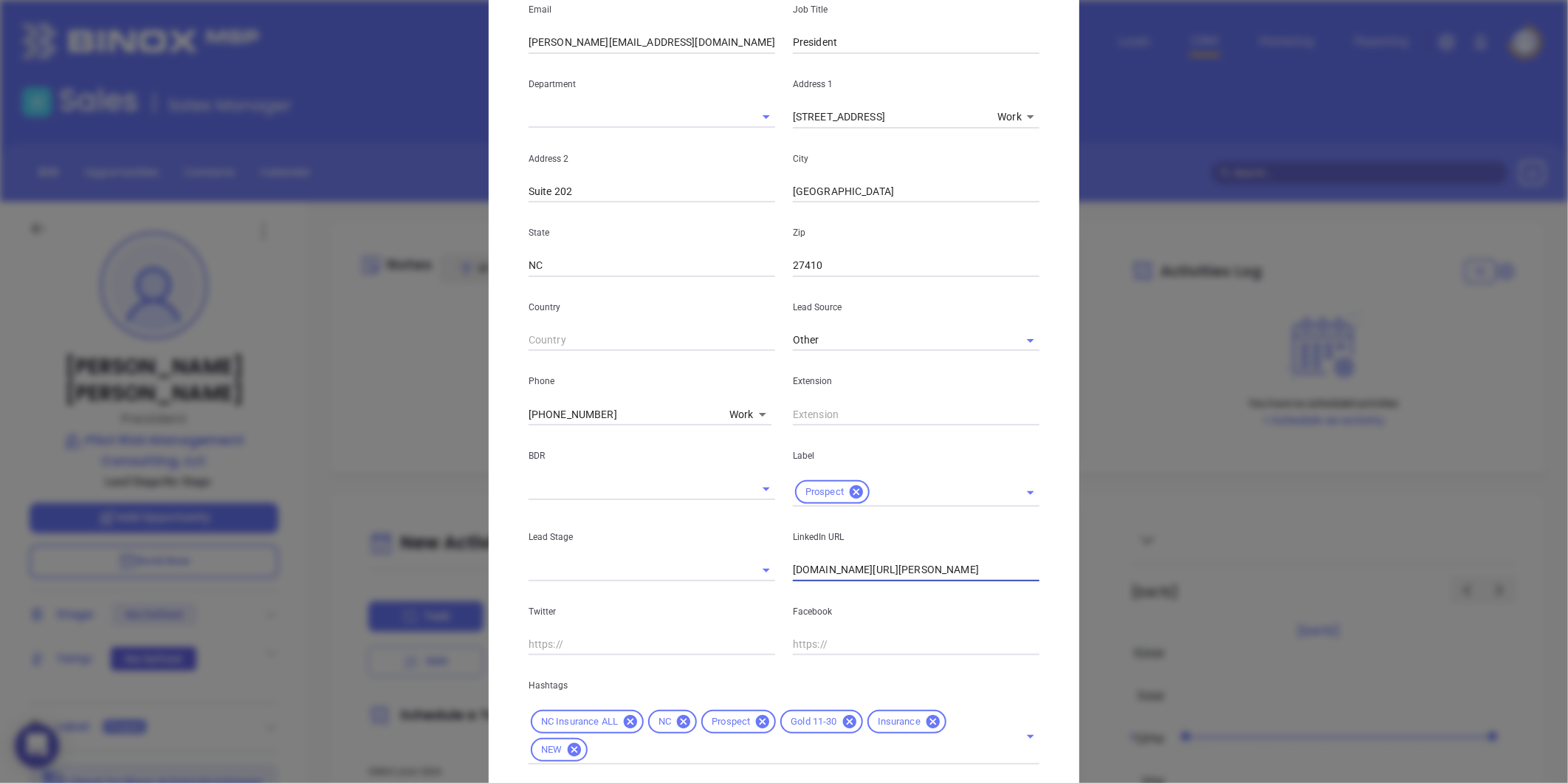
scroll to position [330, 0]
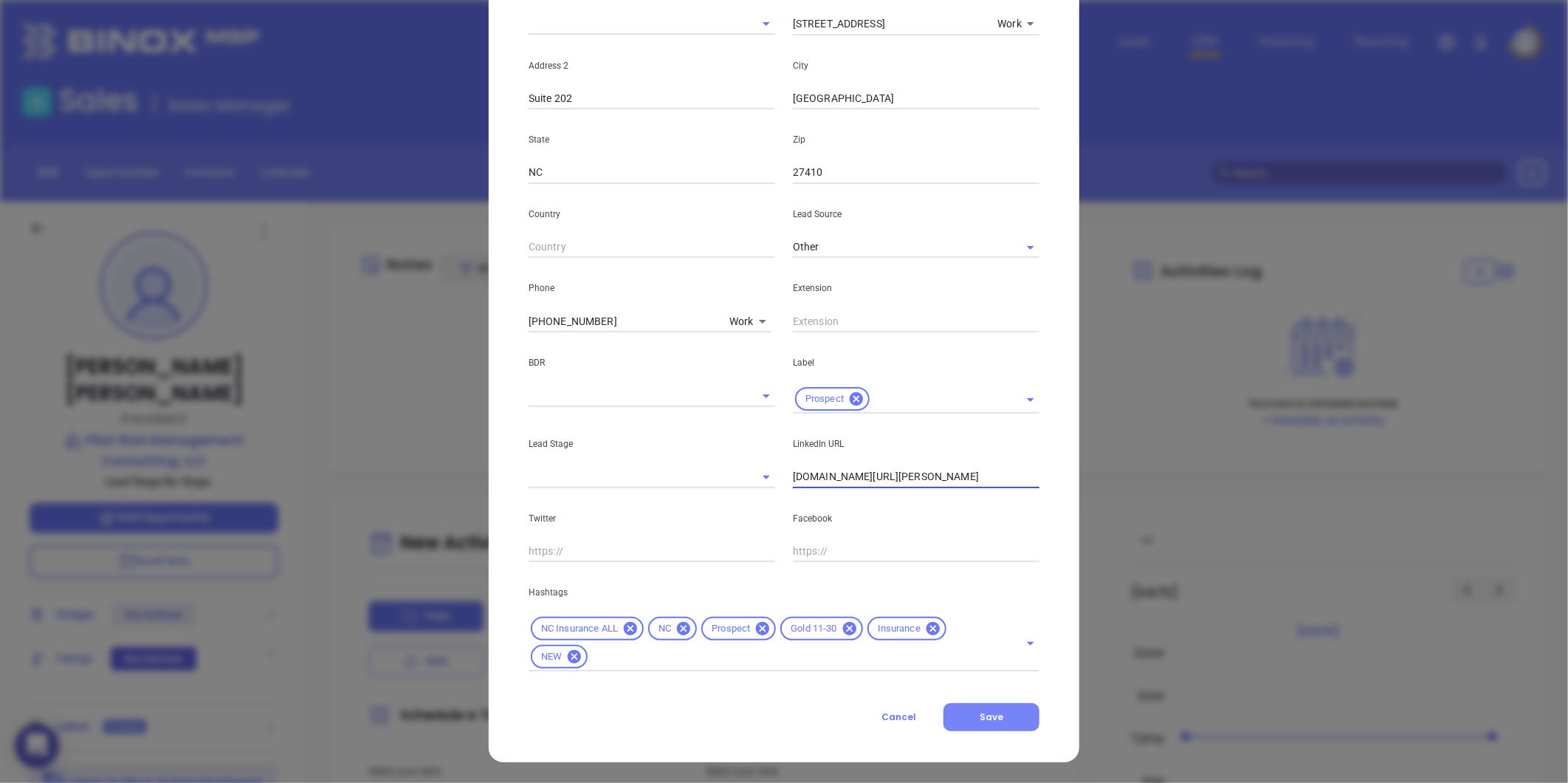
type input "www.linkedin.com/in/kyle-smythe-ba00091a"
click at [970, 710] on button "Save" at bounding box center [992, 717] width 96 height 28
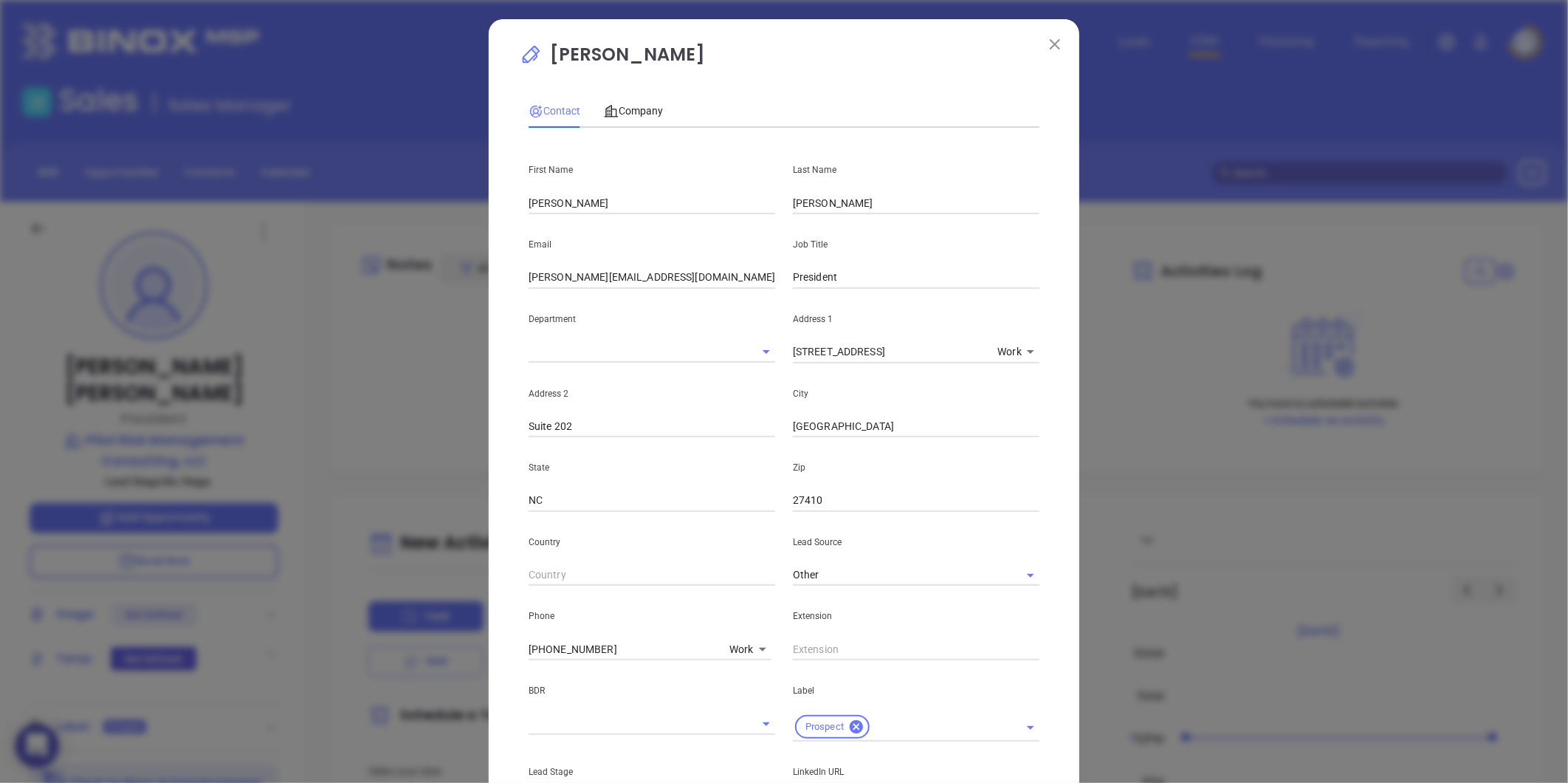
scroll to position [0, 0]
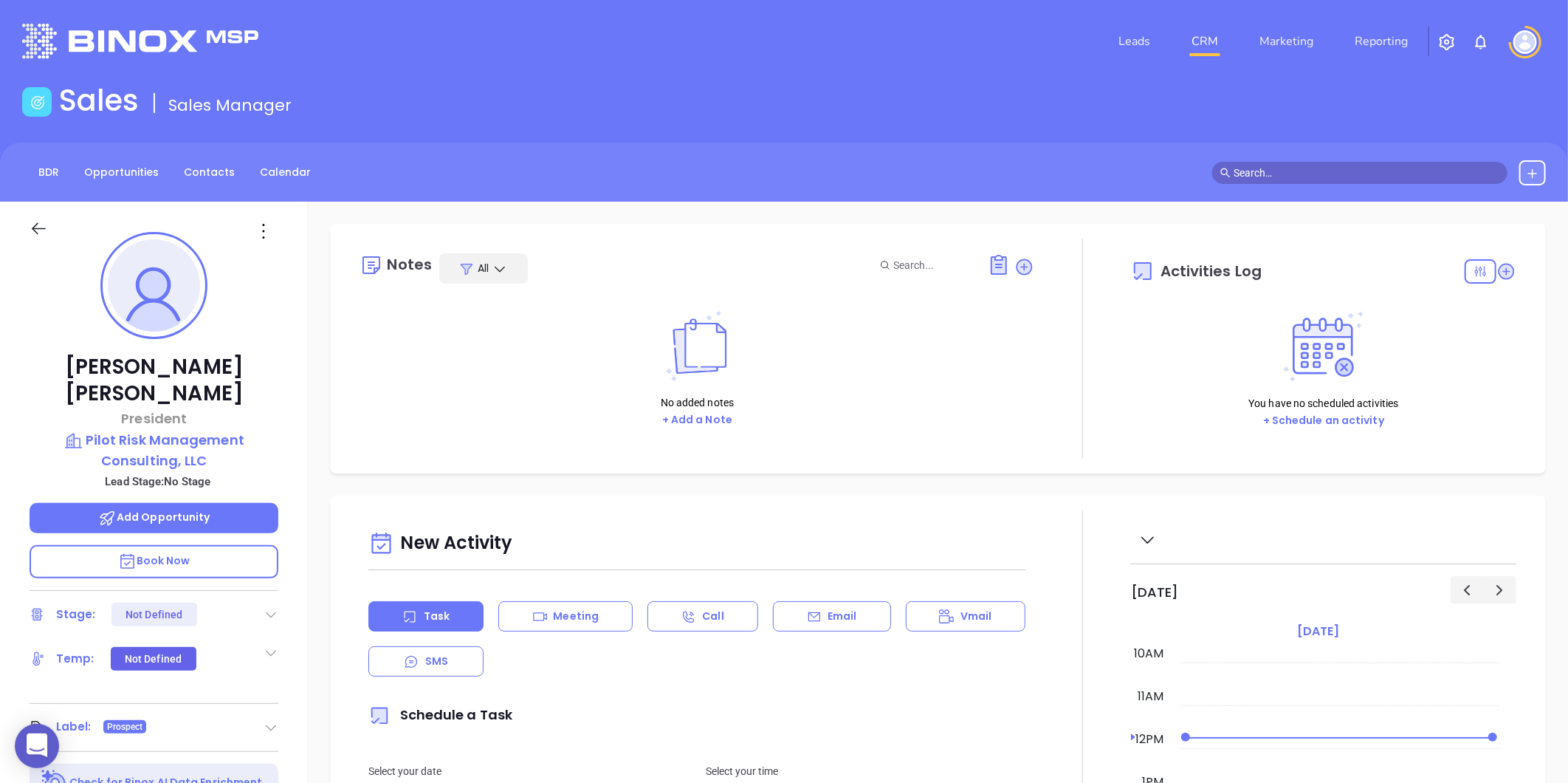
click at [1024, 271] on icon at bounding box center [1024, 267] width 20 height 20
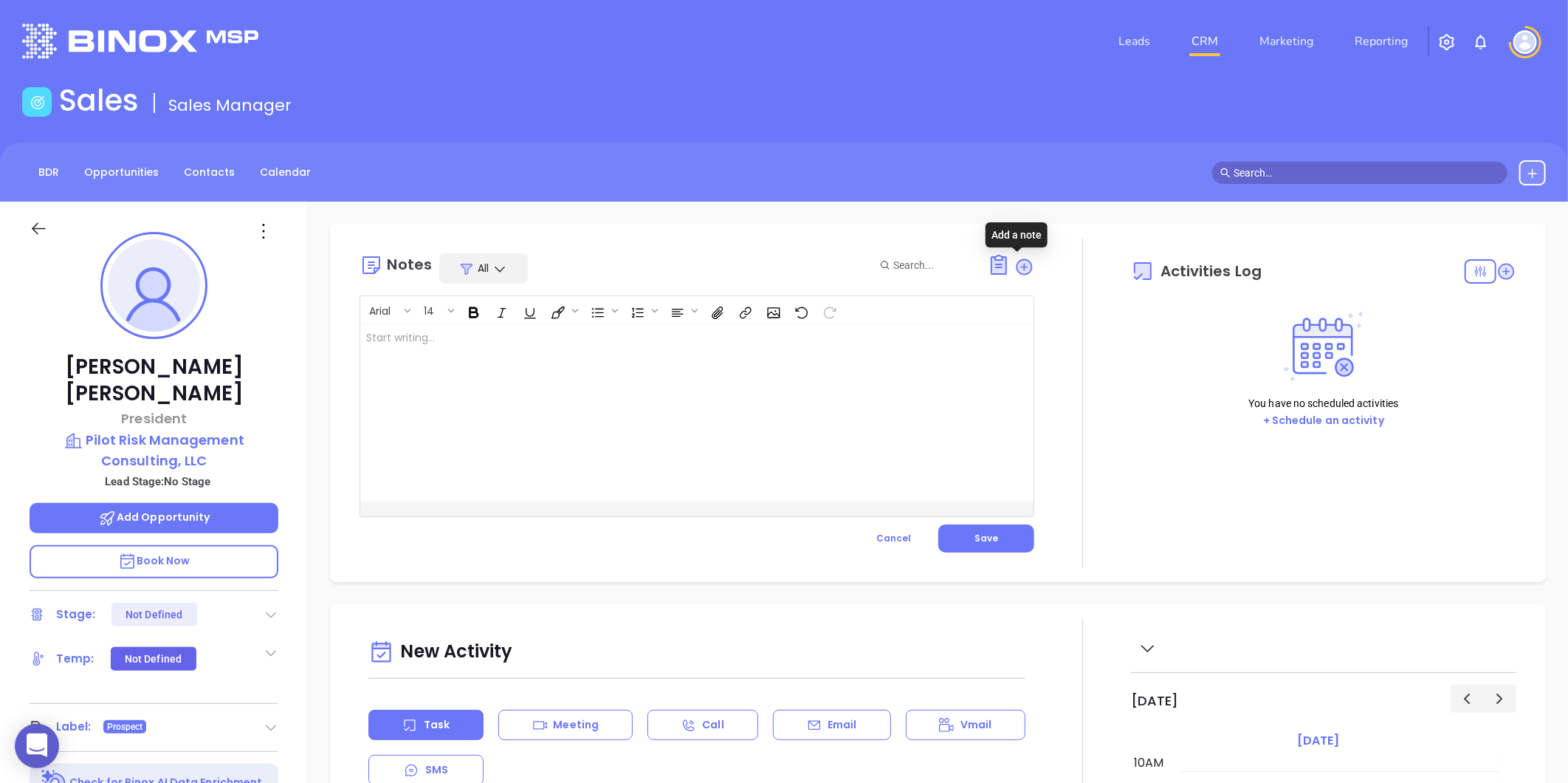
click at [548, 452] on div at bounding box center [673, 413] width 626 height 177
click at [985, 536] on span "Save" at bounding box center [986, 537] width 24 height 12
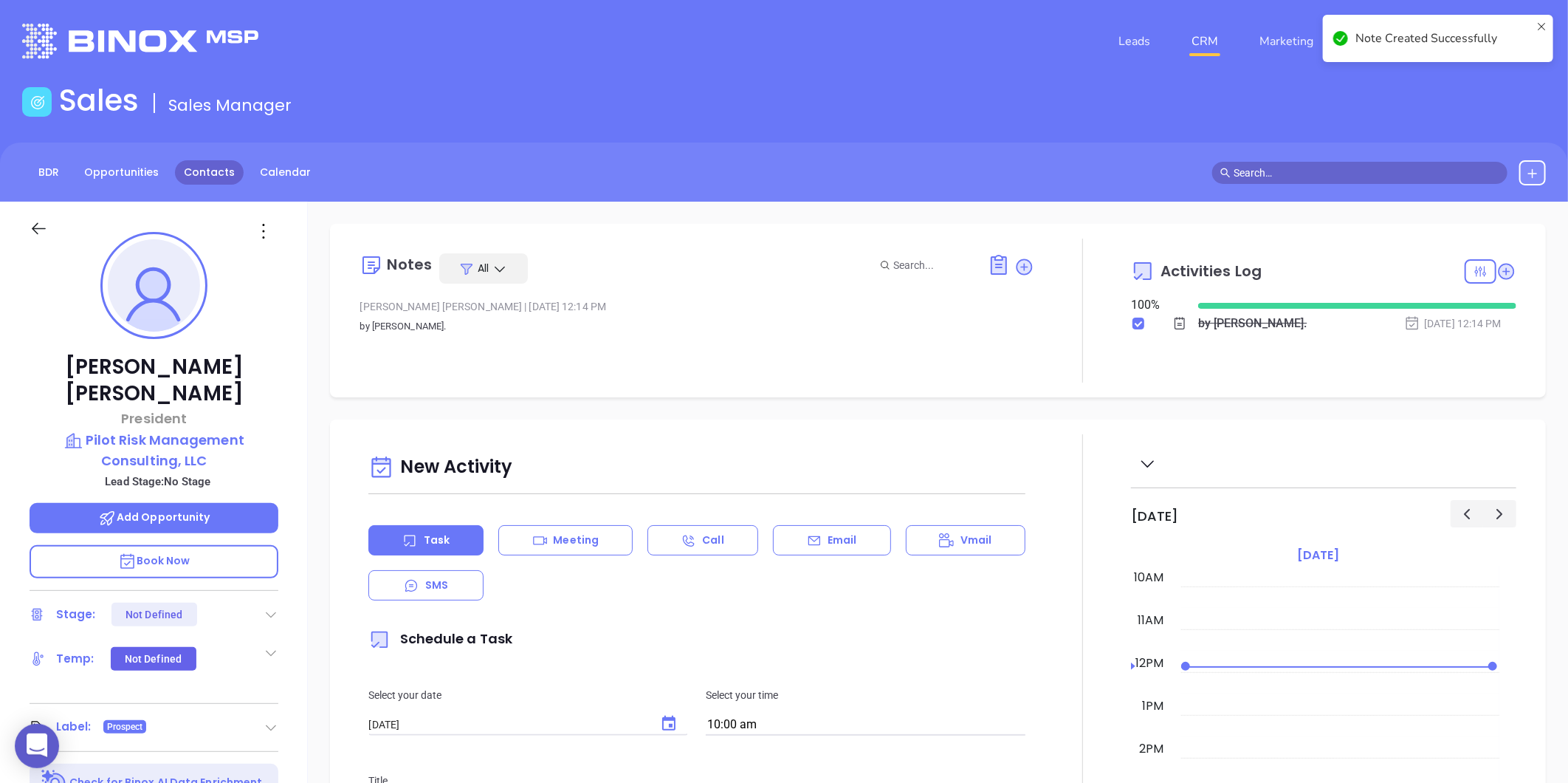
click at [216, 180] on link "Contacts" at bounding box center [209, 172] width 69 height 24
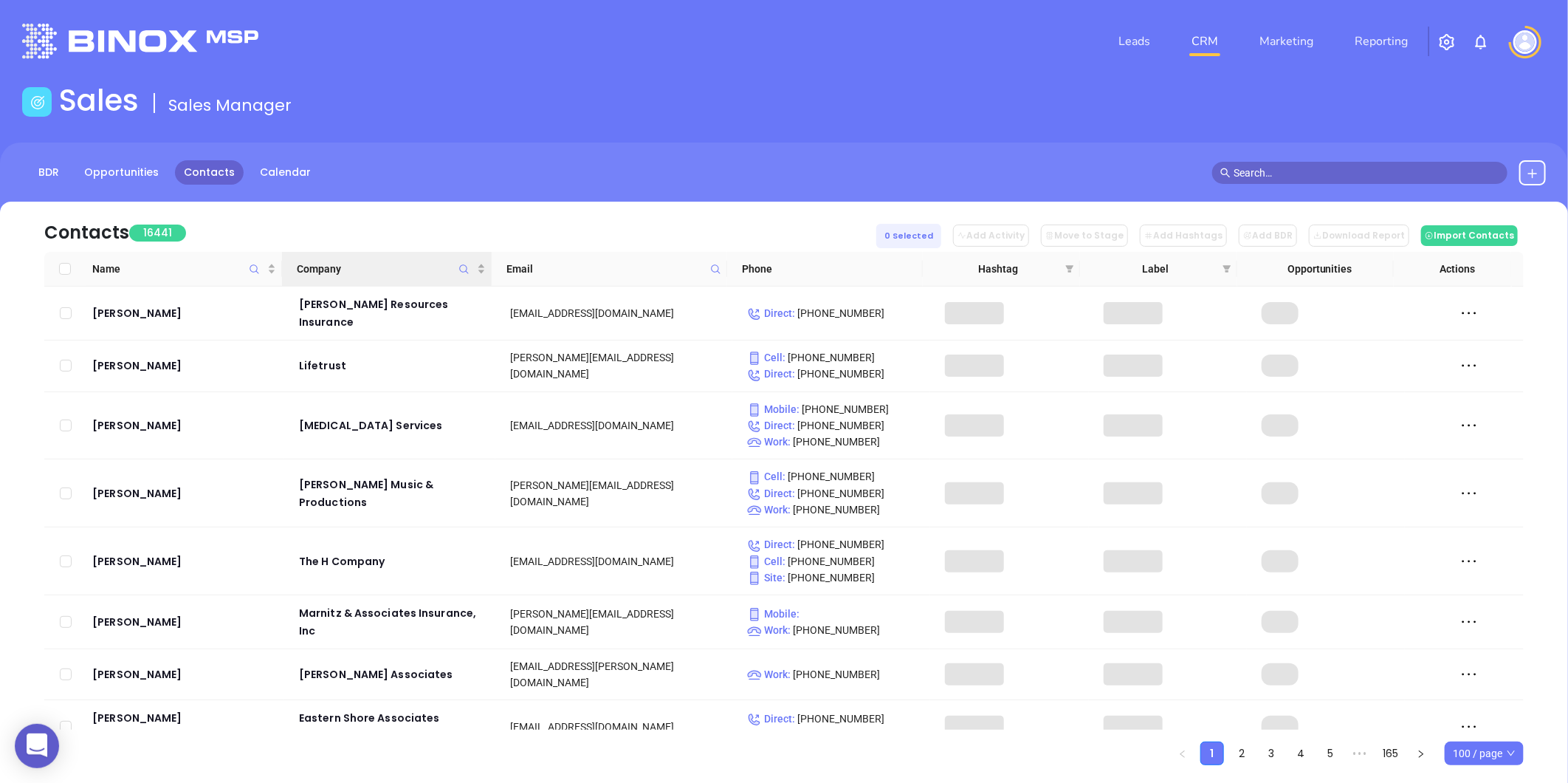
click at [462, 277] on span "Company" at bounding box center [464, 269] width 17 height 34
paste input "The Andrews Agency"
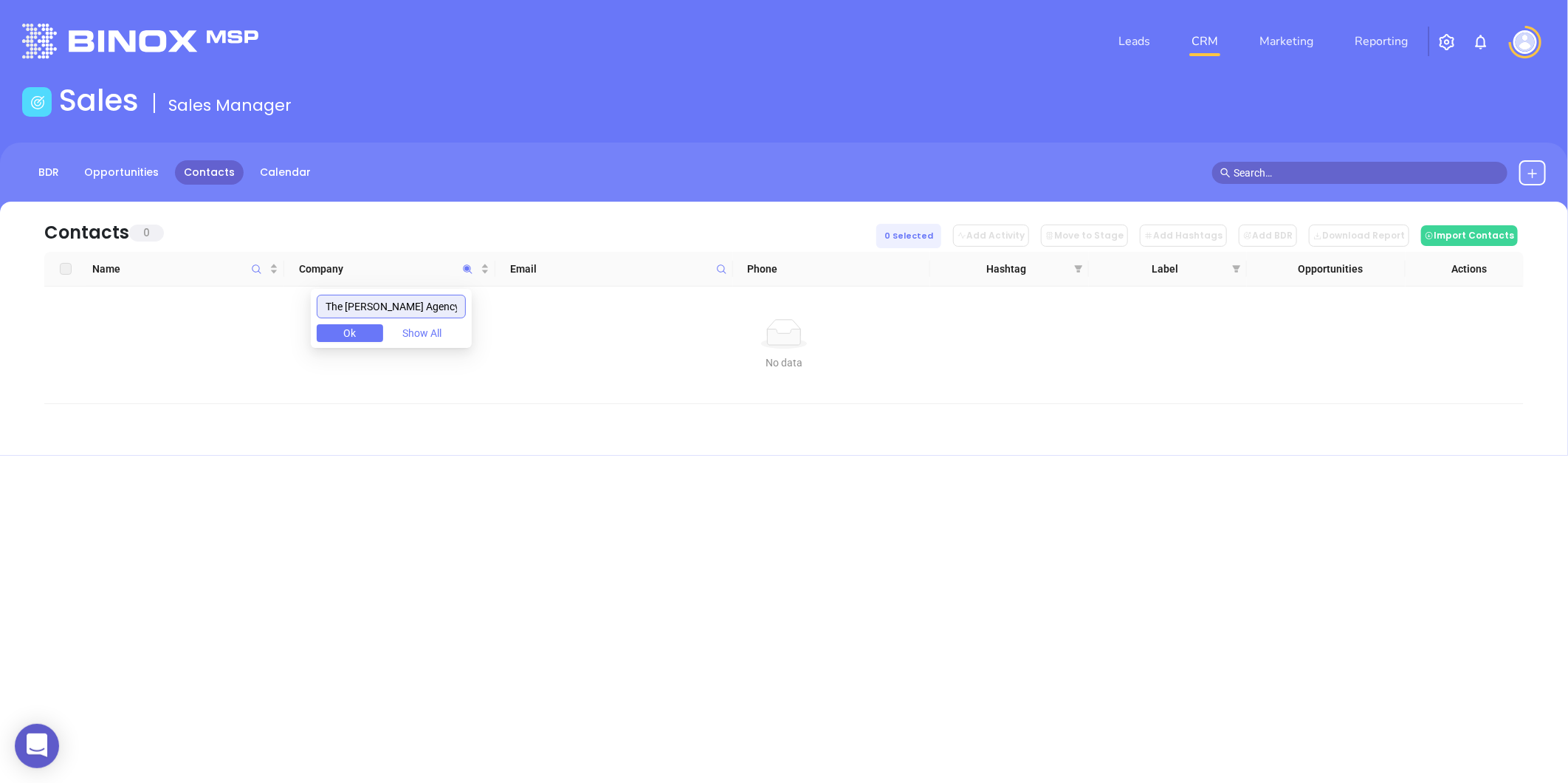
type input "The Andrews Agency"
drag, startPoint x: 442, startPoint y: 302, endPoint x: 186, endPoint y: 334, distance: 258.0
click at [186, 334] on body "0 Leads CRM Marketing Reporting Financial Leads Leads Sales Sales Manager BDR O…" at bounding box center [784, 391] width 1568 height 783
click at [729, 266] on span at bounding box center [721, 269] width 17 height 23
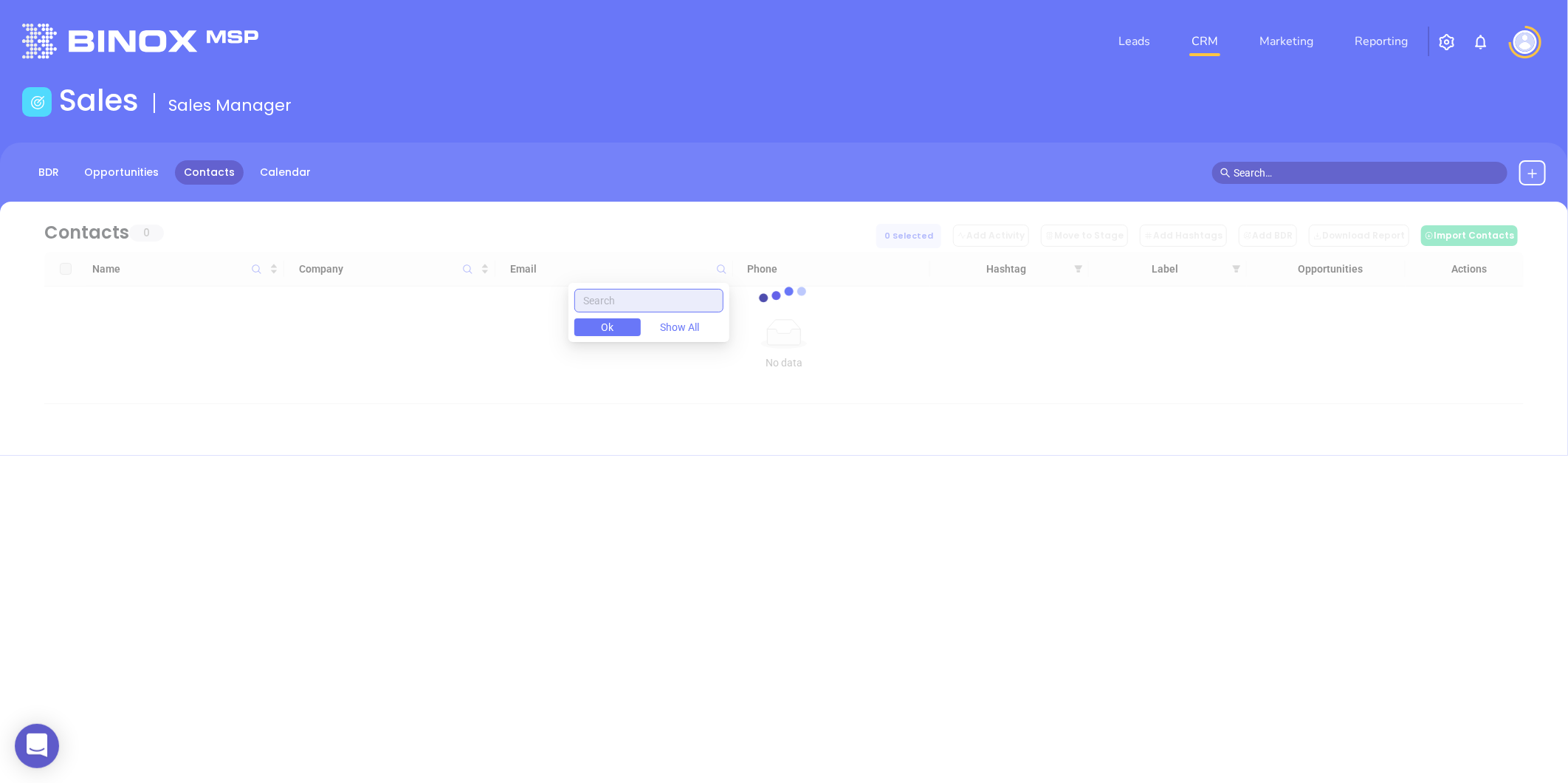
paste input "theandrewsinsuranceagency.com"
drag, startPoint x: 720, startPoint y: 306, endPoint x: 364, endPoint y: 397, distance: 367.4
click at [364, 397] on body "0 Leads CRM Marketing Reporting Financial Leads Leads Sales Sales Manager BDR O…" at bounding box center [784, 391] width 1568 height 783
click at [670, 298] on input "theandrewsinsuranceagency.com" at bounding box center [649, 300] width 149 height 24
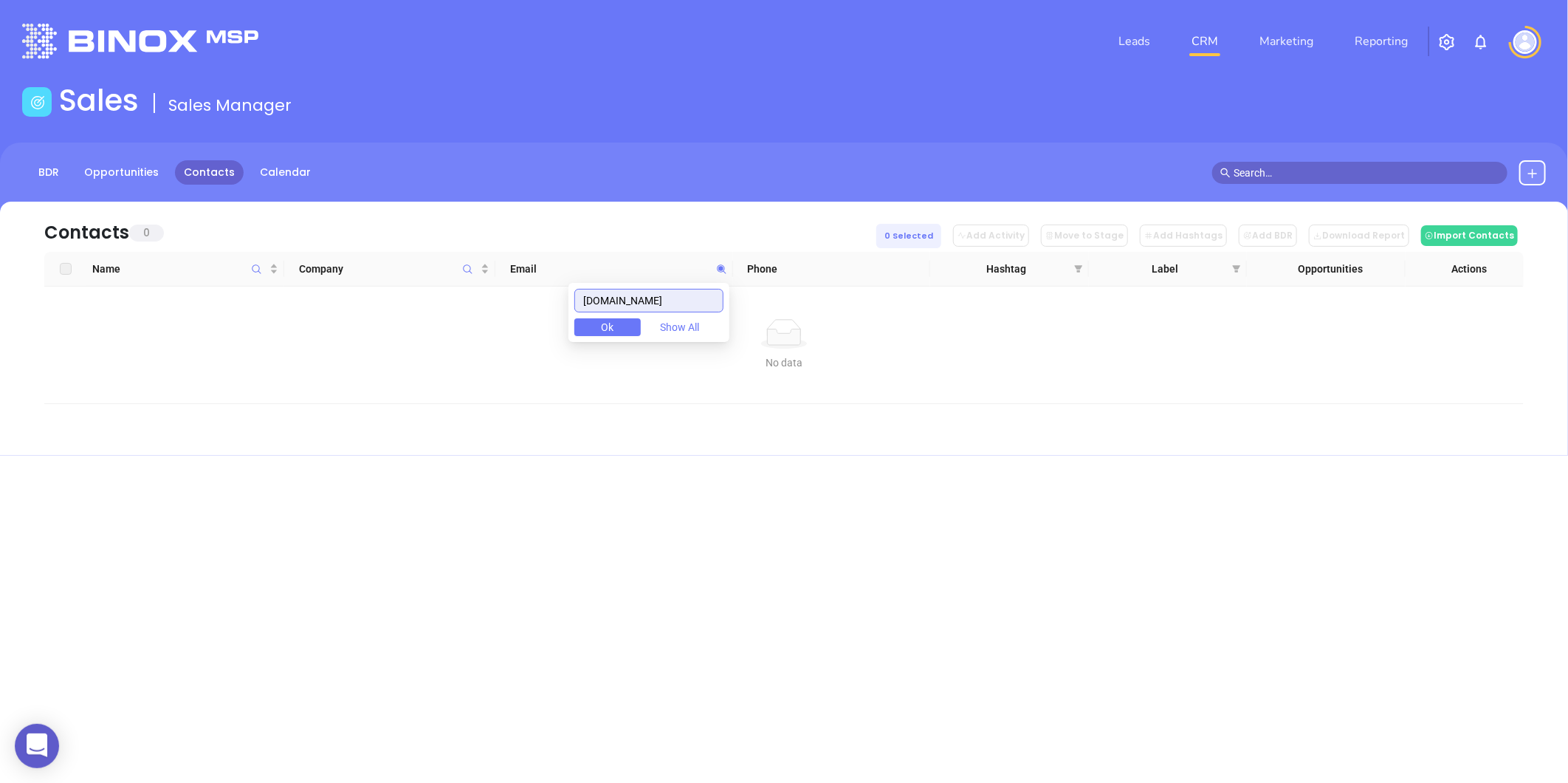
click at [688, 297] on input "theandrewsinsuranceagency.com" at bounding box center [649, 300] width 149 height 24
drag, startPoint x: 715, startPoint y: 300, endPoint x: 462, endPoint y: 365, distance: 261.2
click at [462, 365] on body "0 Leads CRM Marketing Reporting Financial Leads Leads Sales Sales Manager BDR O…" at bounding box center [784, 391] width 1568 height 783
type input "theandrewsinsuranceagency.com"
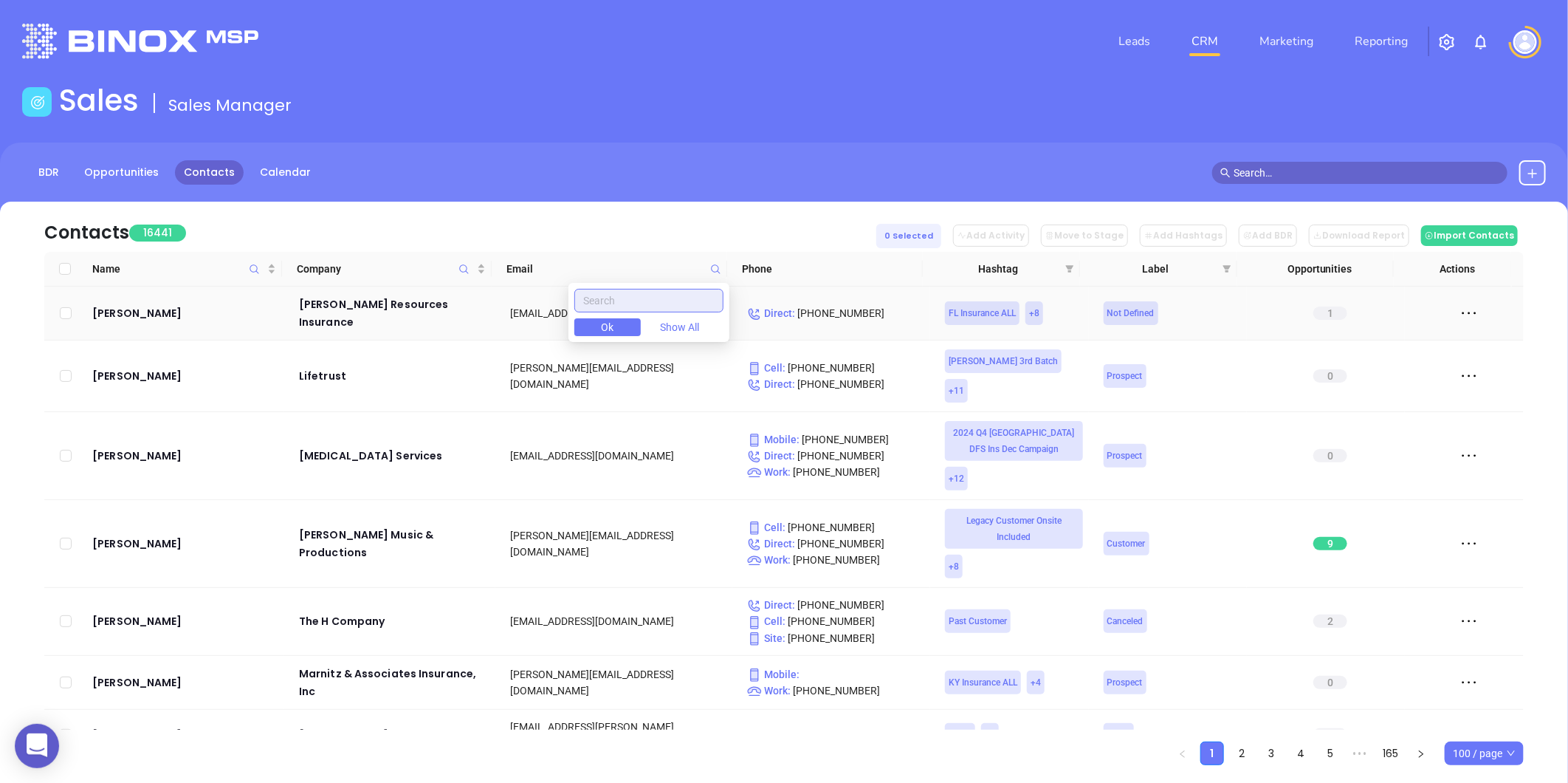
paste input "theandrewsagency@gmail.com"
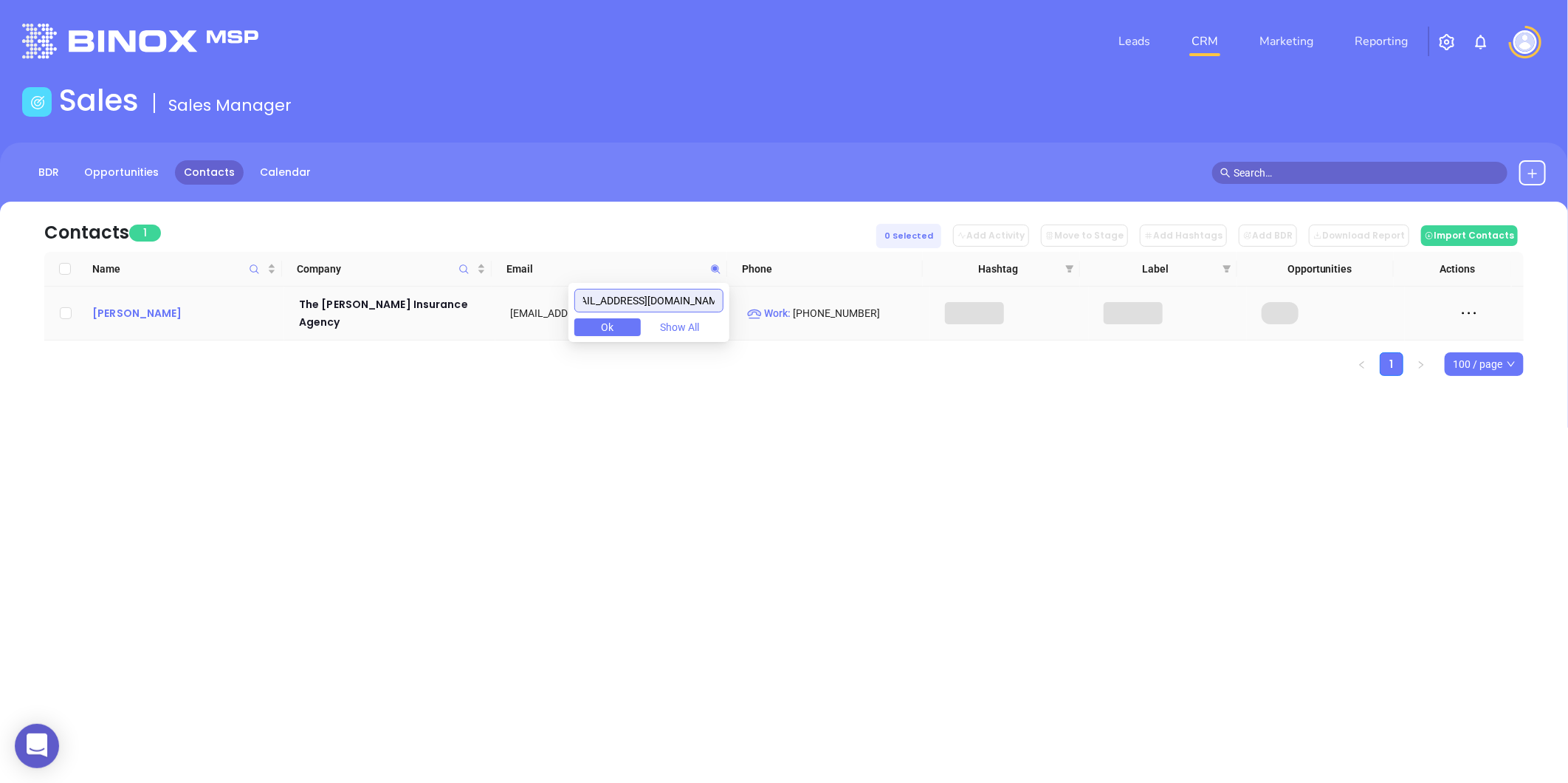
type input "theandrewsagency@gmail.com"
click at [109, 305] on div "Josh Andrews" at bounding box center [186, 313] width 186 height 18
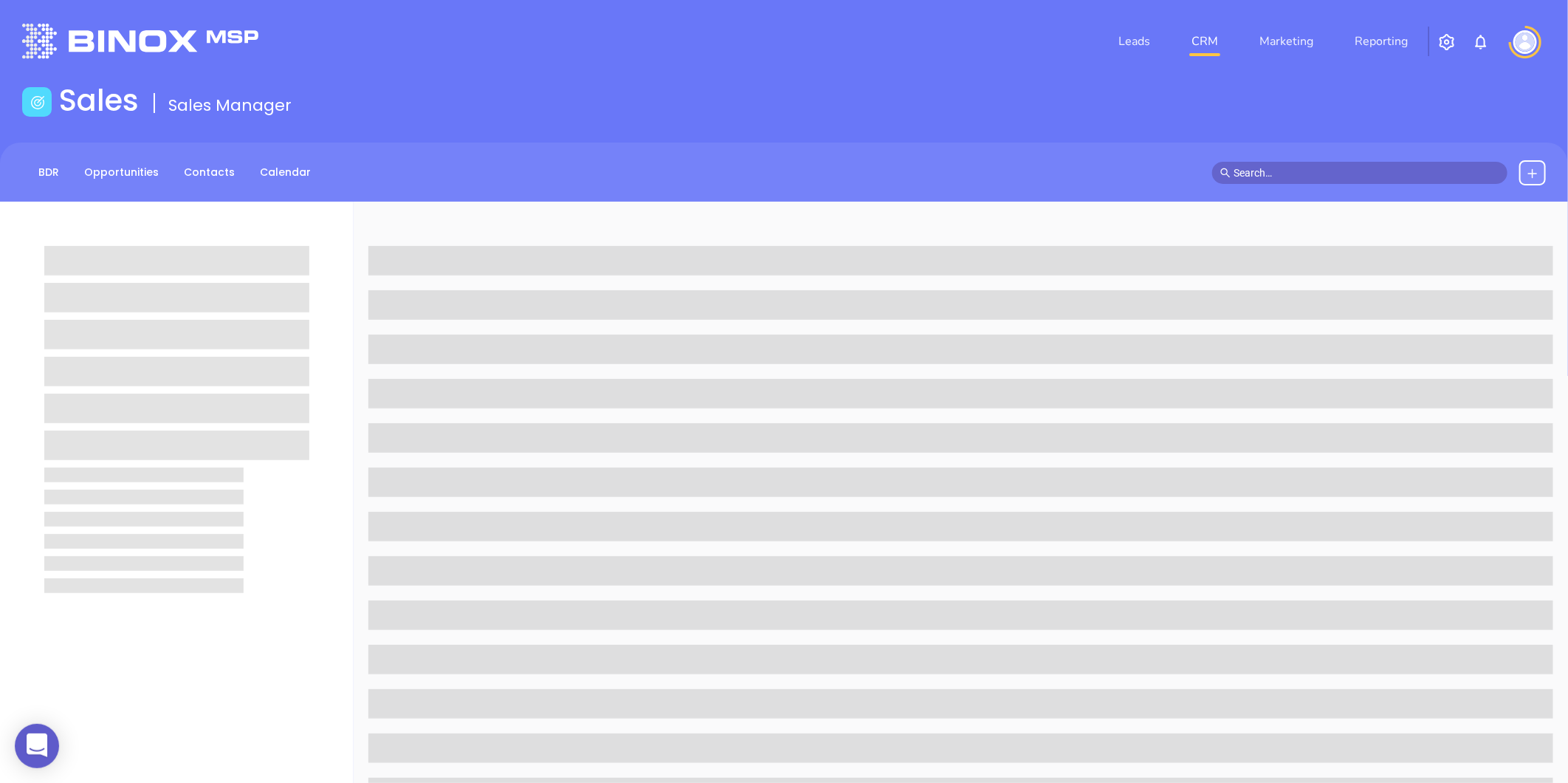
scroll to position [410, 0]
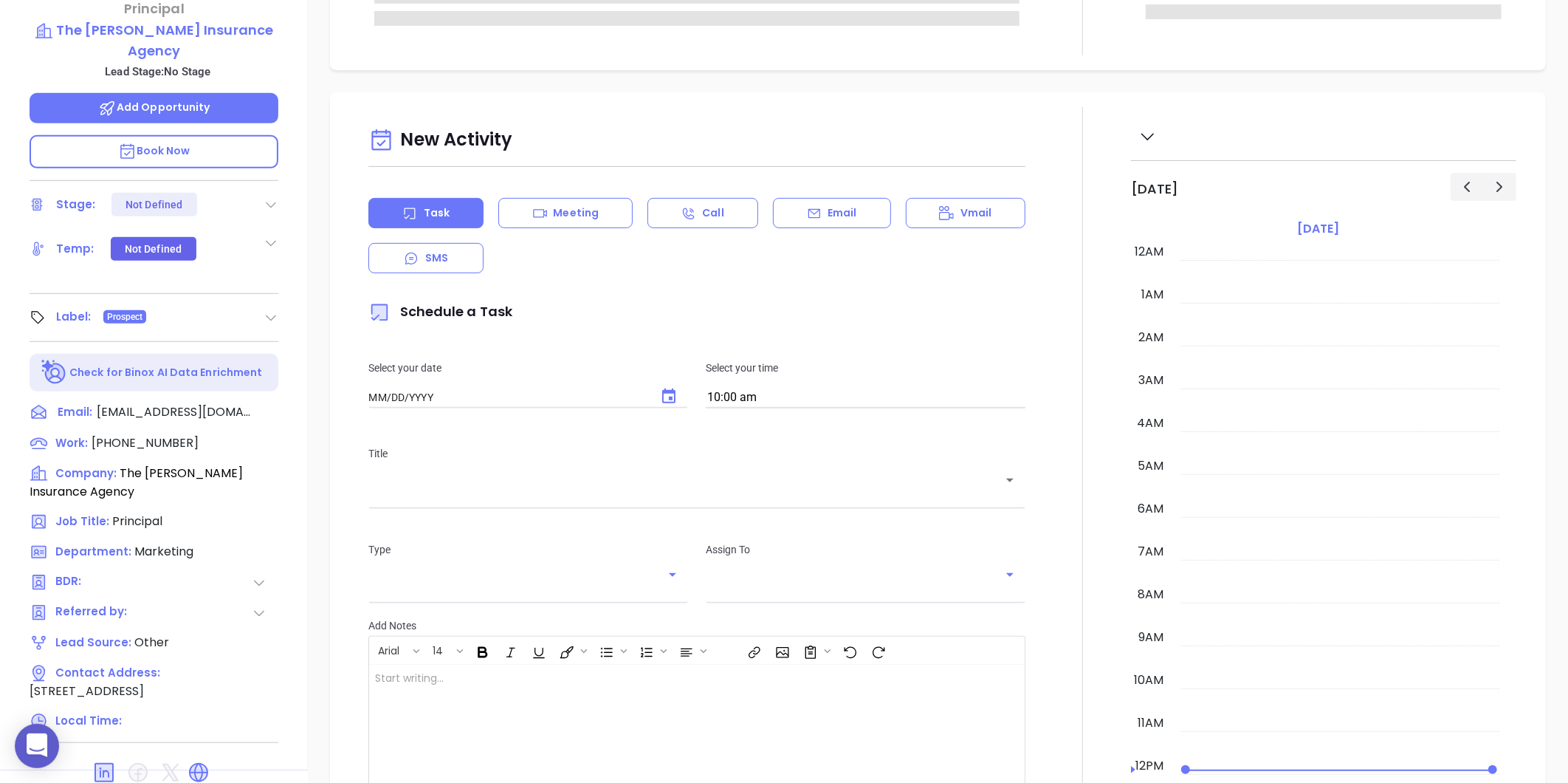
type input "08/20/2025"
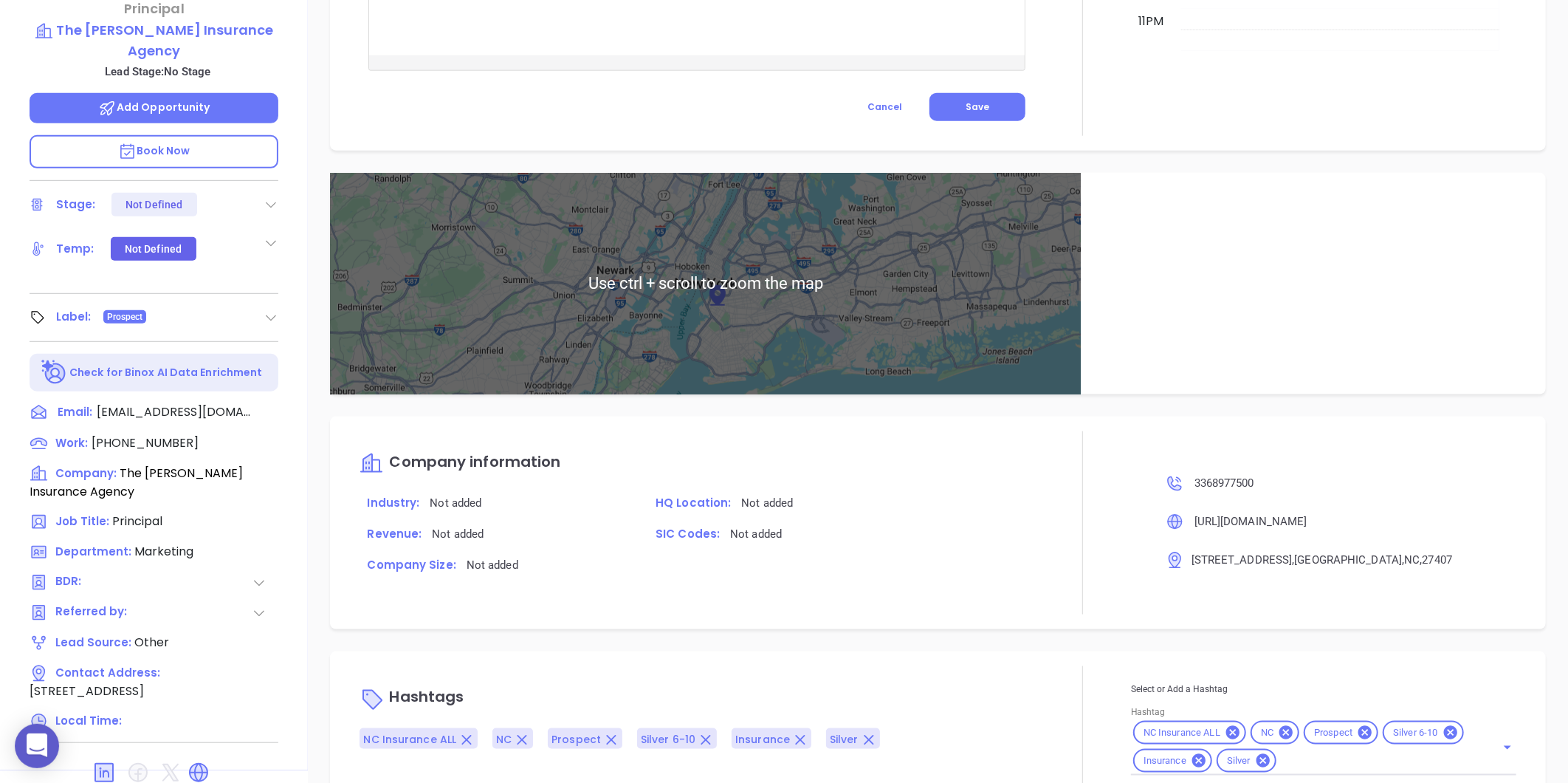
scroll to position [452, 0]
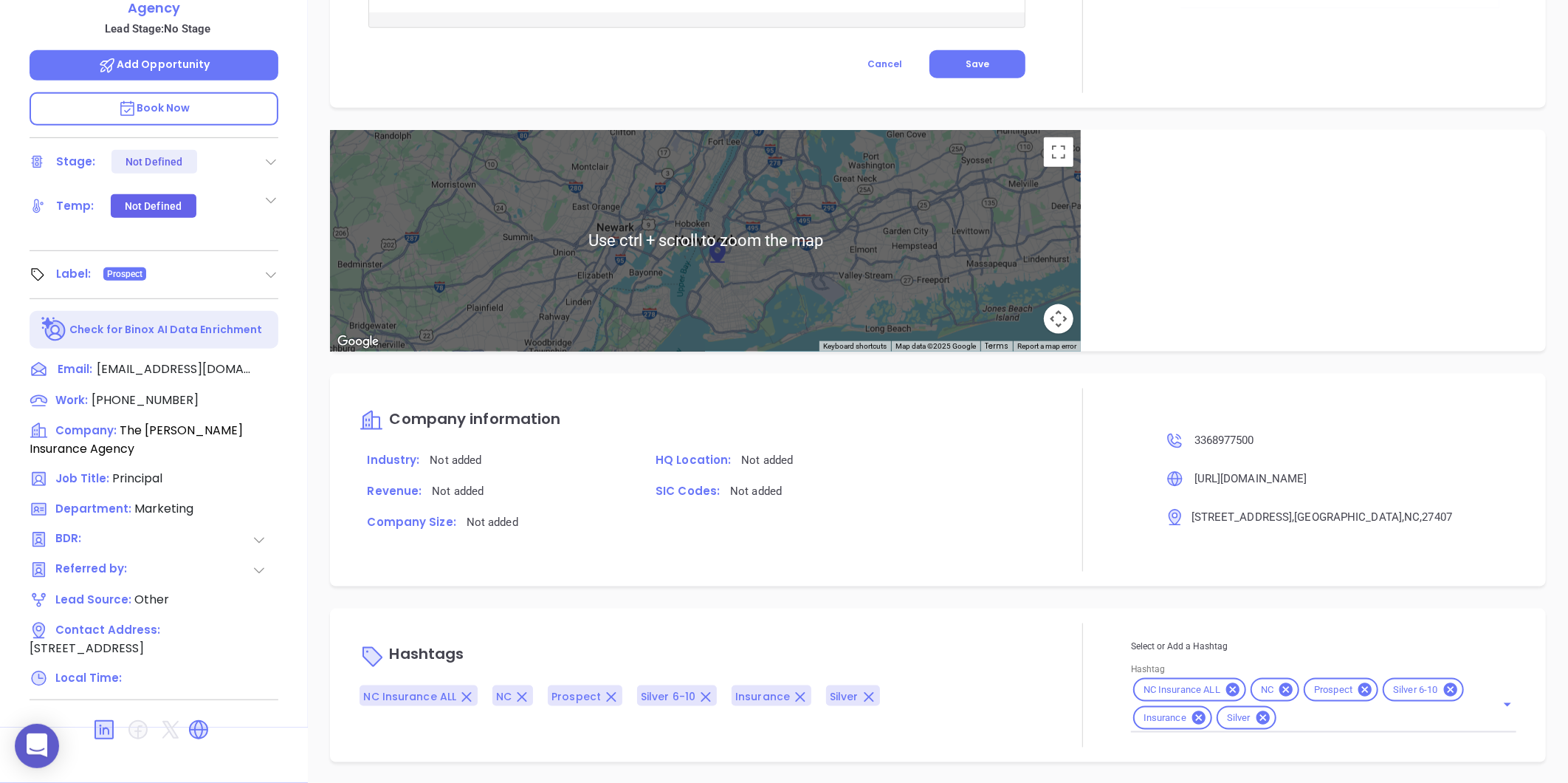
type input "Gissela Vargas"
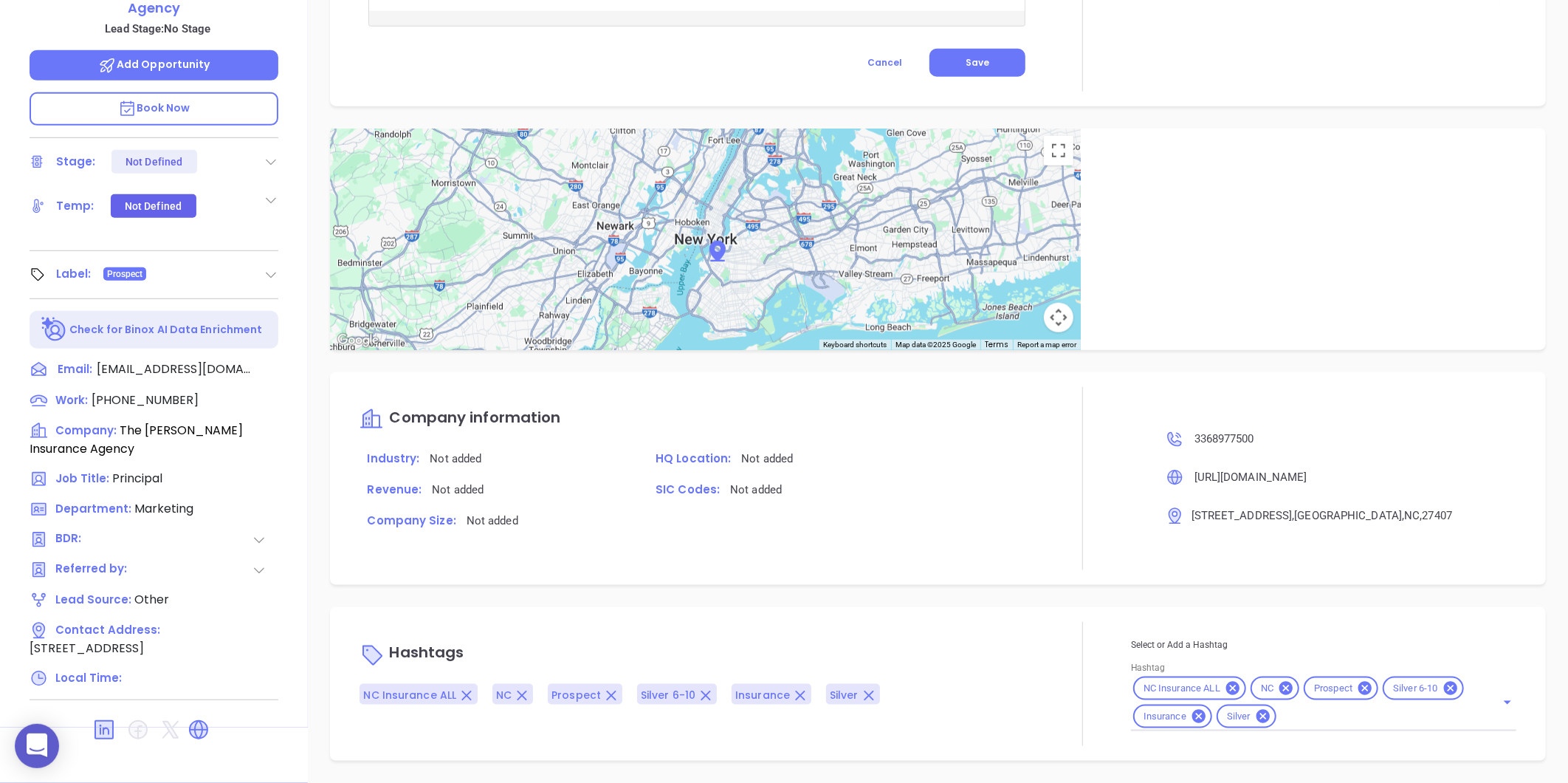
scroll to position [704, 0]
click at [1256, 722] on icon at bounding box center [1263, 718] width 13 height 13
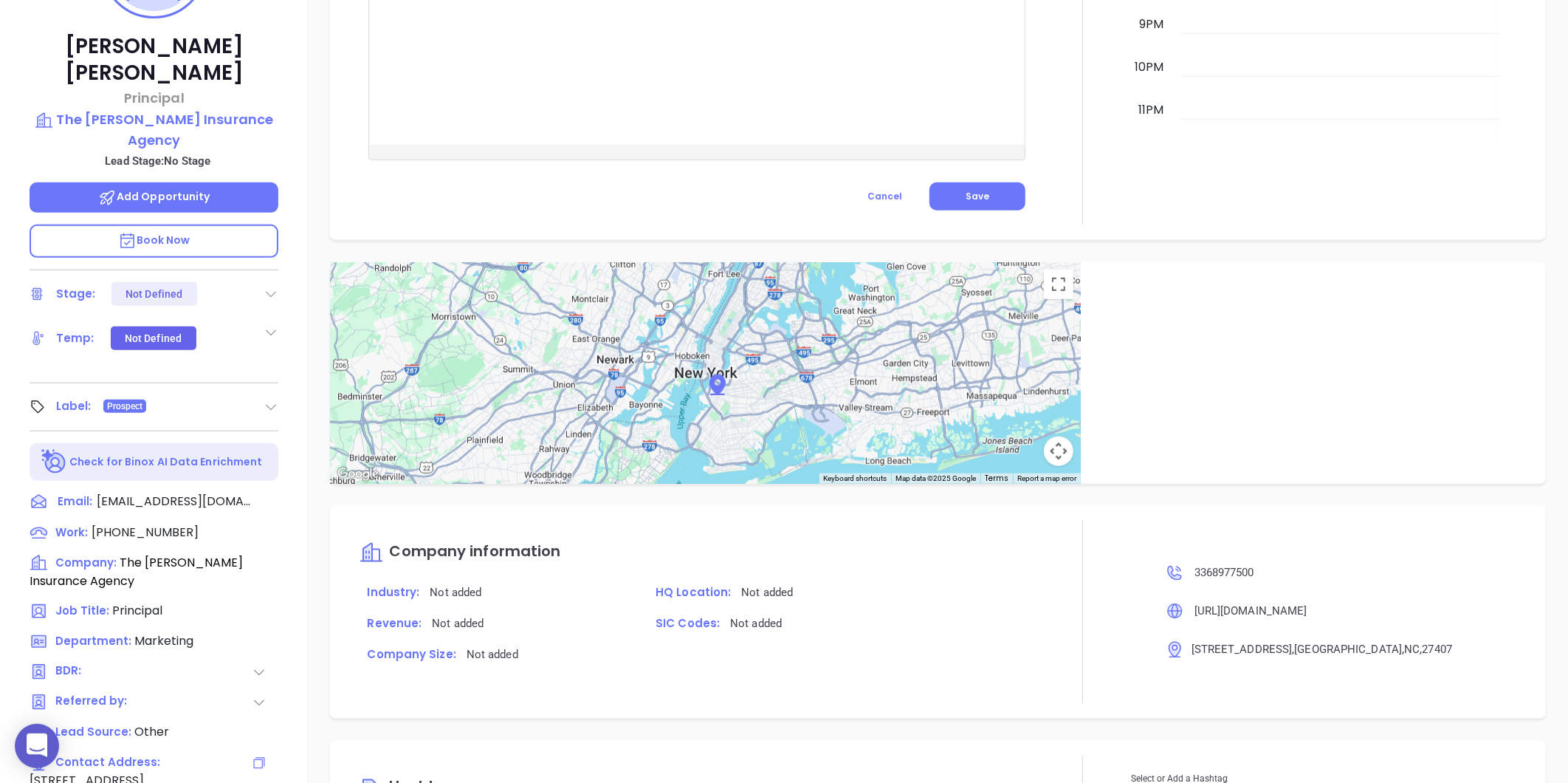
scroll to position [124, 0]
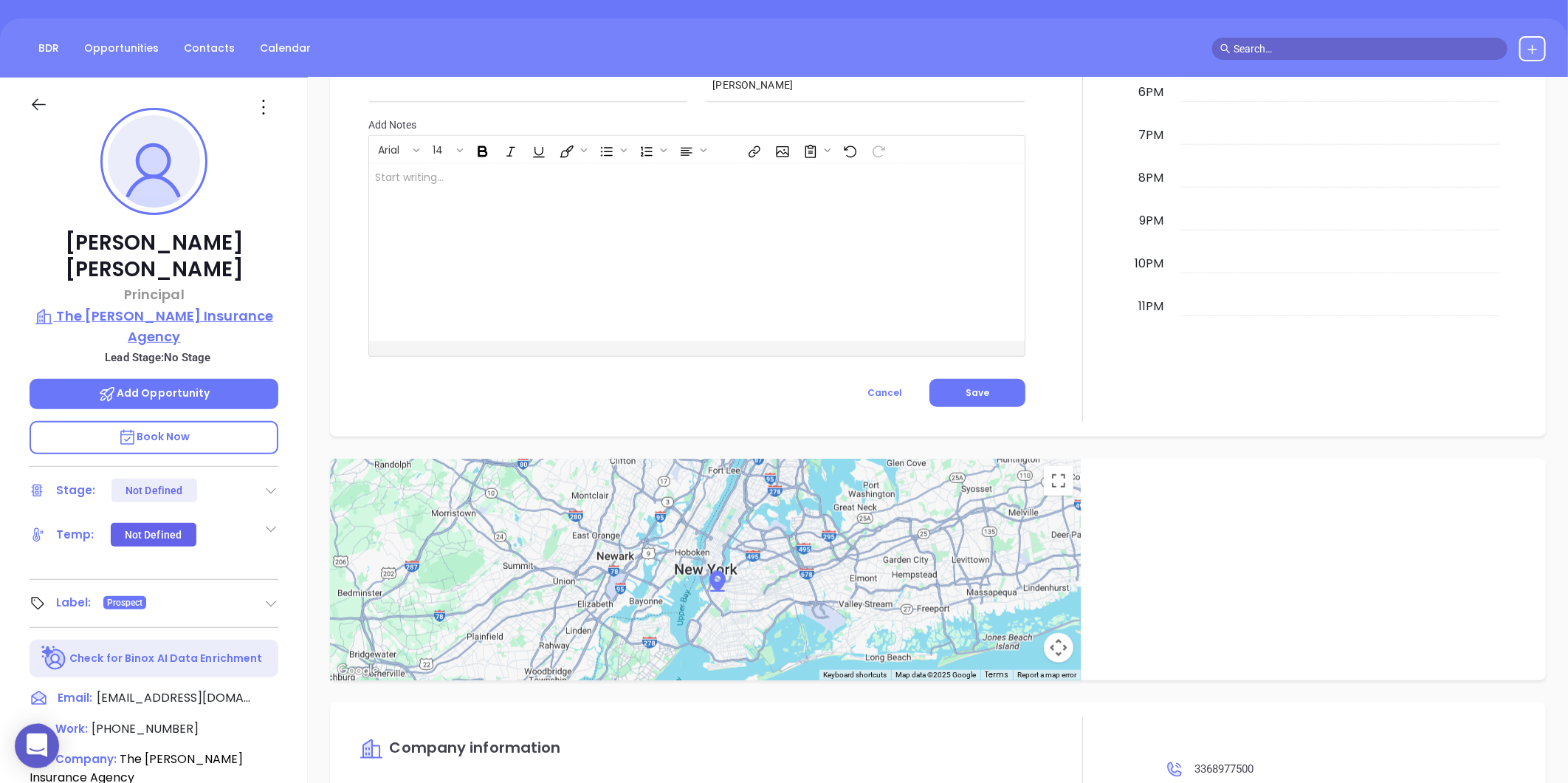
click at [192, 306] on p "The Andrews Insurance Agency" at bounding box center [154, 326] width 249 height 41
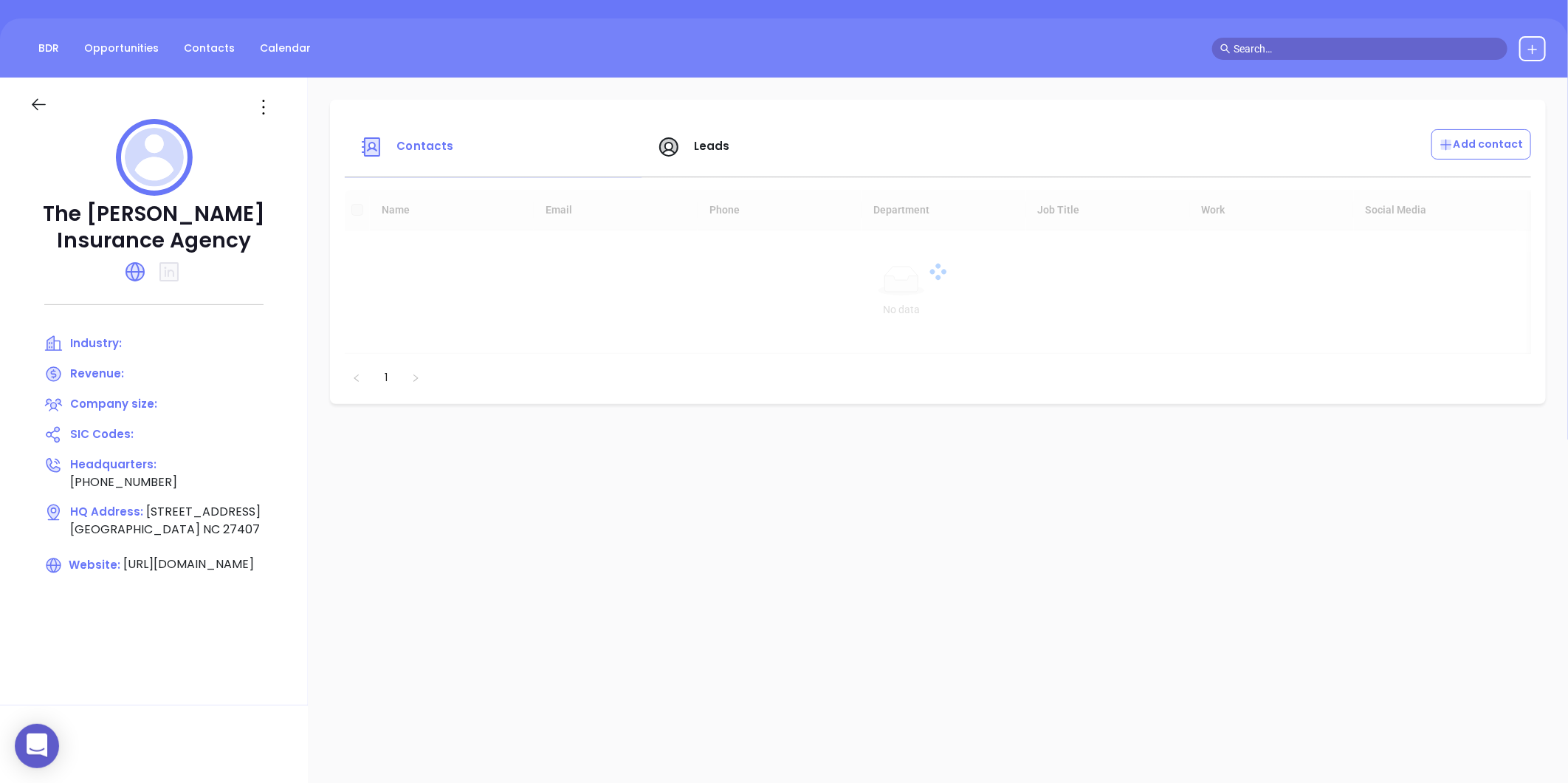
click at [243, 109] on div at bounding box center [164, 106] width 155 height 24
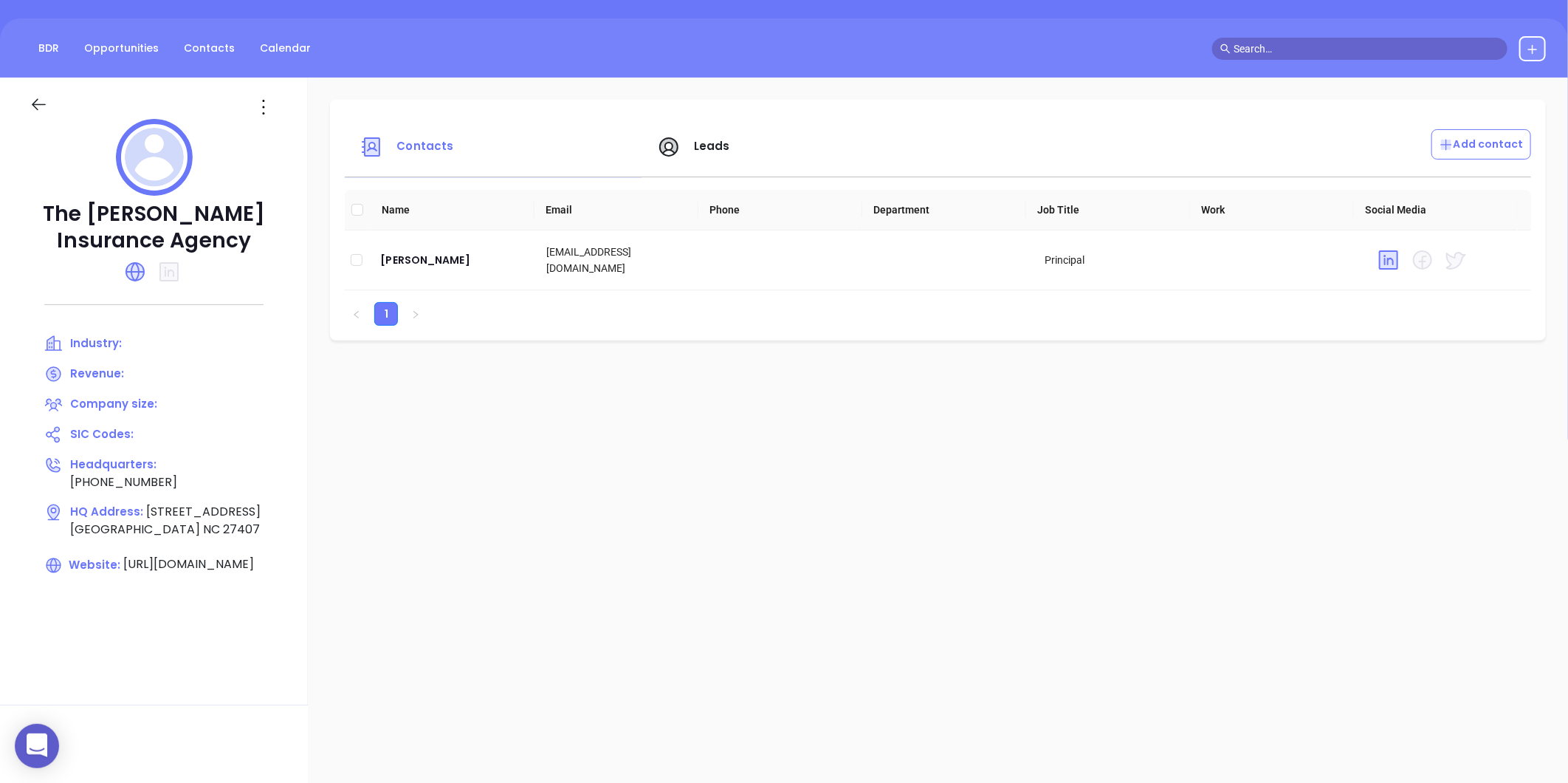
click at [275, 115] on icon at bounding box center [263, 106] width 24 height 24
click at [330, 133] on div "Edit" at bounding box center [381, 136] width 134 height 16
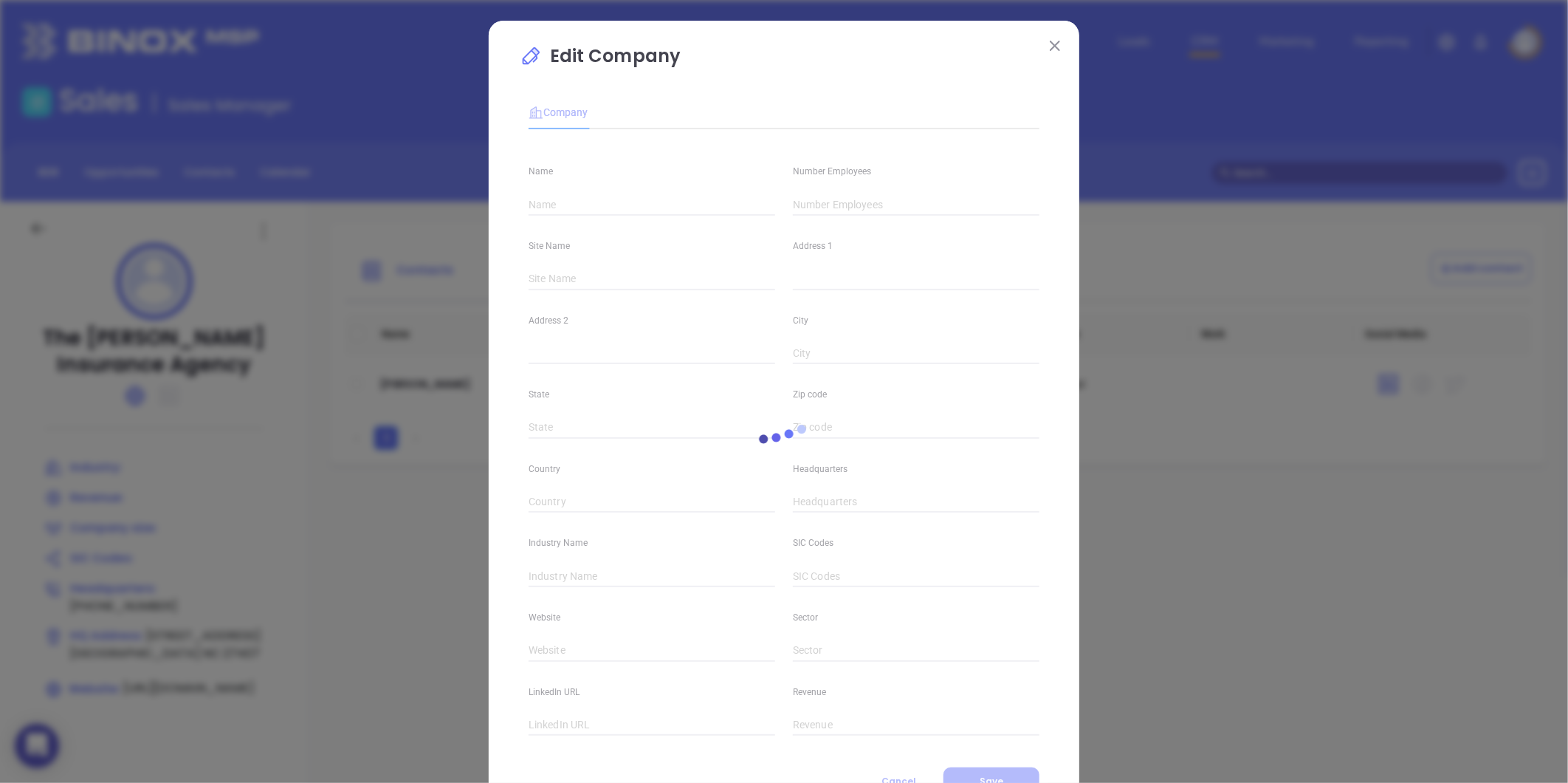
type input "The Andrews Insurance Agency"
type input "(336) 897-7500"
type input "https://www.theandrewsinsuranceagency.com/"
click at [917, 211] on input "text" at bounding box center [916, 204] width 247 height 23
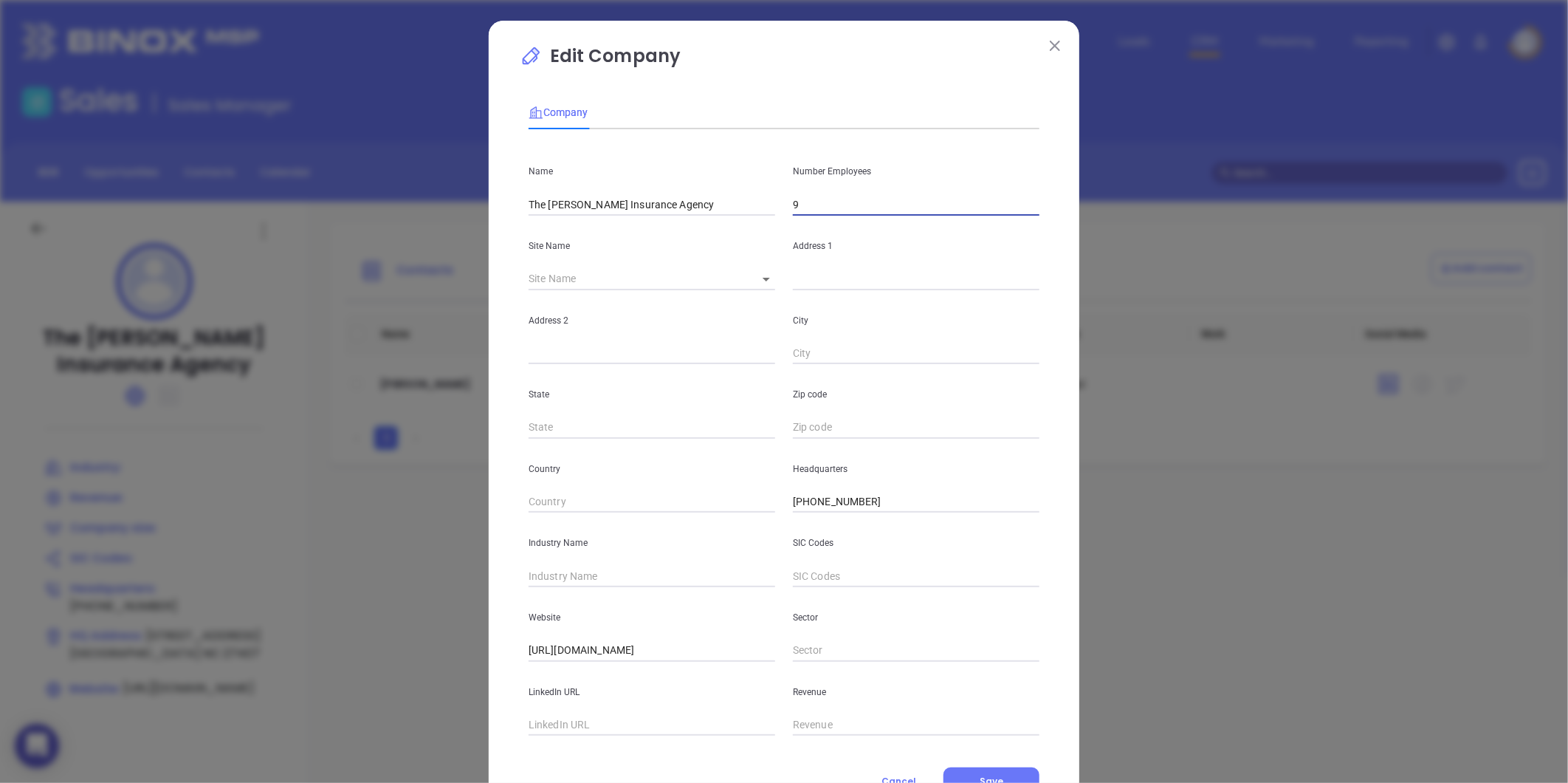
type input "9"
click at [599, 579] on input "text" at bounding box center [652, 577] width 247 height 23
type input "O"
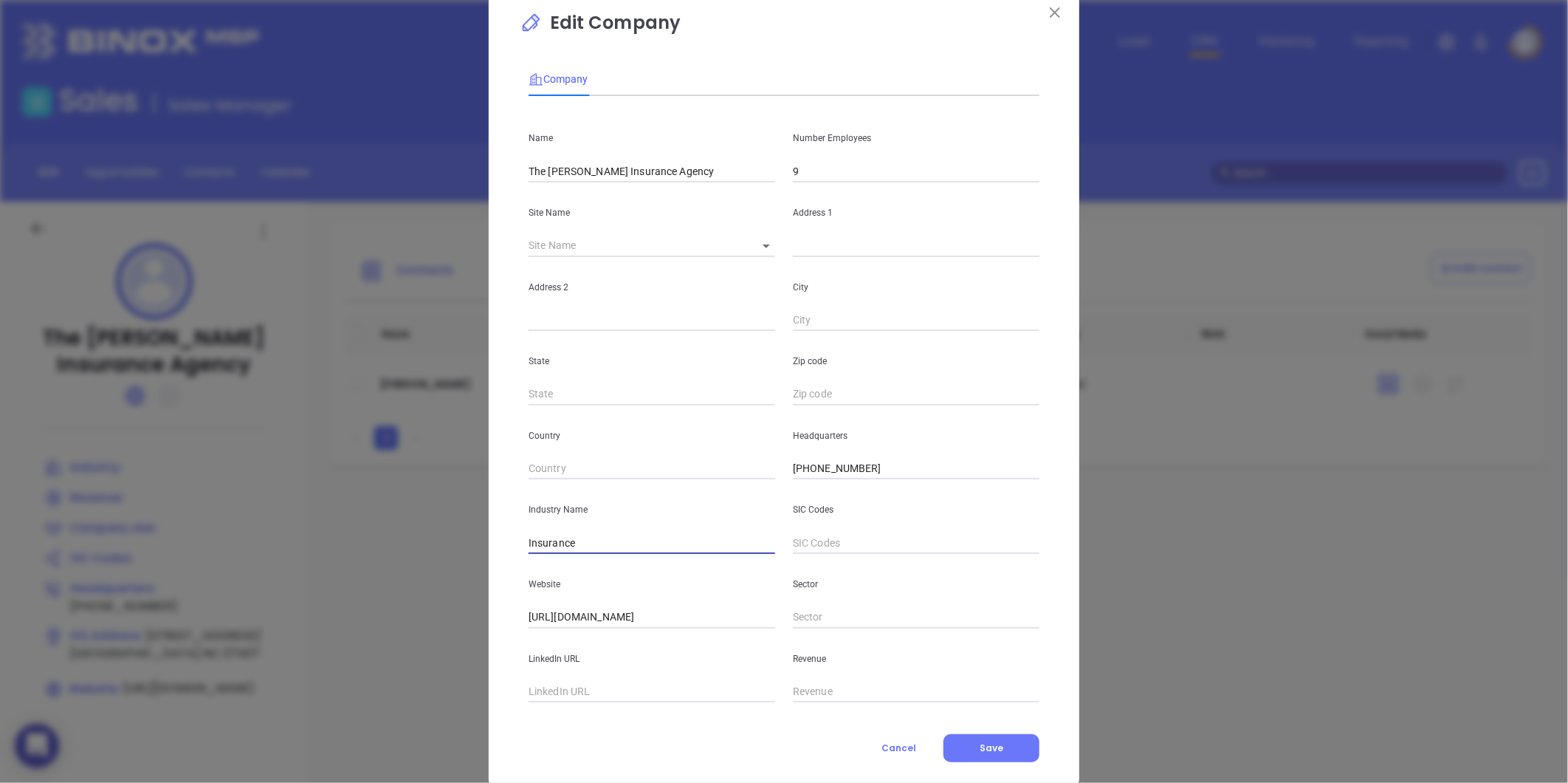
scroll to position [64, 0]
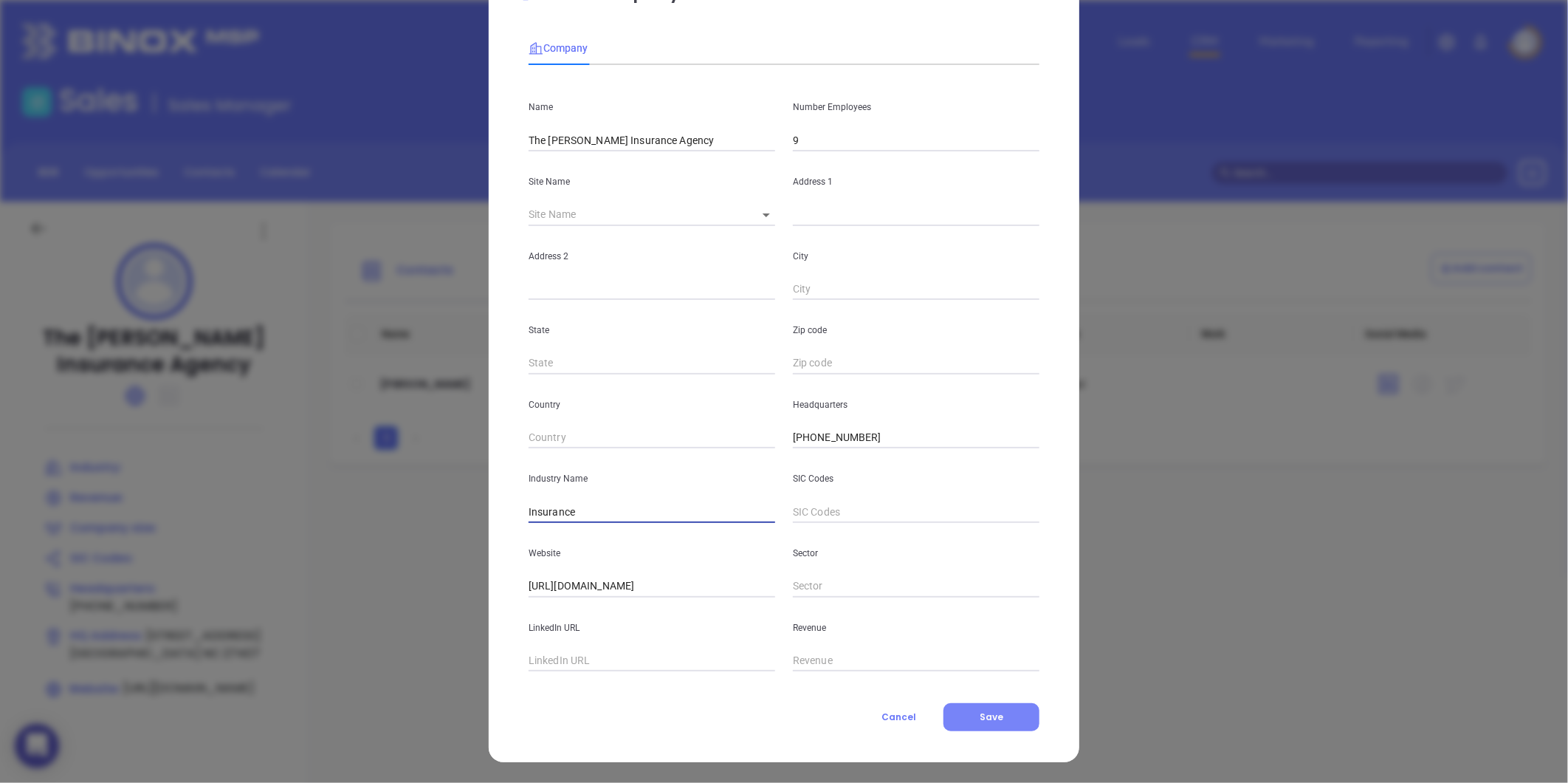
type input "Insurance"
click at [961, 708] on button "Save" at bounding box center [992, 717] width 96 height 28
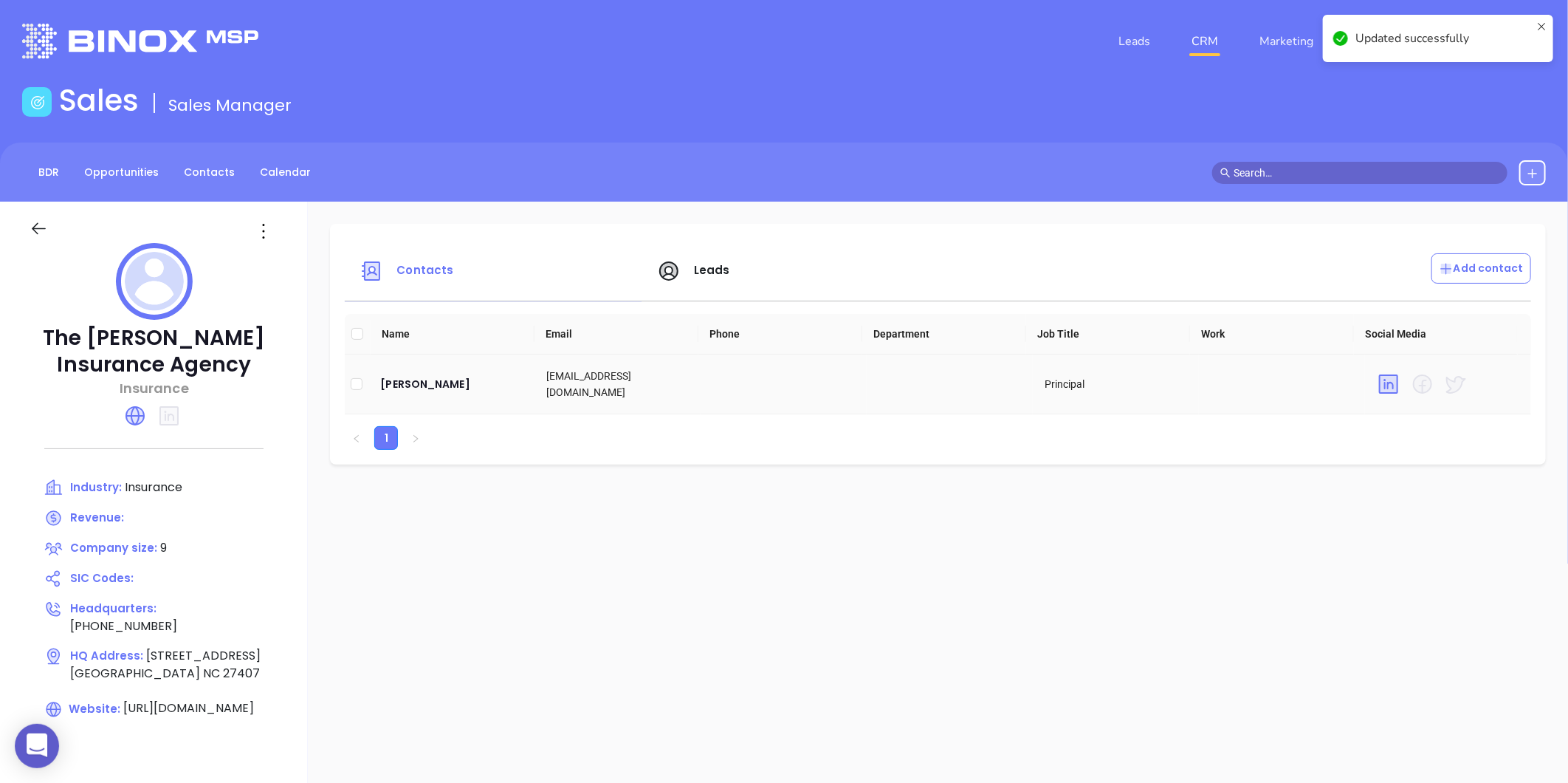
click at [462, 395] on td "Josh Andrews" at bounding box center [451, 383] width 166 height 59
click at [466, 393] on td "Josh Andrews" at bounding box center [451, 383] width 166 height 59
click at [471, 383] on div "Josh Andrews" at bounding box center [451, 383] width 142 height 18
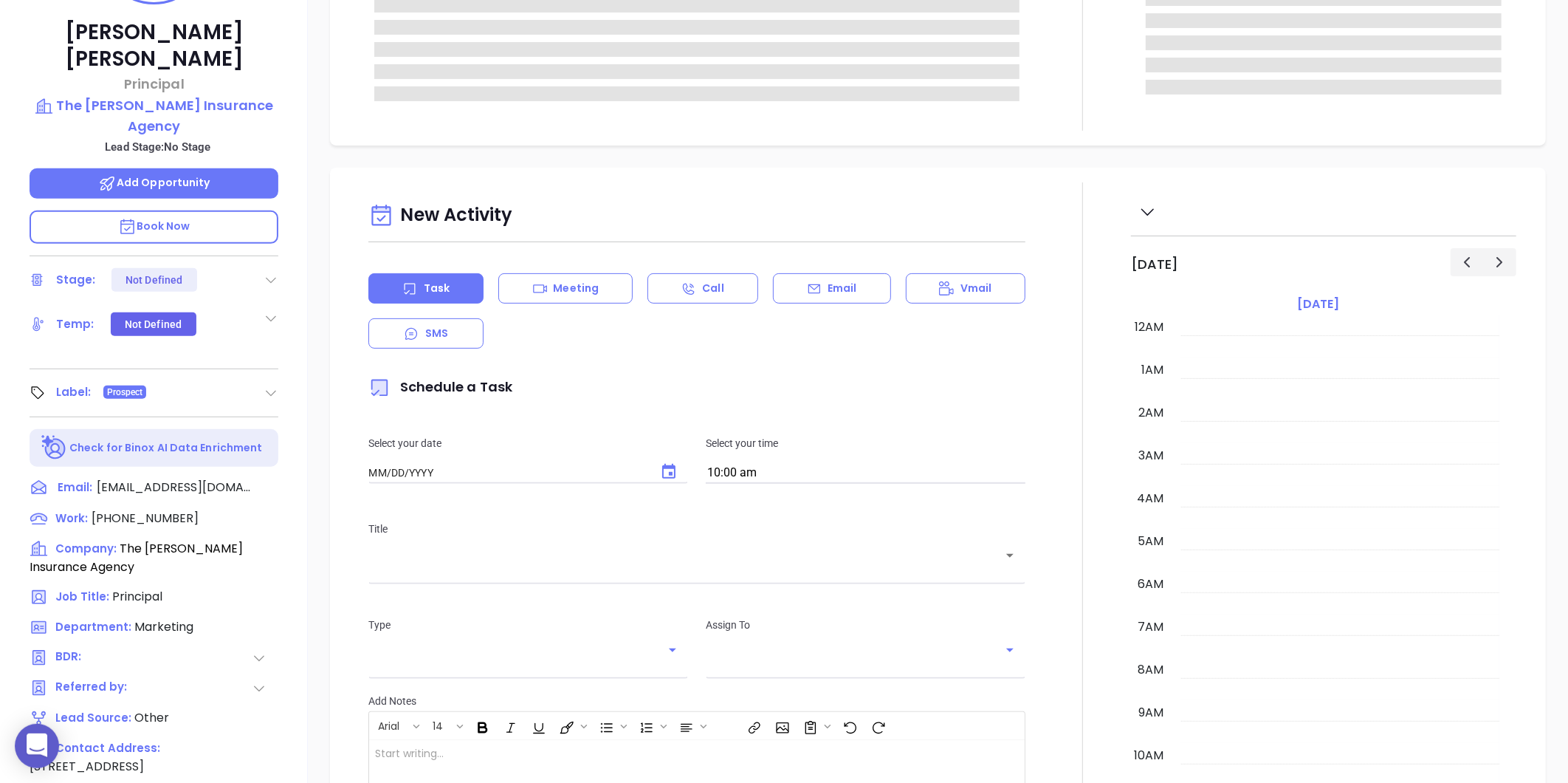
type input "08/20/2025"
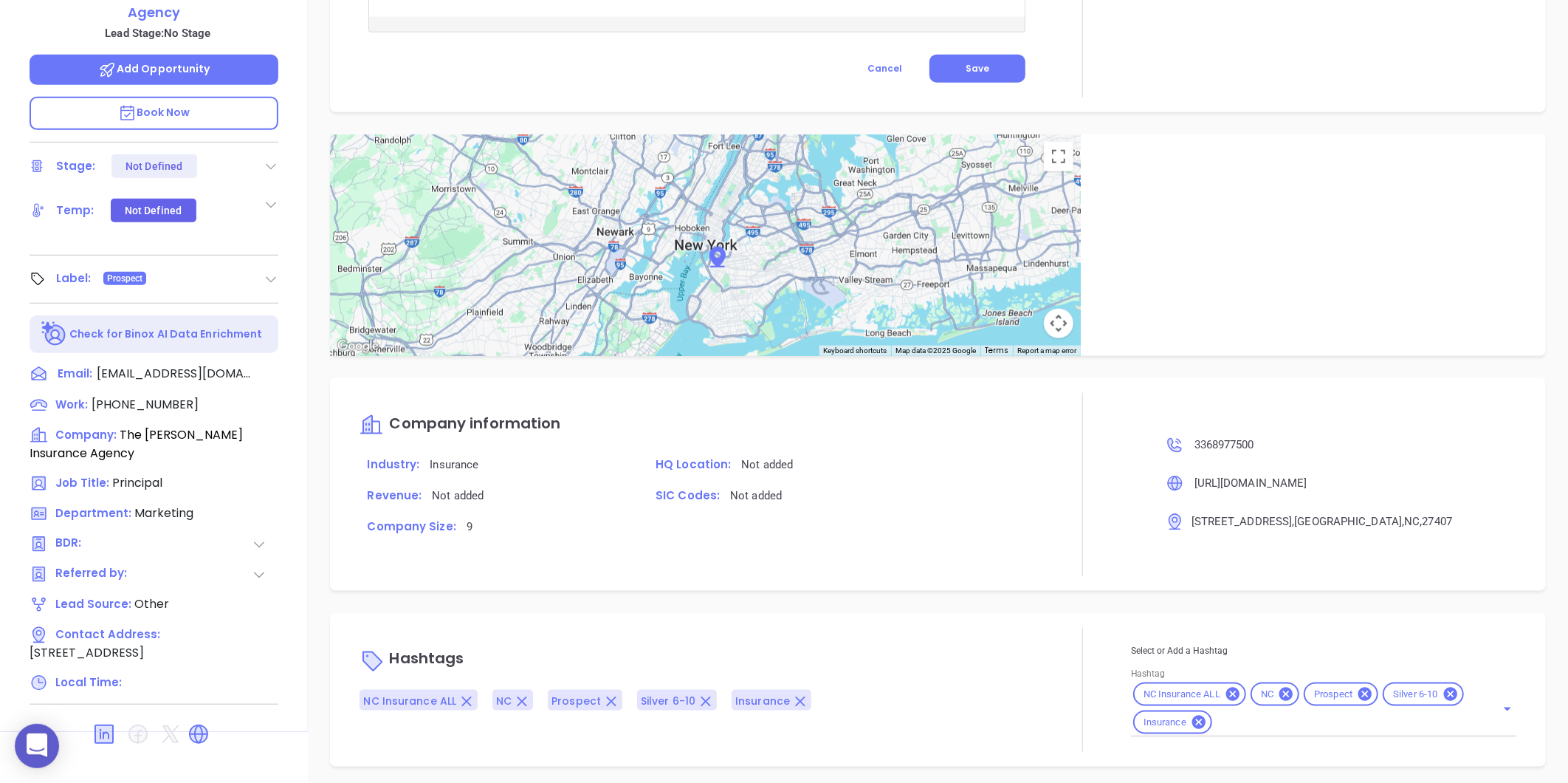
scroll to position [452, 0]
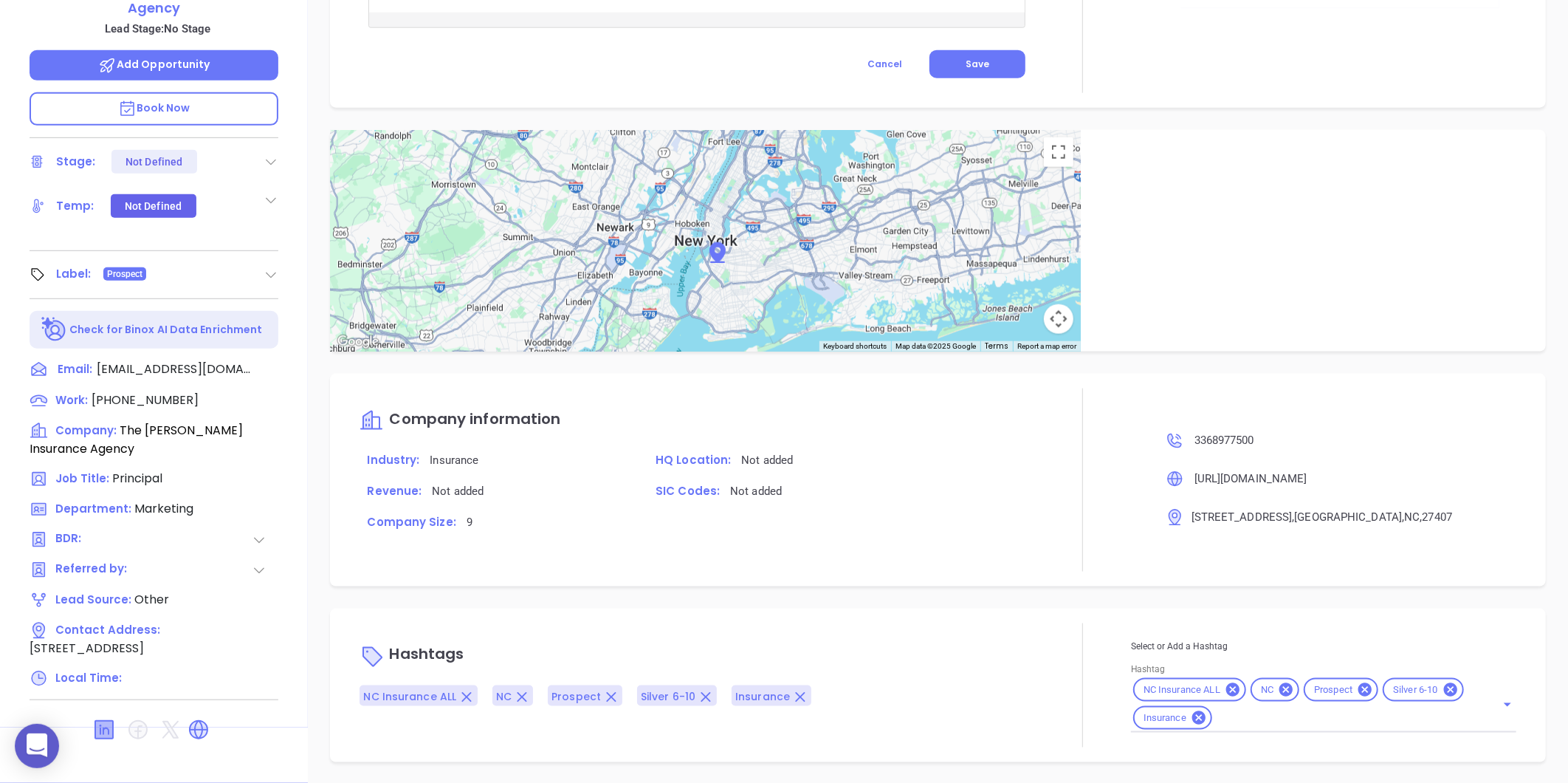
type input "Gissela Vargas"
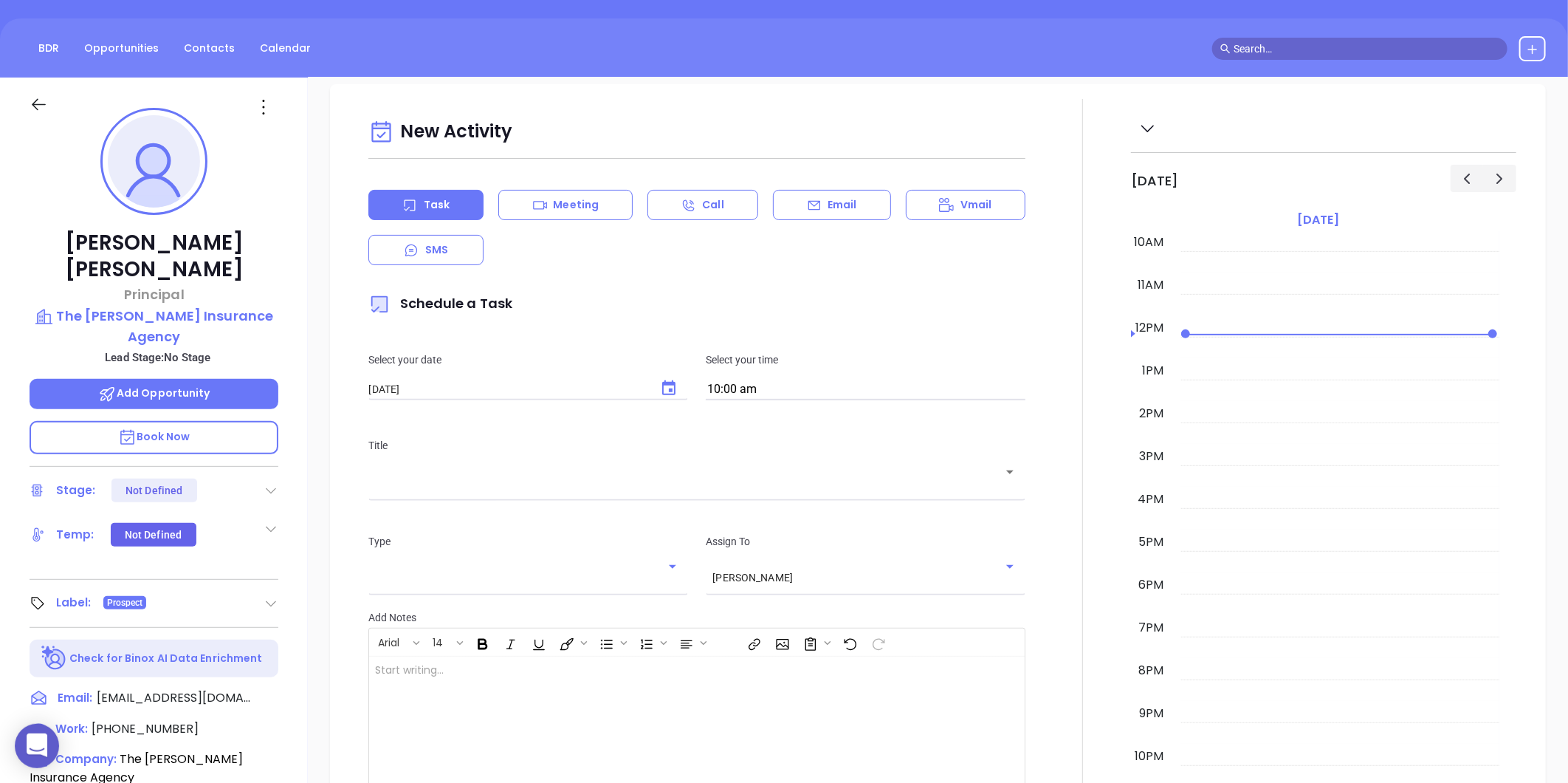
scroll to position [0, 0]
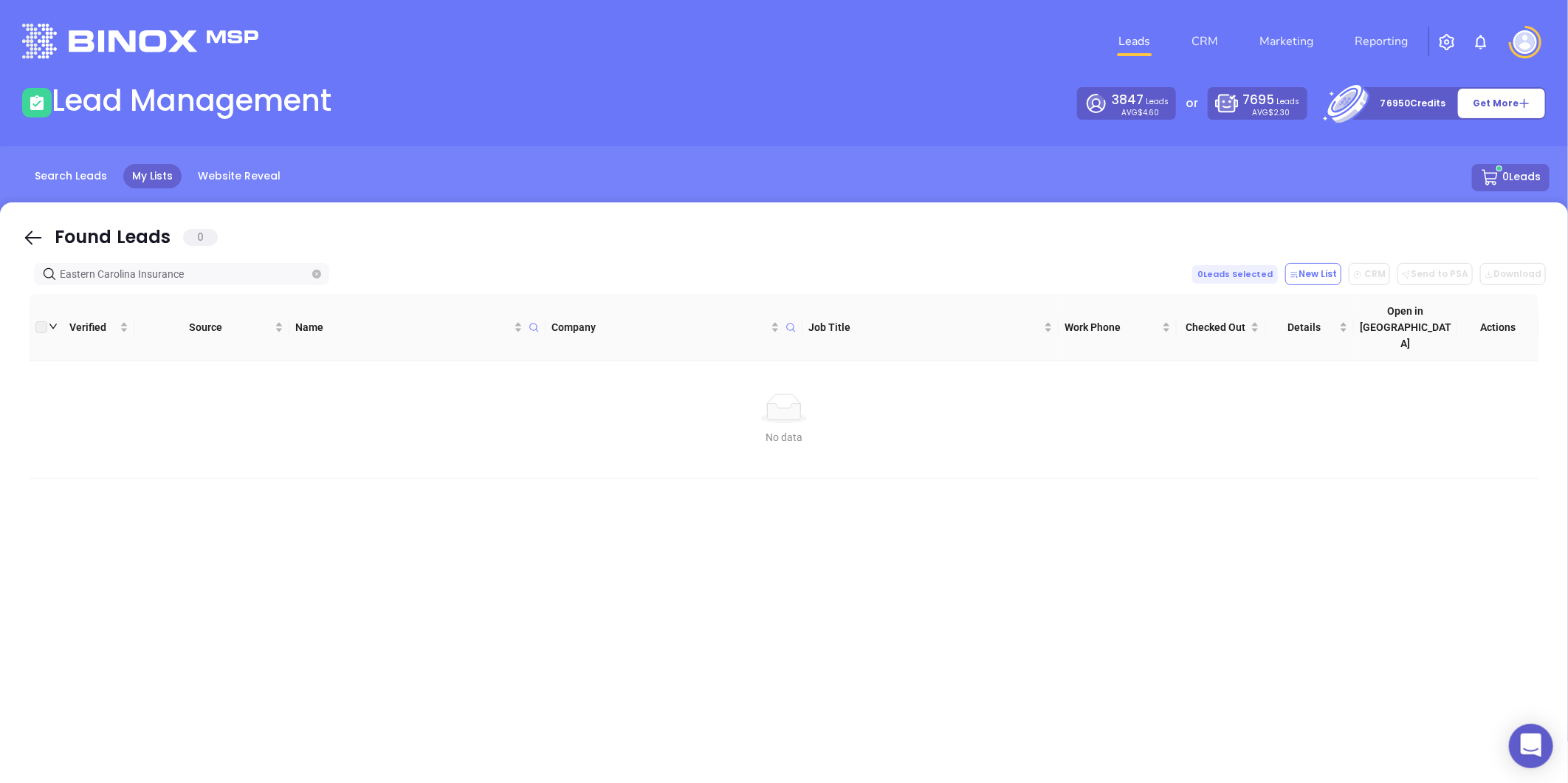
click at [322, 271] on span "Eastern Carolina Insurance" at bounding box center [182, 274] width 296 height 23
click at [315, 271] on icon "close-circle" at bounding box center [316, 273] width 8 height 8
paste input "[DOMAIN_NAME]"
type input "[DOMAIN_NAME]"
click at [319, 270] on icon "close-circle" at bounding box center [316, 273] width 8 height 8
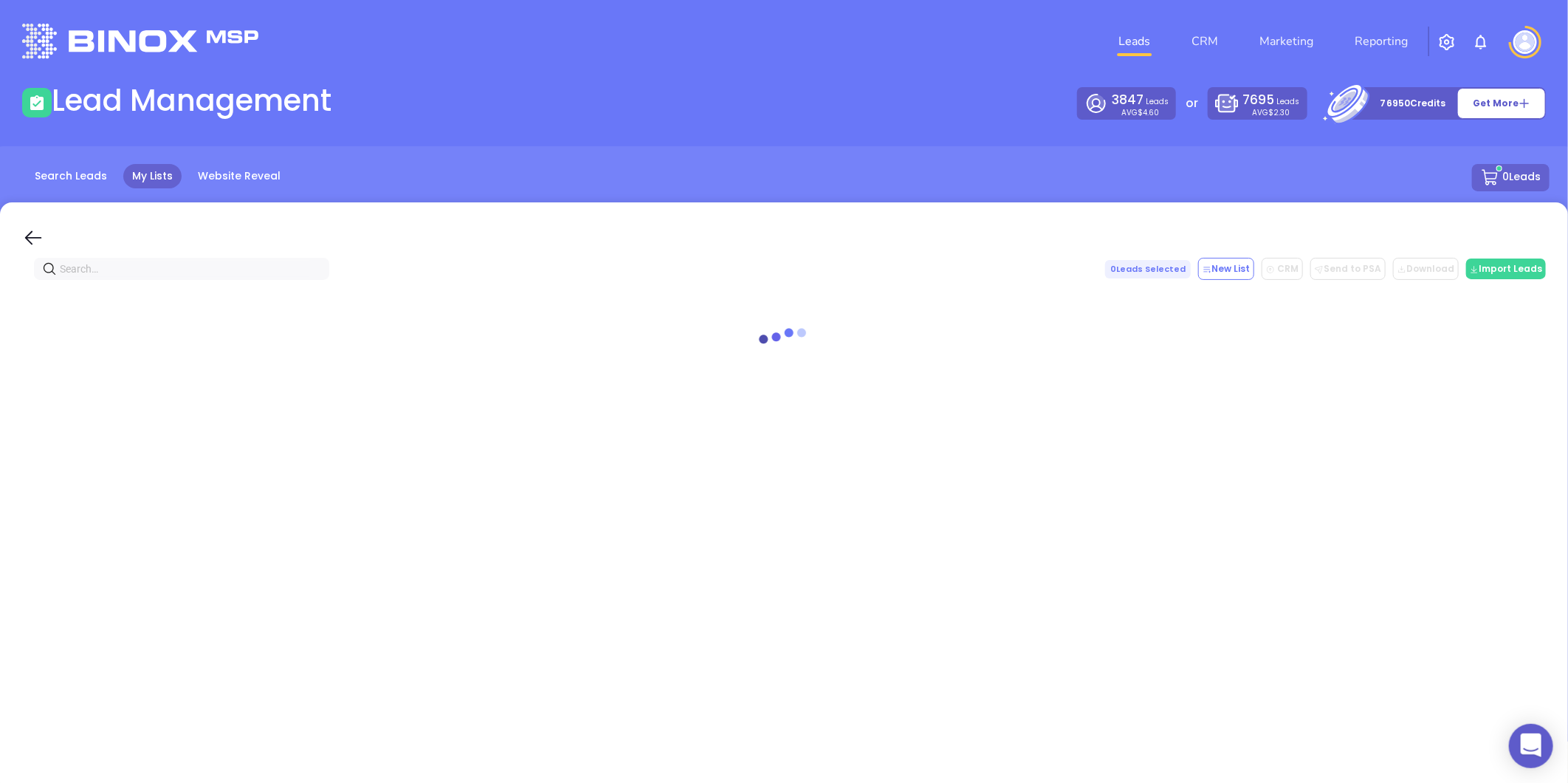
paste input "[DOMAIN_NAME]"
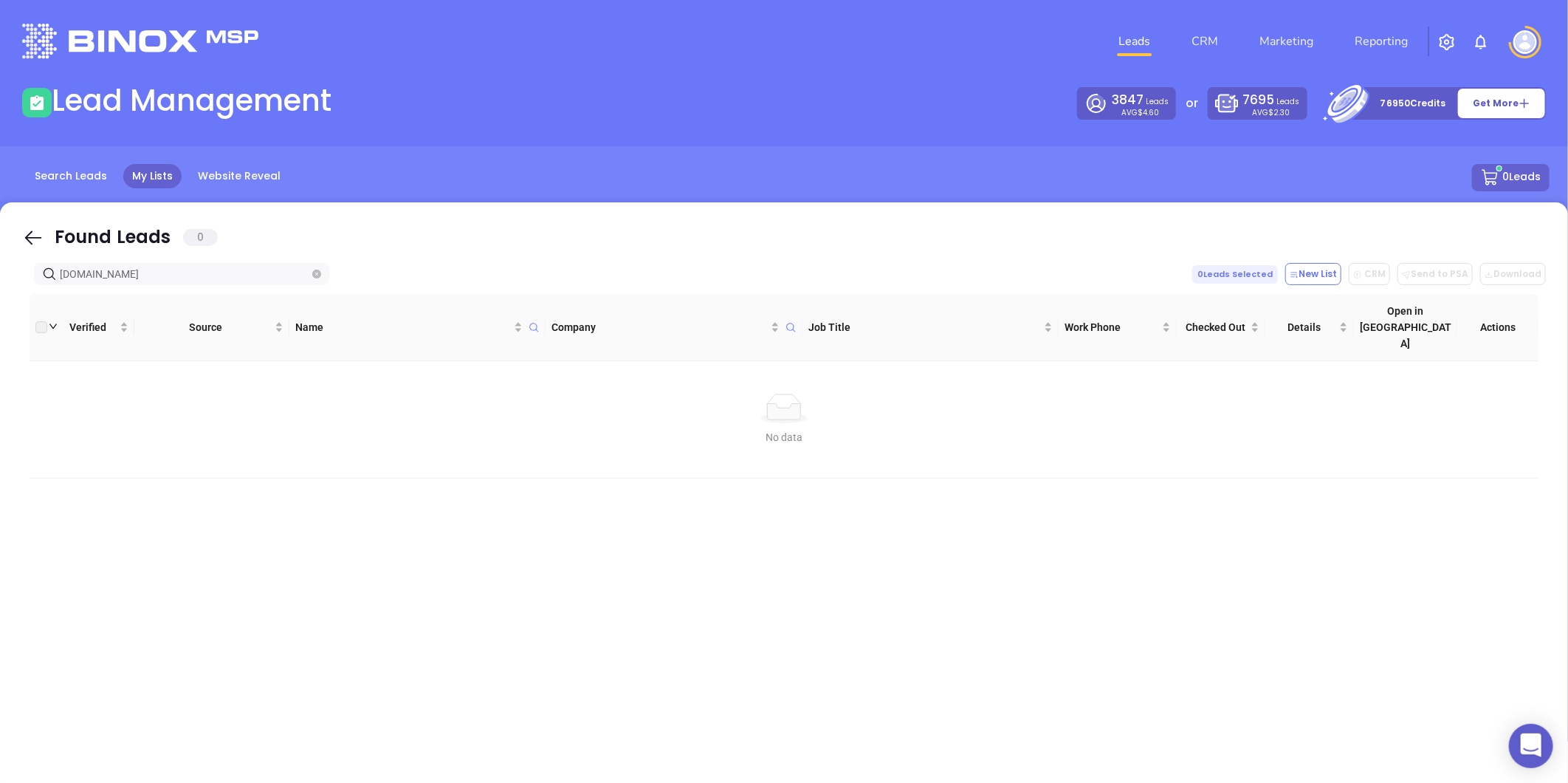
drag, startPoint x: 195, startPoint y: 273, endPoint x: 33, endPoint y: 301, distance: 164.4
click at [33, 301] on div "Found Leads 0 [DOMAIN_NAME] 0 Leads Selected New List CRM Send to PSA Download …" at bounding box center [784, 498] width 1568 height 591
type input "[DOMAIN_NAME]"
click at [317, 275] on icon "close-circle" at bounding box center [316, 273] width 8 height 8
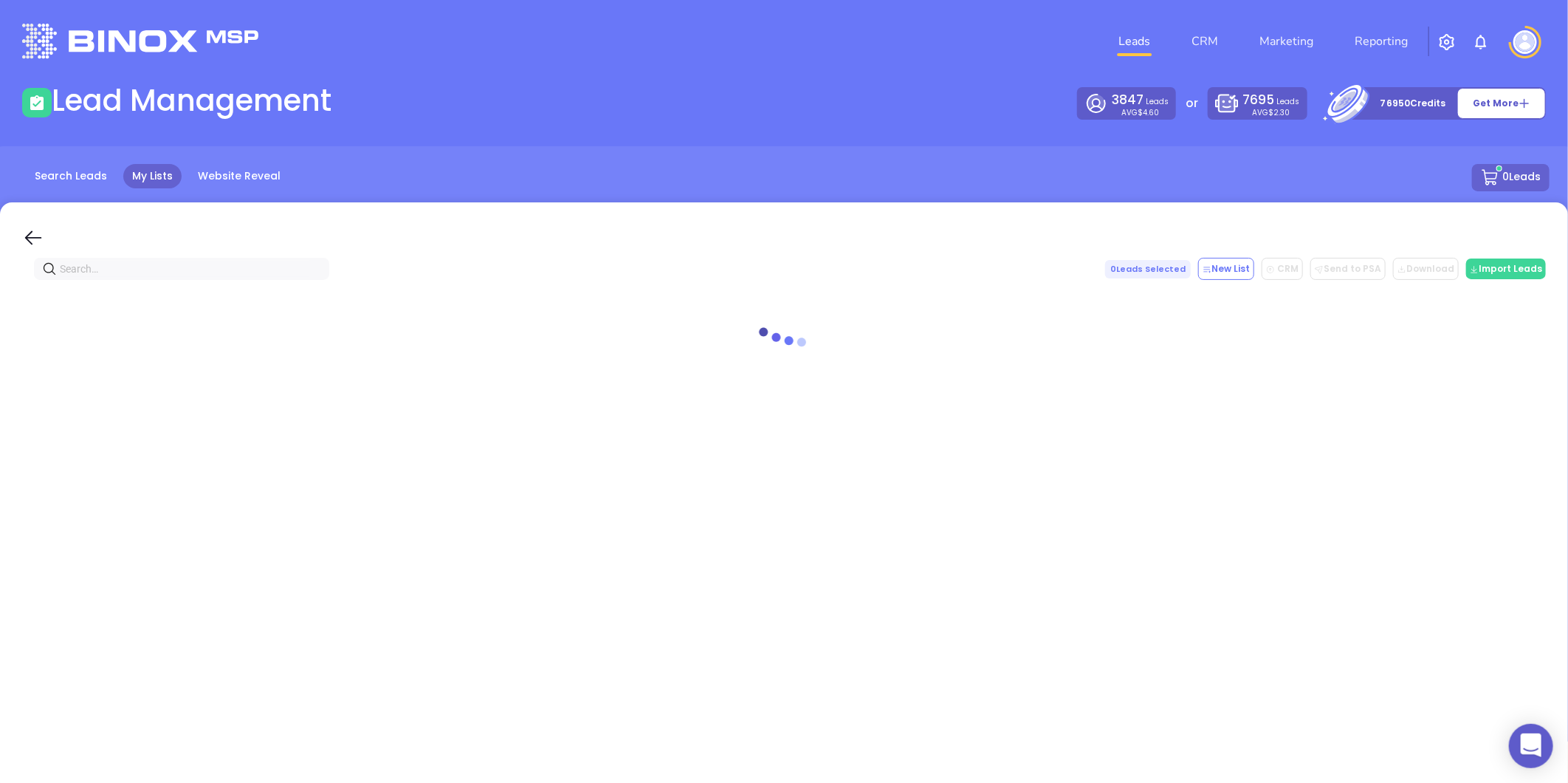
paste input "thebennettgroup.com"
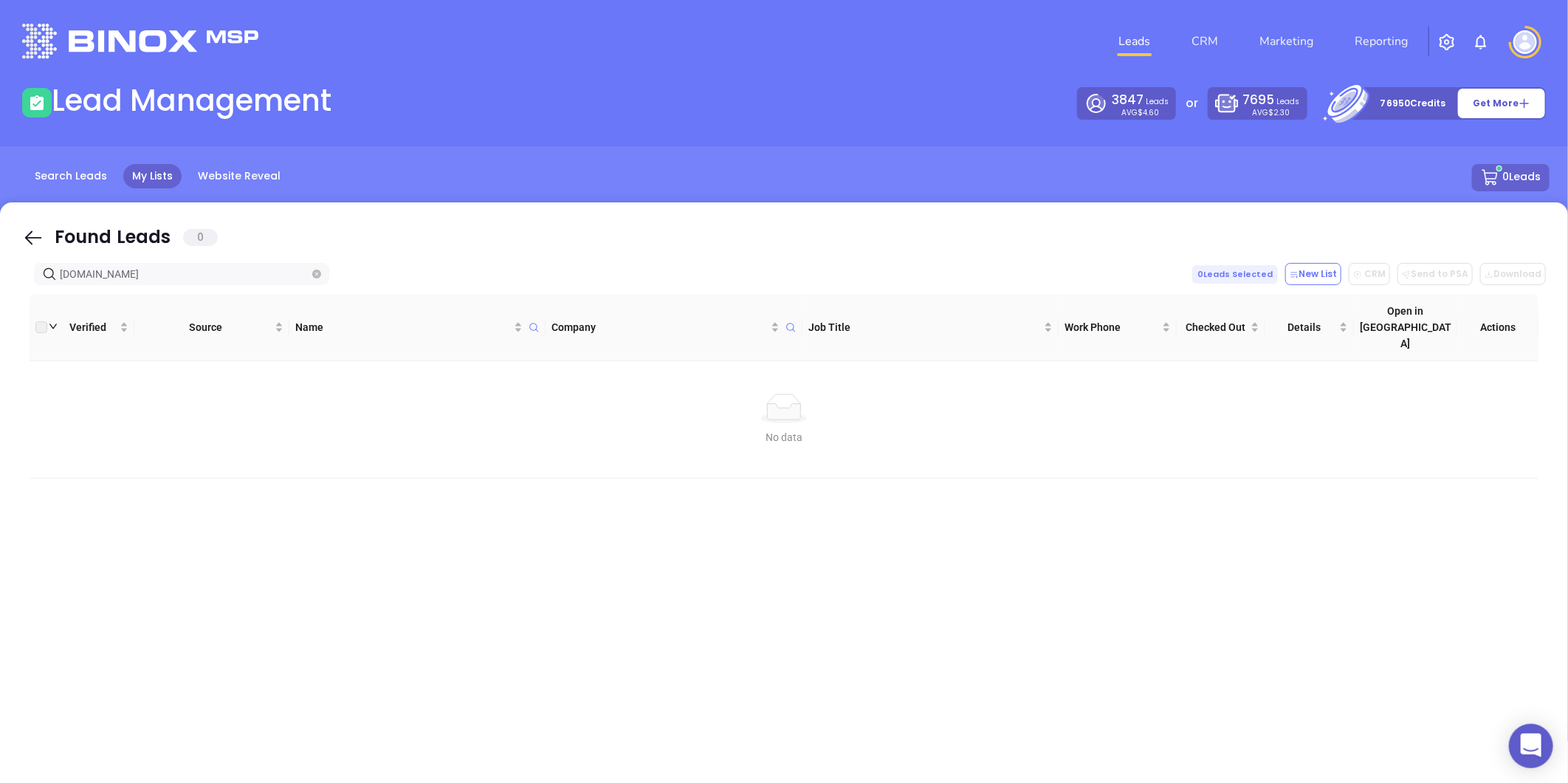
type input "thebennettgroup.com"
click at [315, 275] on icon "close-circle" at bounding box center [316, 273] width 8 height 8
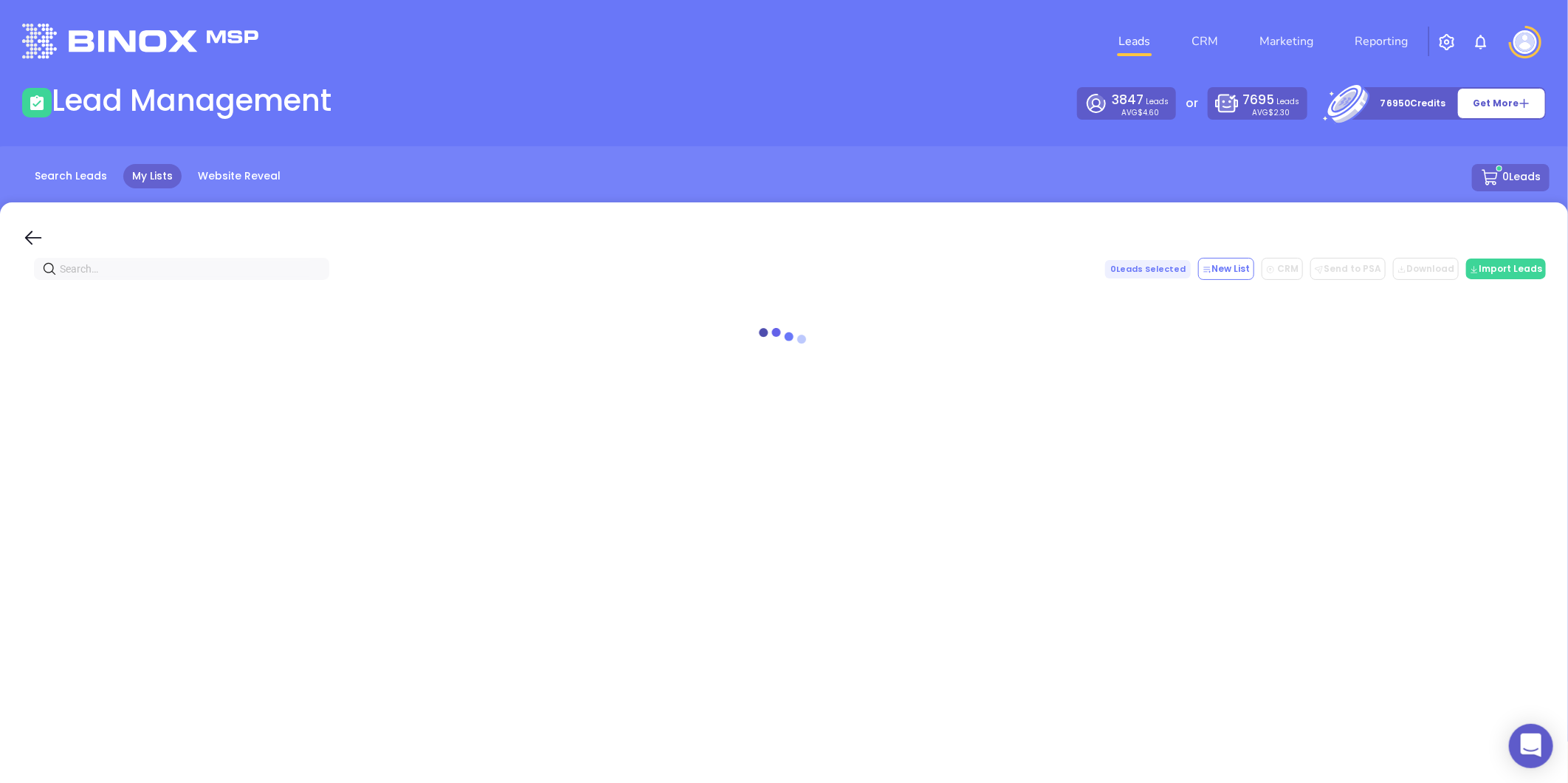
paste input "piedmonttriadinsurance.com"
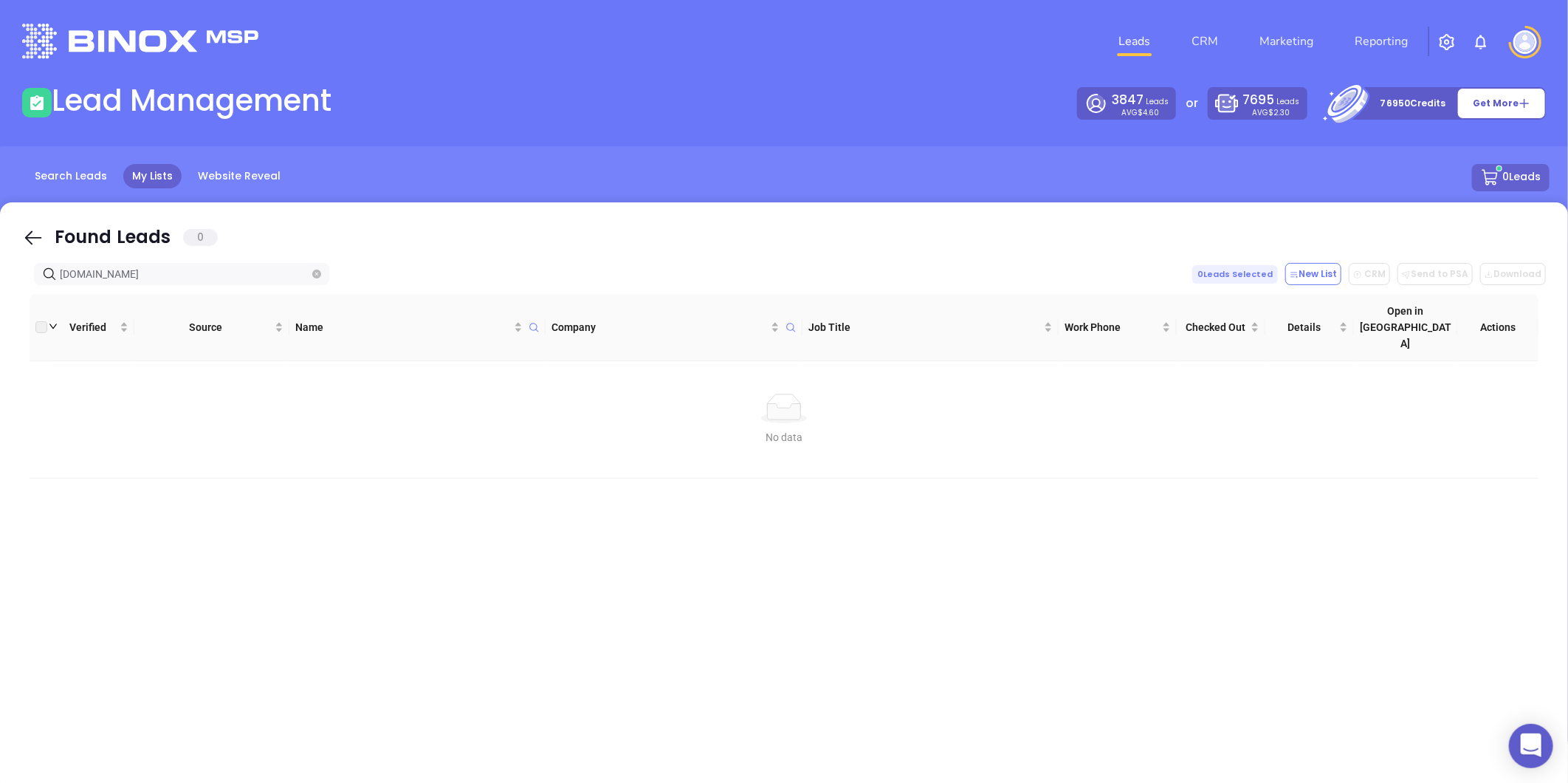
type input "piedmonttriadinsurance.com"
drag, startPoint x: 217, startPoint y: 276, endPoint x: 179, endPoint y: 278, distance: 38.1
click at [179, 278] on div "Click to sort ascending" at bounding box center [211, 281] width 118 height 25
drag, startPoint x: 202, startPoint y: 268, endPoint x: -36, endPoint y: 299, distance: 240.0
click at [0, 299] on html "0 Leads CRM Marketing Reporting Financial Leads Leads Lead Management 3847 Lead…" at bounding box center [784, 391] width 1568 height 783
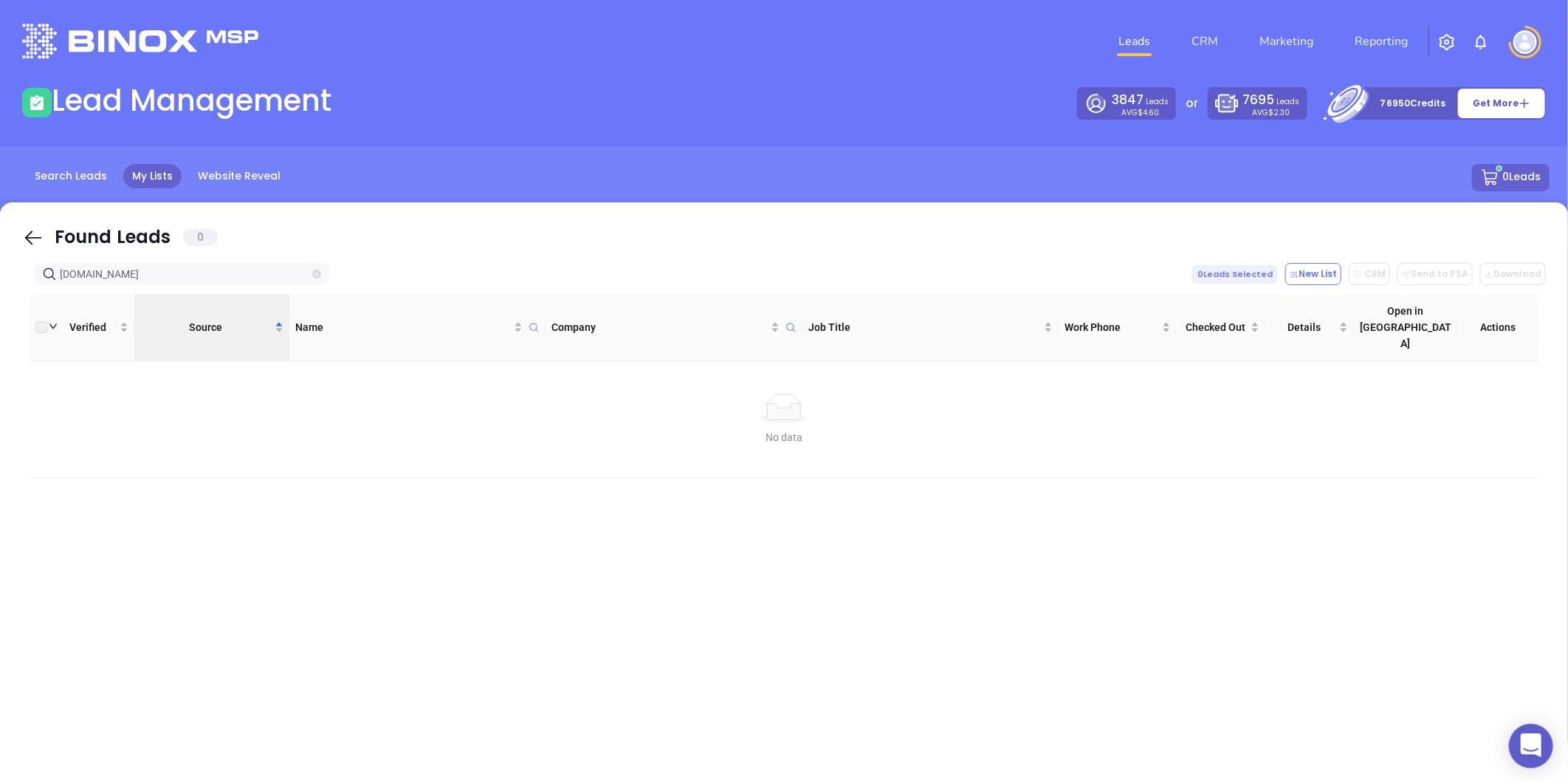
click at [318, 274] on icon "close-circle" at bounding box center [316, 273] width 8 height 8
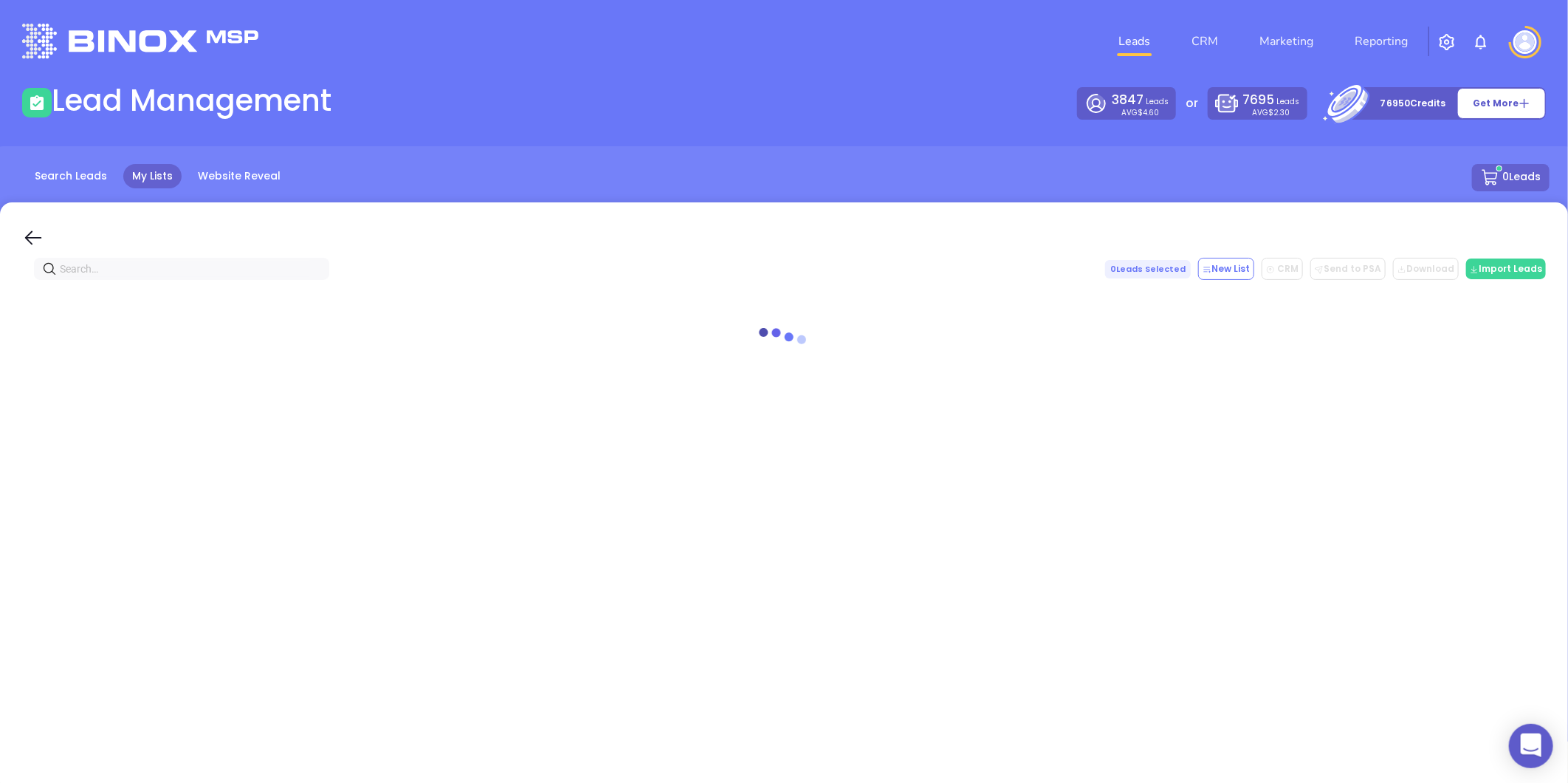
paste input "ptiagency.com"
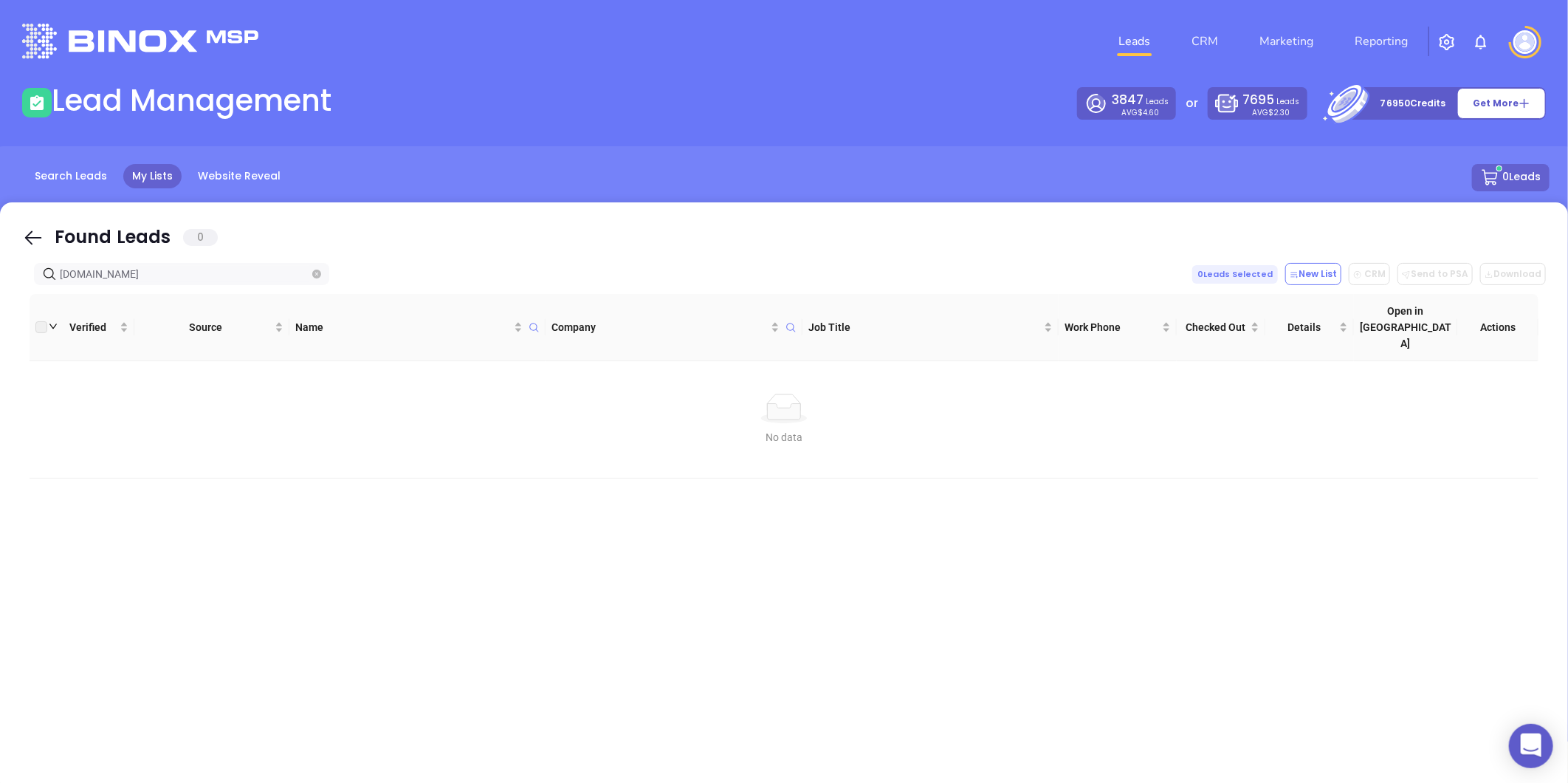
type input "ptiagency.com"
click at [318, 273] on icon "close-circle" at bounding box center [316, 273] width 8 height 8
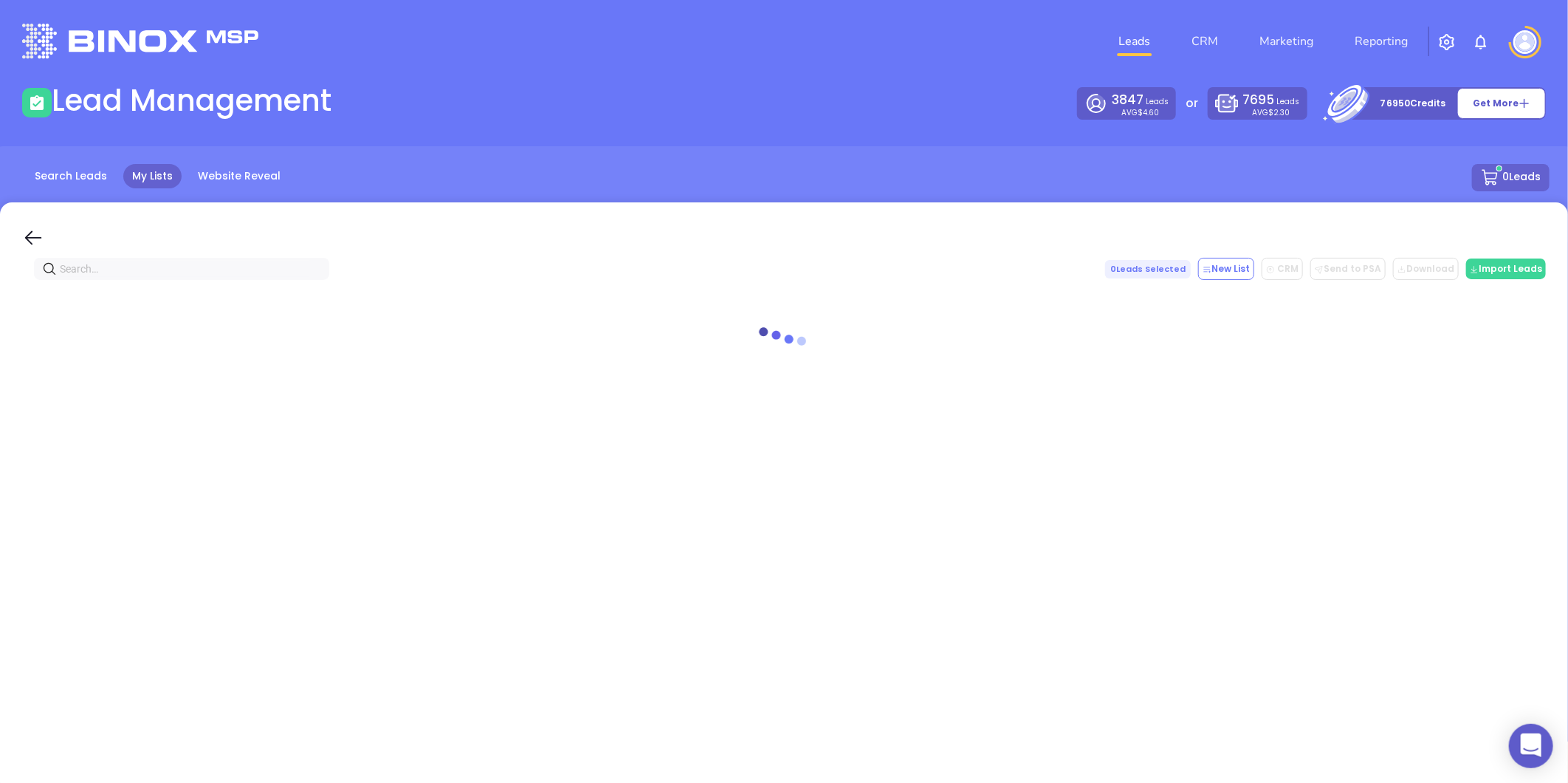
paste input "gladwellinsurance.com"
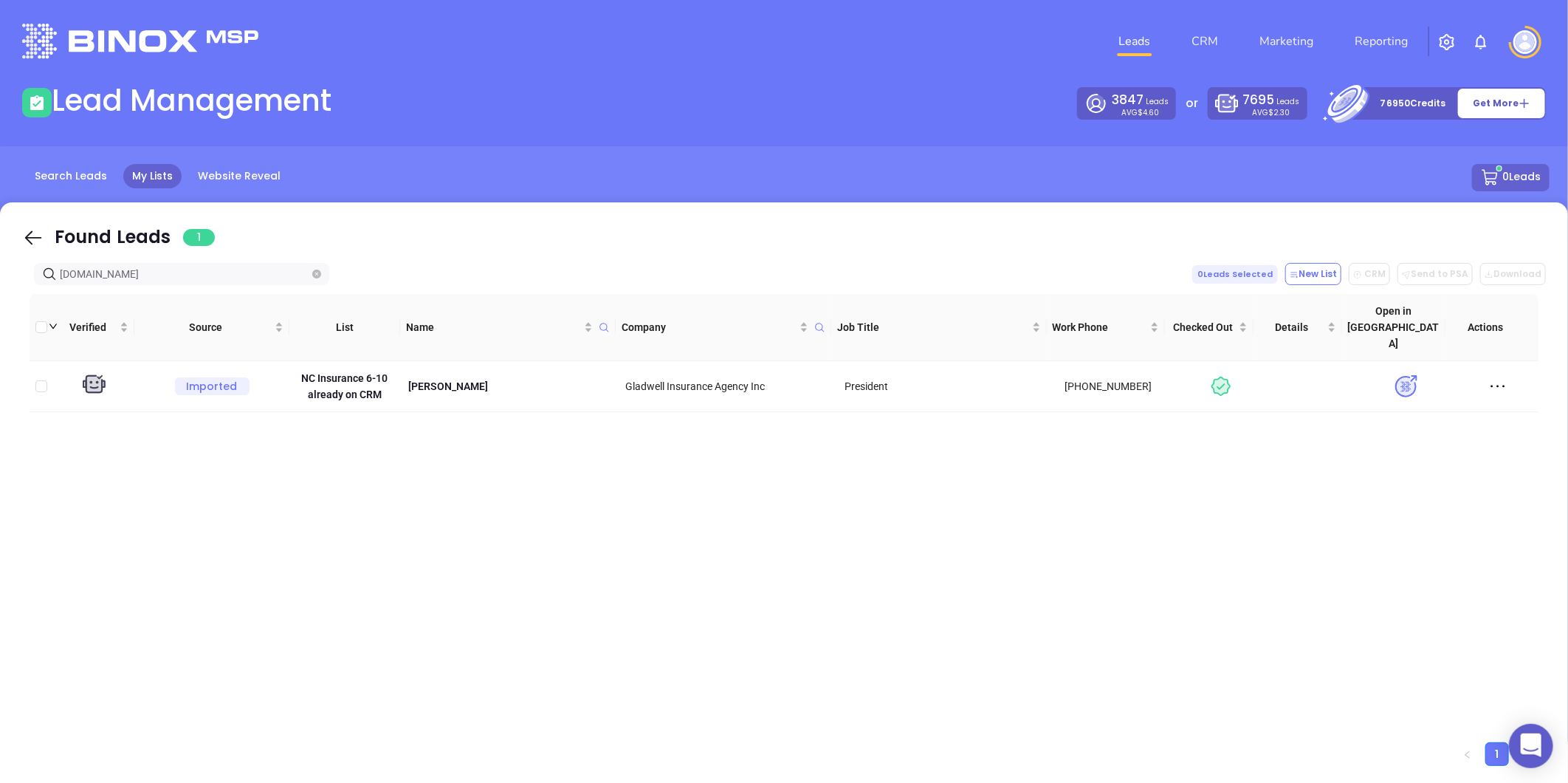
type input "gladwellinsurance.com"
click at [315, 275] on icon "close-circle" at bounding box center [316, 273] width 8 height 8
paste input "pilotrmc.com"
type input "pilotrmc.com"
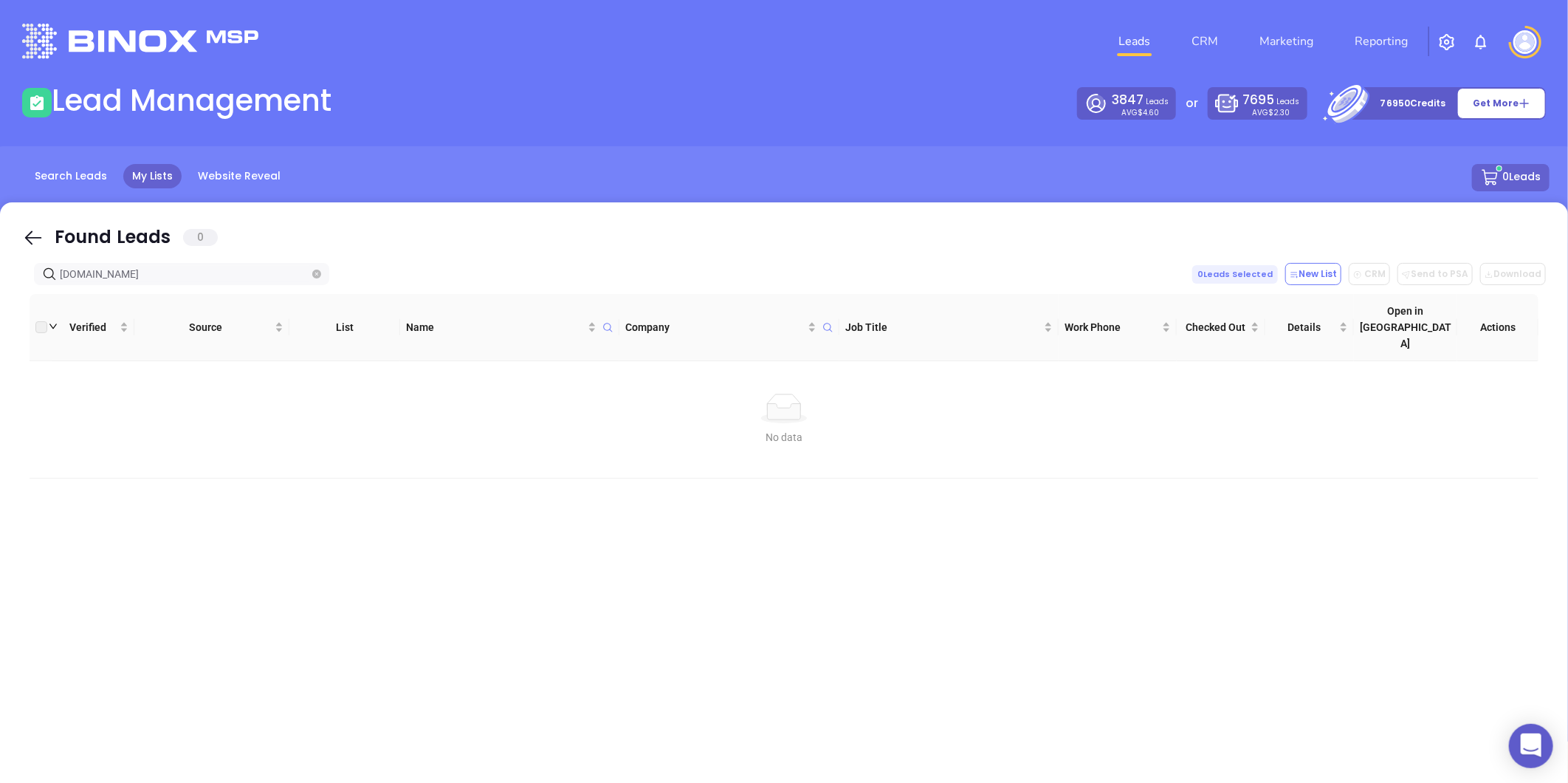
click at [318, 276] on icon "close-circle" at bounding box center [316, 273] width 8 height 8
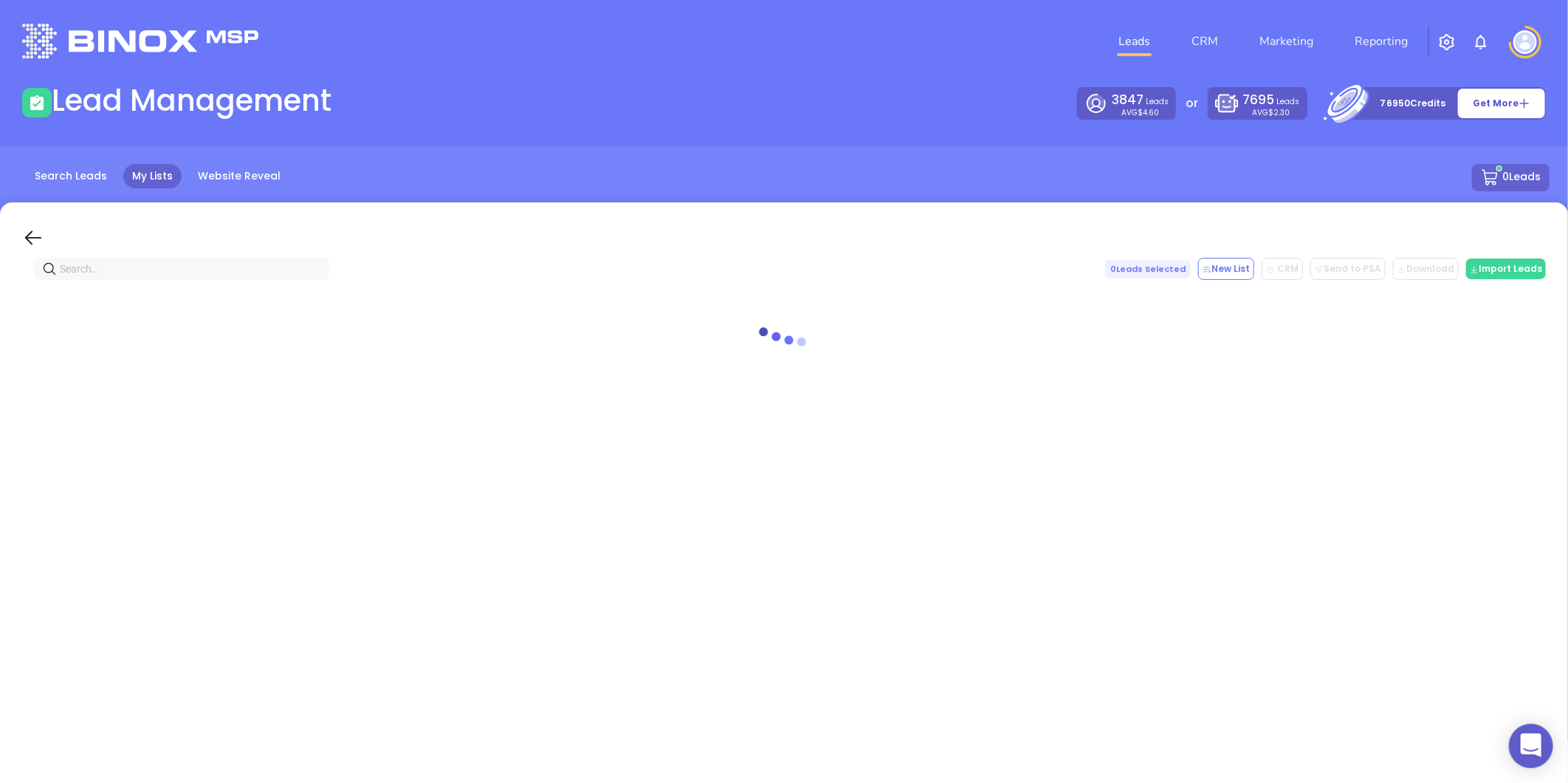
paste input "The Andrews Agency"
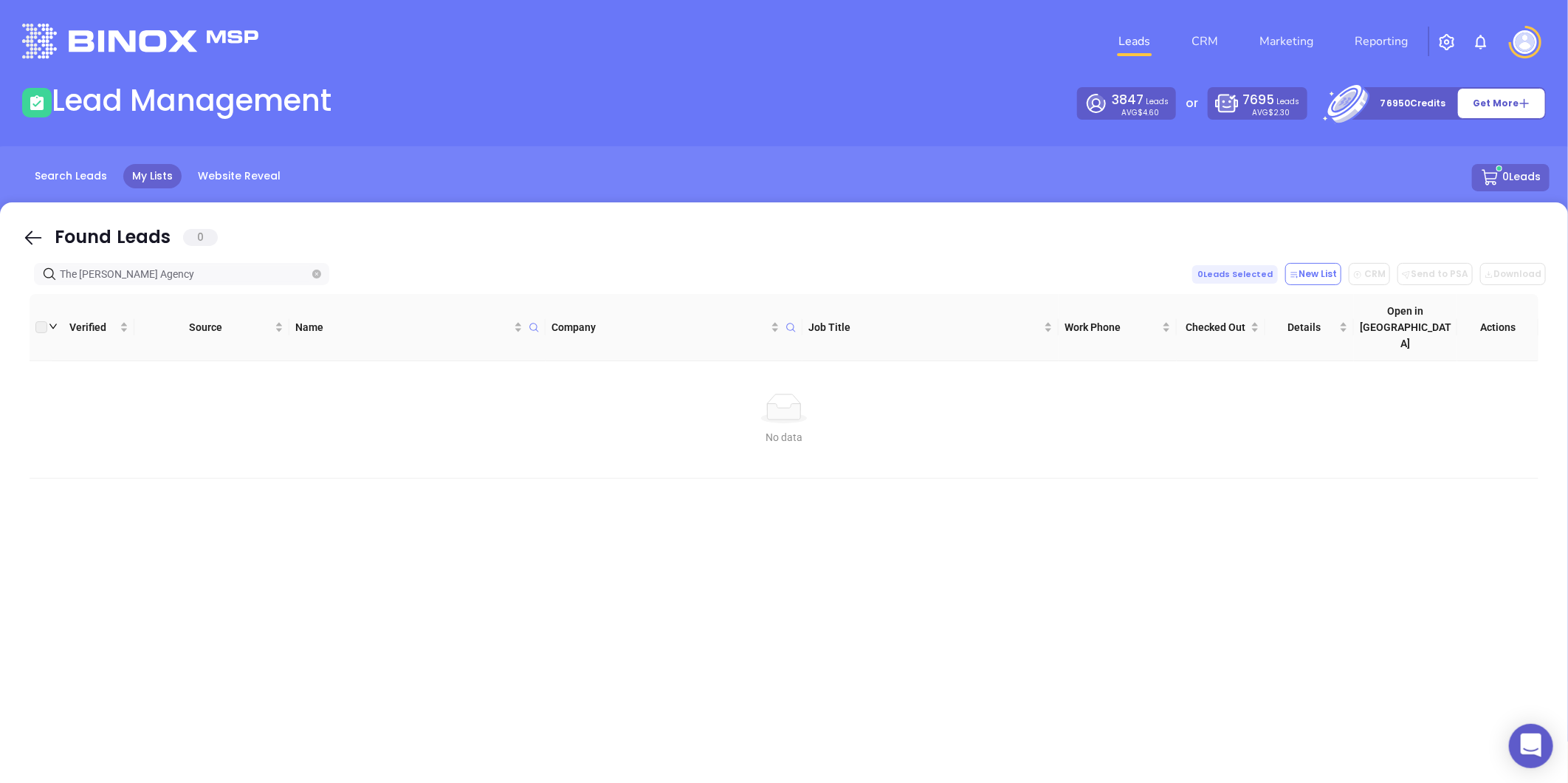
type input "The Andrews Agency"
click at [319, 268] on span at bounding box center [316, 273] width 8 height 16
click at [318, 271] on icon "close-circle" at bounding box center [316, 273] width 8 height 8
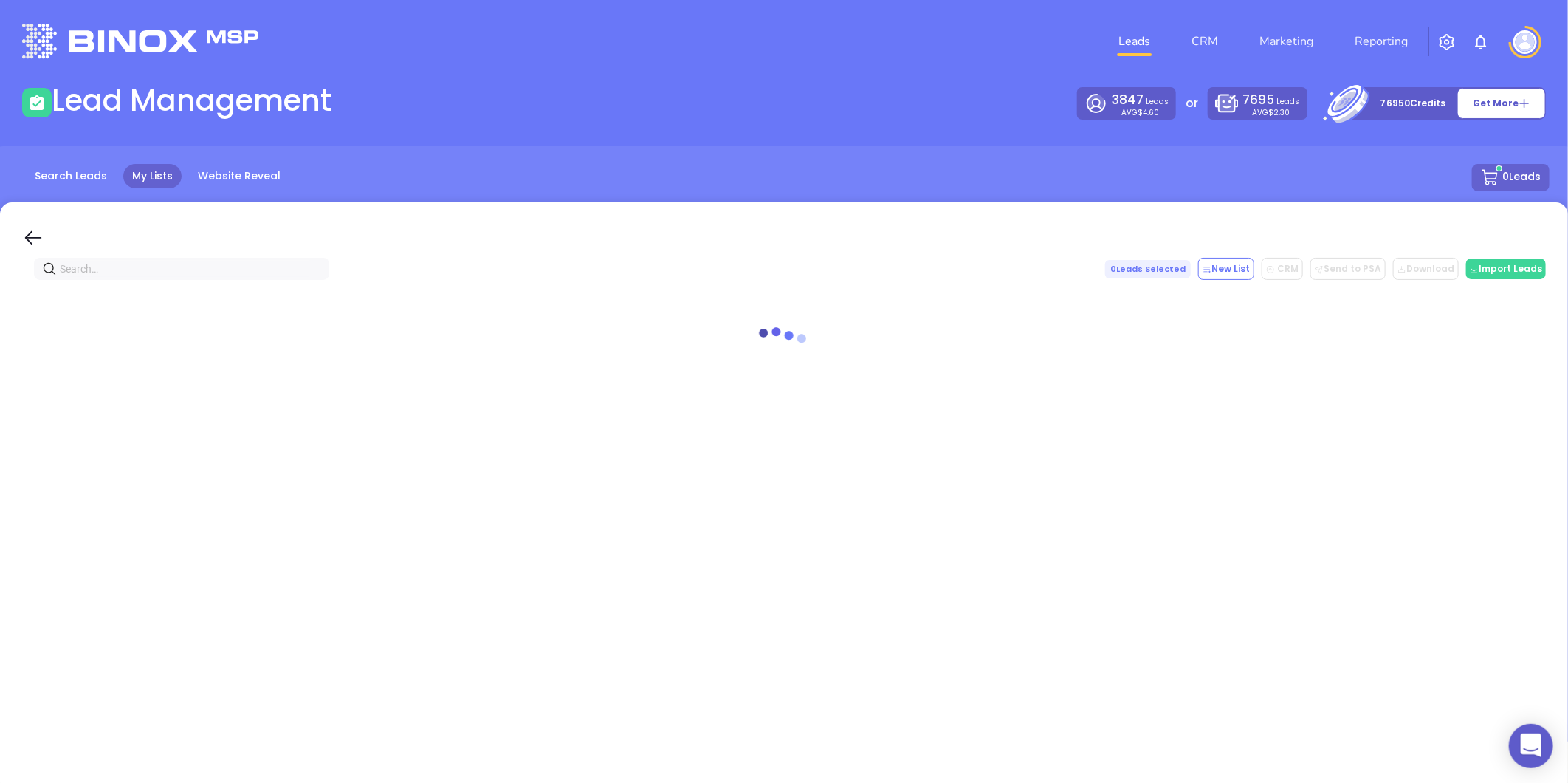
paste input "theandrewsinsuranceagency.com"
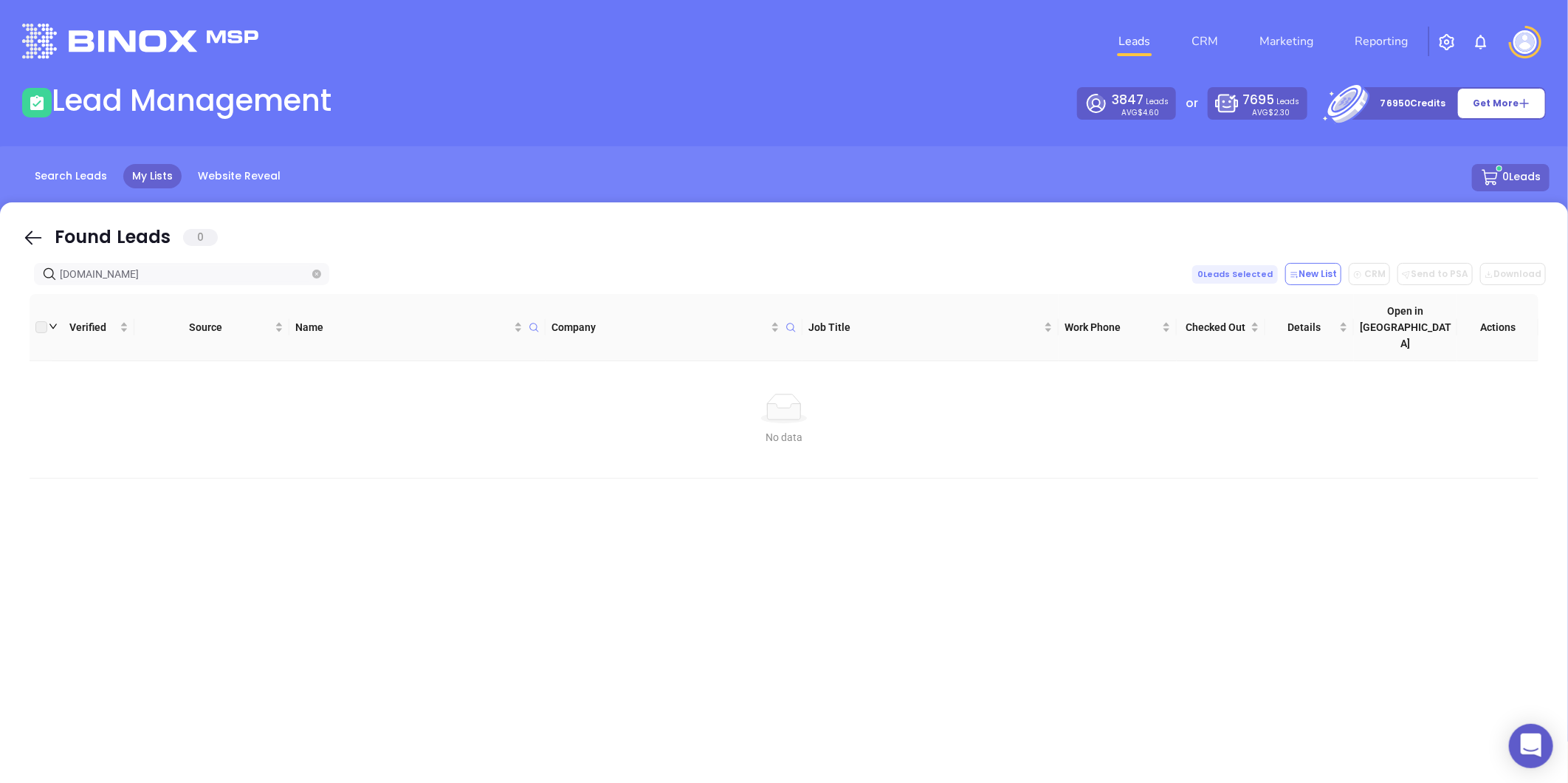
type input "theandrewsinsuranceagency.com"
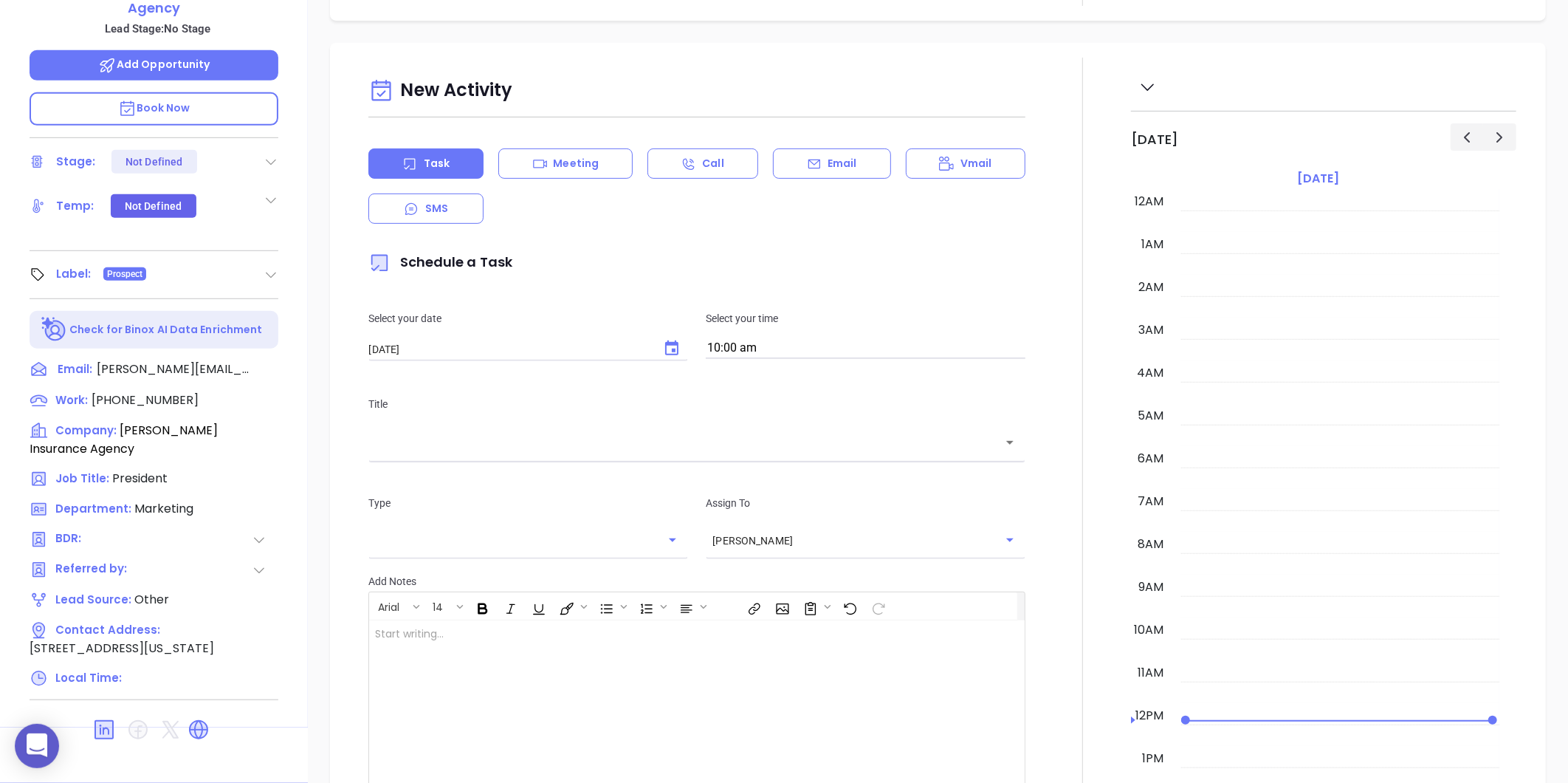
scroll to position [343, 0]
